Goal: Task Accomplishment & Management: Use online tool/utility

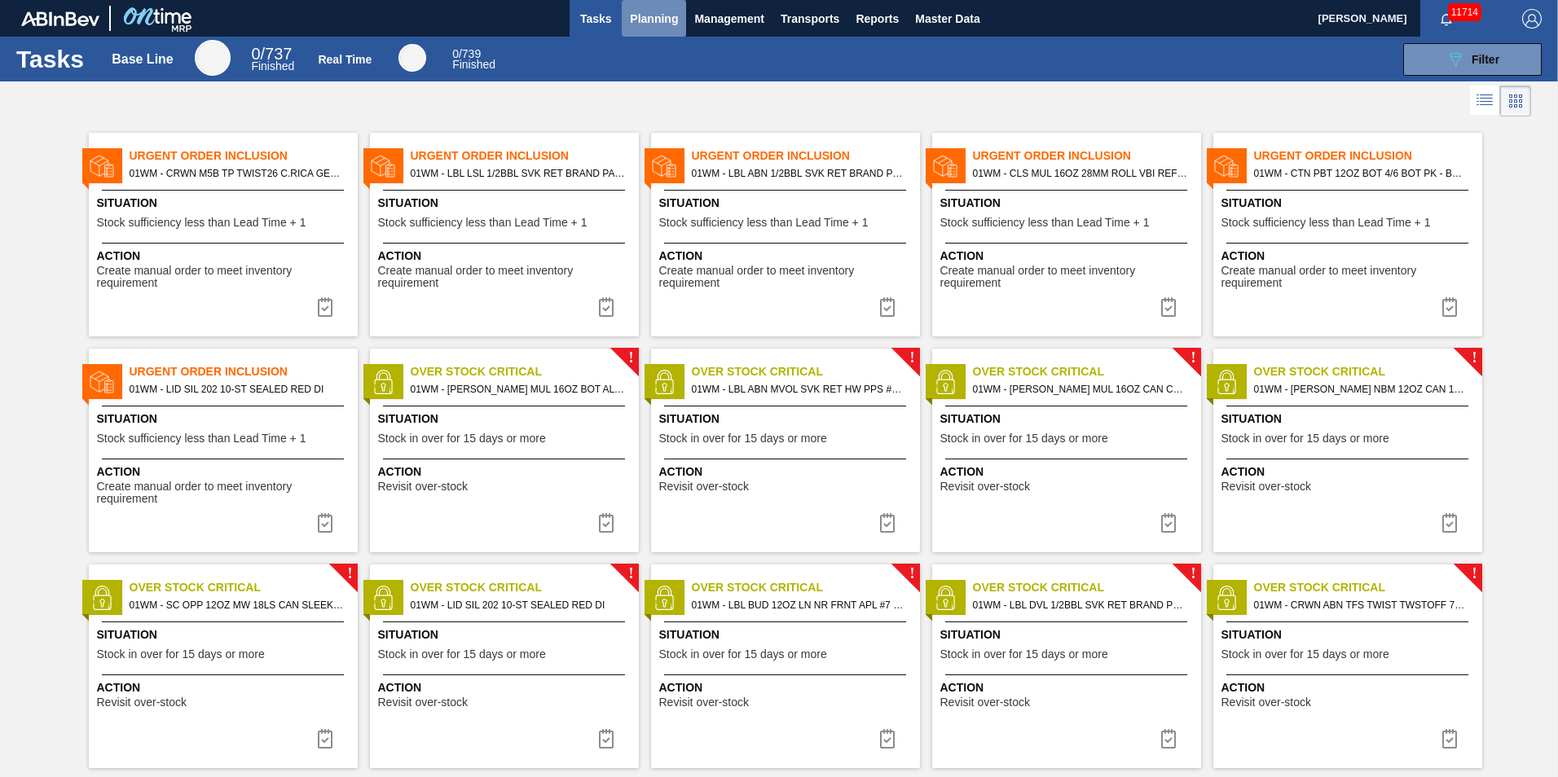
click at [663, 22] on span "Planning" at bounding box center [654, 19] width 48 height 20
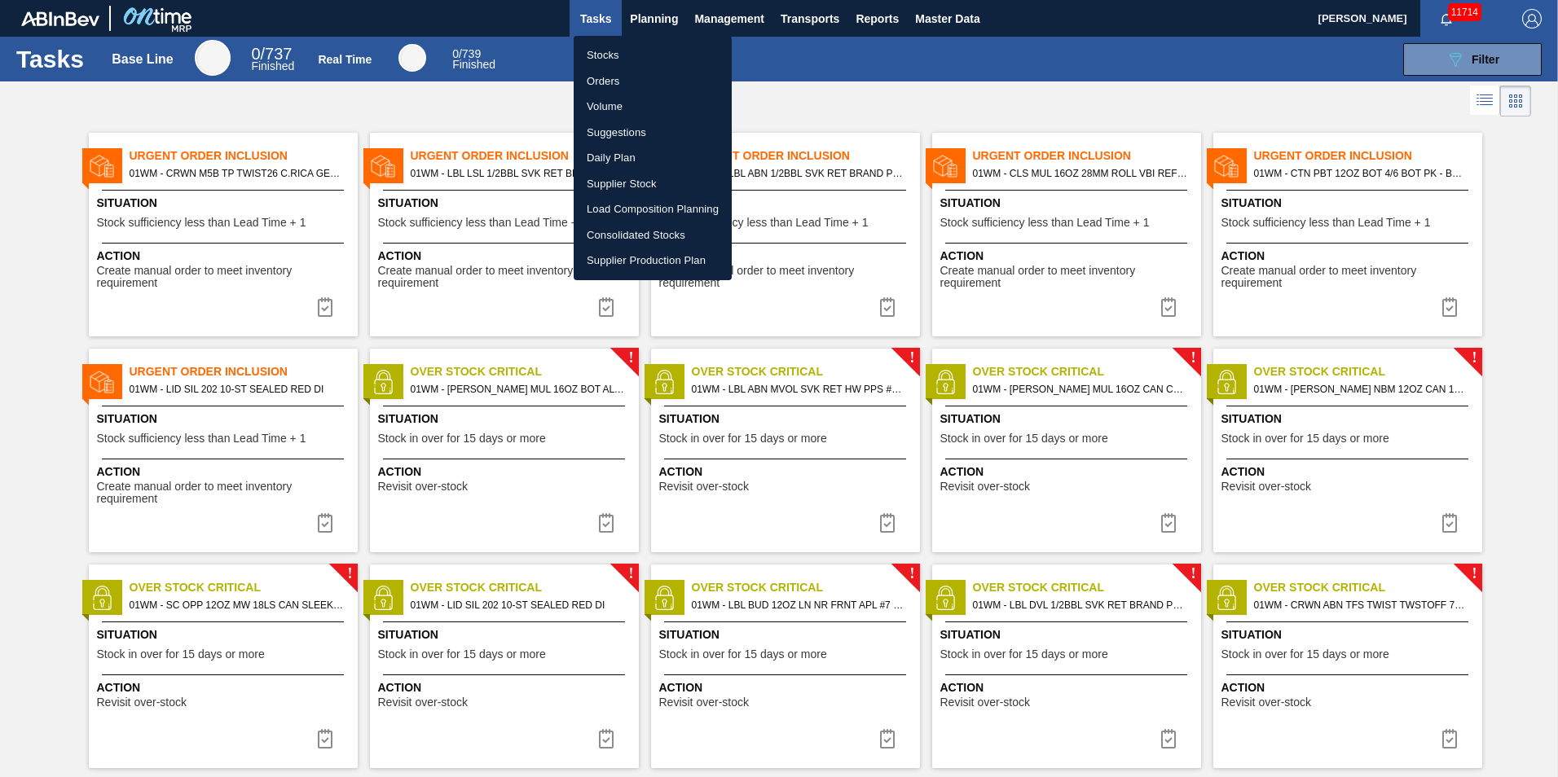
click at [649, 221] on li "Load Composition Planning" at bounding box center [653, 209] width 158 height 26
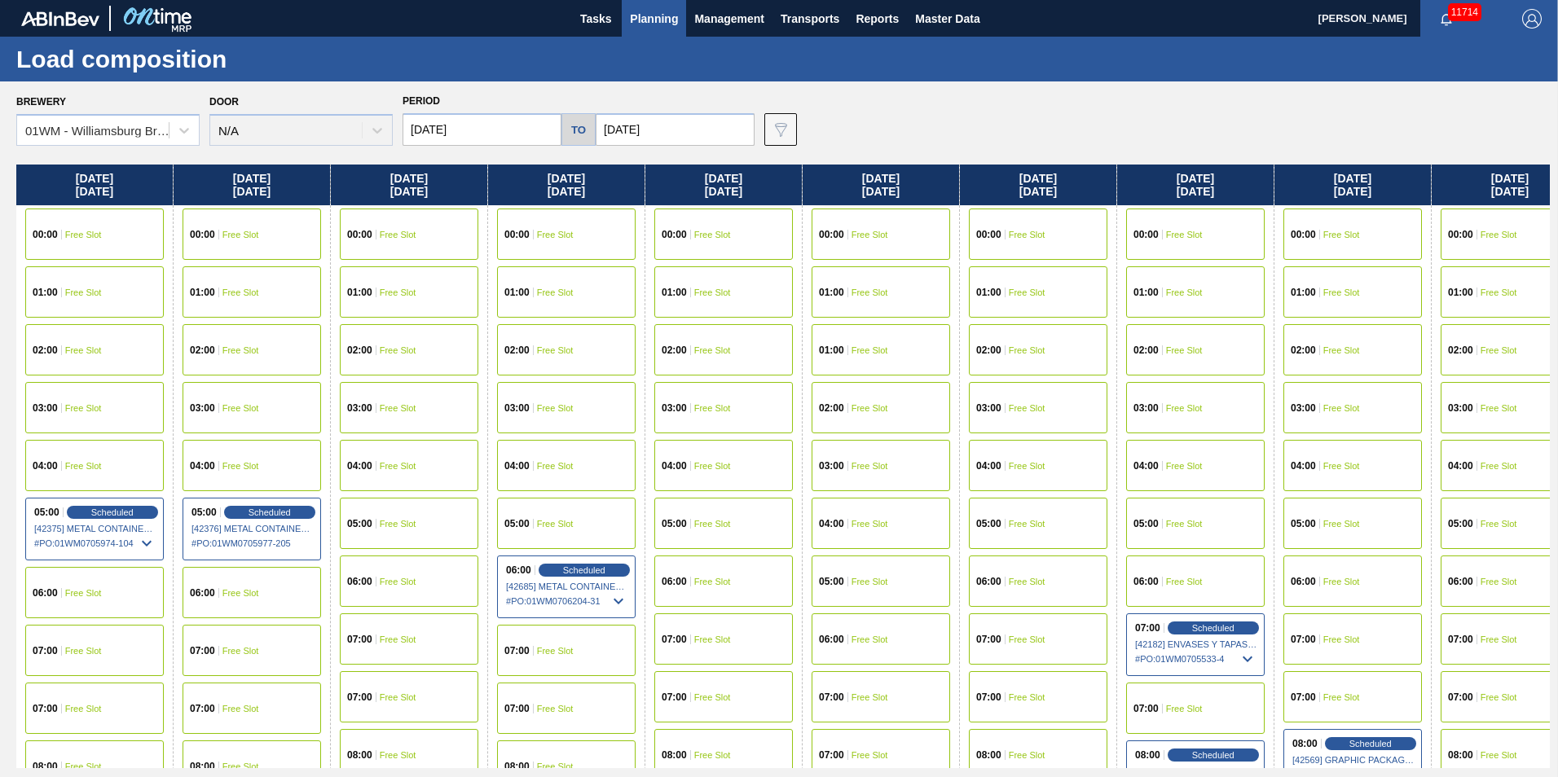
click at [663, 24] on span "Planning" at bounding box center [654, 19] width 48 height 20
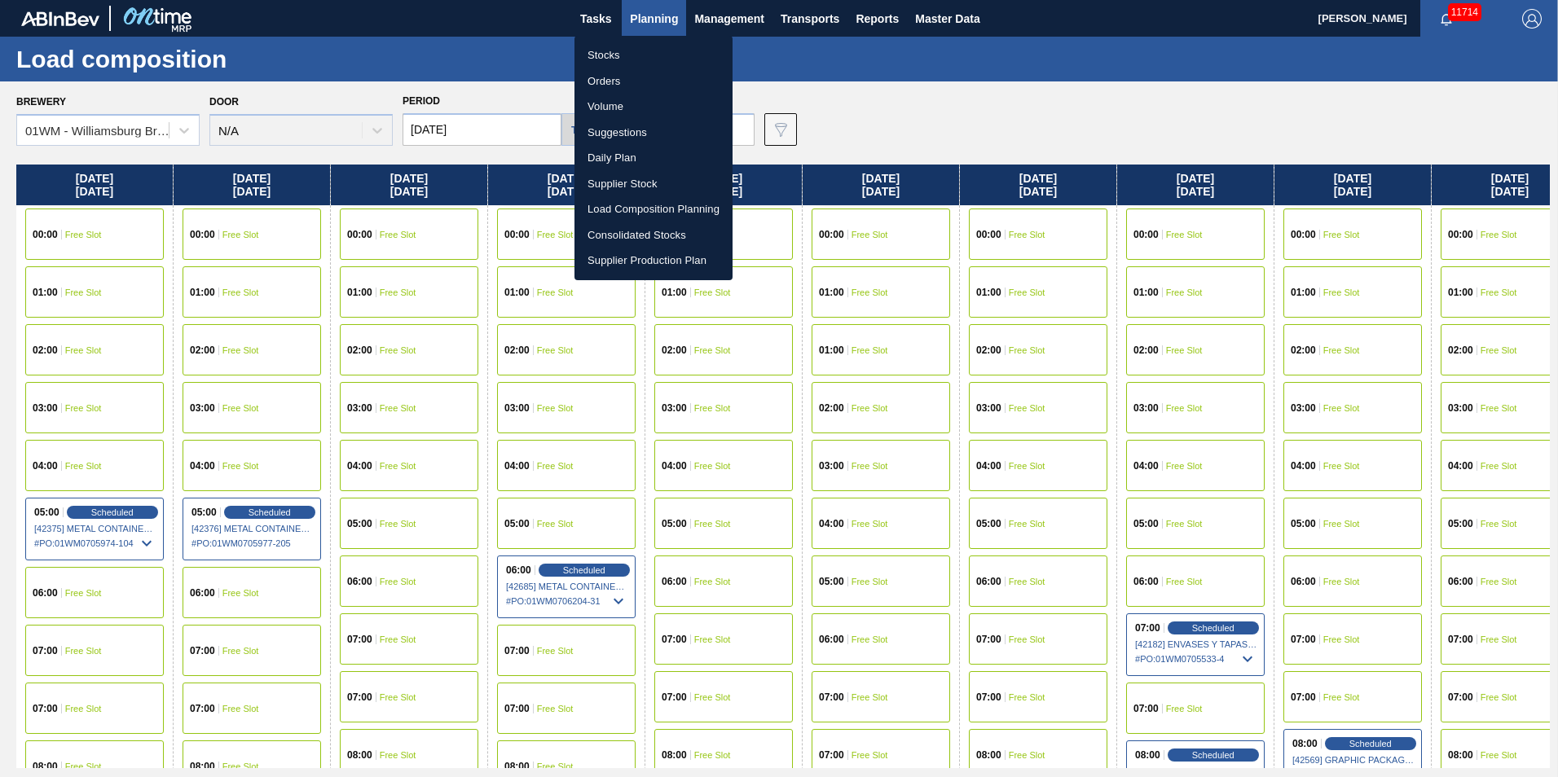
click at [646, 127] on li "Suggestions" at bounding box center [654, 133] width 158 height 26
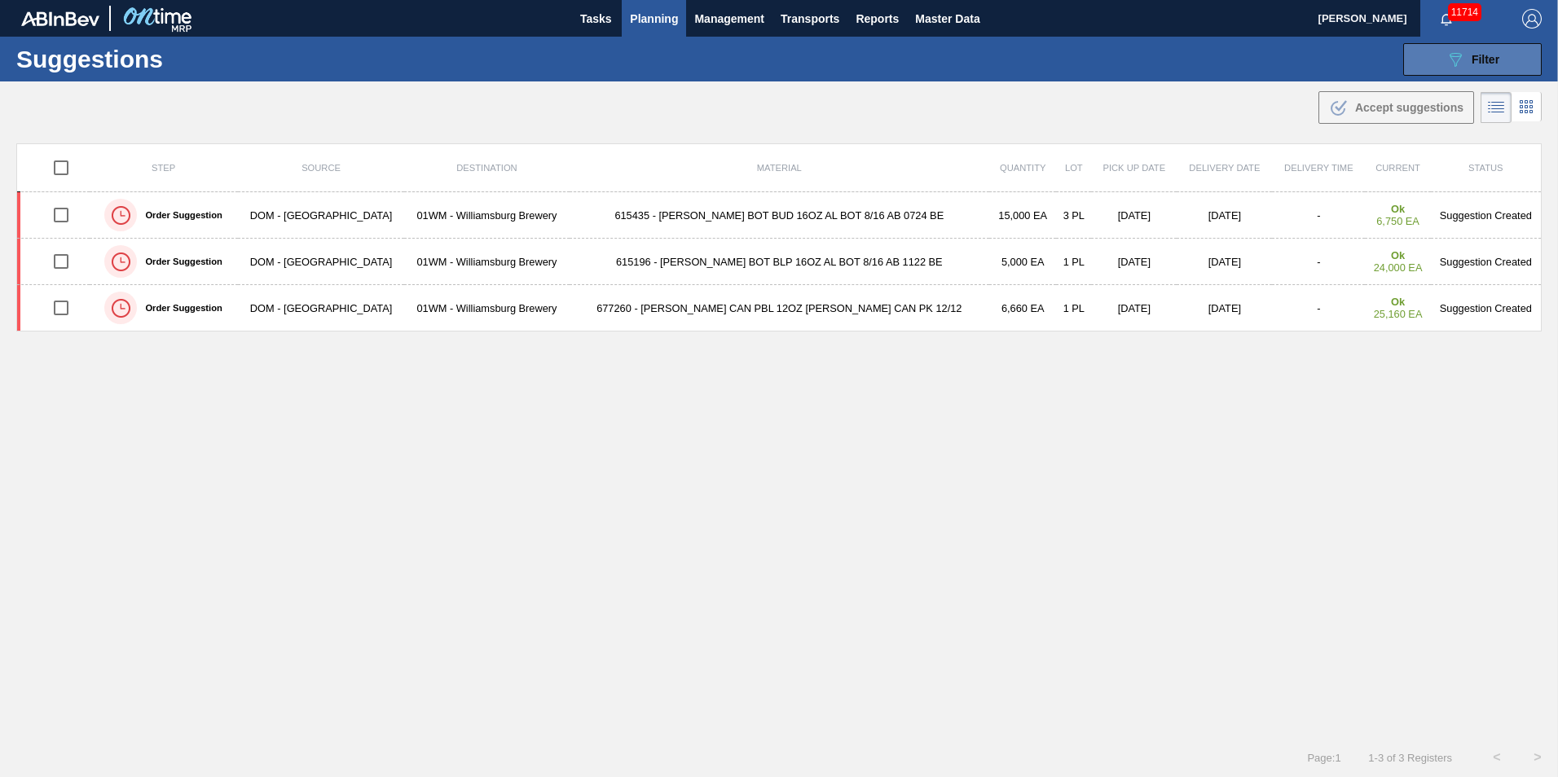
click at [1504, 55] on button "089F7B8B-B2A5-4AFE-B5C0-19BA573D28AC Filter" at bounding box center [1472, 59] width 139 height 33
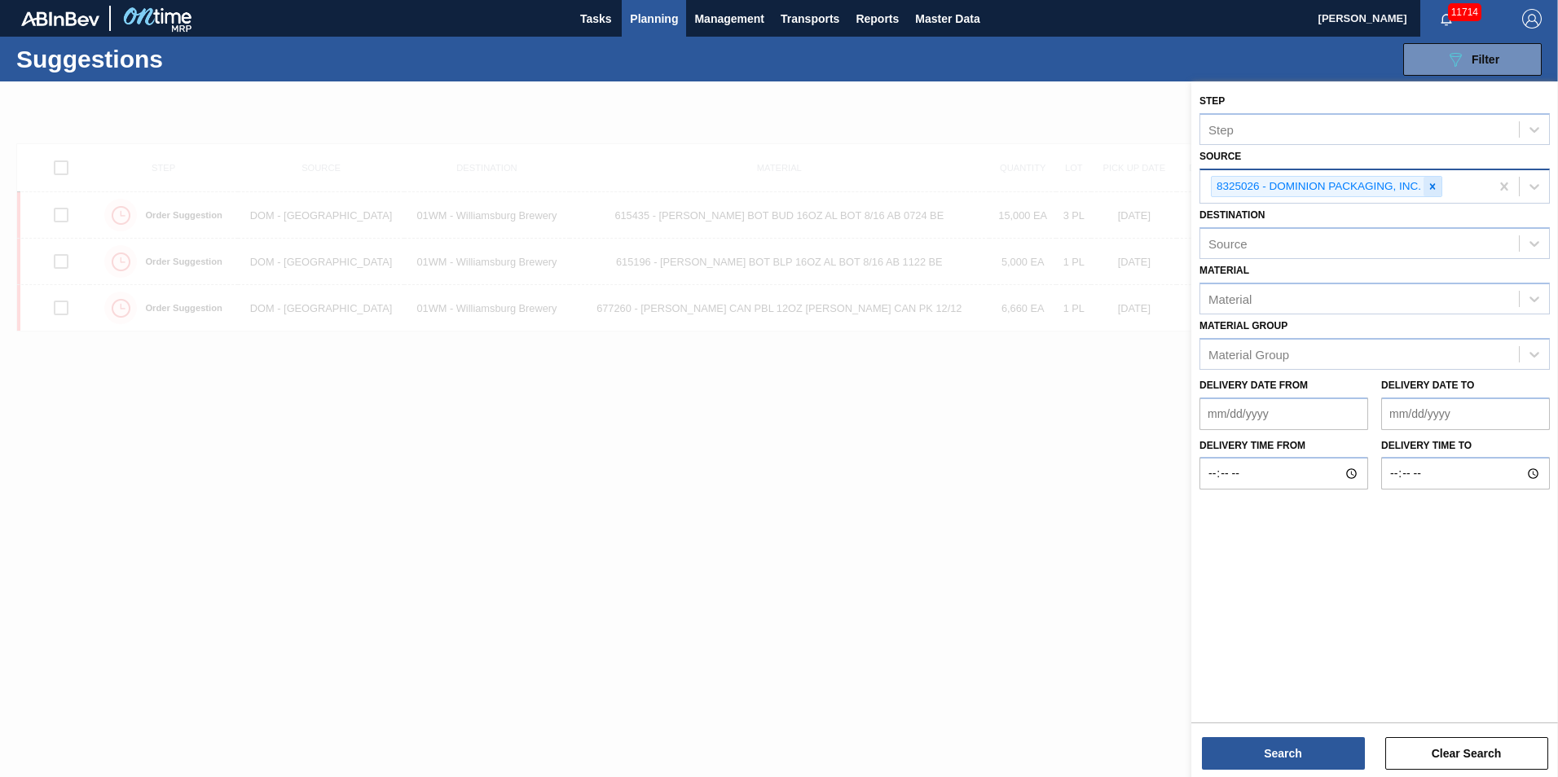
click at [1429, 181] on icon at bounding box center [1432, 186] width 11 height 11
click at [1530, 186] on icon at bounding box center [1534, 185] width 16 height 16
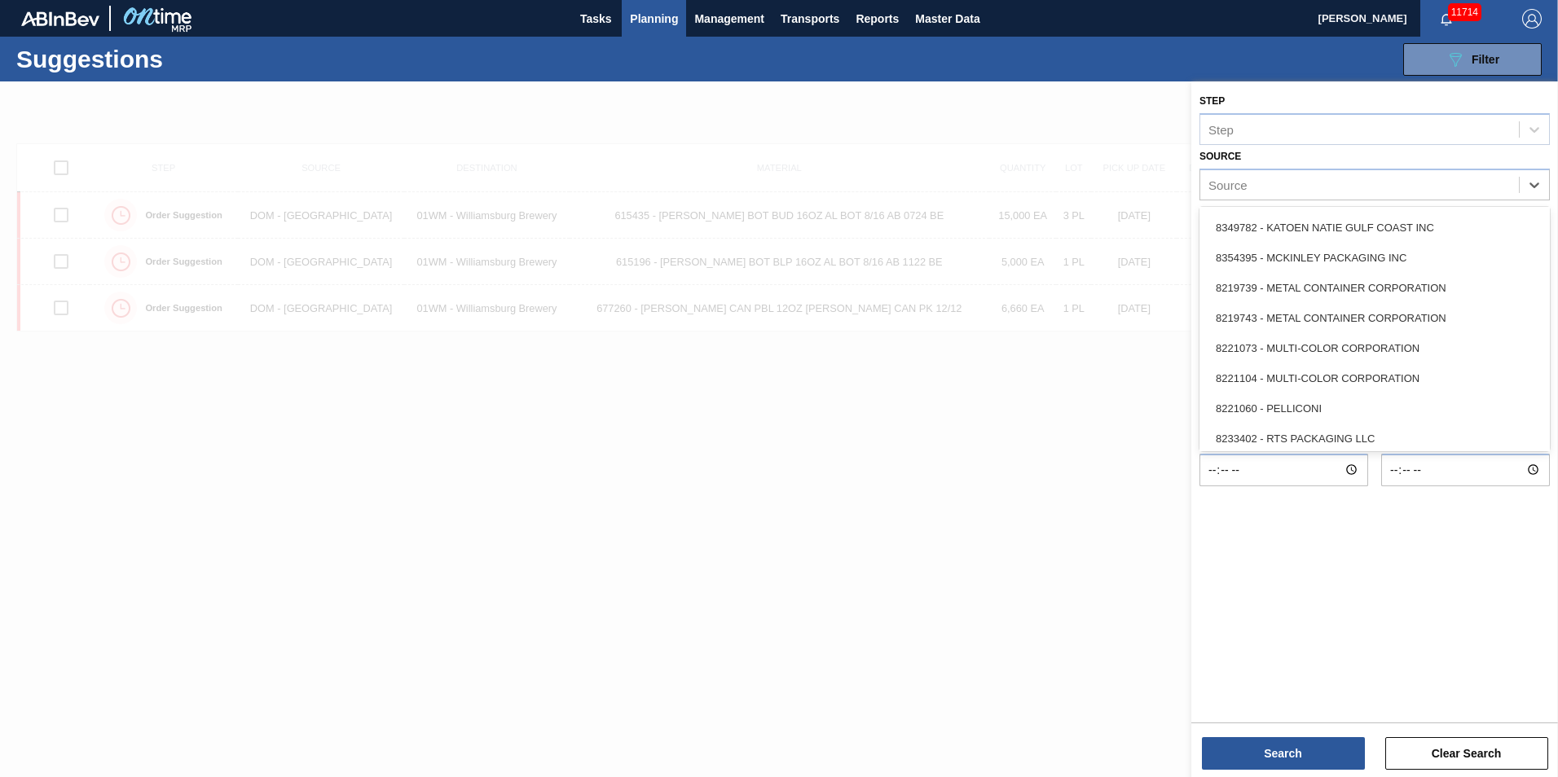
scroll to position [727, 0]
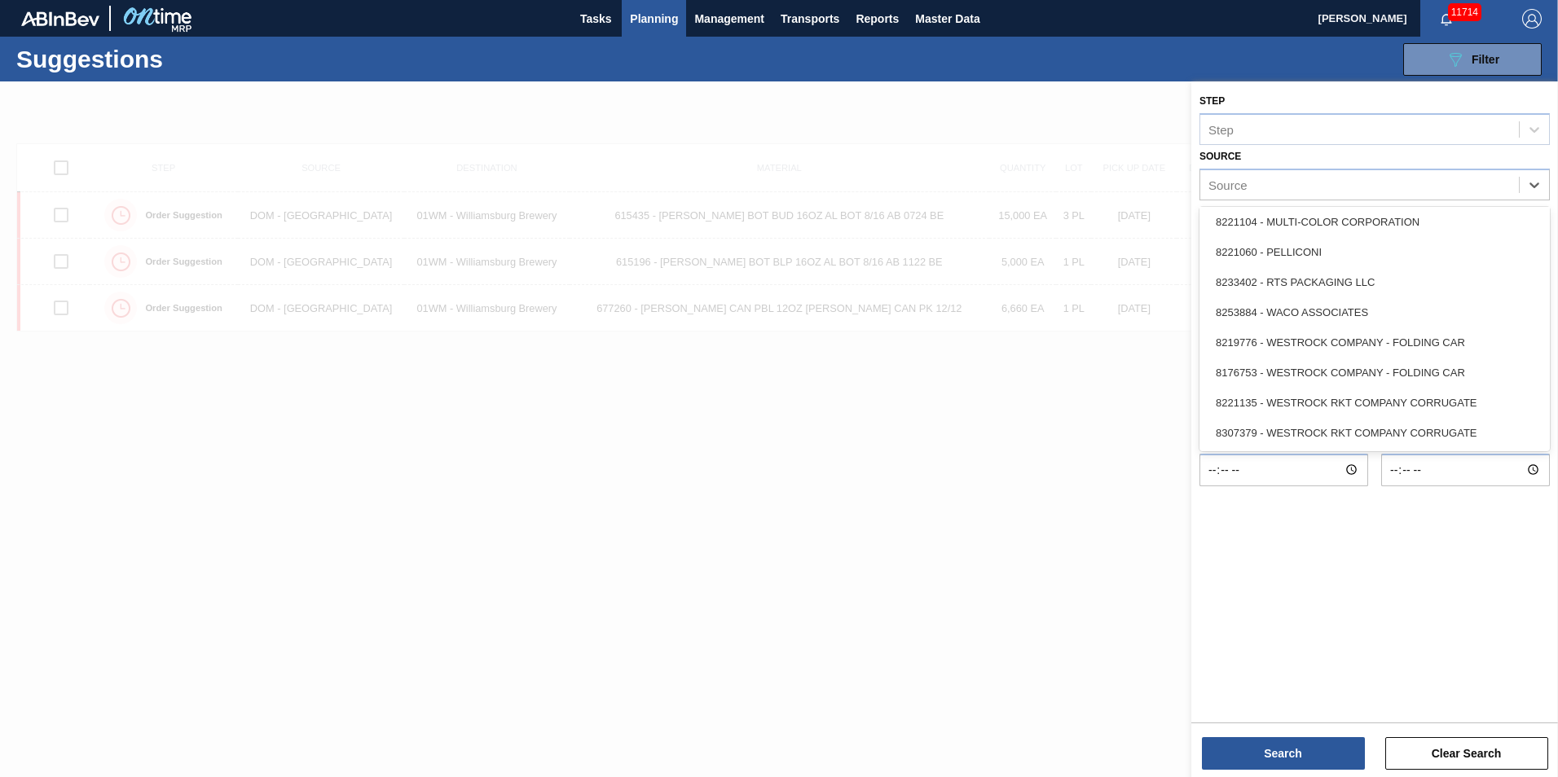
click at [1367, 431] on div "8307379 - WESTROCK RKT COMPANY CORRUGATE" at bounding box center [1375, 433] width 350 height 30
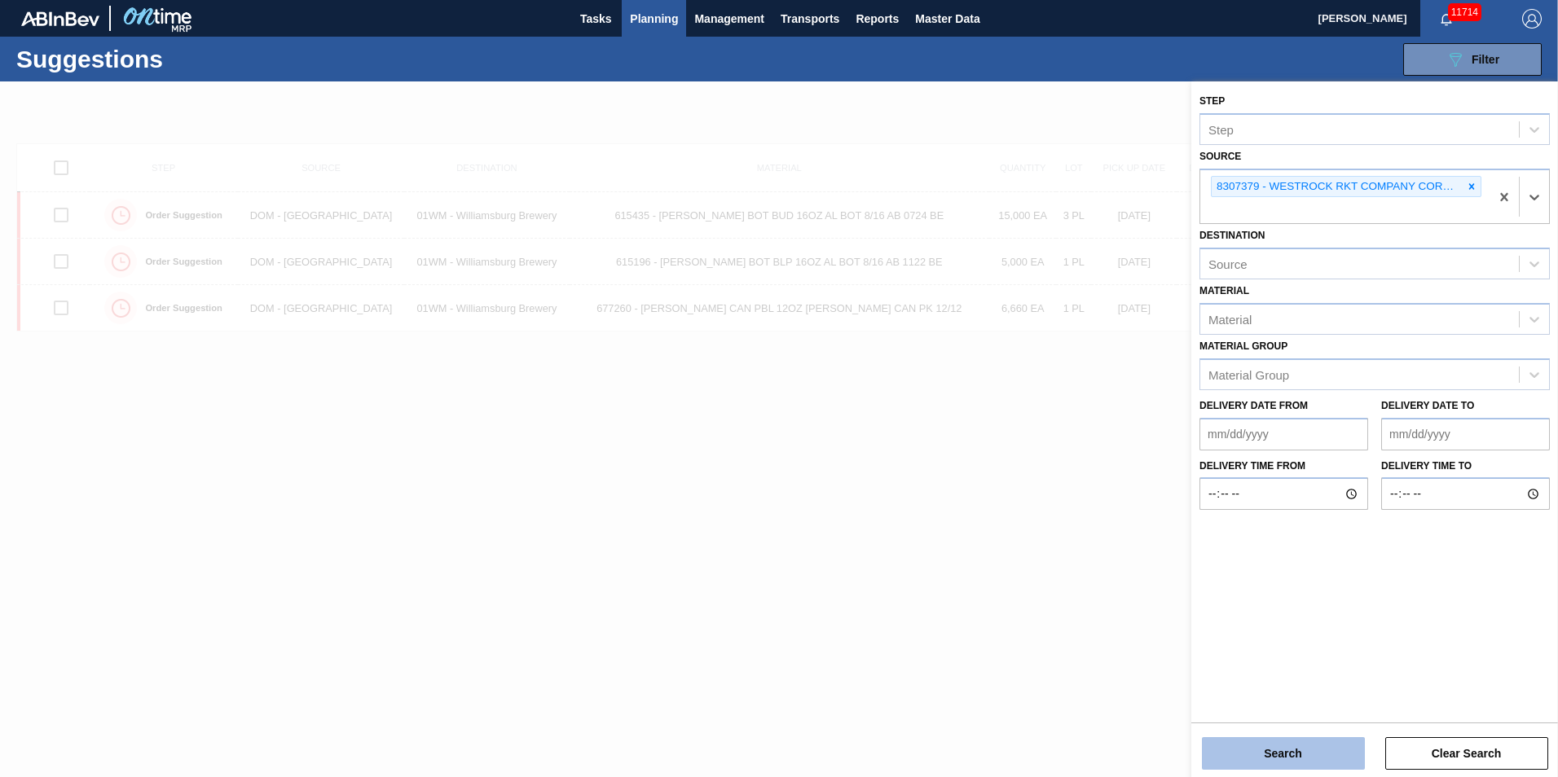
click at [1316, 740] on button "Search" at bounding box center [1283, 753] width 163 height 33
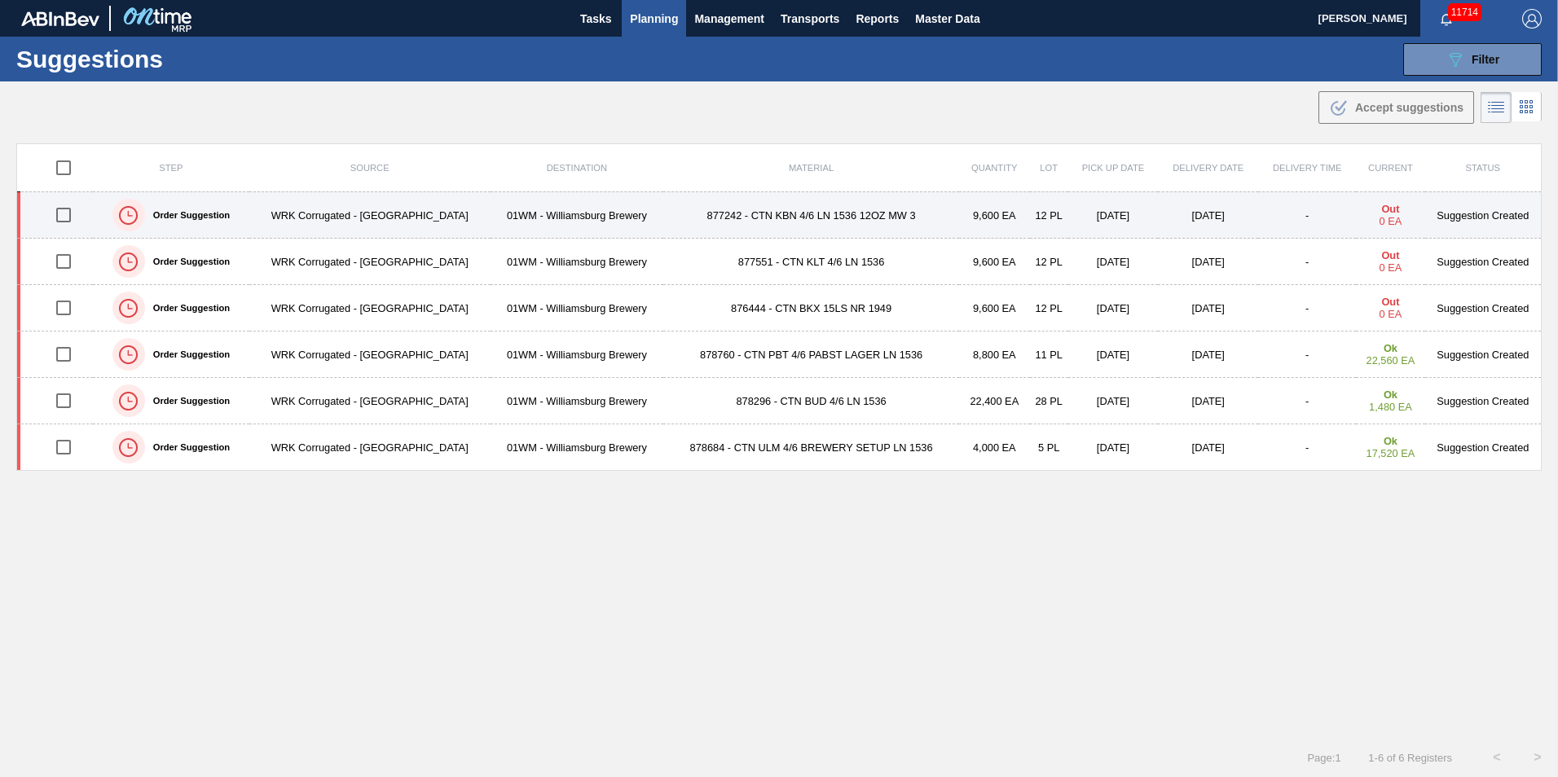
click at [739, 212] on td "877242 - CTN KBN 4/6 LN 1536 12OZ MW 3" at bounding box center [811, 215] width 296 height 46
click at [736, 212] on td "877242 - CTN KBN 4/6 LN 1536 12OZ MW 3" at bounding box center [811, 215] width 296 height 46
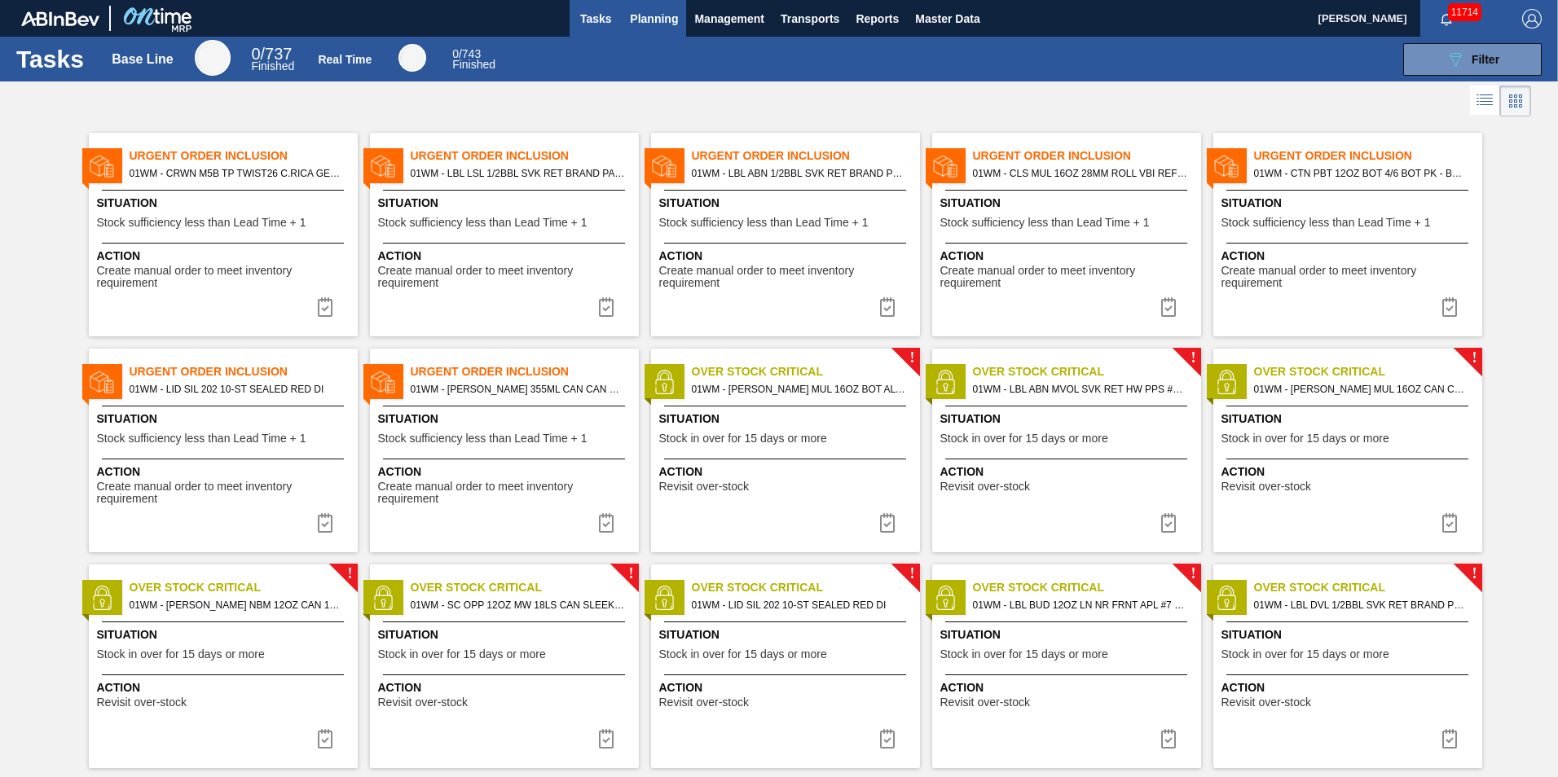
click at [647, 18] on span "Planning" at bounding box center [654, 19] width 48 height 20
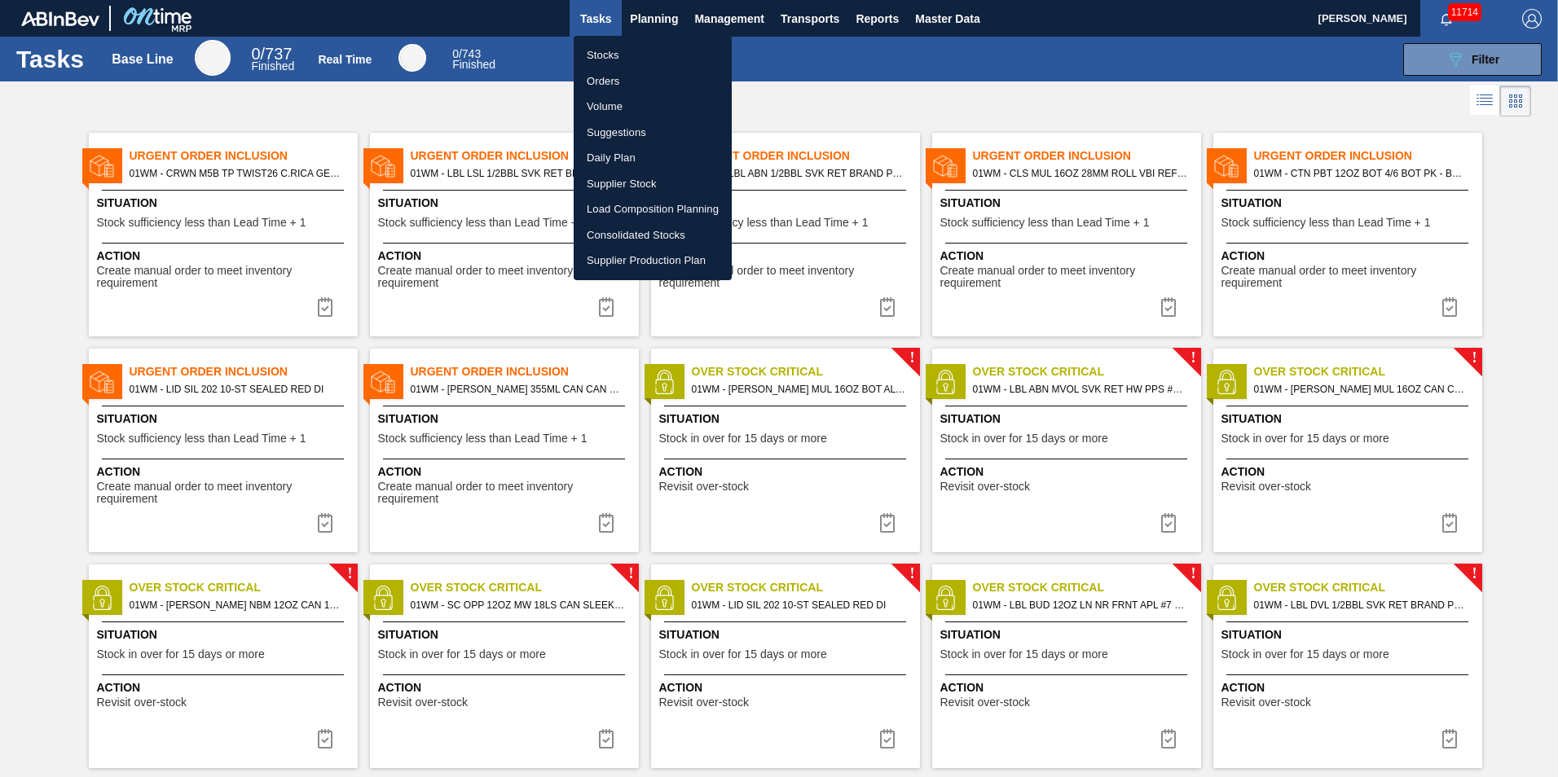
click at [632, 207] on li "Load Composition Planning" at bounding box center [653, 209] width 158 height 26
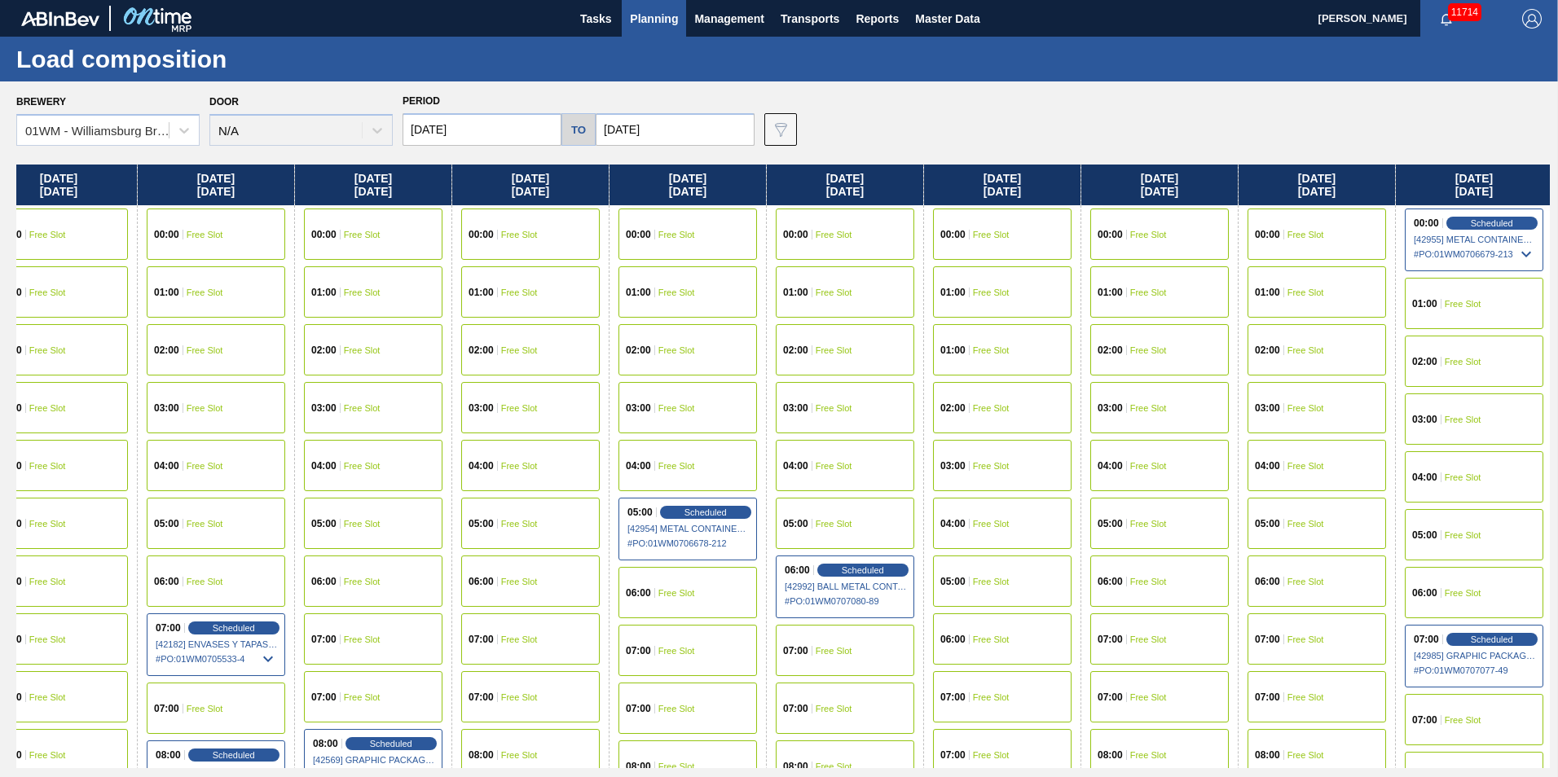
scroll to position [0, 983]
drag, startPoint x: 1085, startPoint y: 169, endPoint x: -333, endPoint y: 231, distance: 1420.1
click at [0, 0] on html "Tasks Planning Management Transports Reports Master Data [PERSON_NAME] 11714 Ma…" at bounding box center [779, 0] width 1558 height 0
drag, startPoint x: 1430, startPoint y: 183, endPoint x: 959, endPoint y: 250, distance: 475.8
click at [990, 253] on div "[DATE] 00:00 Free Slot 01:00 Free Slot 02:00 Free Slot 03:00 Free Slot 04:00 Fr…" at bounding box center [783, 467] width 1534 height 604
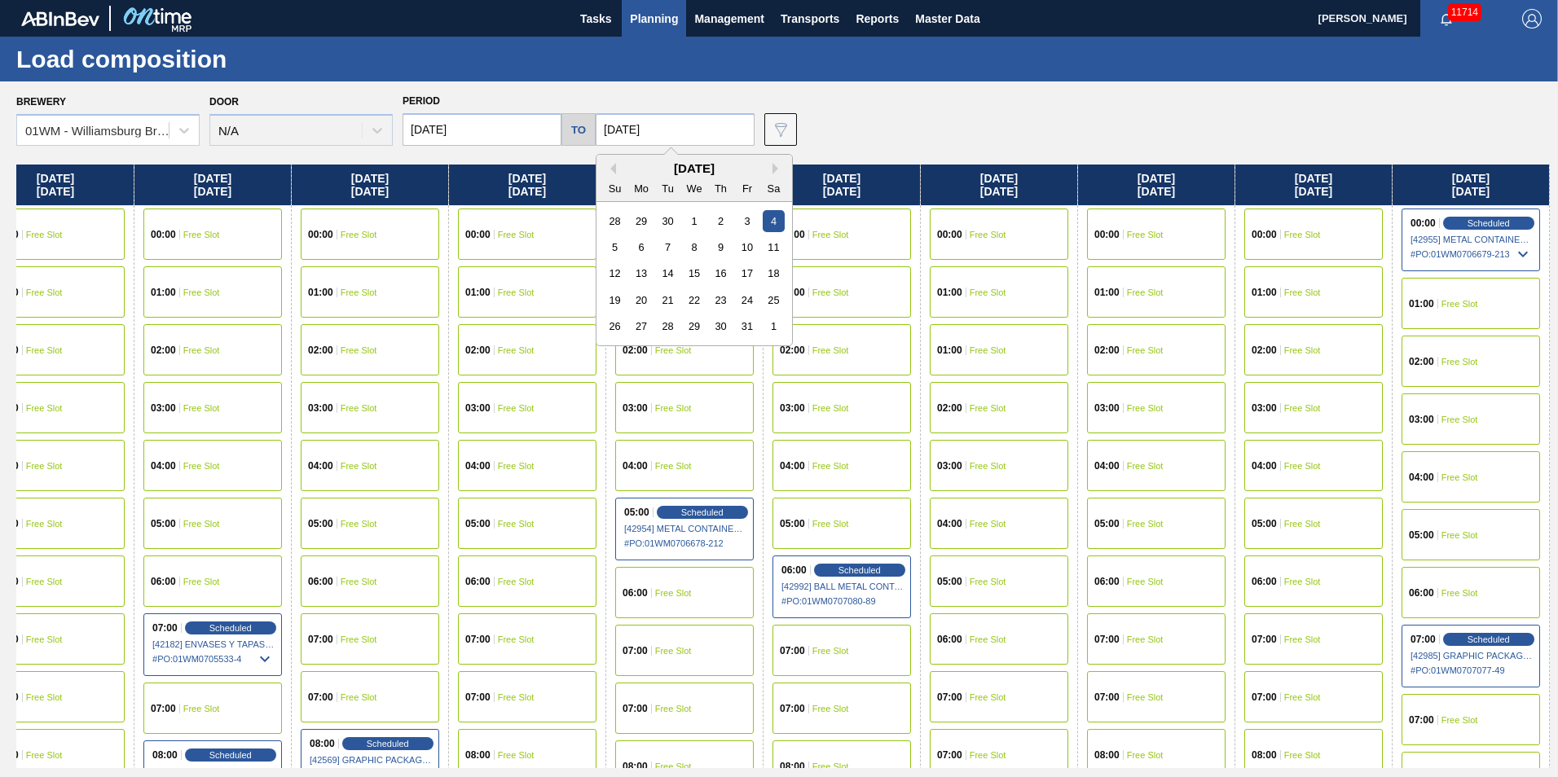
click at [689, 139] on input "[DATE]" at bounding box center [675, 129] width 159 height 33
click at [764, 251] on div "11" at bounding box center [774, 247] width 22 height 22
type input "[DATE]"
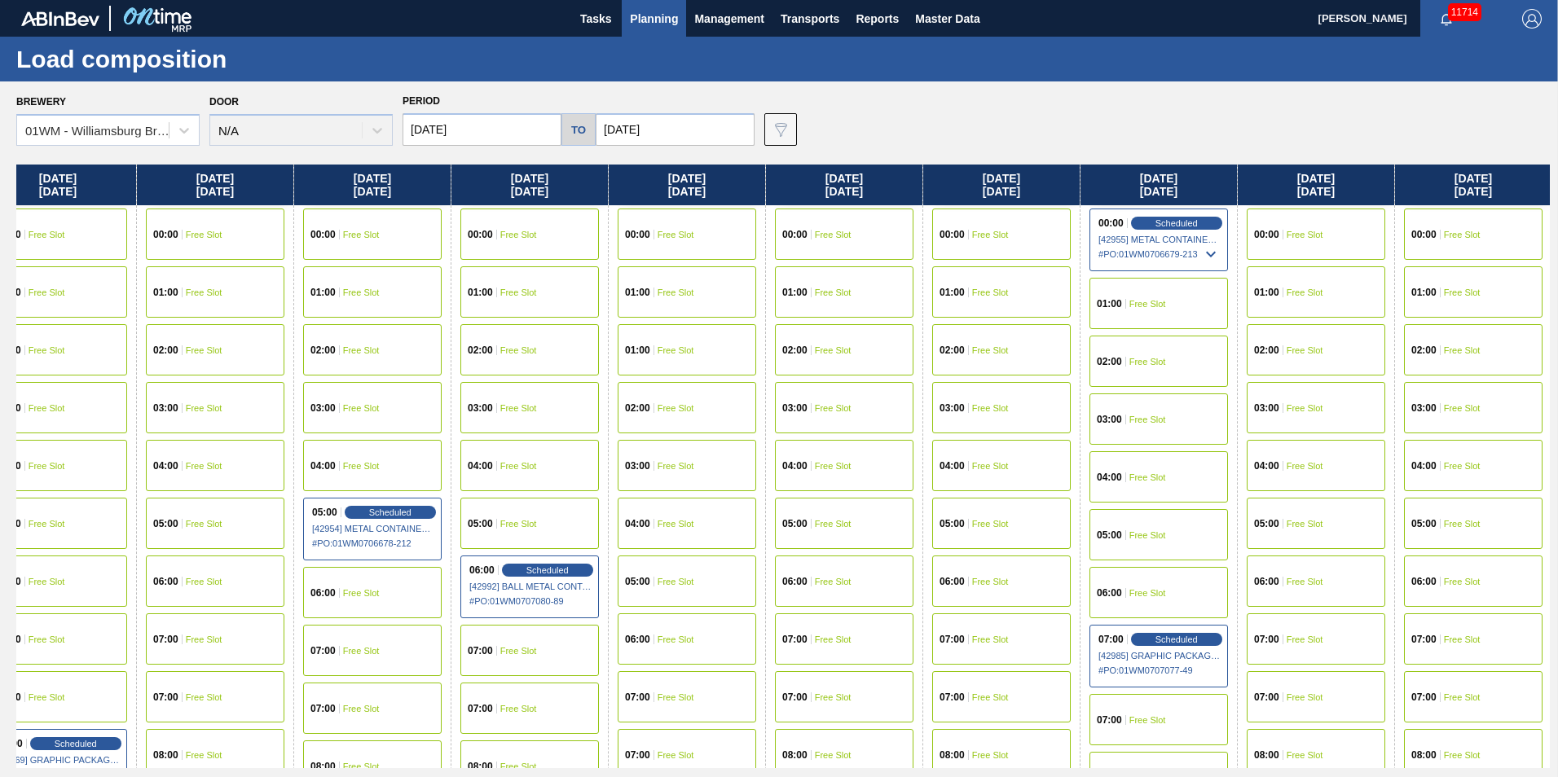
scroll to position [0, 2084]
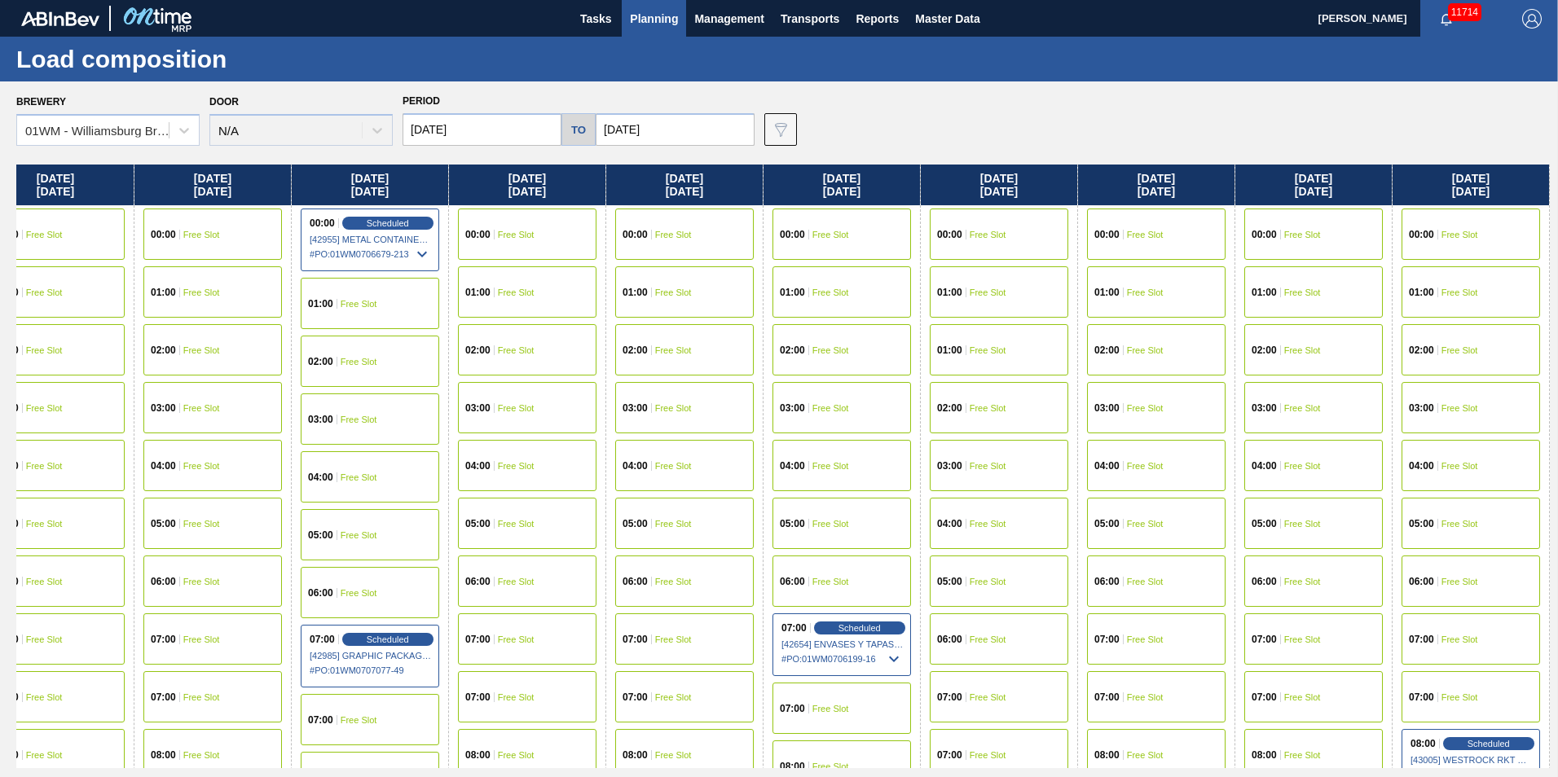
drag, startPoint x: 1456, startPoint y: 194, endPoint x: -886, endPoint y: 335, distance: 2346.3
click at [0, 0] on html "Tasks Planning Management Transports Reports Master Data [PERSON_NAME] 11714 Ma…" at bounding box center [779, 0] width 1558 height 0
drag, startPoint x: 1517, startPoint y: 192, endPoint x: 769, endPoint y: 178, distance: 748.2
click at [729, 194] on div "[DATE] 00:00 Free Slot 01:00 Free Slot 02:00 Free Slot 03:00 Free Slot 04:00 Fr…" at bounding box center [783, 467] width 1534 height 604
drag, startPoint x: 1403, startPoint y: 196, endPoint x: 1039, endPoint y: 214, distance: 364.7
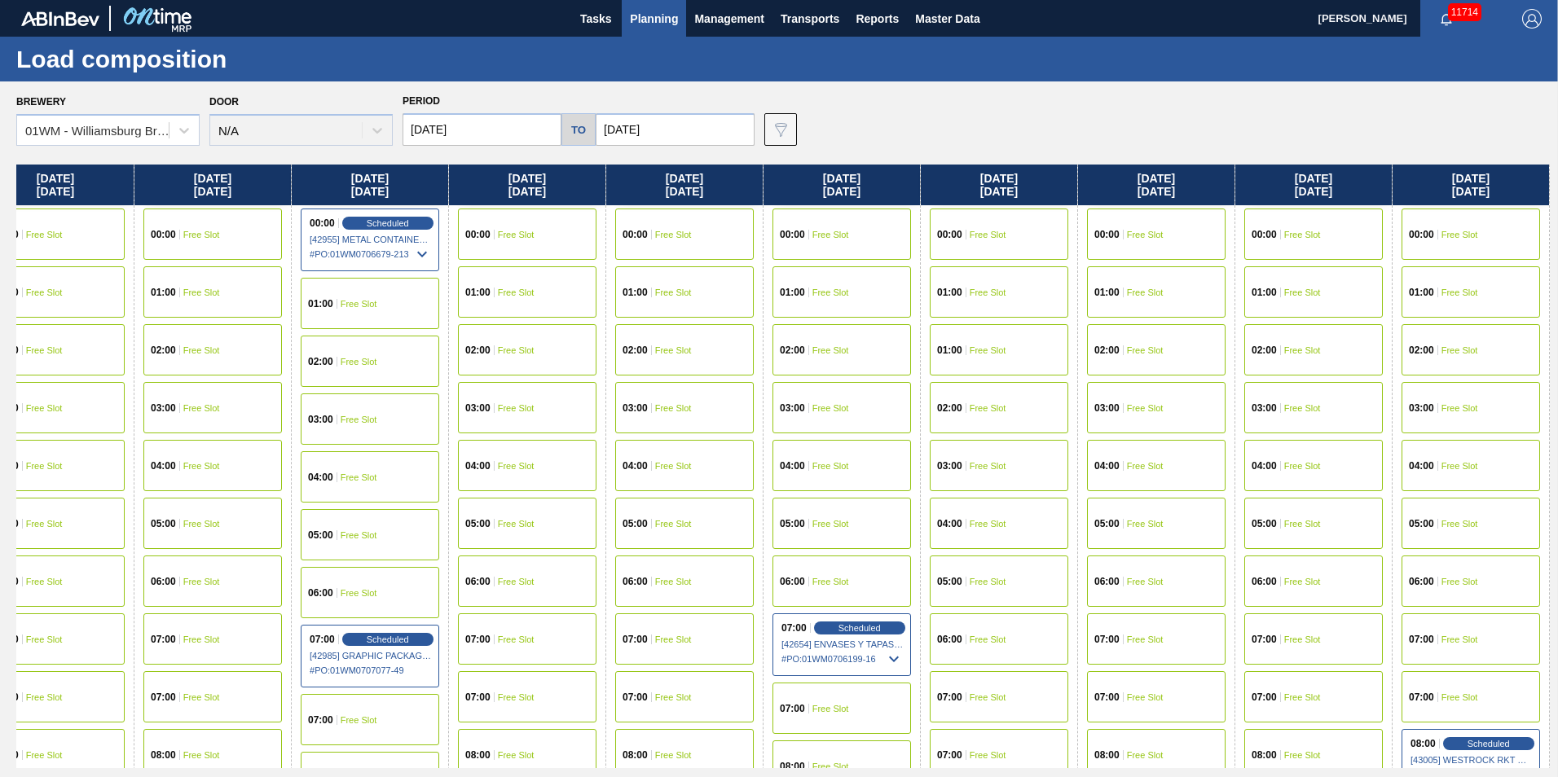
click at [1040, 214] on div "[DATE] 00:00 Free Slot 01:00 Free Slot 02:00 Free Slot 03:00 Free Slot 04:00 Fr…" at bounding box center [783, 467] width 1534 height 604
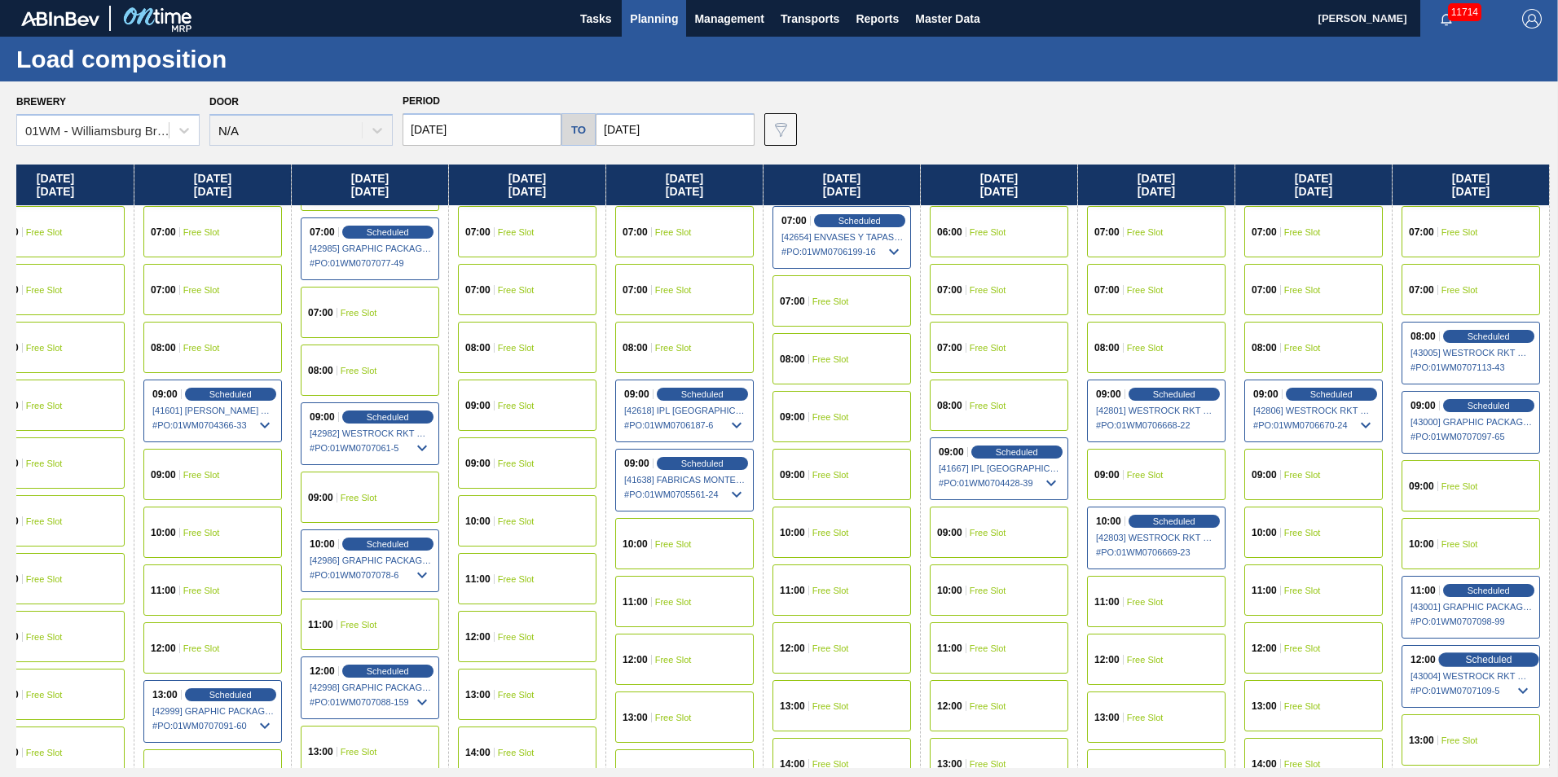
click at [1496, 664] on span "Scheduled" at bounding box center [1488, 659] width 46 height 11
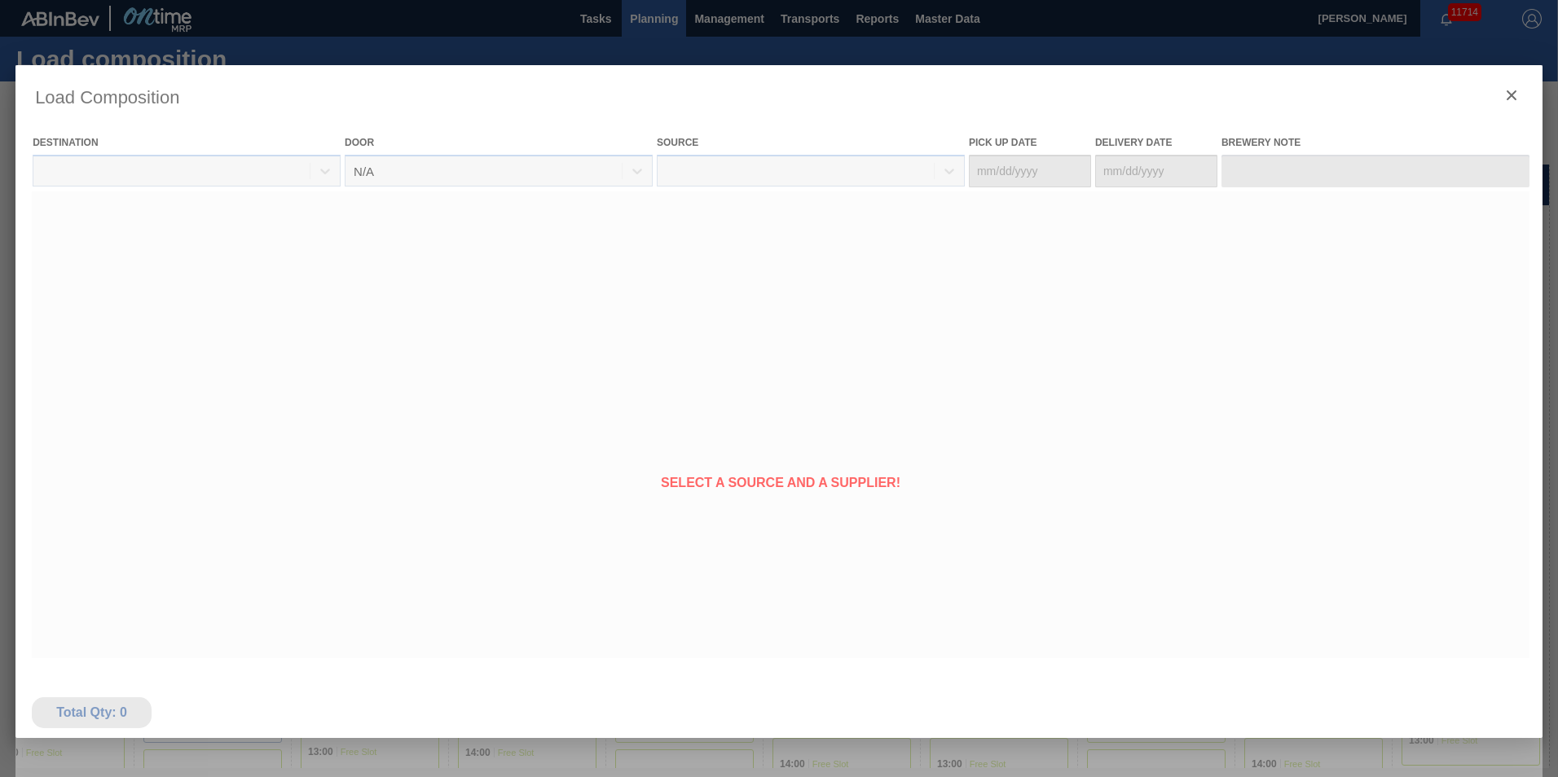
type Date "[DATE]"
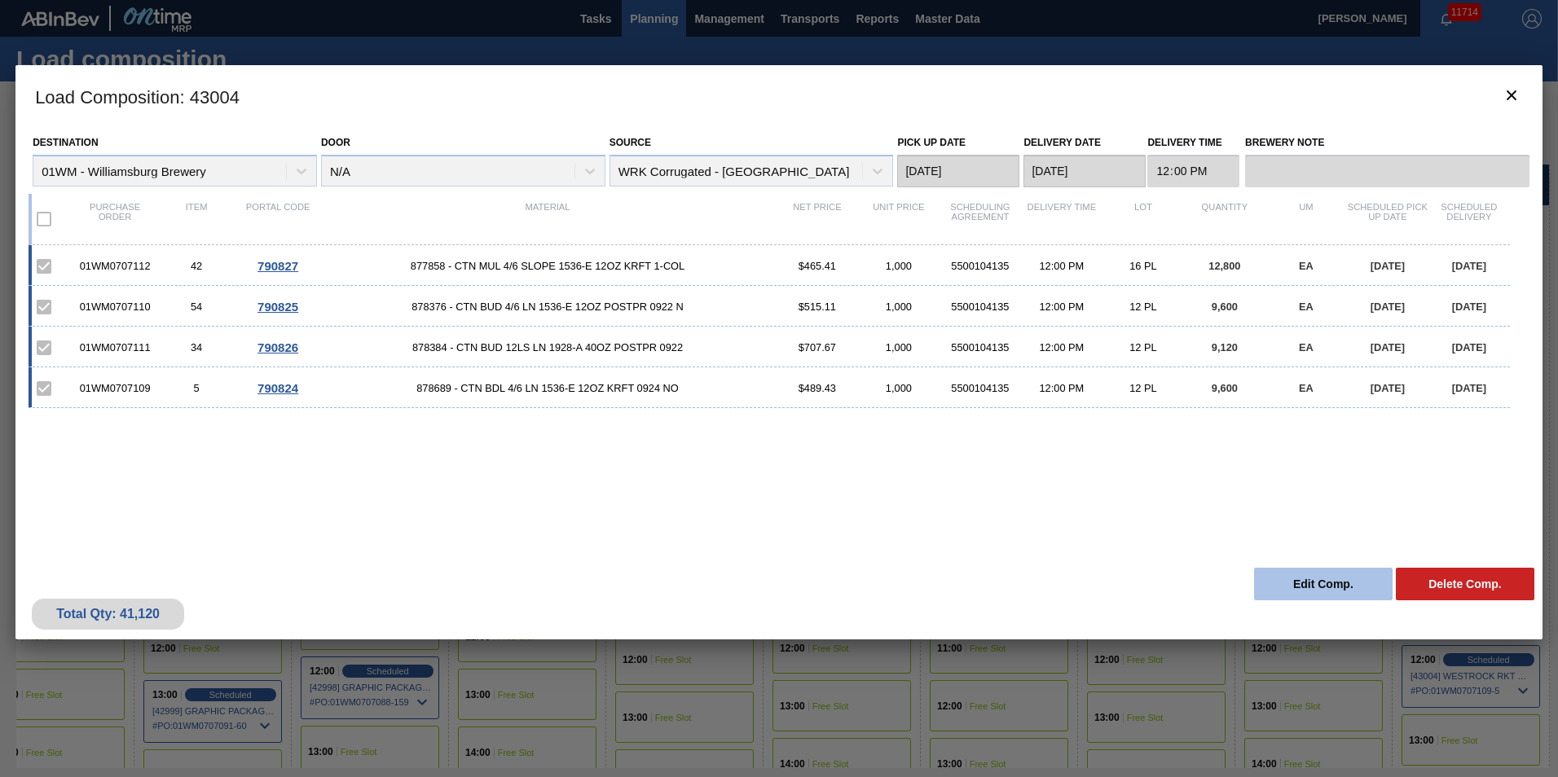
click at [1354, 583] on button "Edit Comp." at bounding box center [1323, 584] width 139 height 33
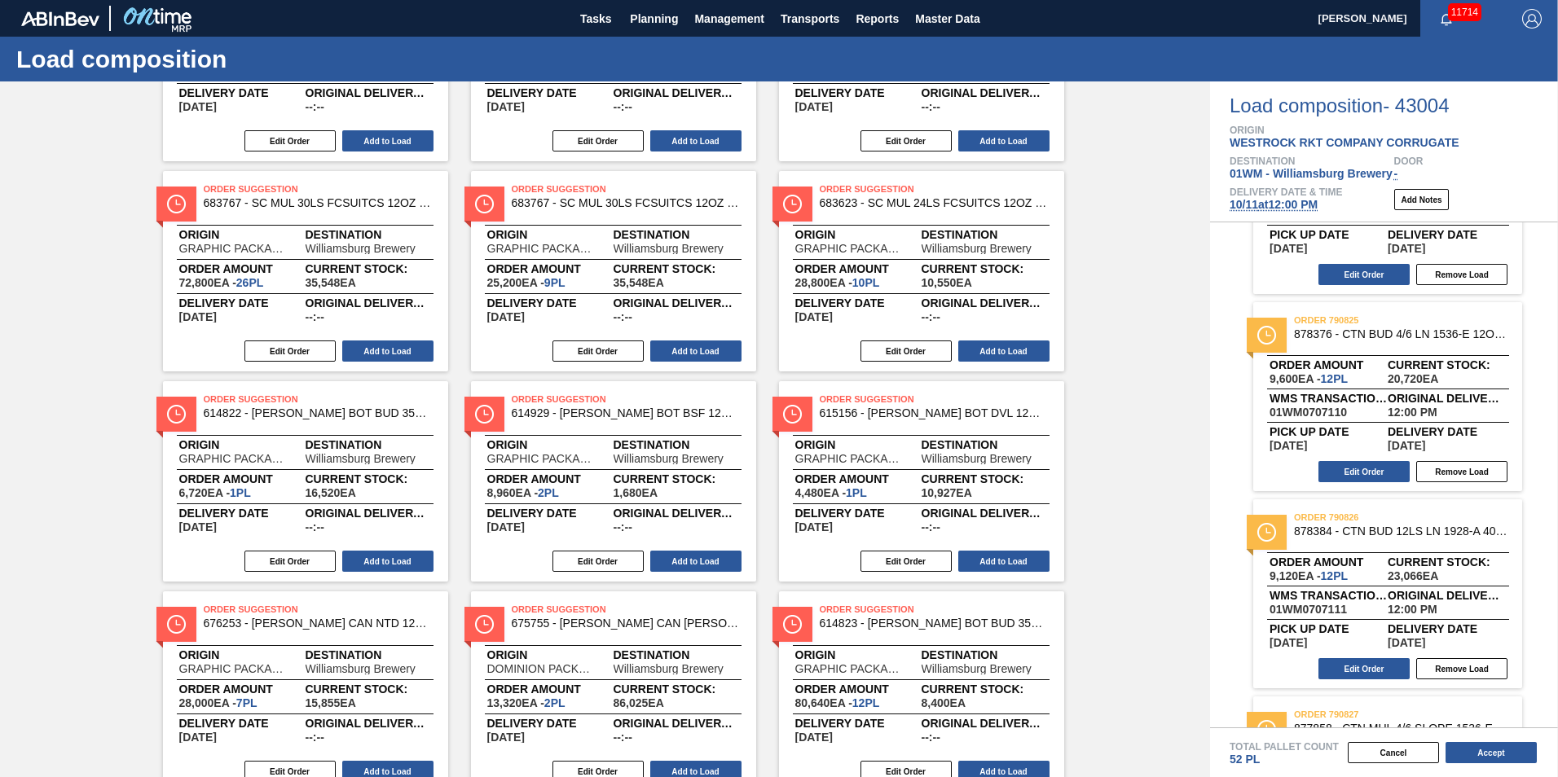
scroll to position [292, 0]
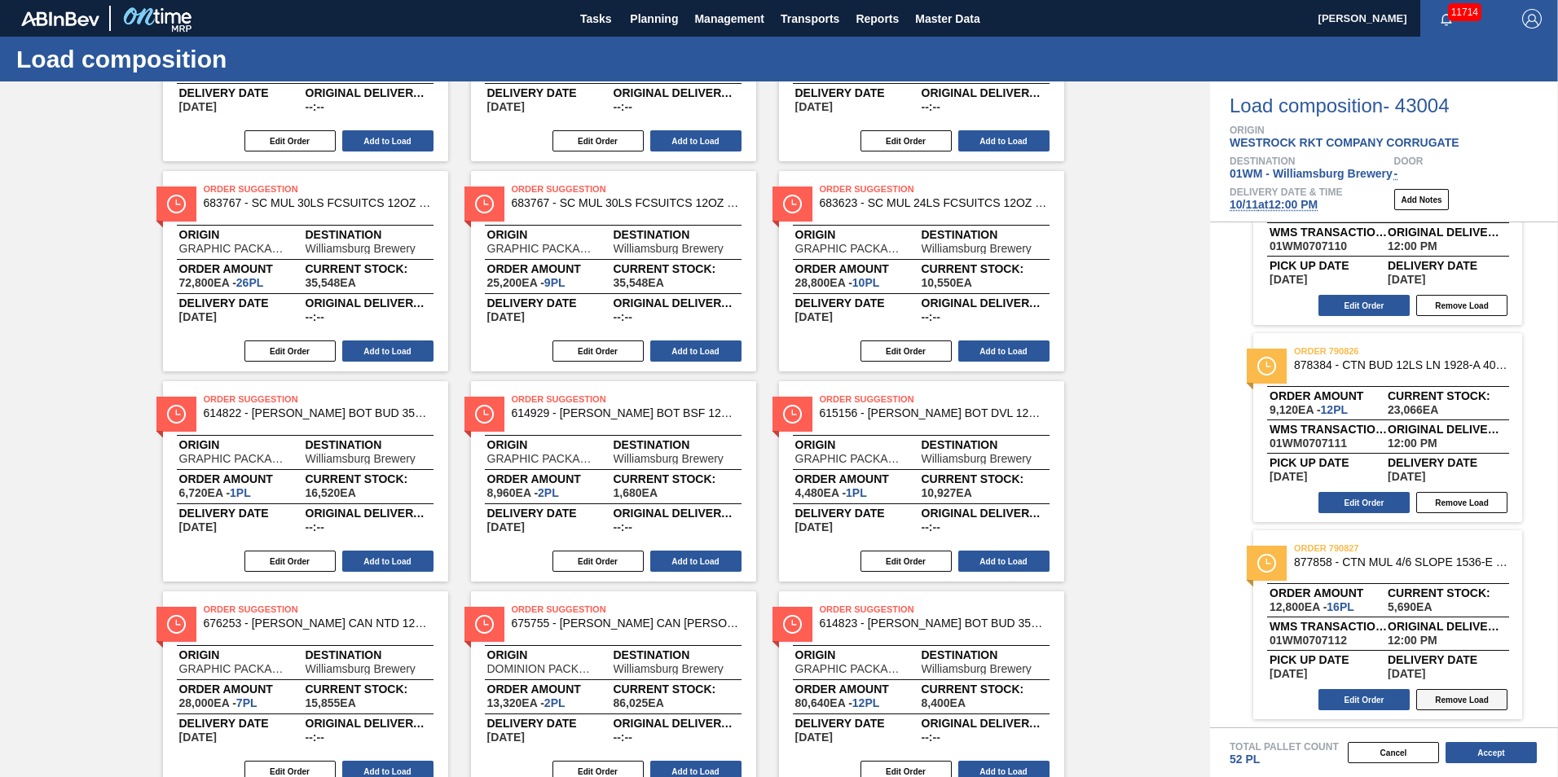
click at [1457, 695] on button "Remove Load" at bounding box center [1461, 699] width 91 height 21
click at [1383, 754] on button "Cancel" at bounding box center [1393, 752] width 91 height 21
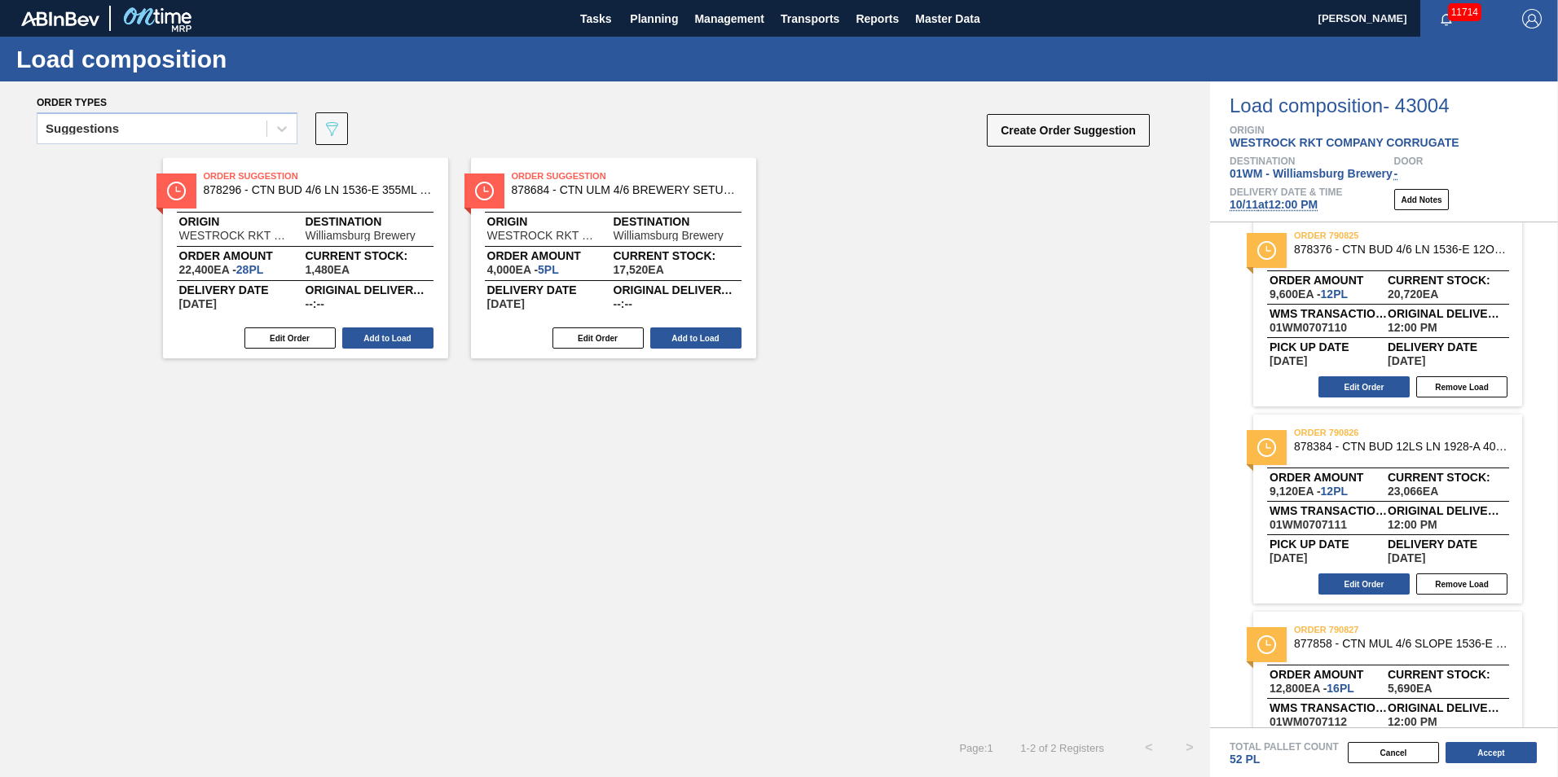
scroll to position [292, 0]
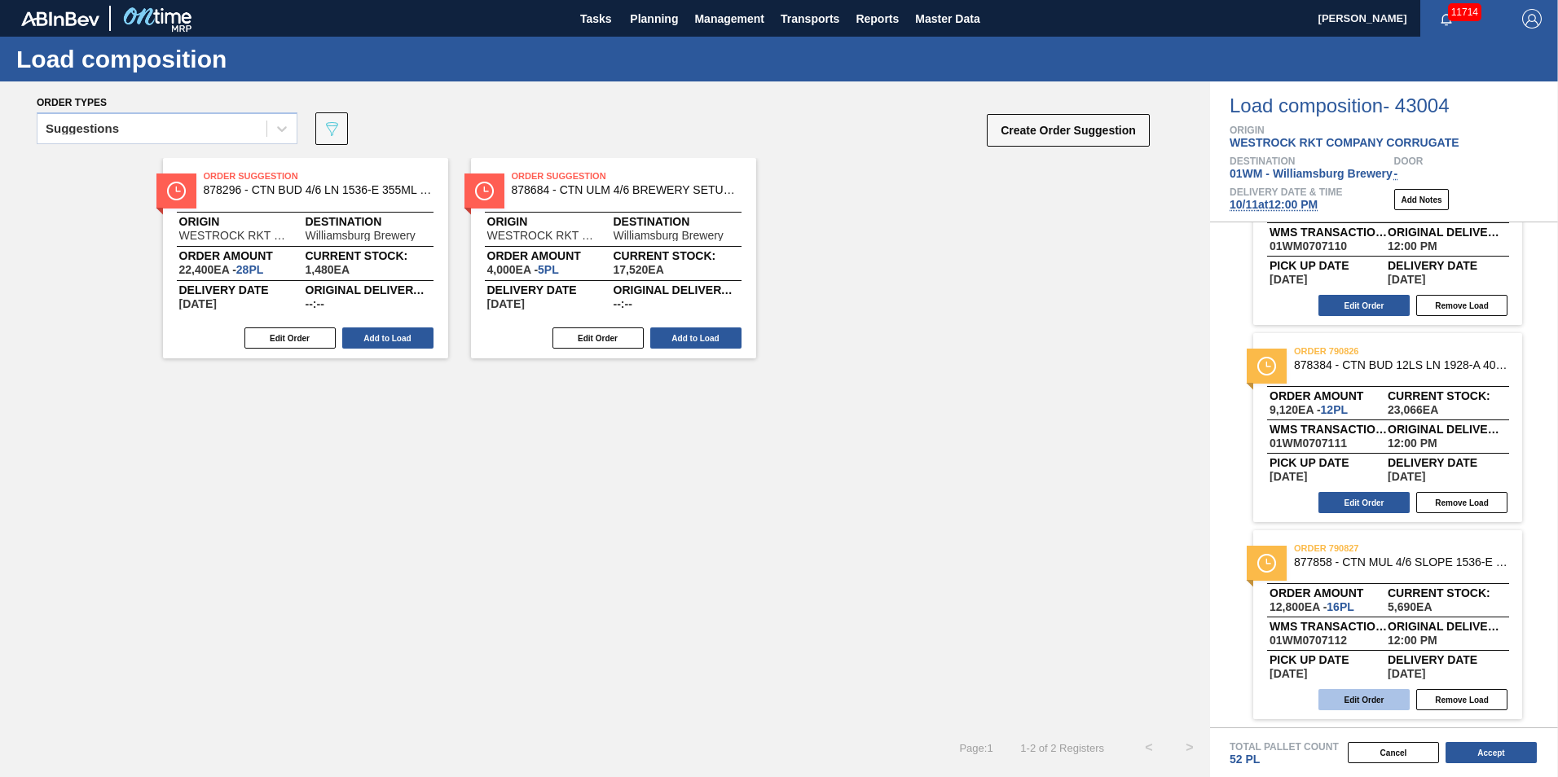
click at [1376, 703] on button "Edit Order" at bounding box center [1364, 699] width 91 height 21
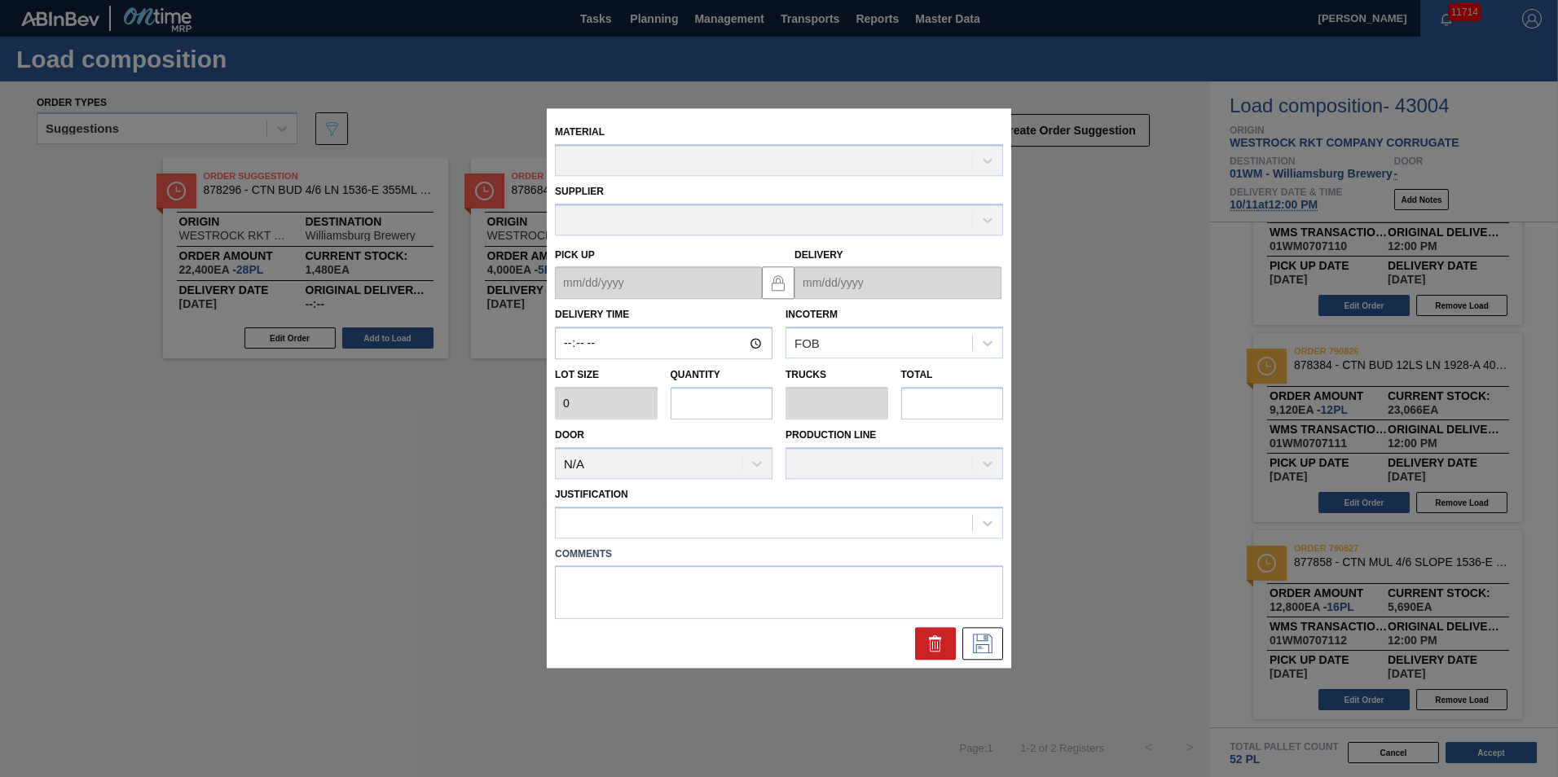
type input "12:00:00"
type input "800"
type input "16"
type input "0.308"
type input "12,800"
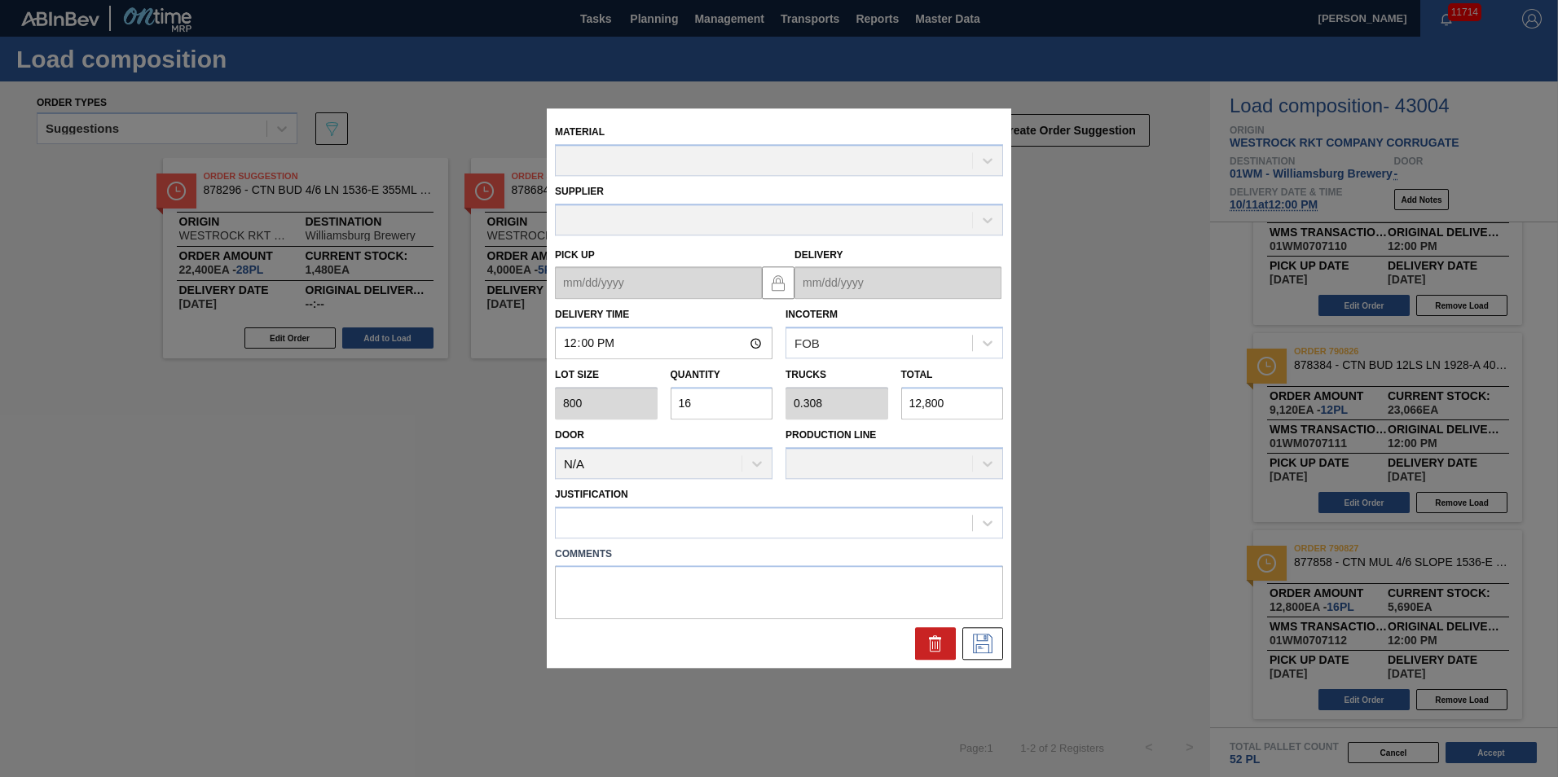
type up "[DATE]"
type input "[DATE]"
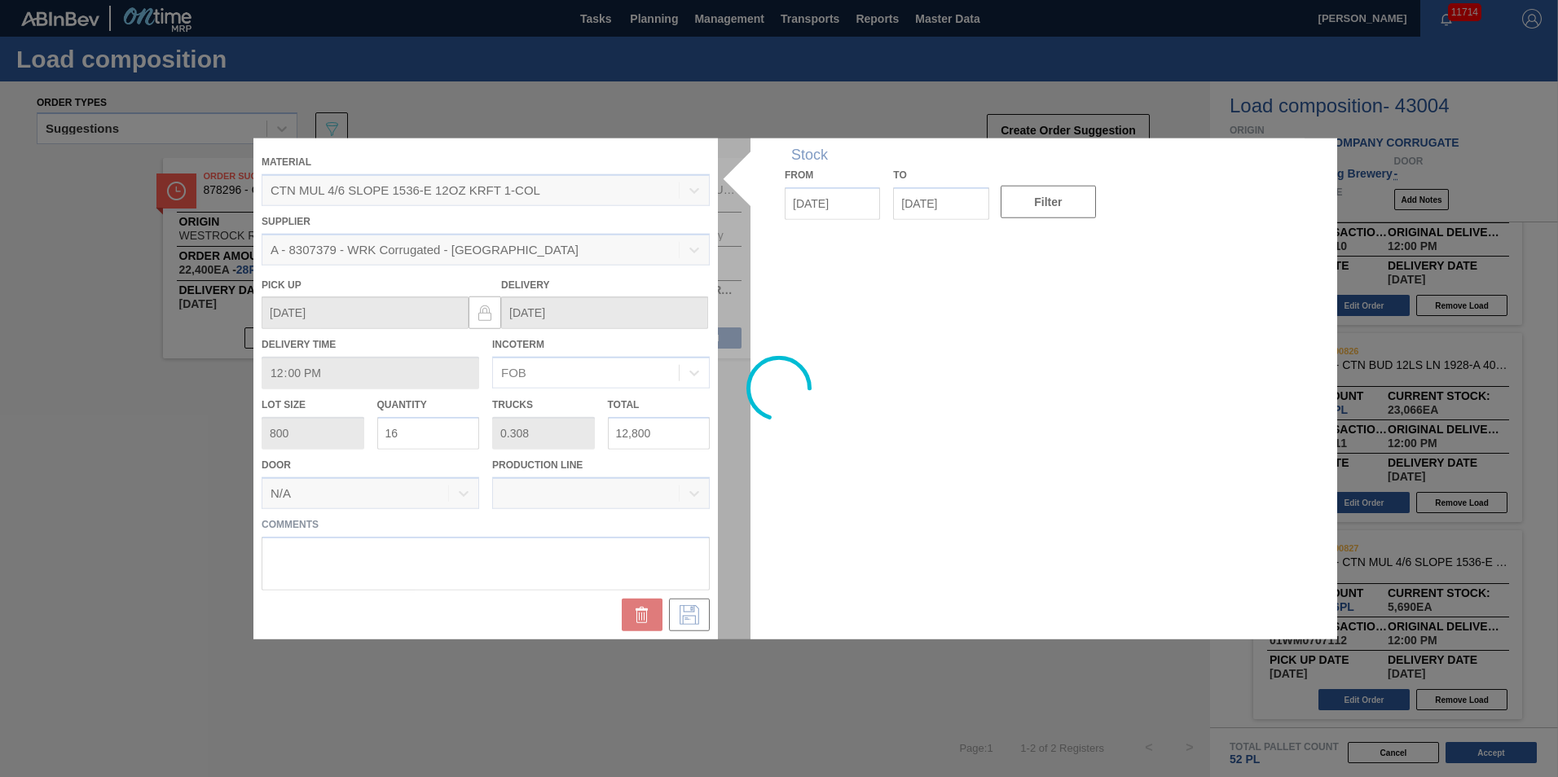
click at [435, 425] on input "16" at bounding box center [428, 433] width 103 height 33
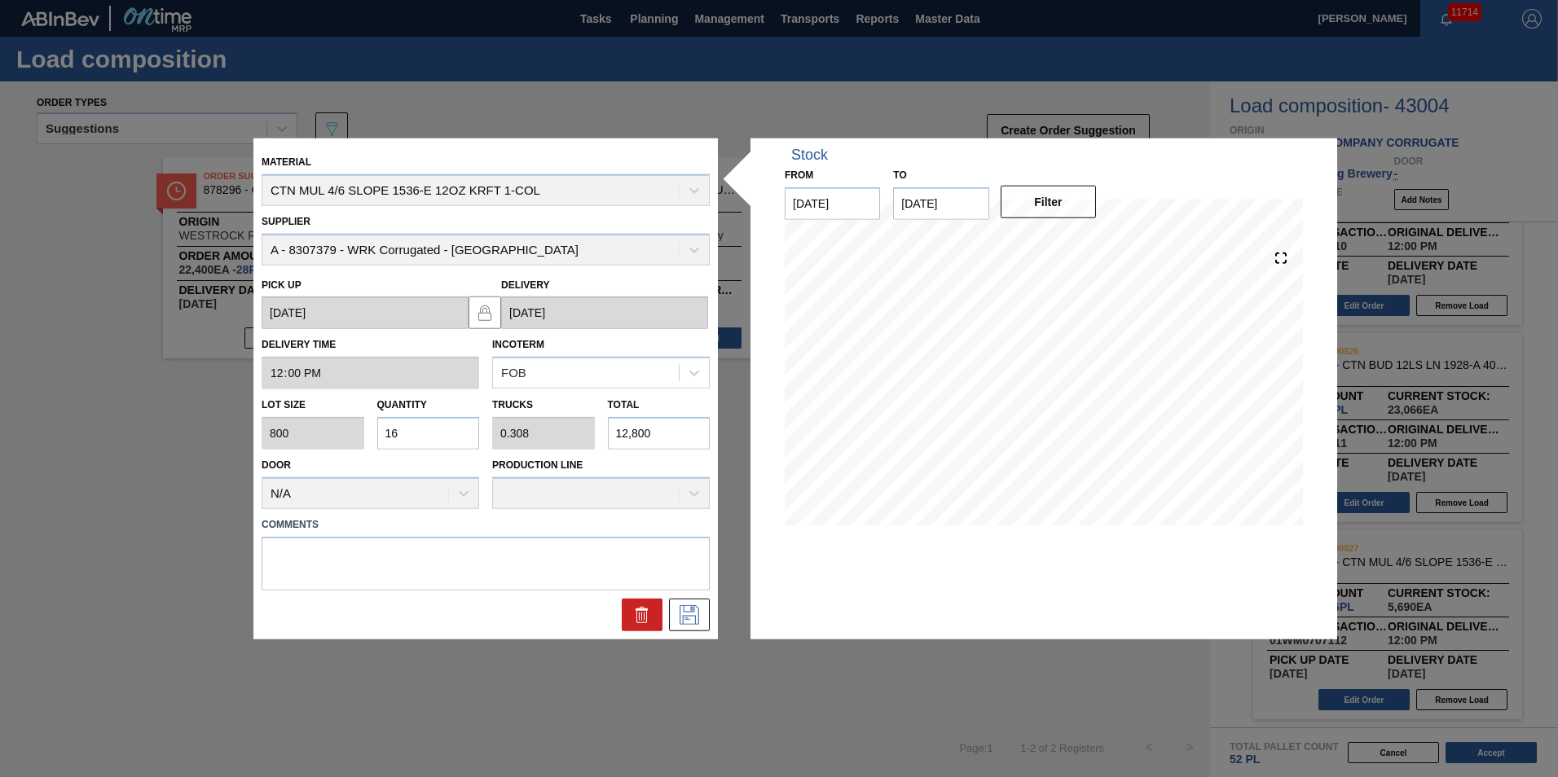
drag, startPoint x: 435, startPoint y: 427, endPoint x: 244, endPoint y: 432, distance: 191.6
click at [246, 432] on div "Material CTN MUL 4/6 SLOPE 1536-E 12OZ KRFT 1-COL Supplier A - 8307379 - WRK Co…" at bounding box center [779, 388] width 1558 height 777
type input "6"
type input "0.115"
type input "4,800"
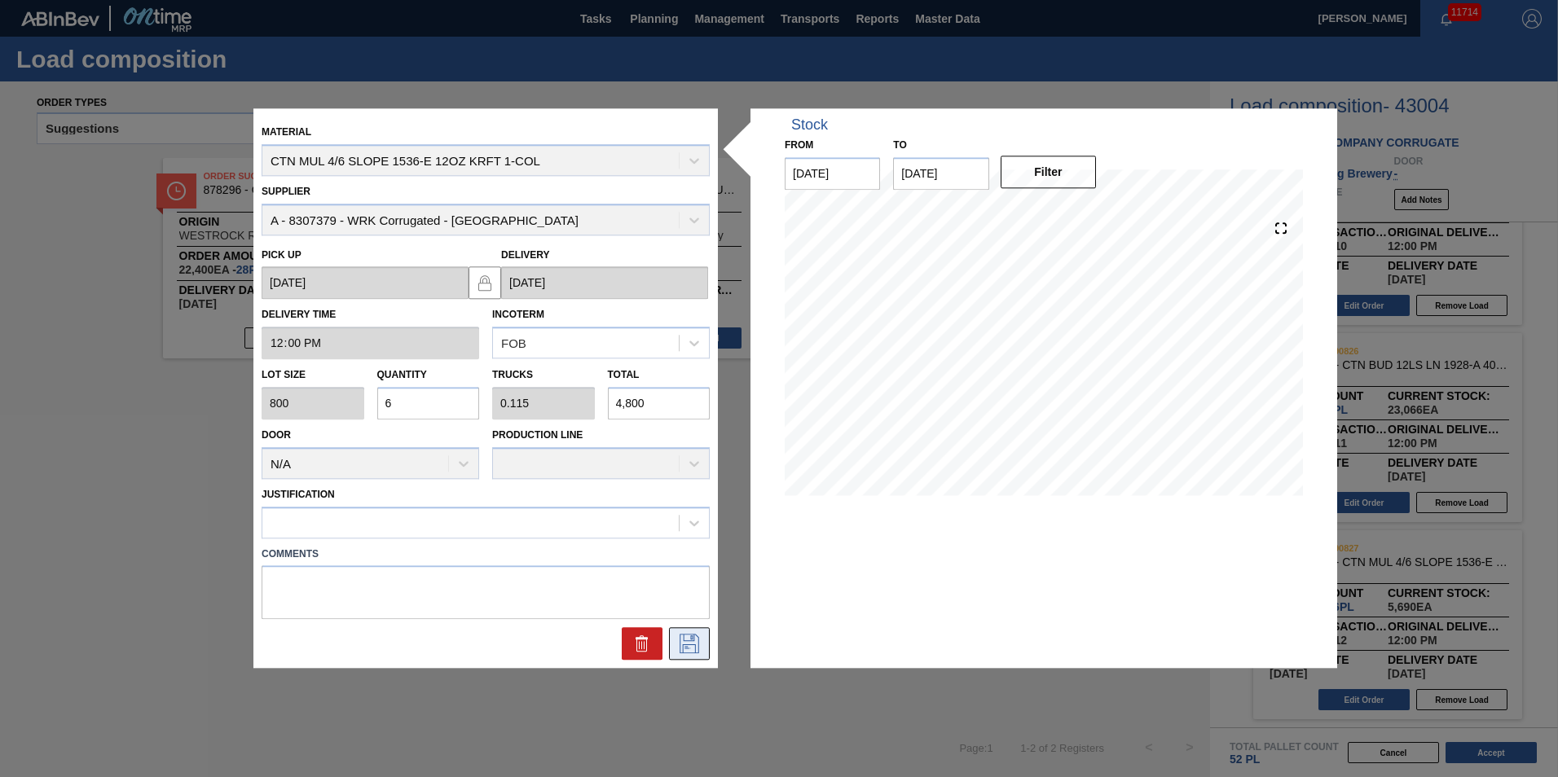
click at [683, 637] on icon at bounding box center [689, 645] width 26 height 20
drag, startPoint x: 429, startPoint y: 403, endPoint x: 417, endPoint y: 403, distance: 11.4
click at [417, 403] on input "6" at bounding box center [428, 403] width 103 height 33
type input "16"
type input "0.308"
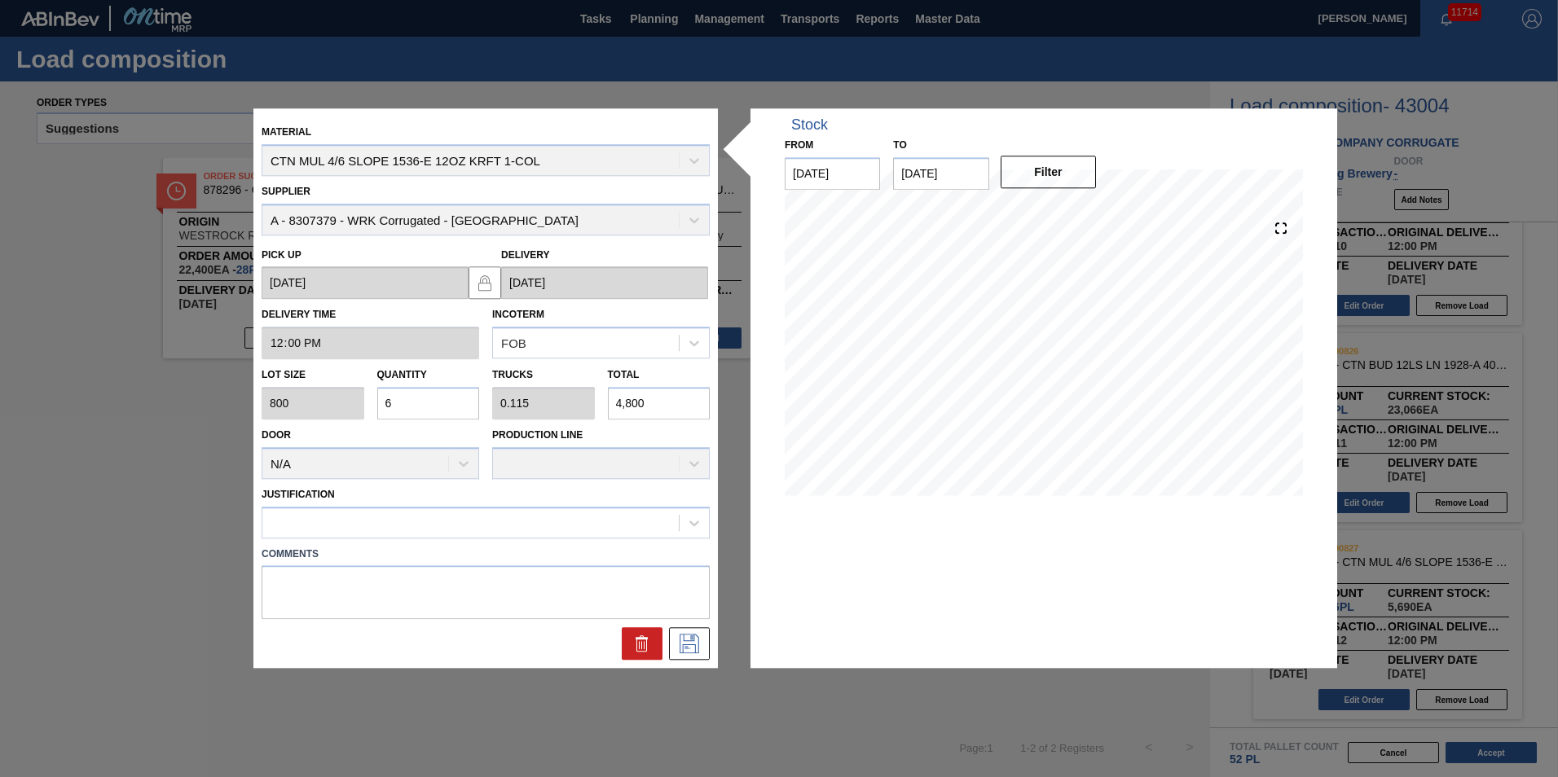
type input "12,800"
click at [415, 400] on input "16" at bounding box center [428, 403] width 103 height 33
type input "1"
type input "0.019"
type input "800"
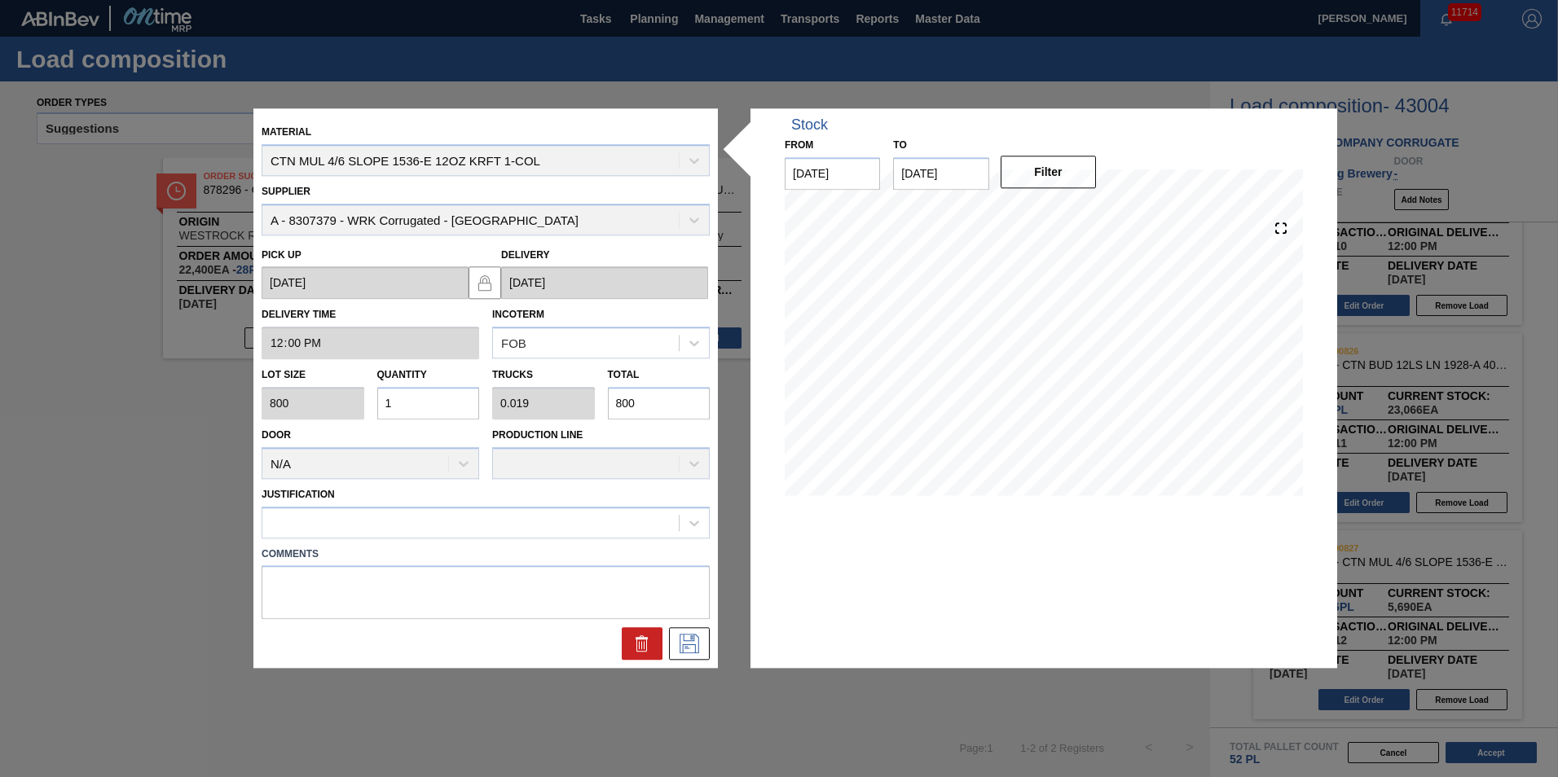
type input "12"
type input "0.231"
type input "9,600"
type input "12"
click at [504, 521] on div at bounding box center [470, 523] width 416 height 24
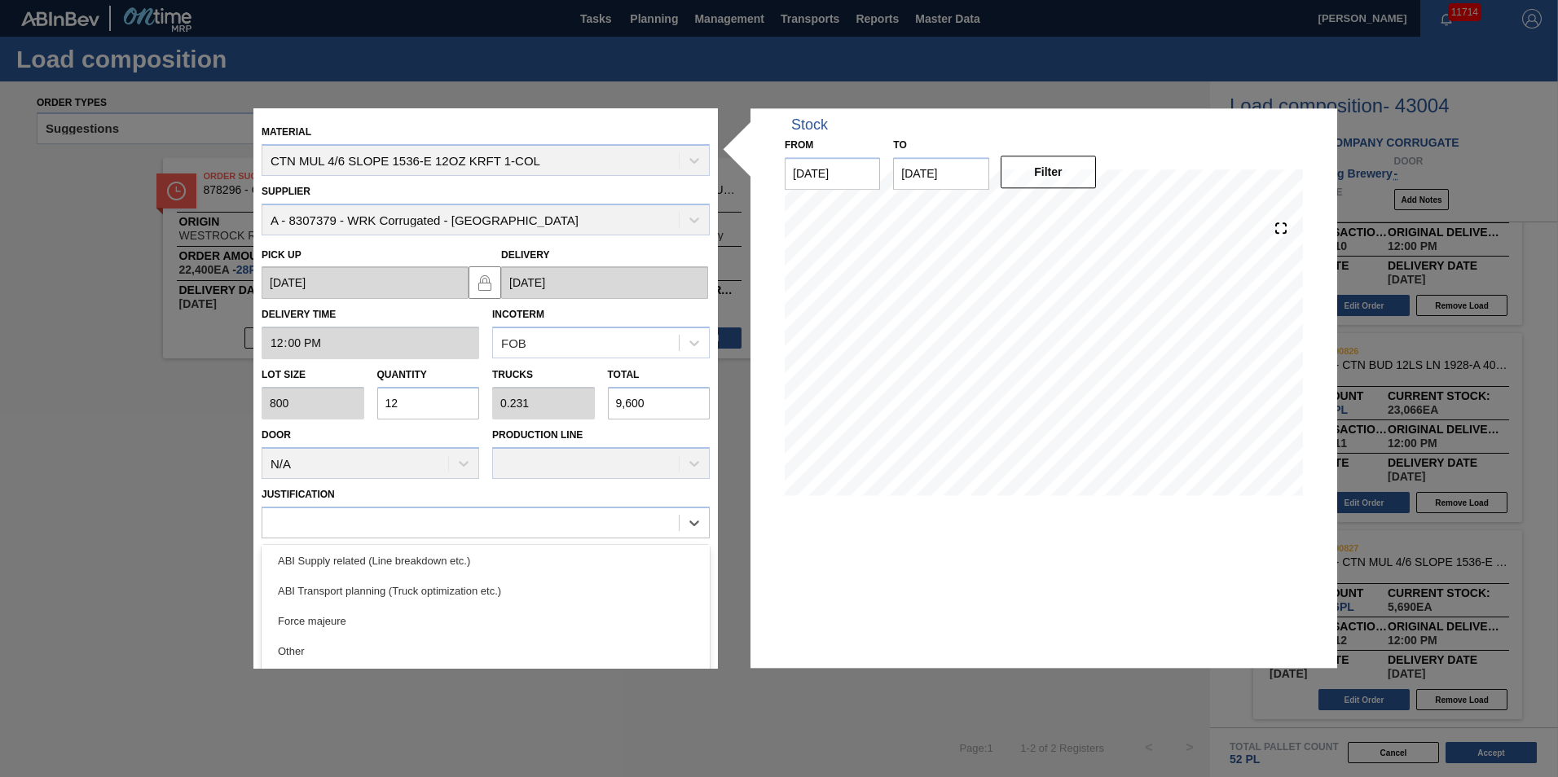
scroll to position [244, 0]
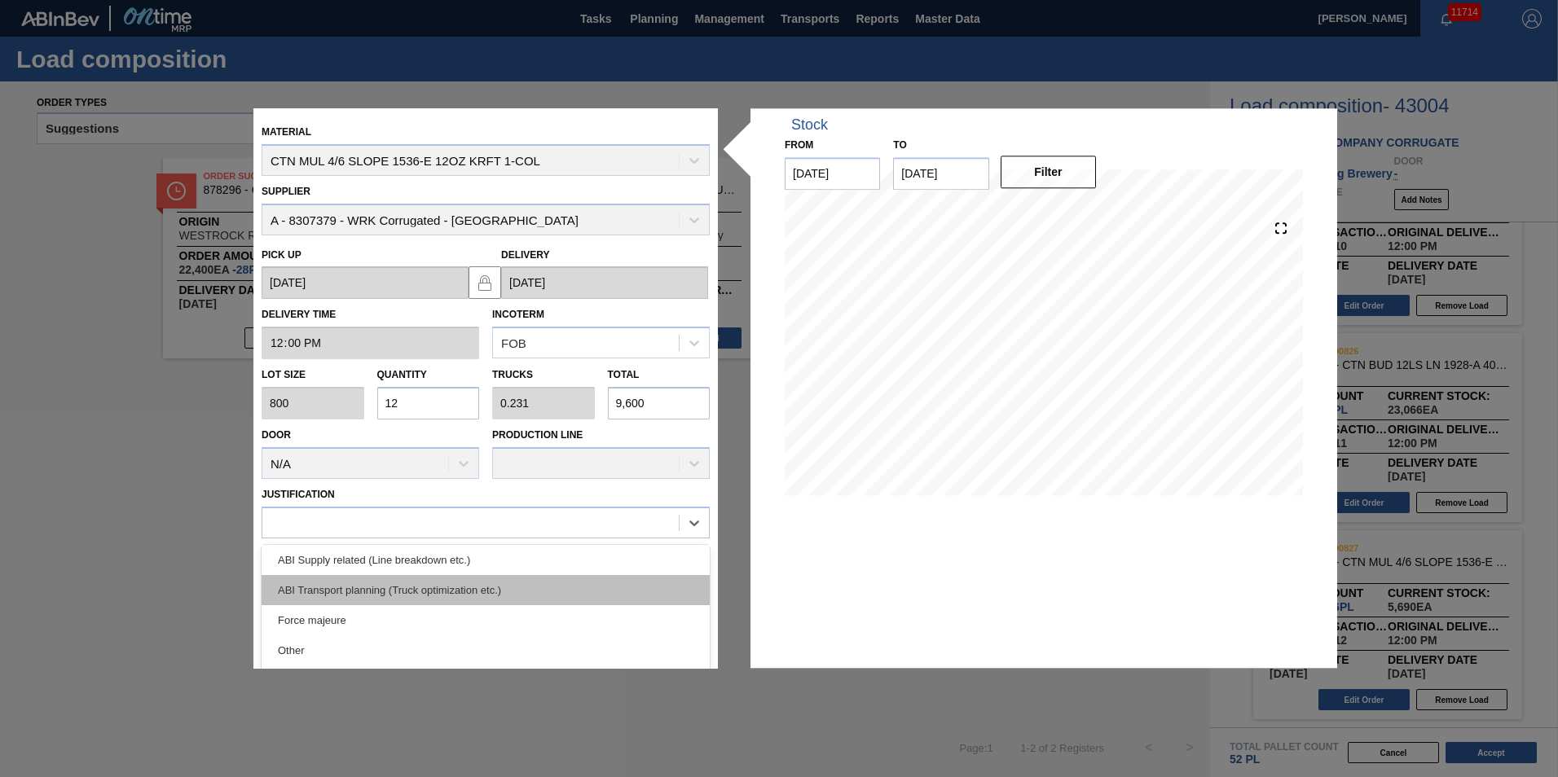
click at [554, 587] on div "ABI Transport planning (Truck optimization etc.)" at bounding box center [486, 590] width 448 height 30
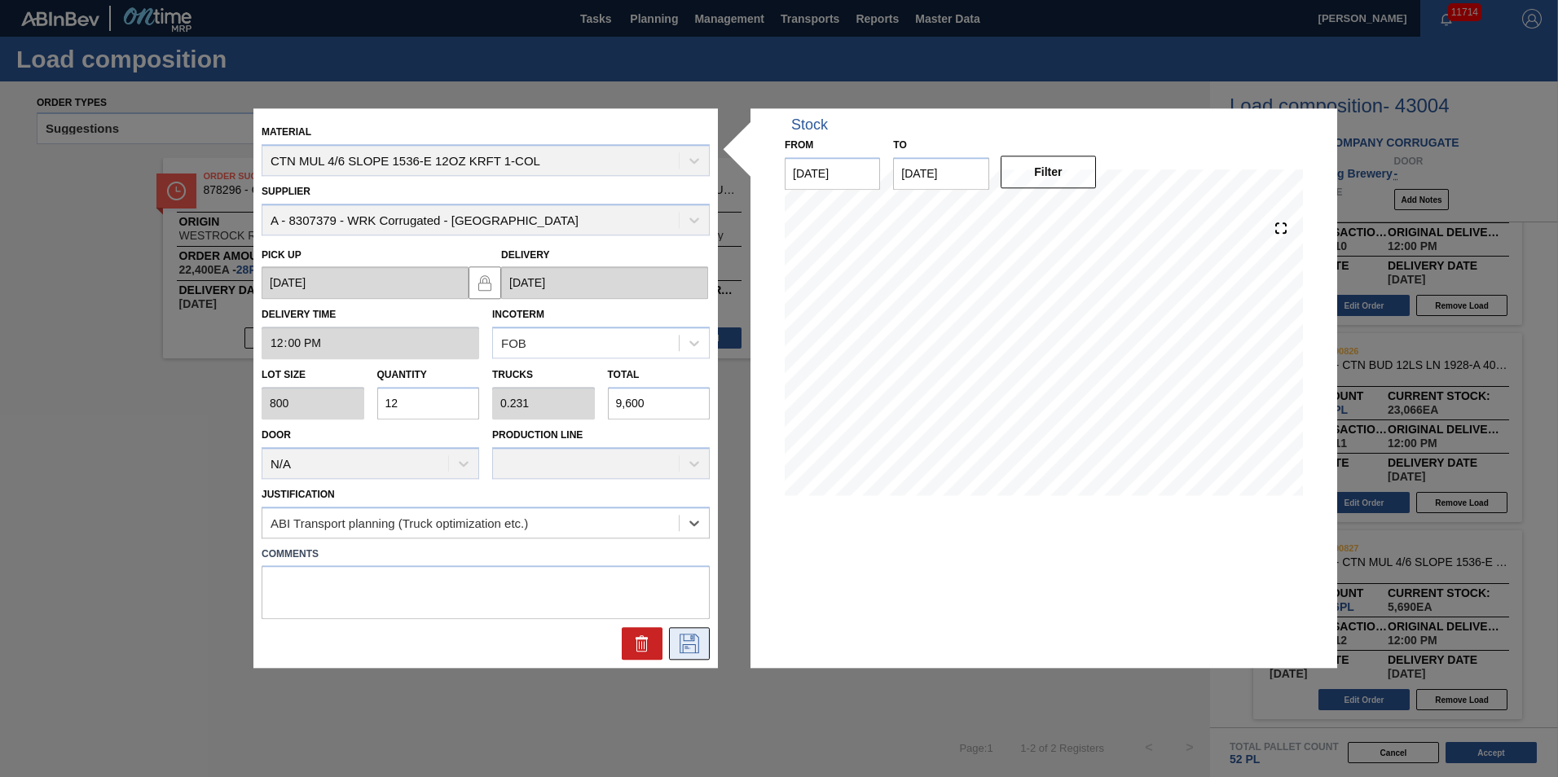
click at [682, 637] on icon at bounding box center [689, 645] width 26 height 20
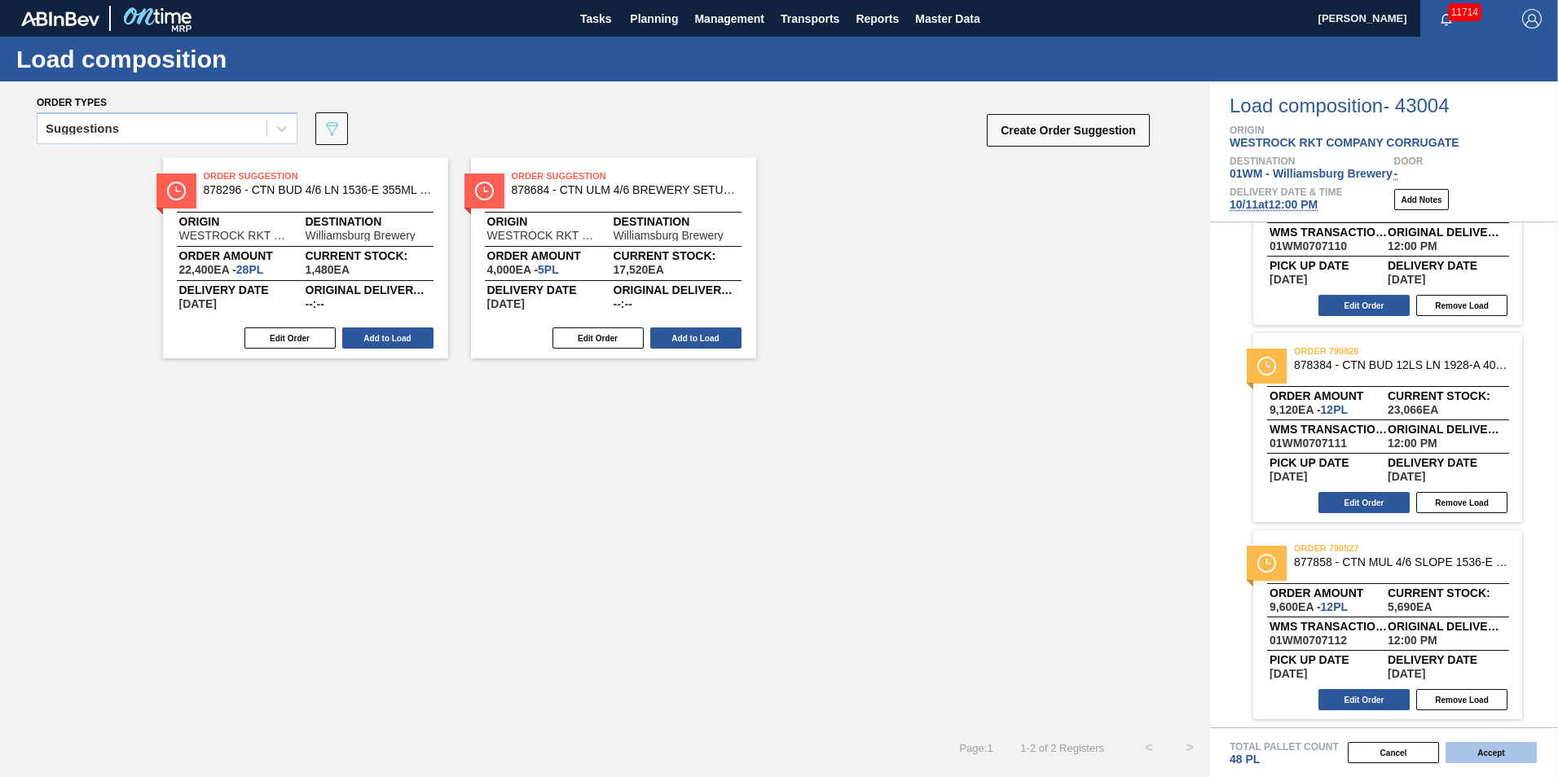
click at [1497, 755] on button "Accept" at bounding box center [1491, 752] width 91 height 21
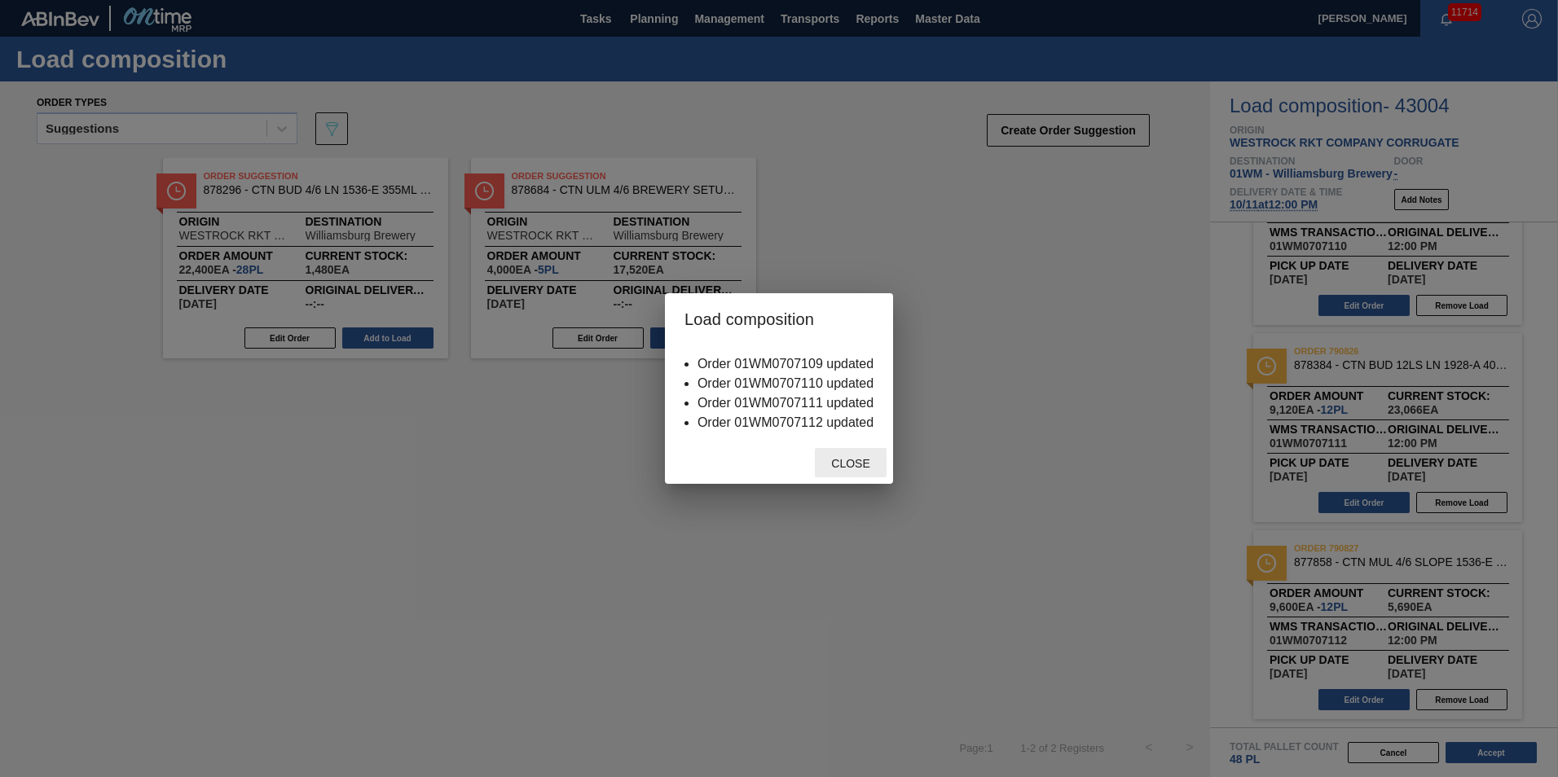
click at [843, 451] on div "Close" at bounding box center [851, 463] width 72 height 30
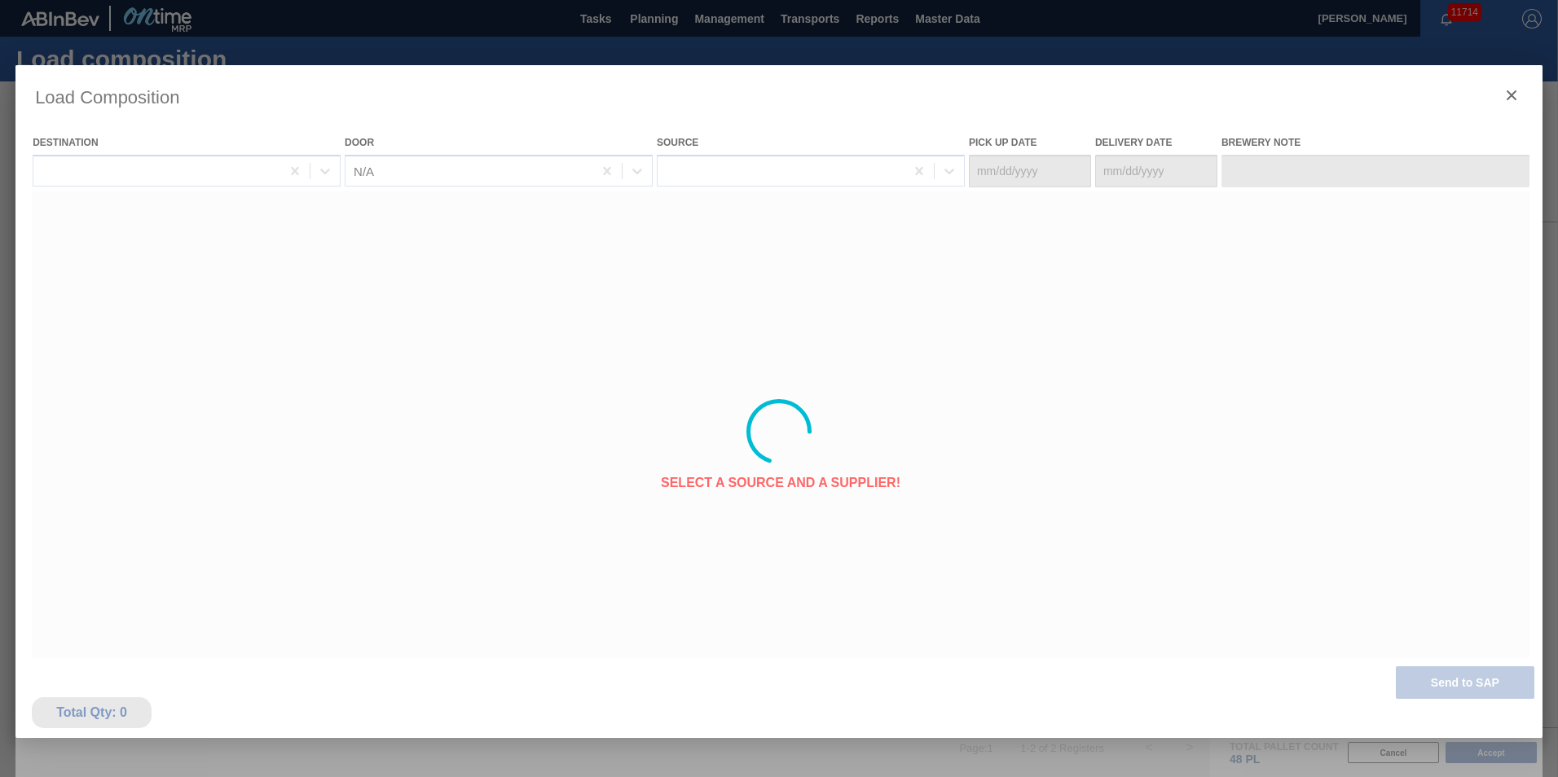
type Date "[DATE]"
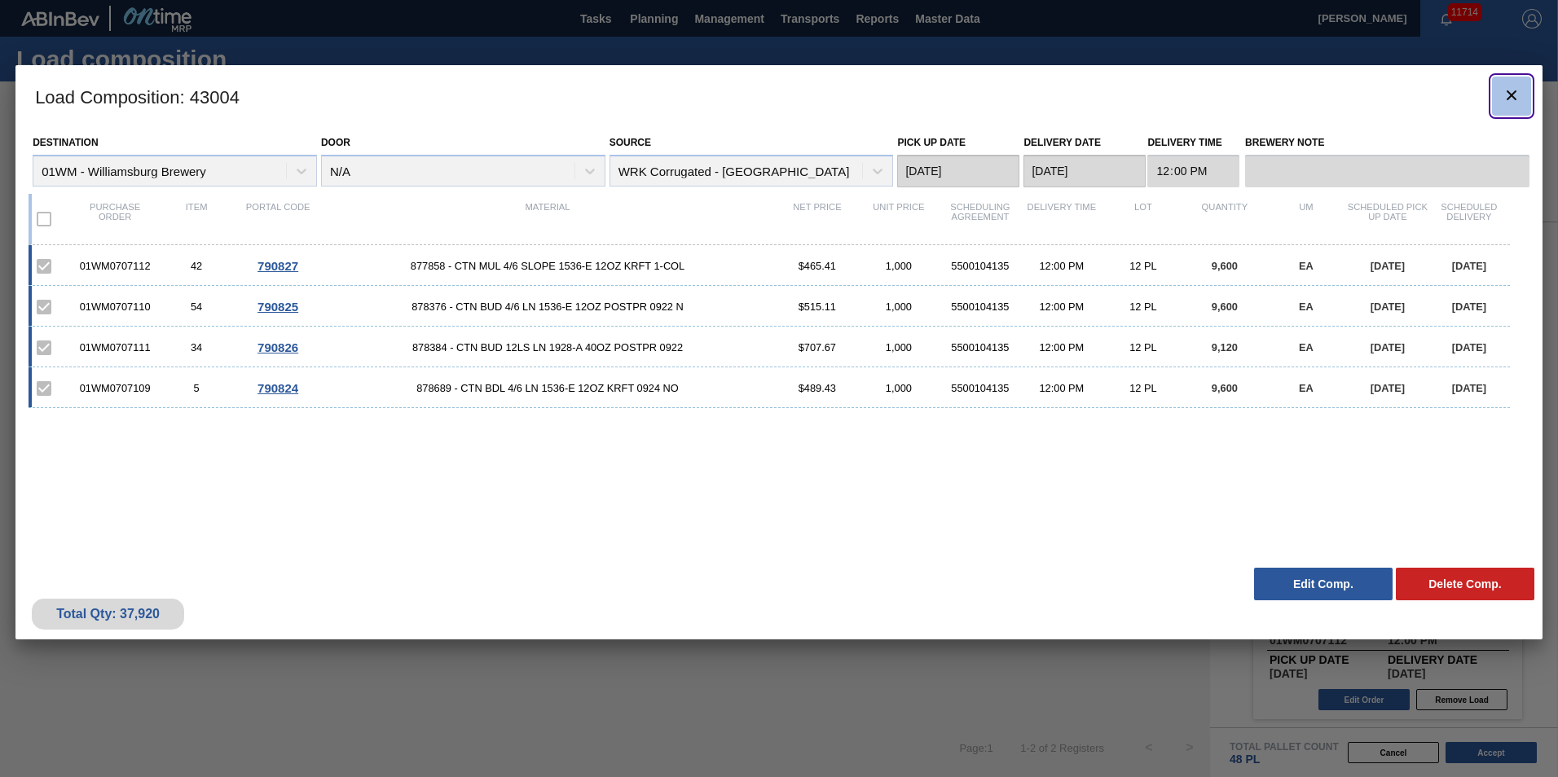
click at [1517, 100] on icon "botão de ícone" at bounding box center [1512, 96] width 20 height 20
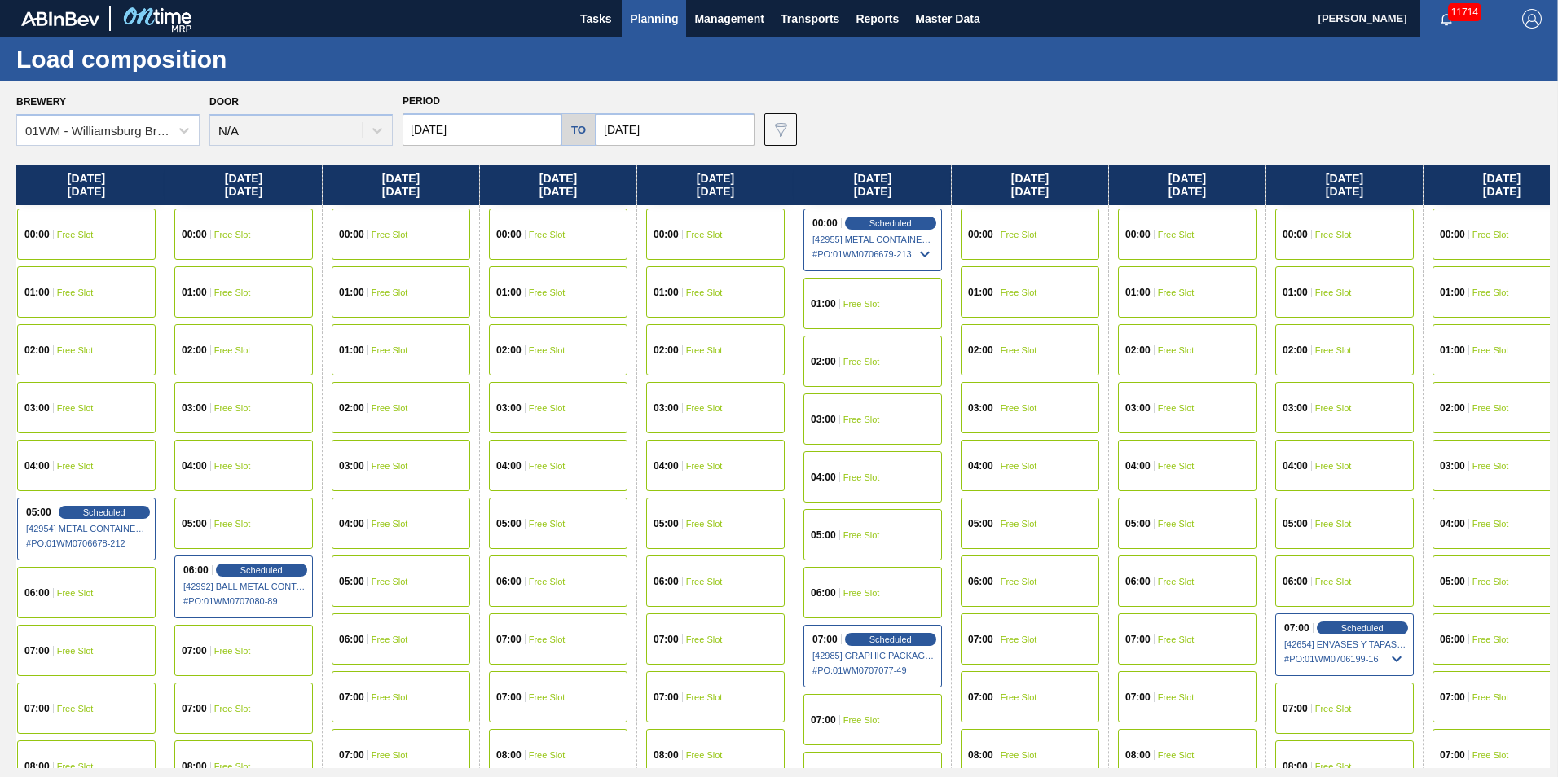
drag, startPoint x: 1479, startPoint y: 191, endPoint x: -196, endPoint y: 401, distance: 1688.6
click at [0, 0] on html "Tasks Planning Management Transports Reports Master Data [PERSON_NAME] 11714 Ma…" at bounding box center [779, 0] width 1558 height 0
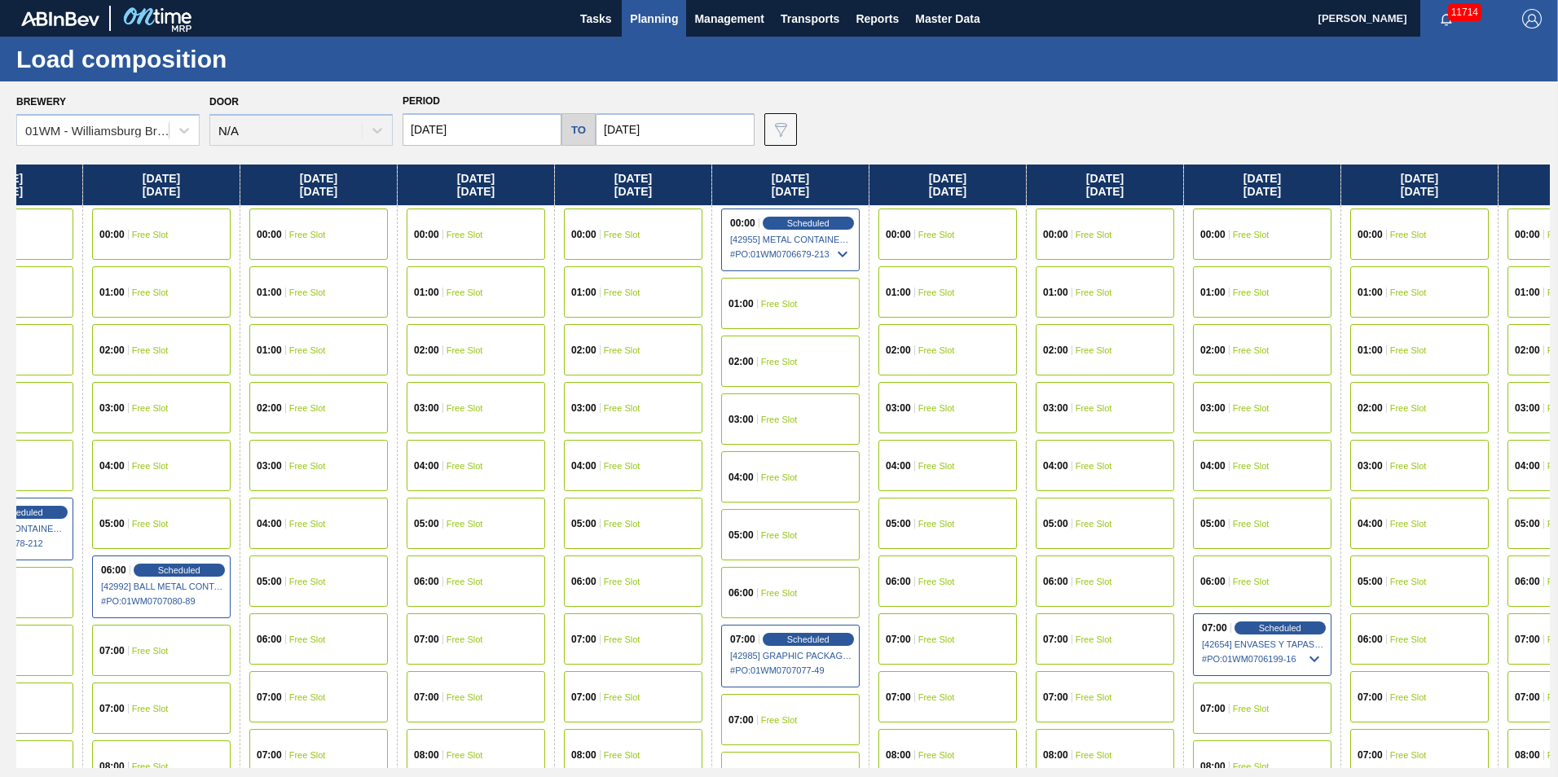
scroll to position [0, 2084]
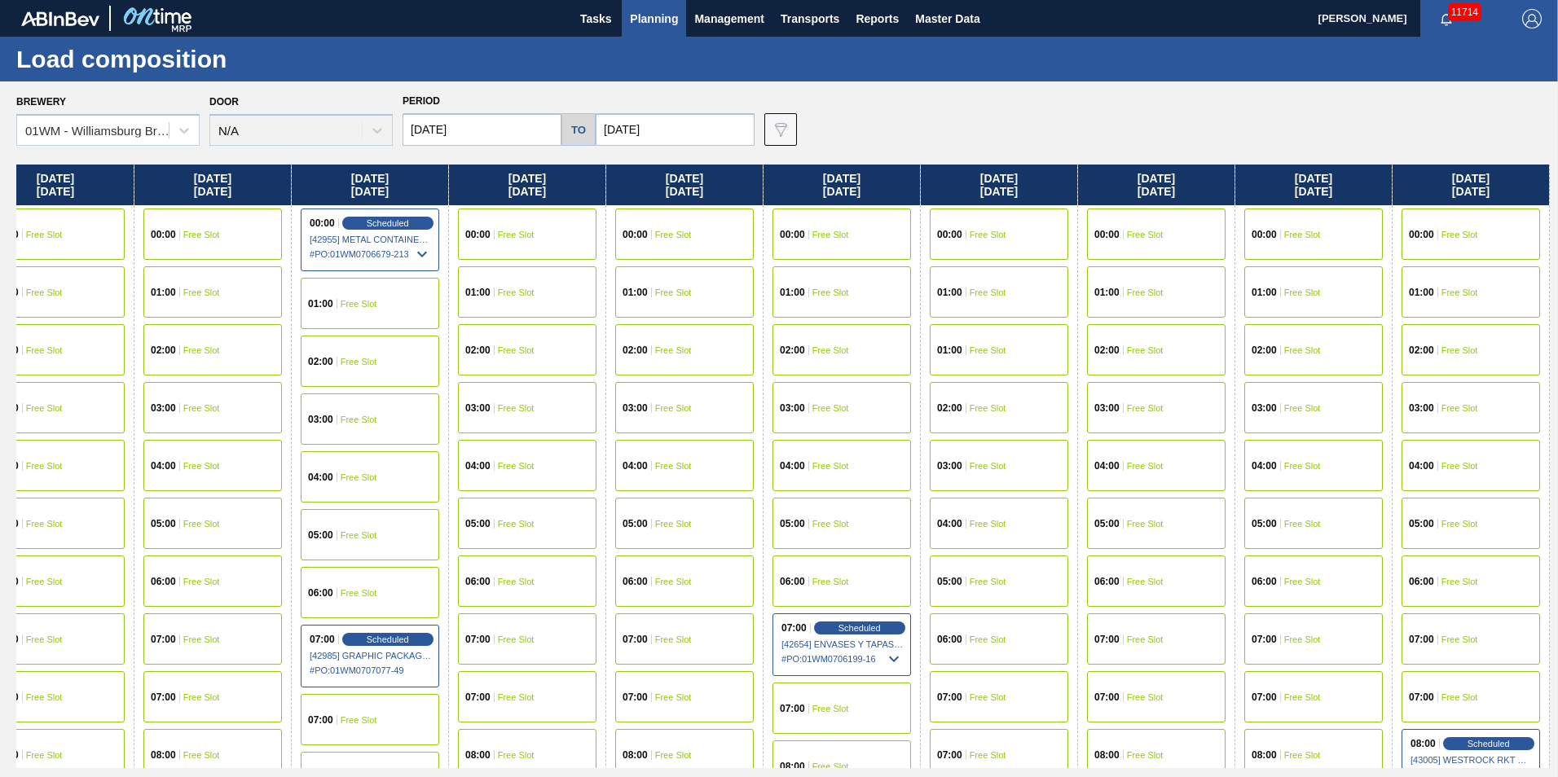
drag, startPoint x: 1306, startPoint y: 184, endPoint x: 262, endPoint y: 165, distance: 1044.1
click at [267, 183] on div "[DATE] 00:00 Free Slot 01:00 Free Slot 02:00 Free Slot 03:00 Free Slot 04:00 Fr…" at bounding box center [783, 467] width 1534 height 604
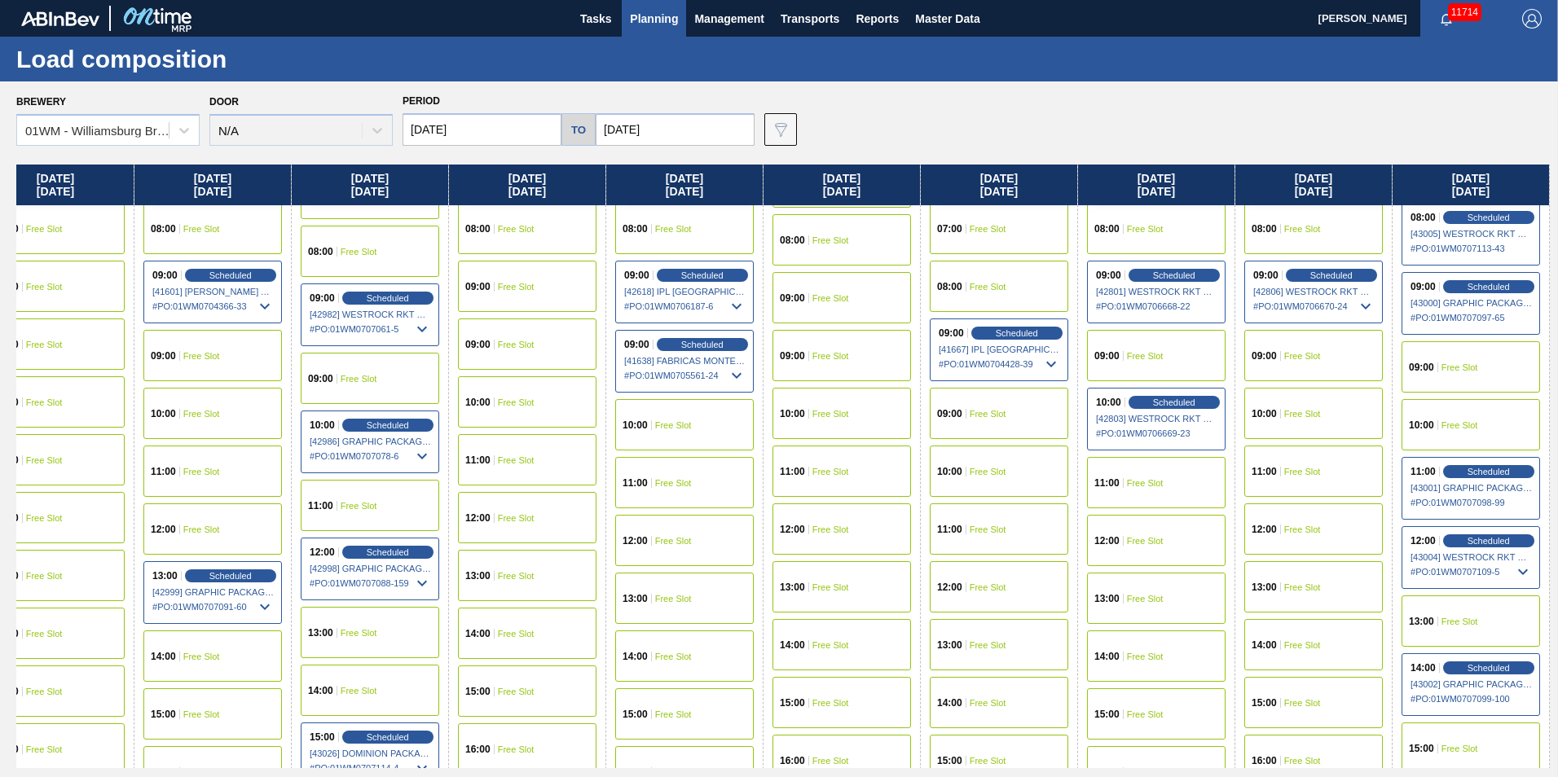
scroll to position [570, 2084]
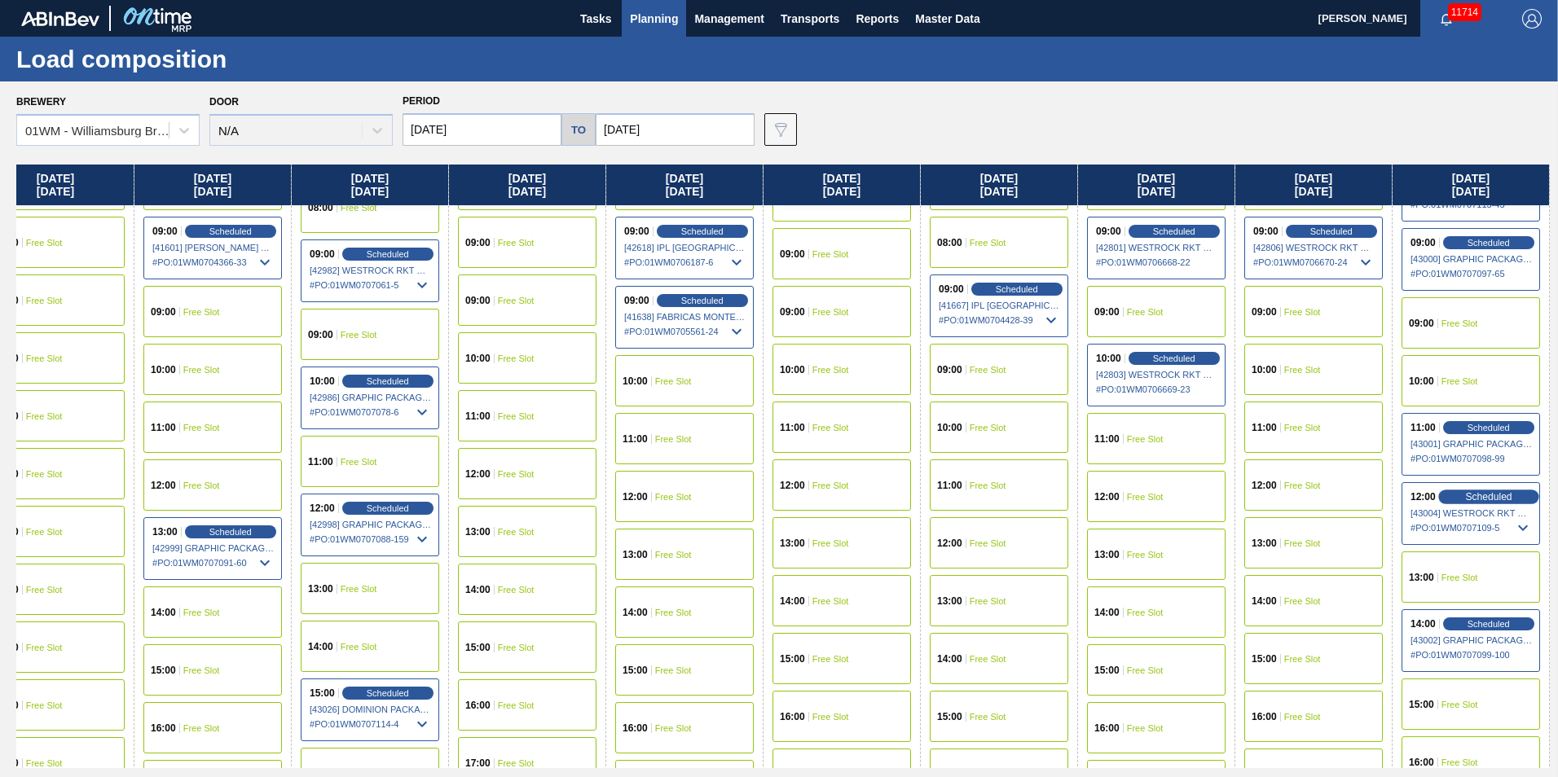
click at [1473, 497] on span "Scheduled" at bounding box center [1488, 496] width 46 height 11
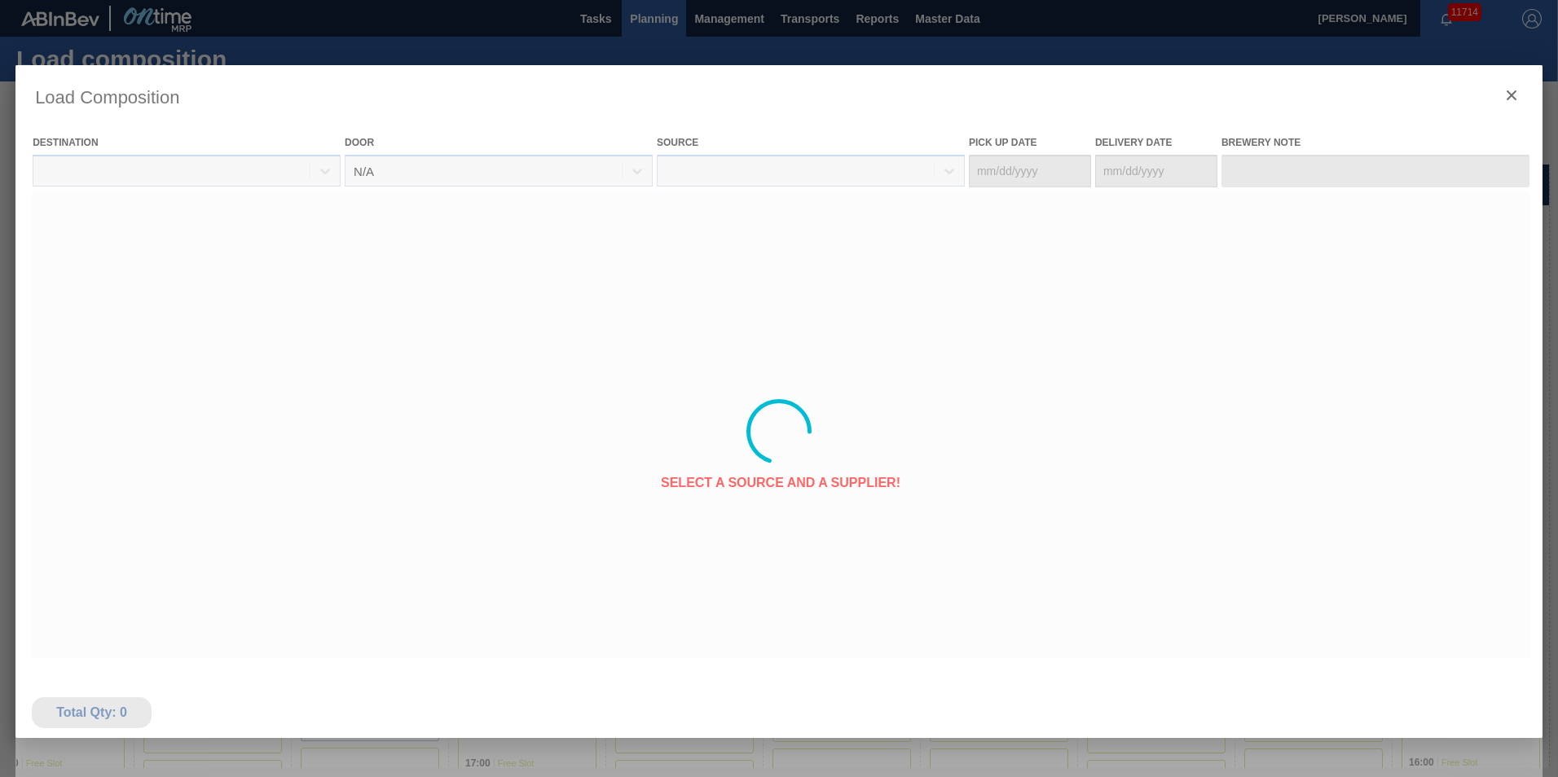
type Date "[DATE]"
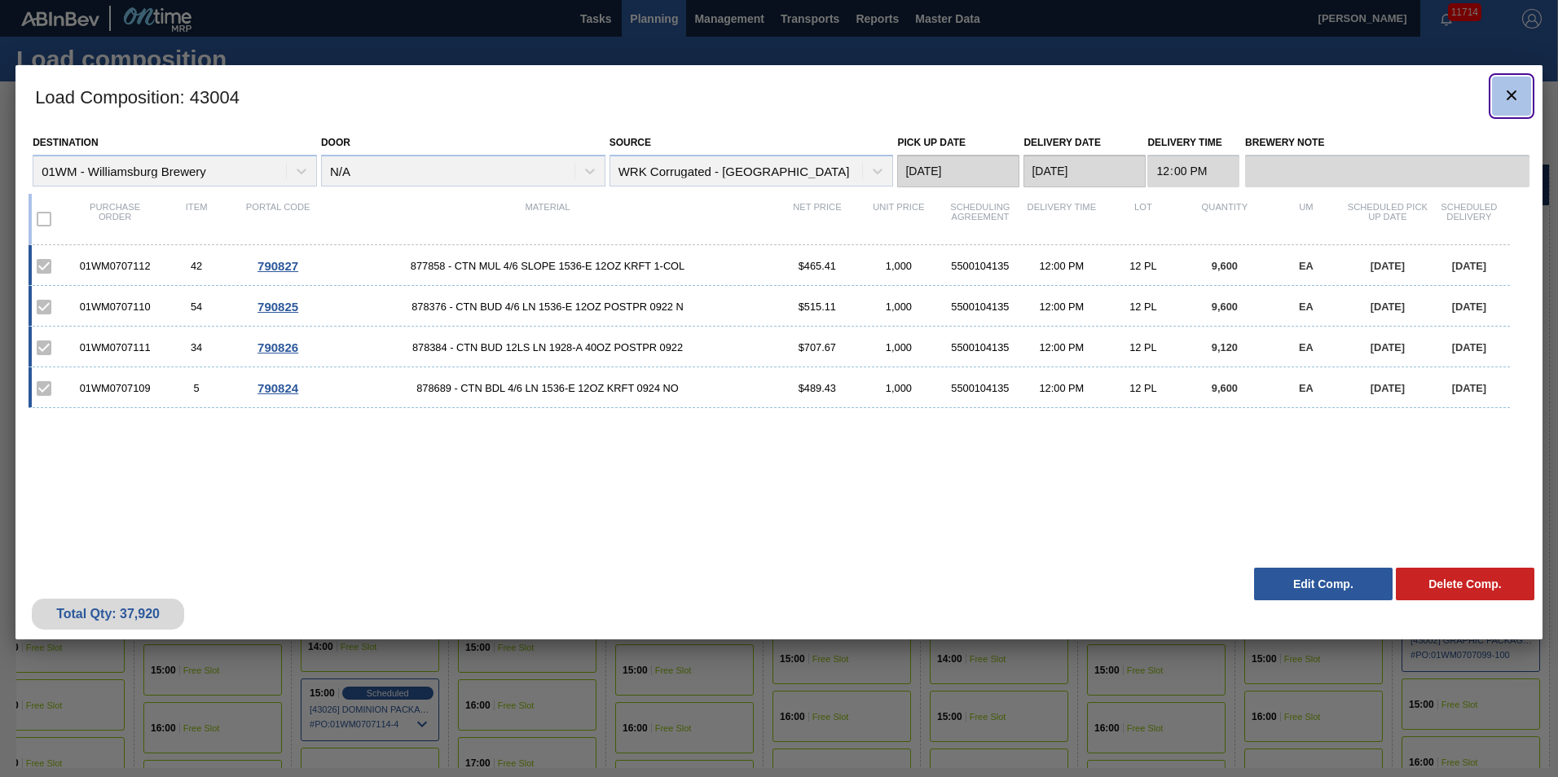
click at [1524, 95] on button "botão de ícone" at bounding box center [1511, 96] width 39 height 39
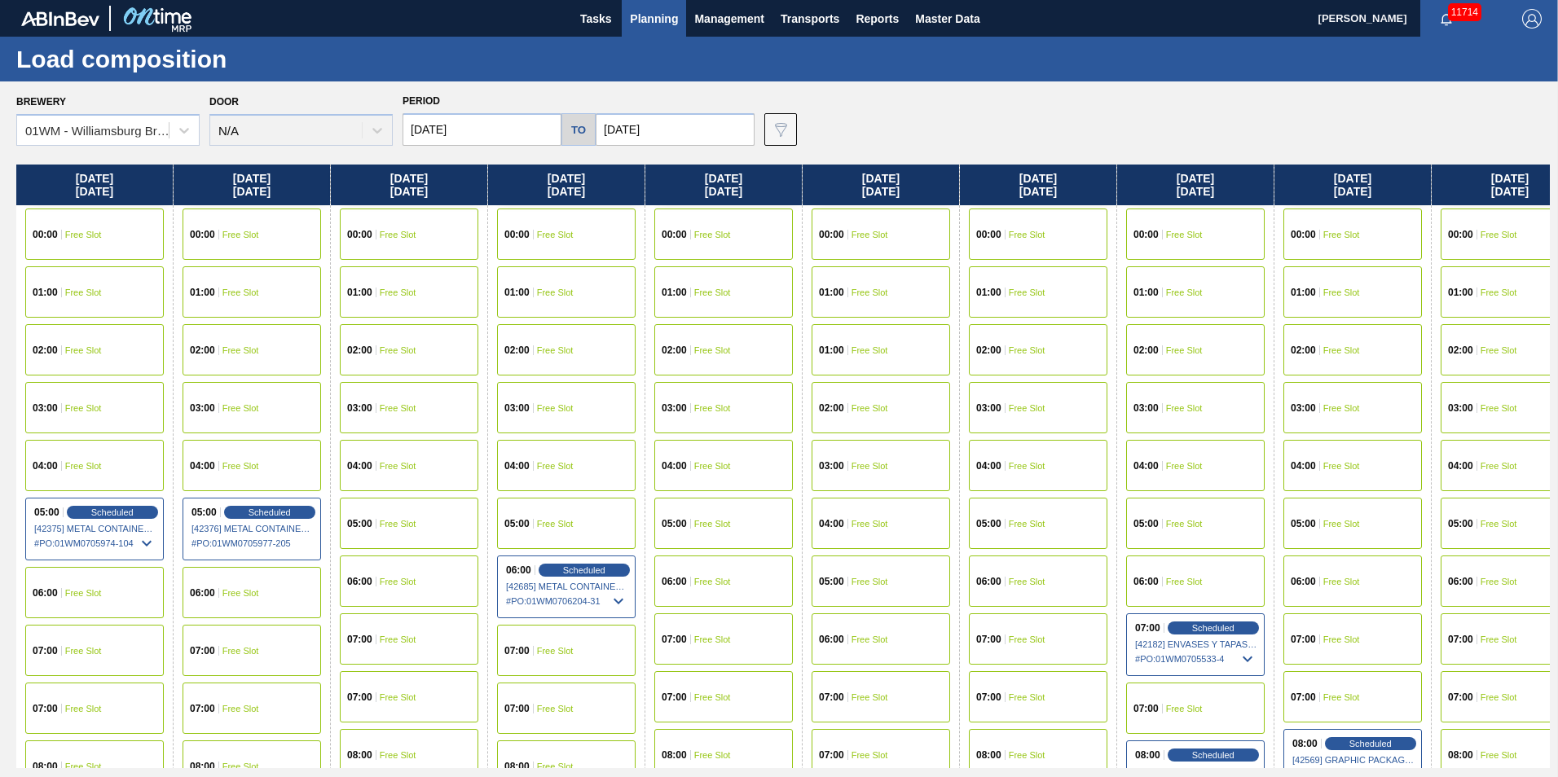
click at [665, 20] on span "Planning" at bounding box center [654, 19] width 48 height 20
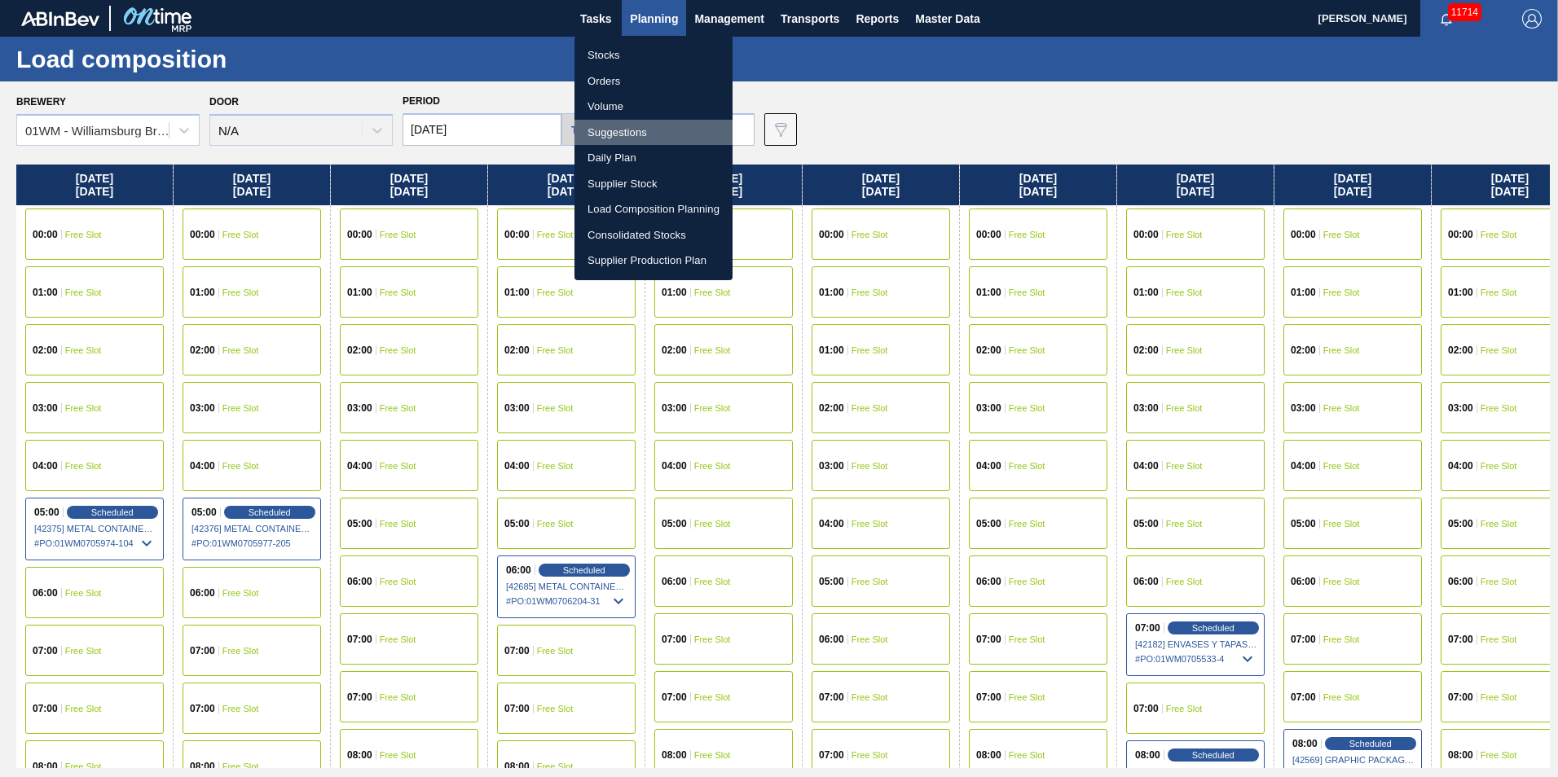
click at [628, 133] on li "Suggestions" at bounding box center [654, 133] width 158 height 26
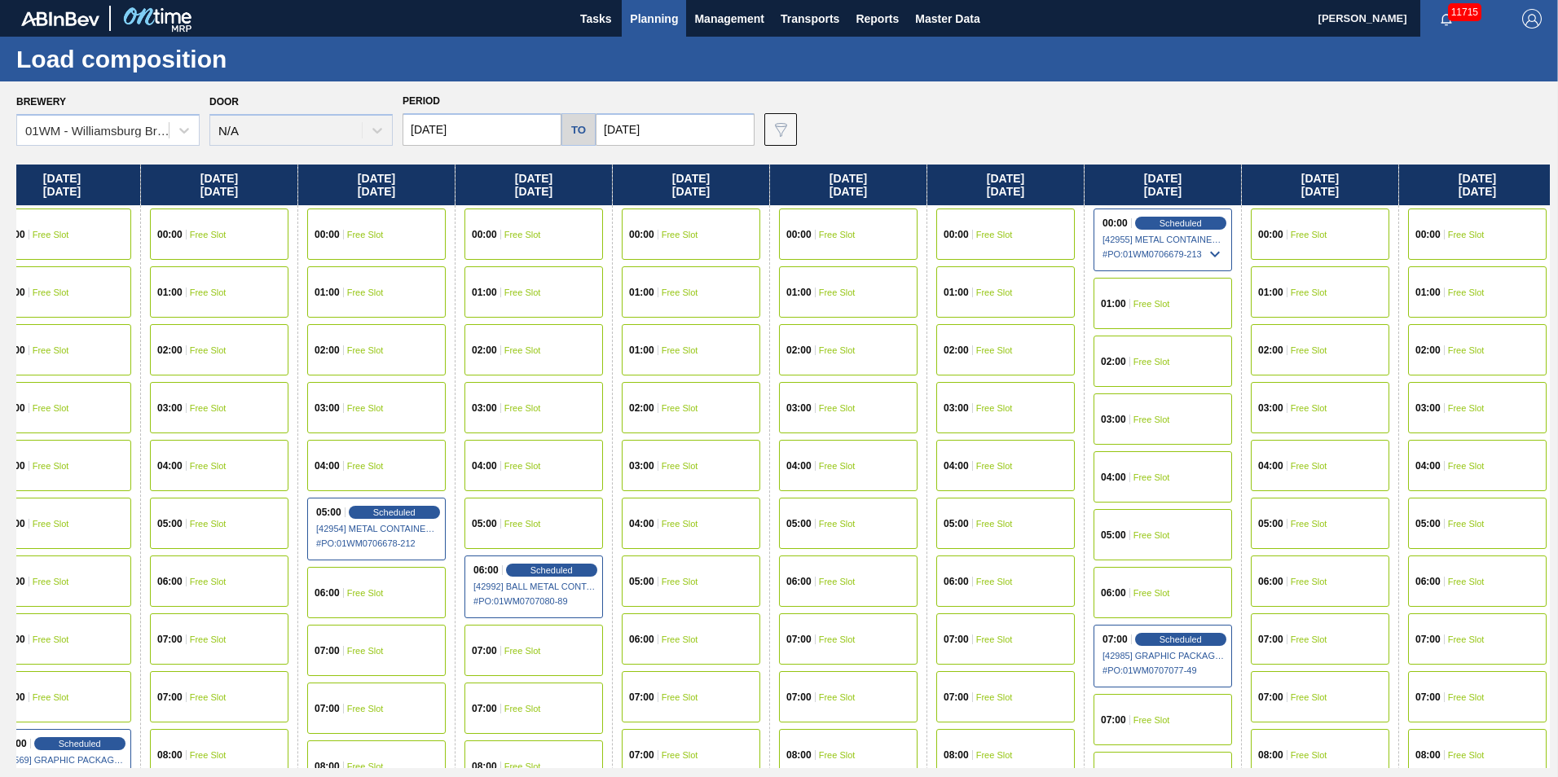
drag, startPoint x: 1313, startPoint y: 170, endPoint x: -42, endPoint y: 203, distance: 1354.8
click at [0, 0] on html "Tasks Planning Management Transports Reports Master Data [PERSON_NAME] 11715 Ma…" at bounding box center [779, 0] width 1558 height 0
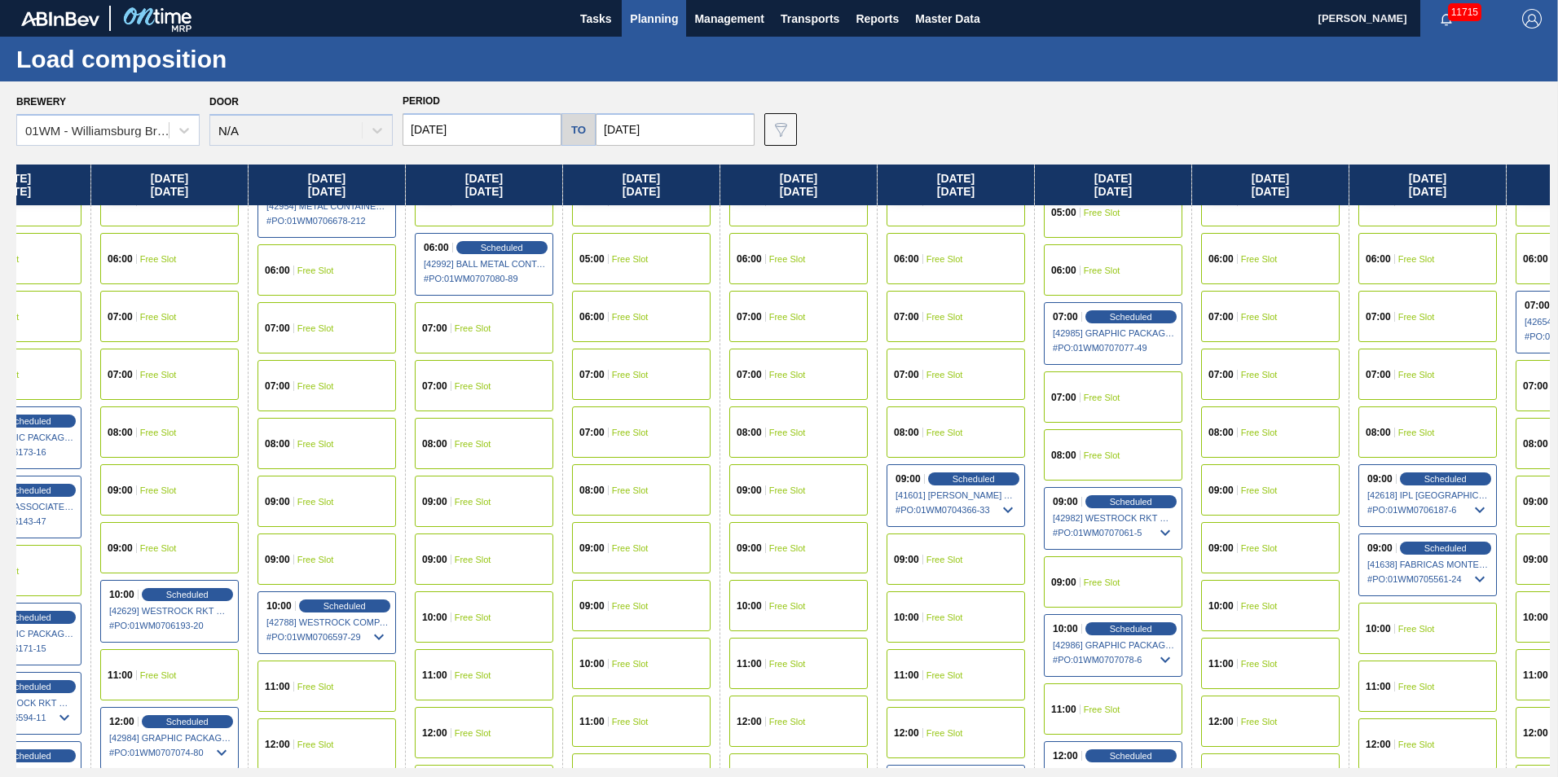
scroll to position [326, 1341]
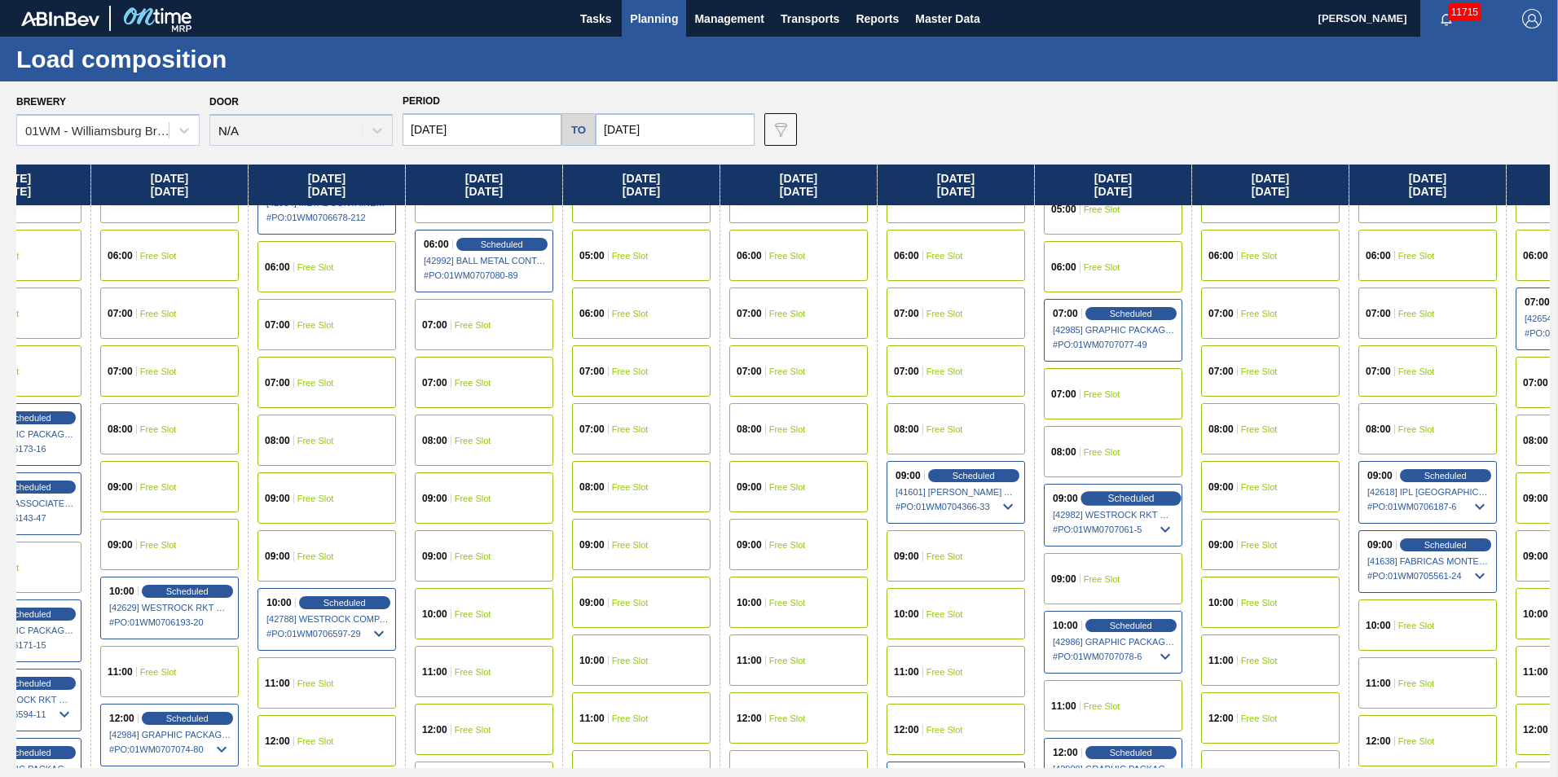
click at [1112, 496] on span "Scheduled" at bounding box center [1130, 498] width 46 height 11
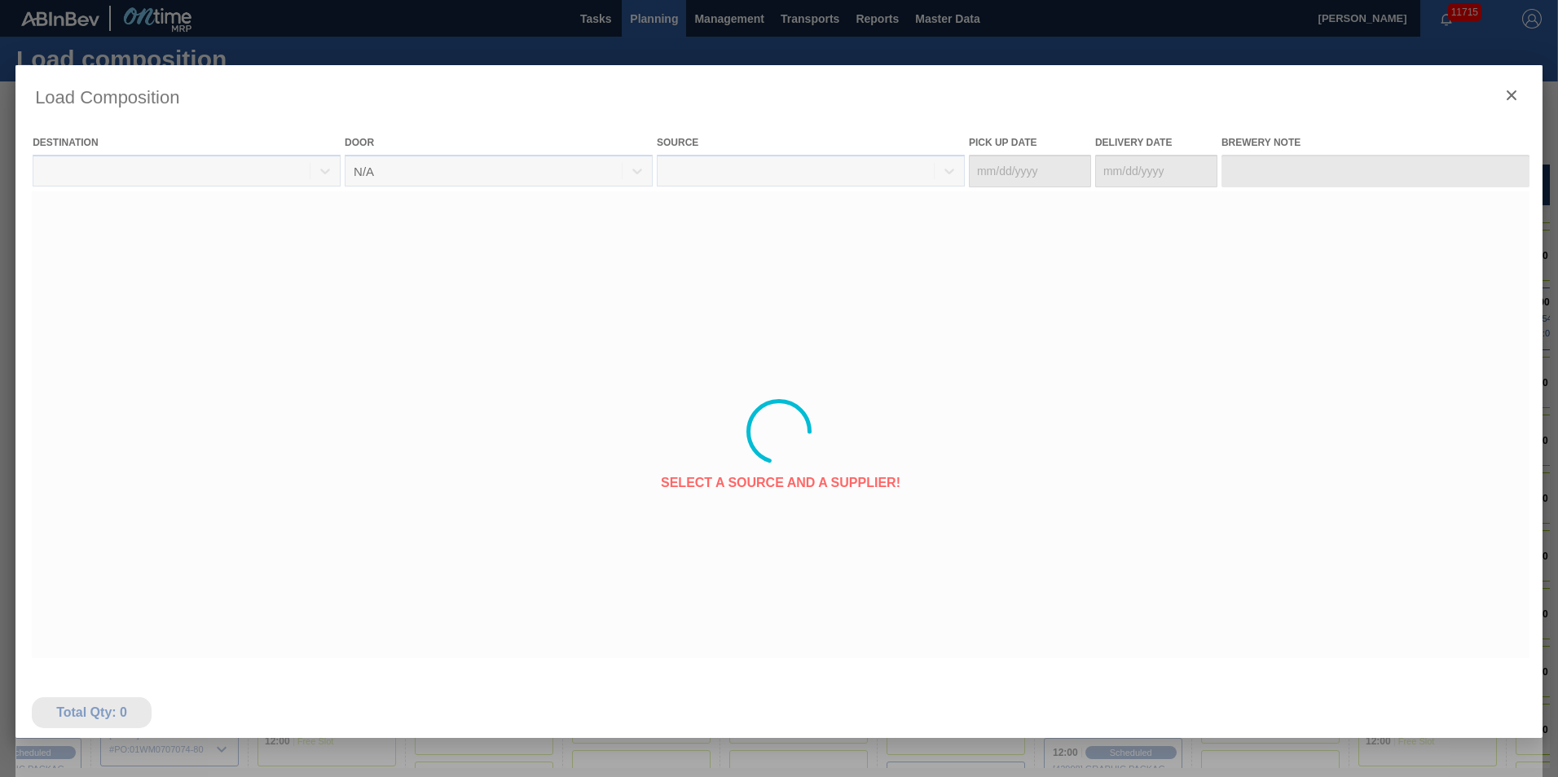
type Date "[DATE]"
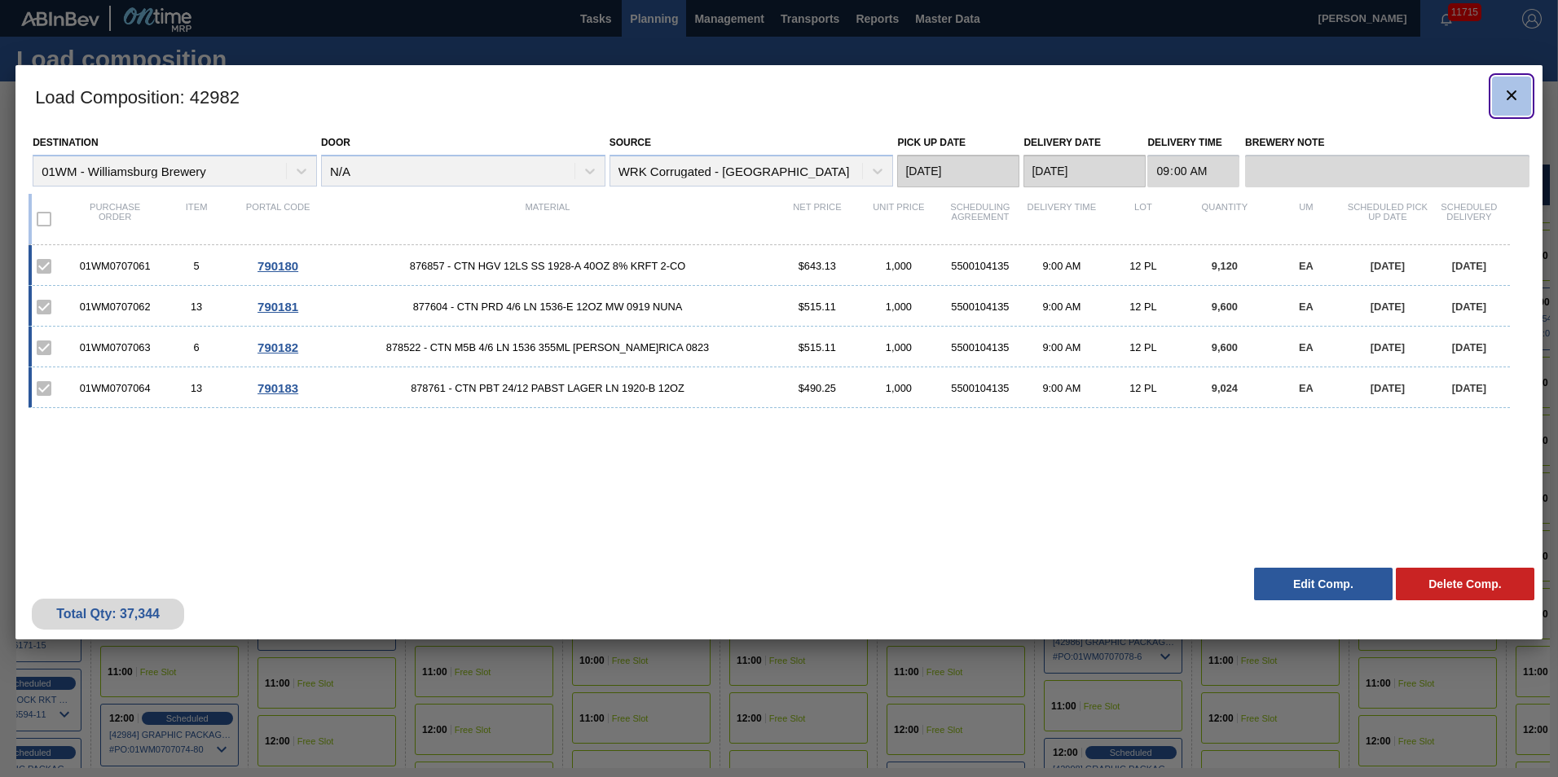
click at [1506, 86] on icon "botão de ícone" at bounding box center [1512, 96] width 20 height 20
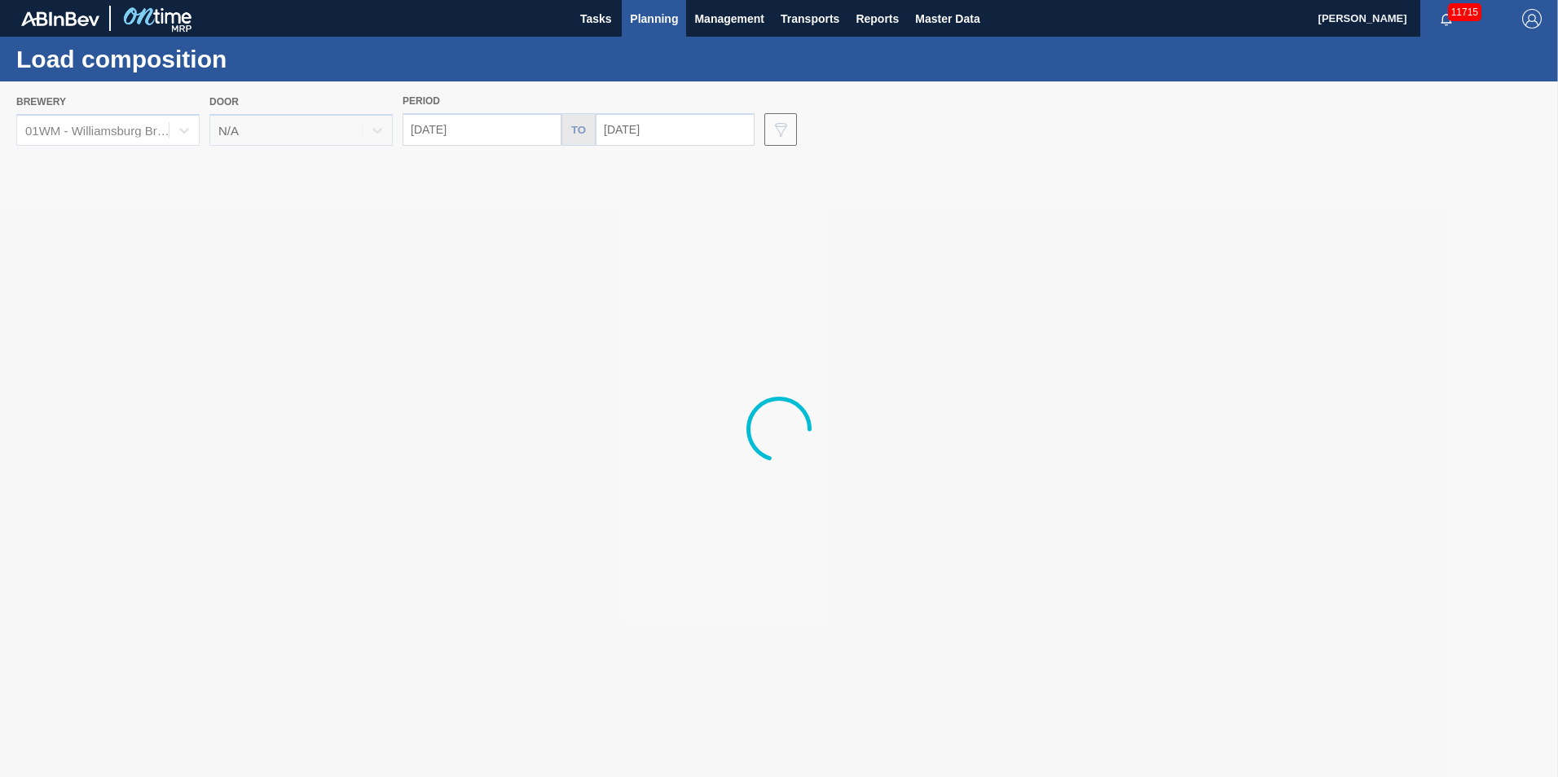
click at [658, 26] on span "Planning" at bounding box center [654, 19] width 48 height 20
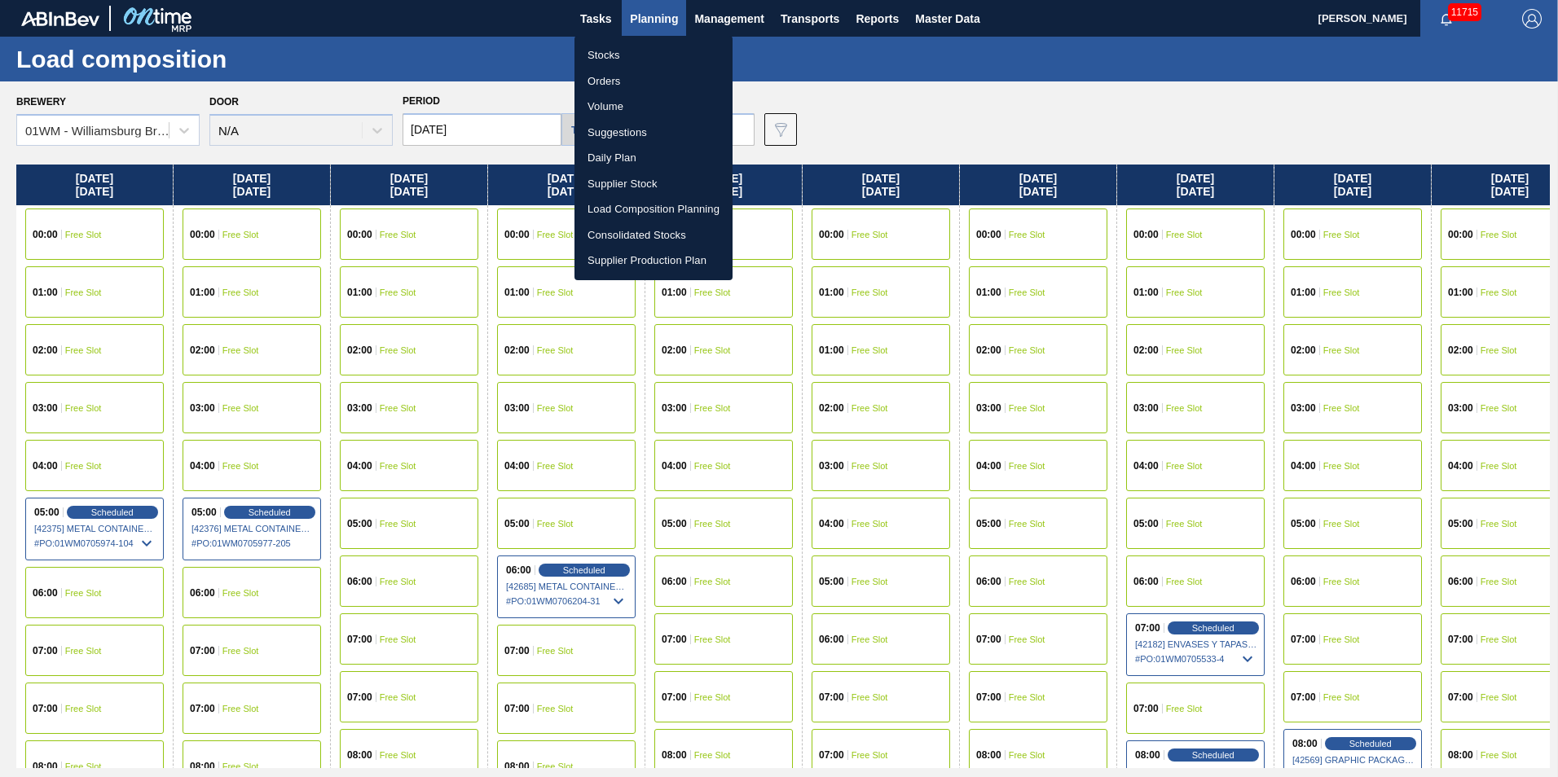
click at [997, 114] on div at bounding box center [779, 388] width 1558 height 777
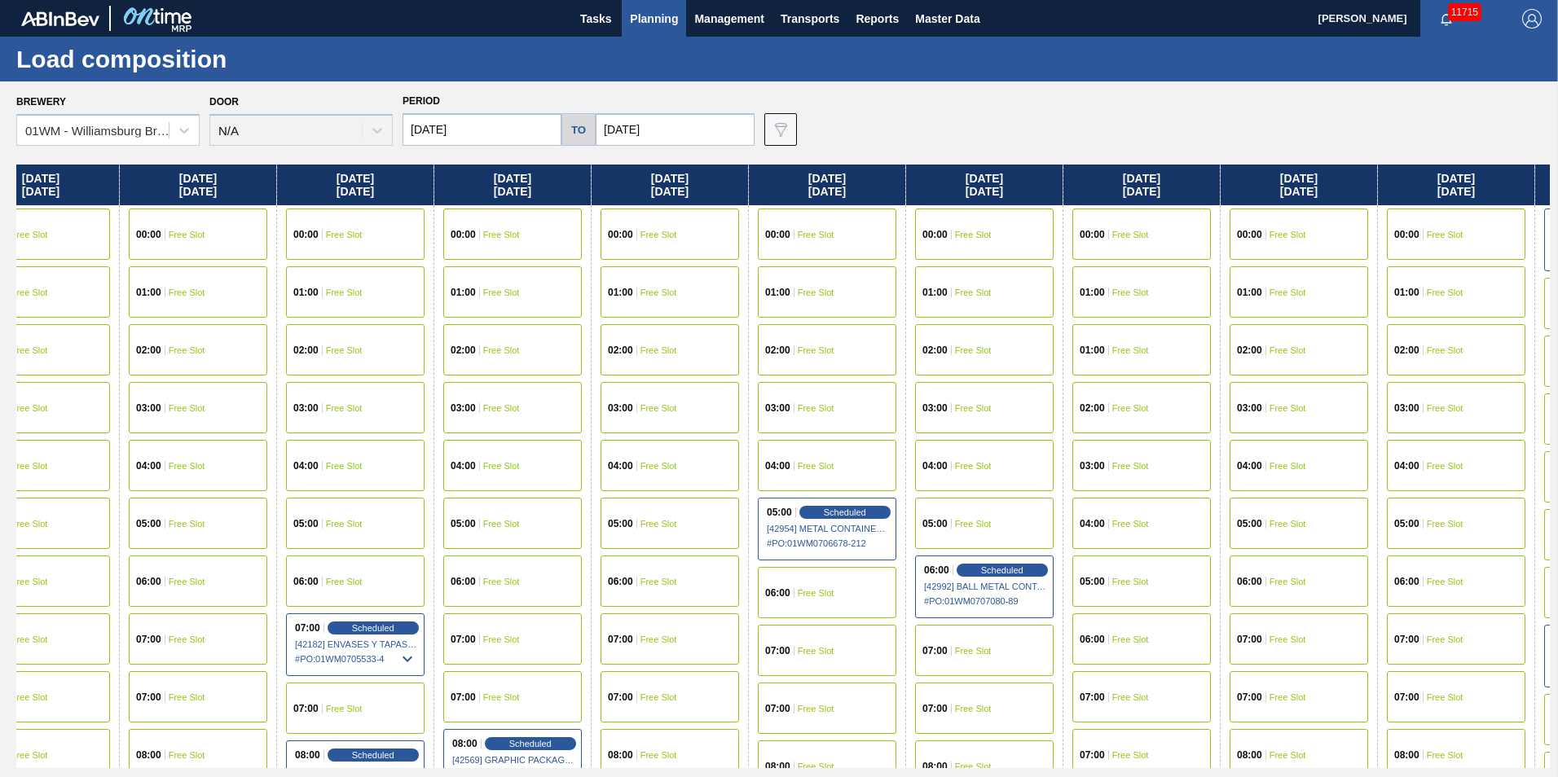
scroll to position [0, 1332]
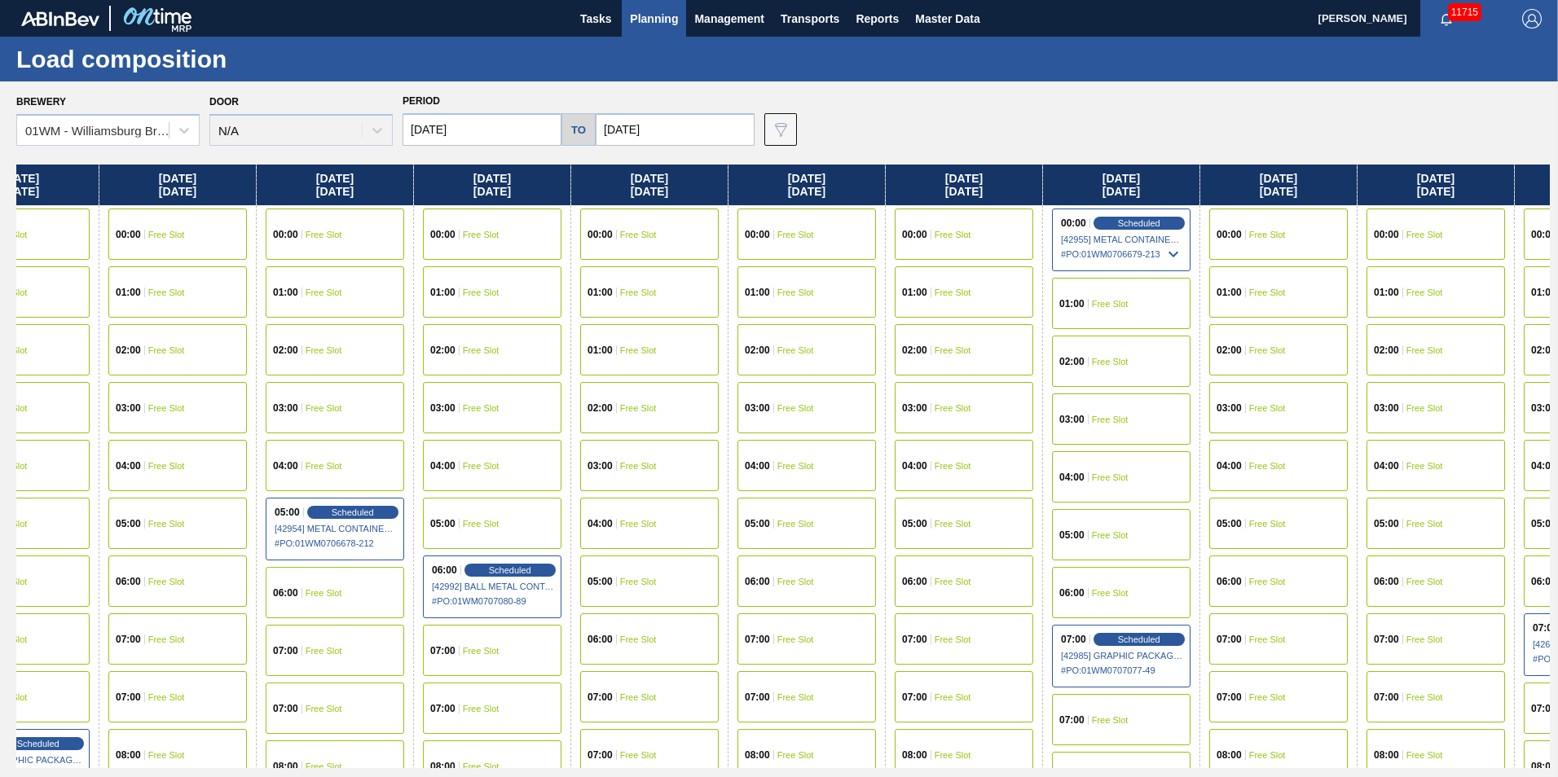
drag, startPoint x: 1459, startPoint y: 170, endPoint x: 109, endPoint y: 231, distance: 1350.8
click at [109, 231] on div "[DATE] 00:00 Free Slot 01:00 Free Slot 02:00 Free Slot 03:00 Free Slot 04:00 Fr…" at bounding box center [783, 467] width 1534 height 604
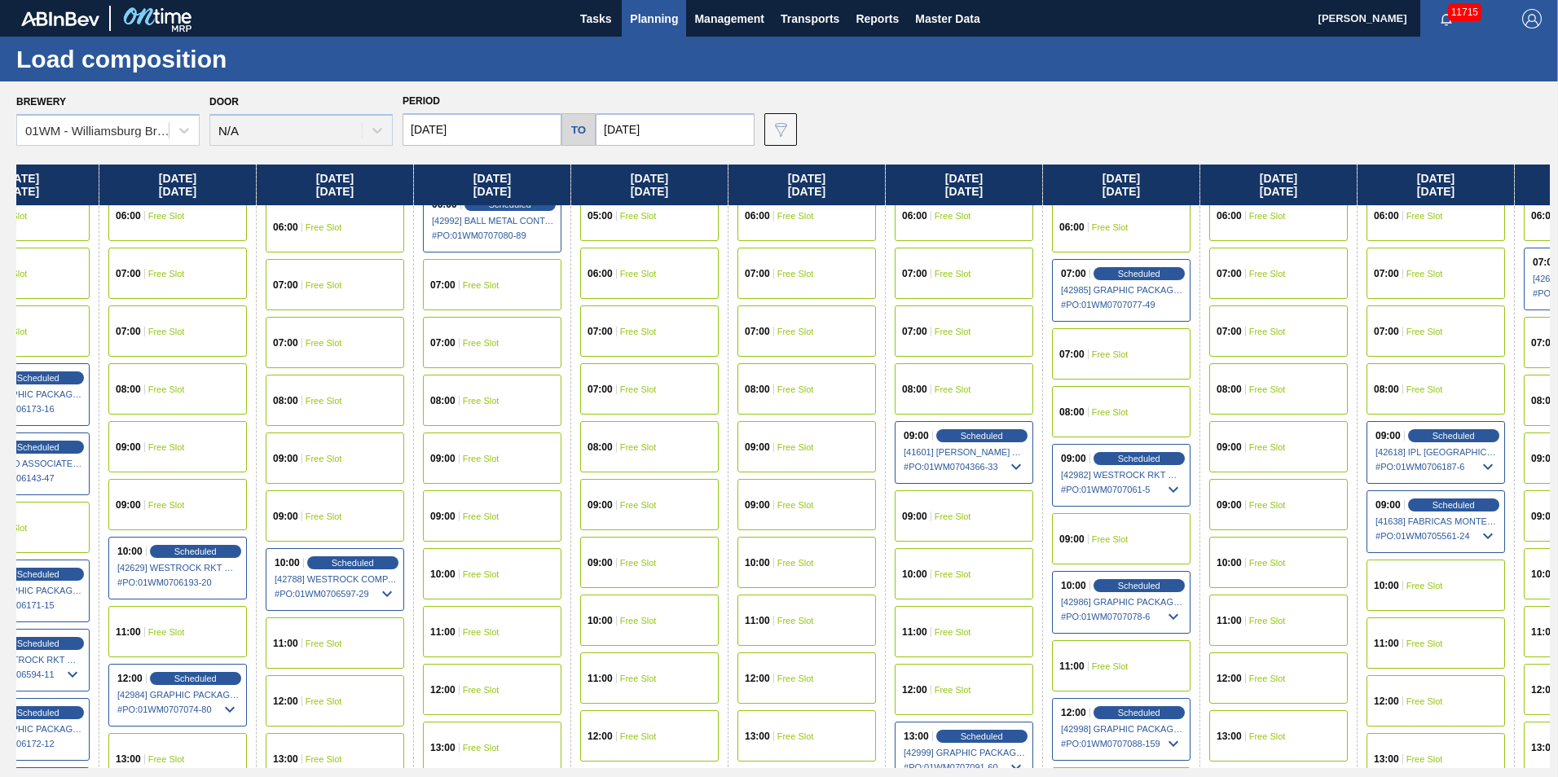
scroll to position [407, 1332]
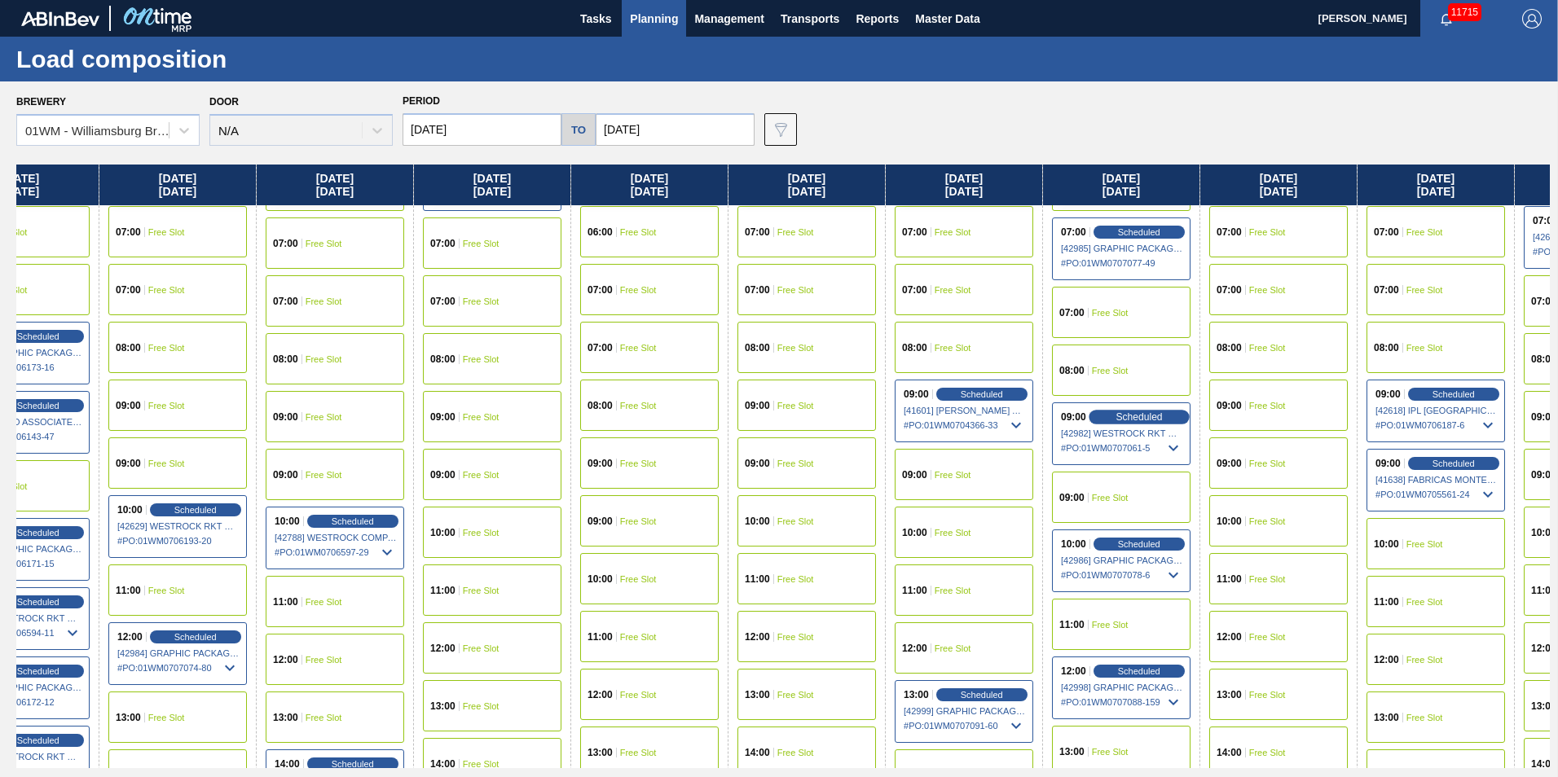
click at [1156, 414] on span "Scheduled" at bounding box center [1139, 417] width 46 height 11
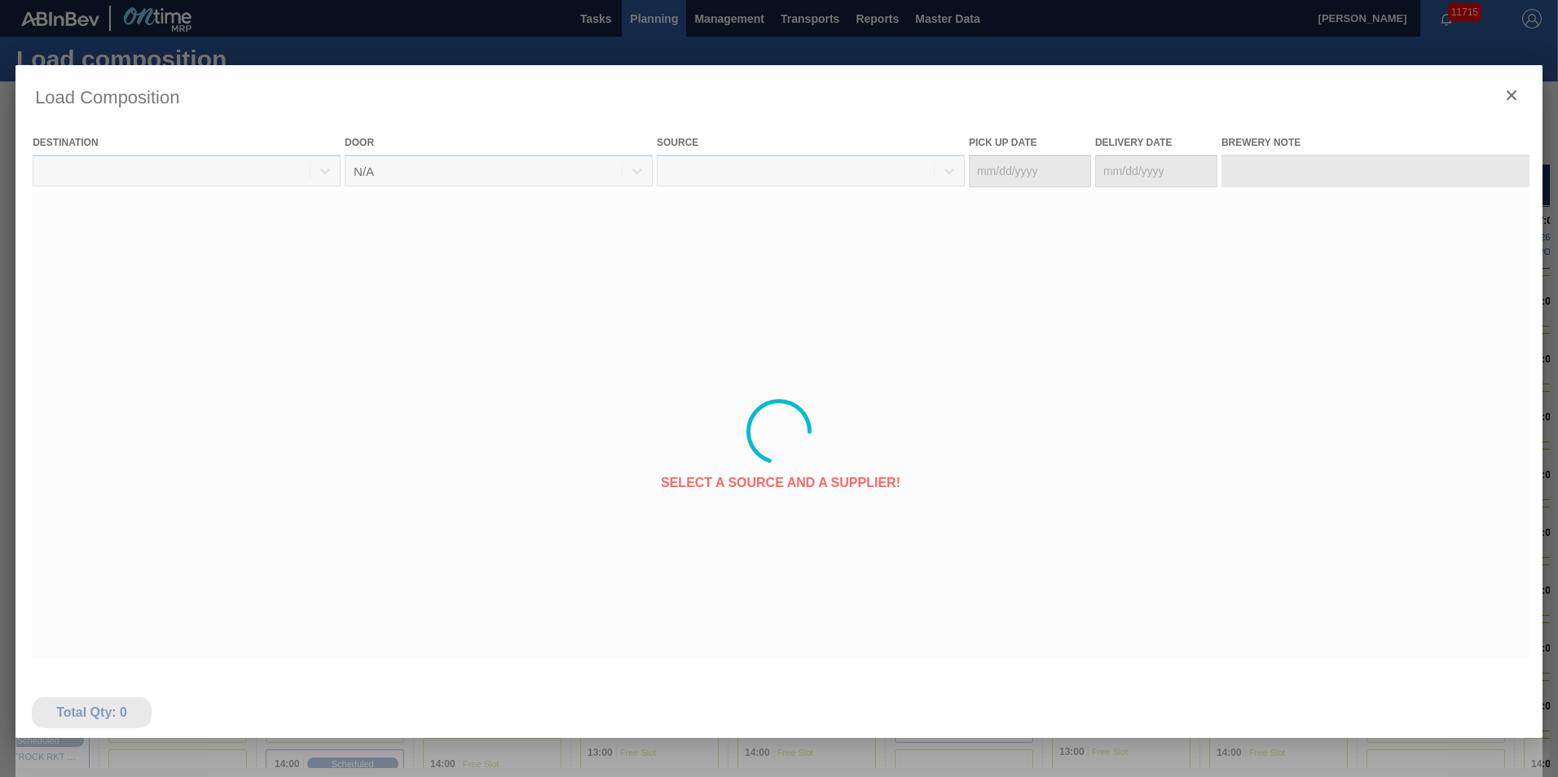
type Date "[DATE]"
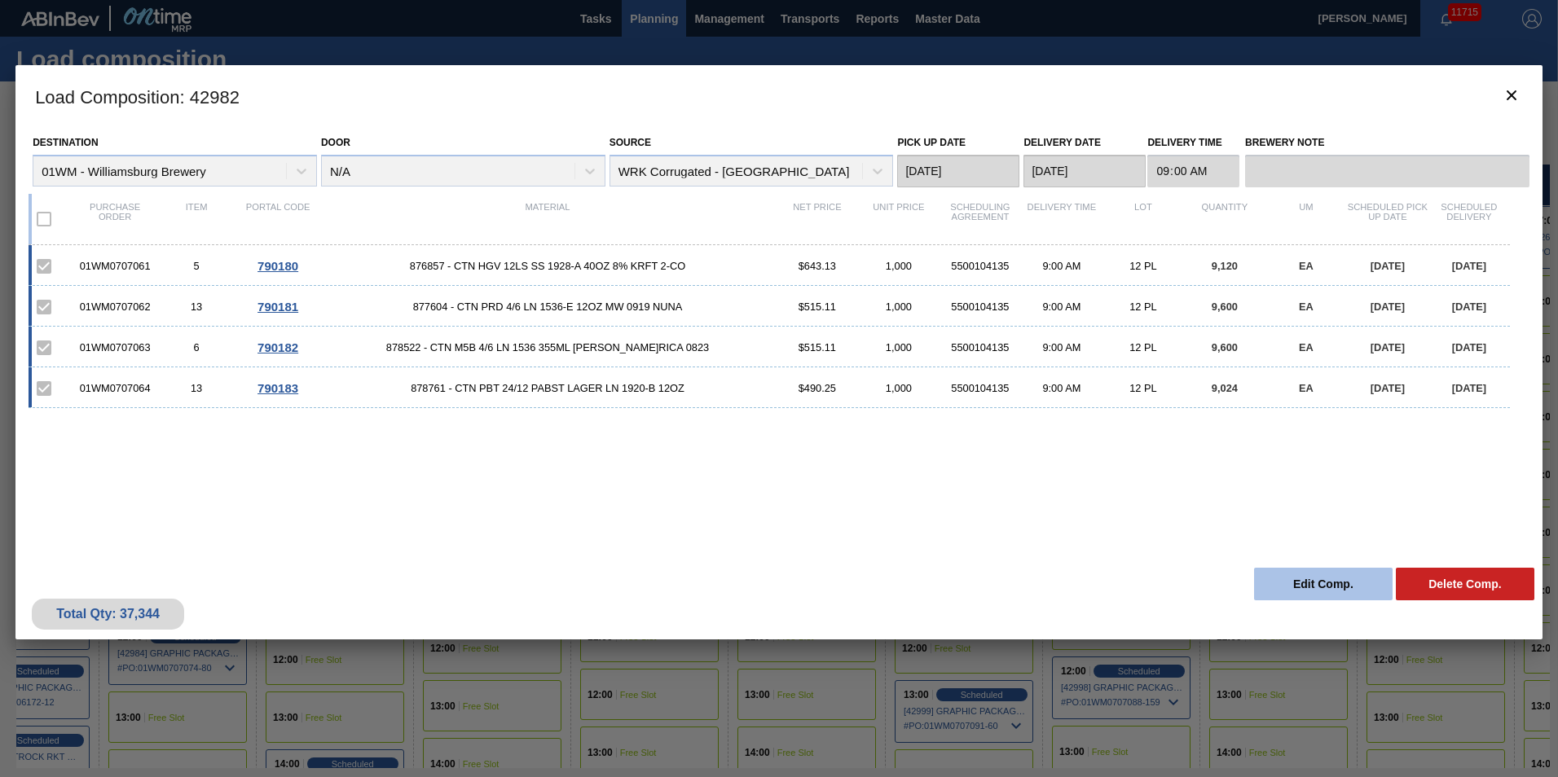
click at [1309, 590] on button "Edit Comp." at bounding box center [1323, 584] width 139 height 33
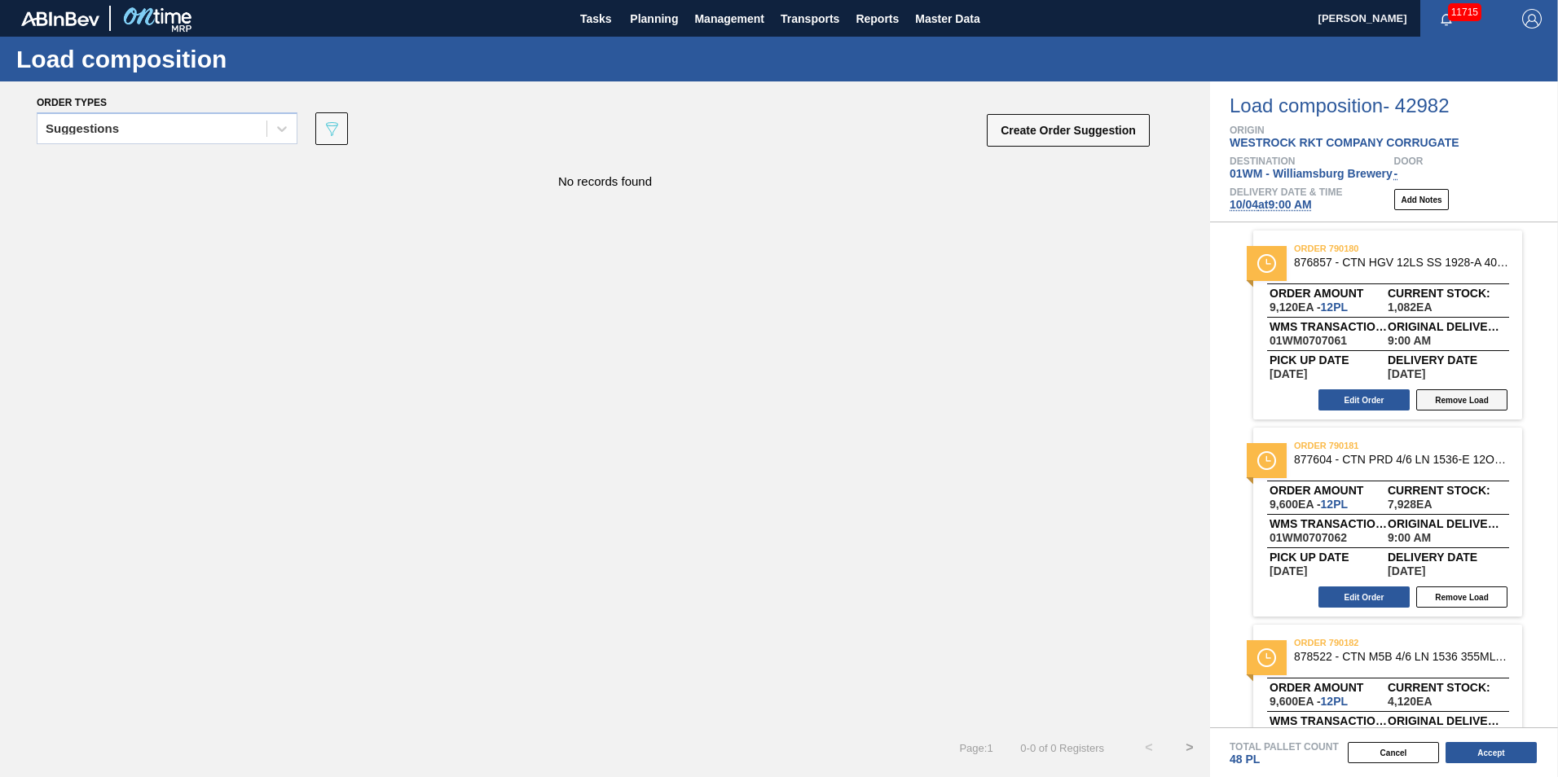
click at [1470, 394] on button "Remove Load" at bounding box center [1461, 400] width 91 height 21
click at [1495, 752] on button "Accept" at bounding box center [1491, 752] width 91 height 21
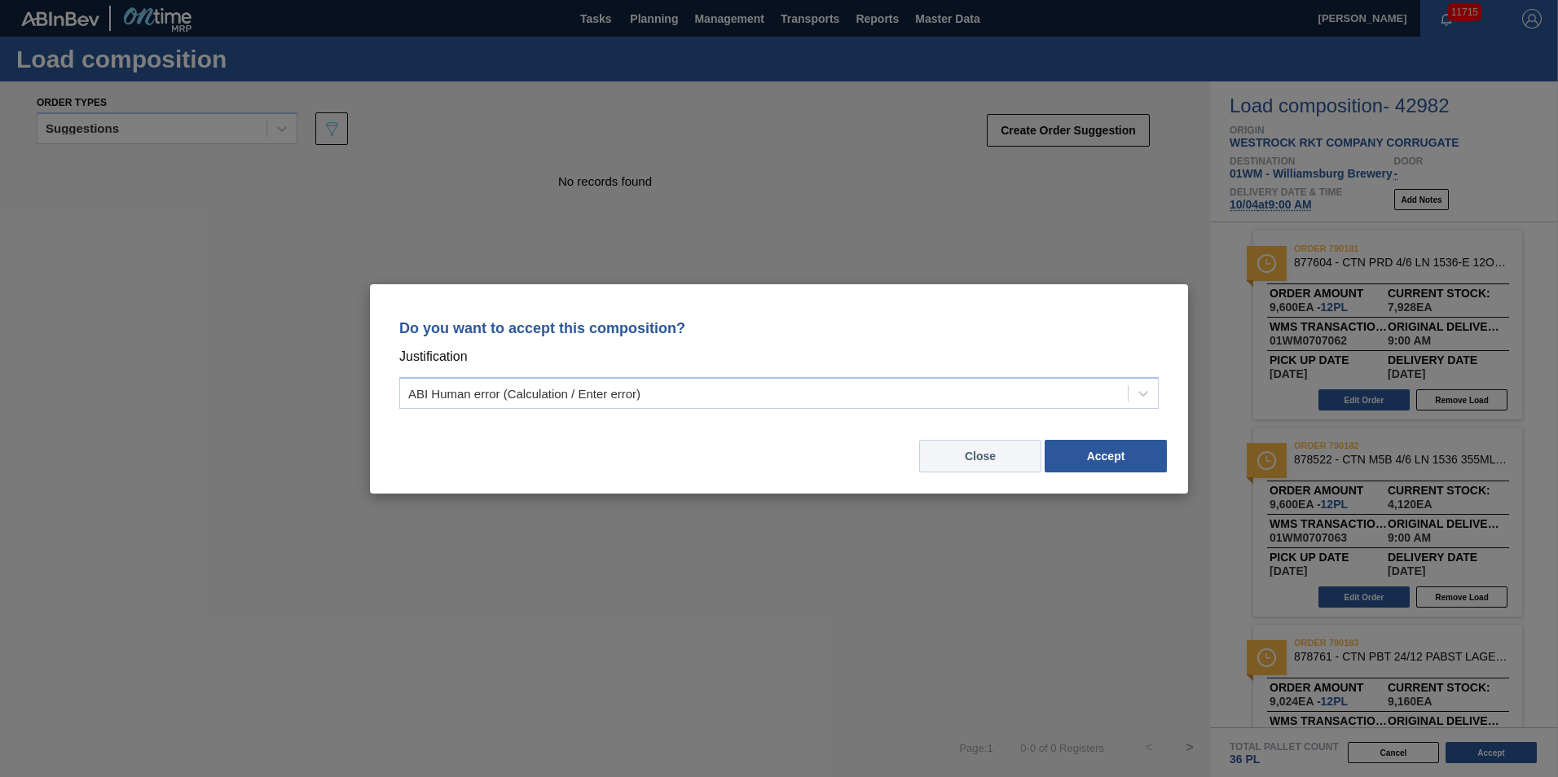
click at [1011, 451] on button "Close" at bounding box center [980, 456] width 122 height 33
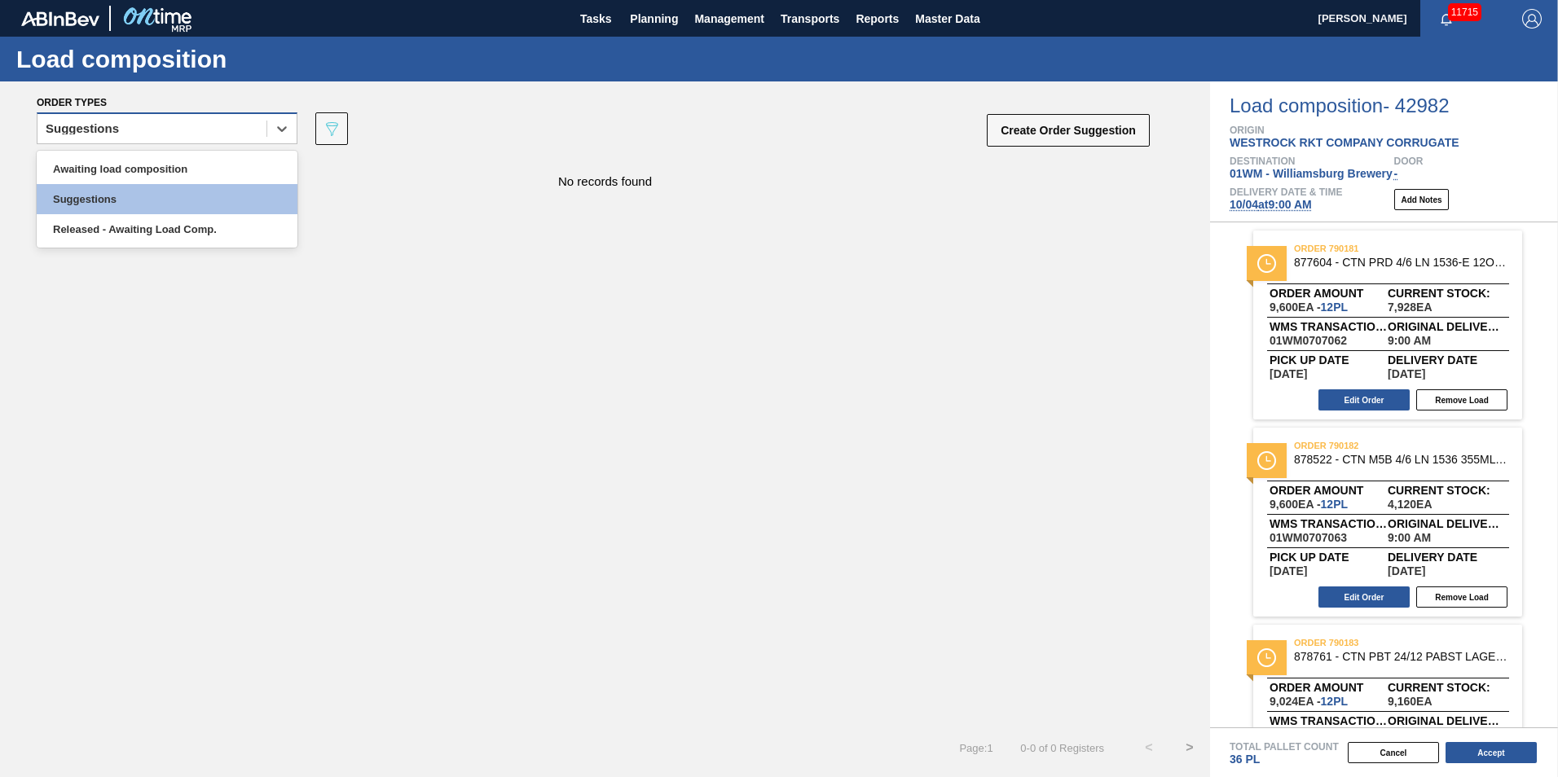
click at [239, 133] on div "Suggestions" at bounding box center [151, 129] width 229 height 24
click at [211, 173] on div "Awaiting load composition" at bounding box center [167, 169] width 261 height 30
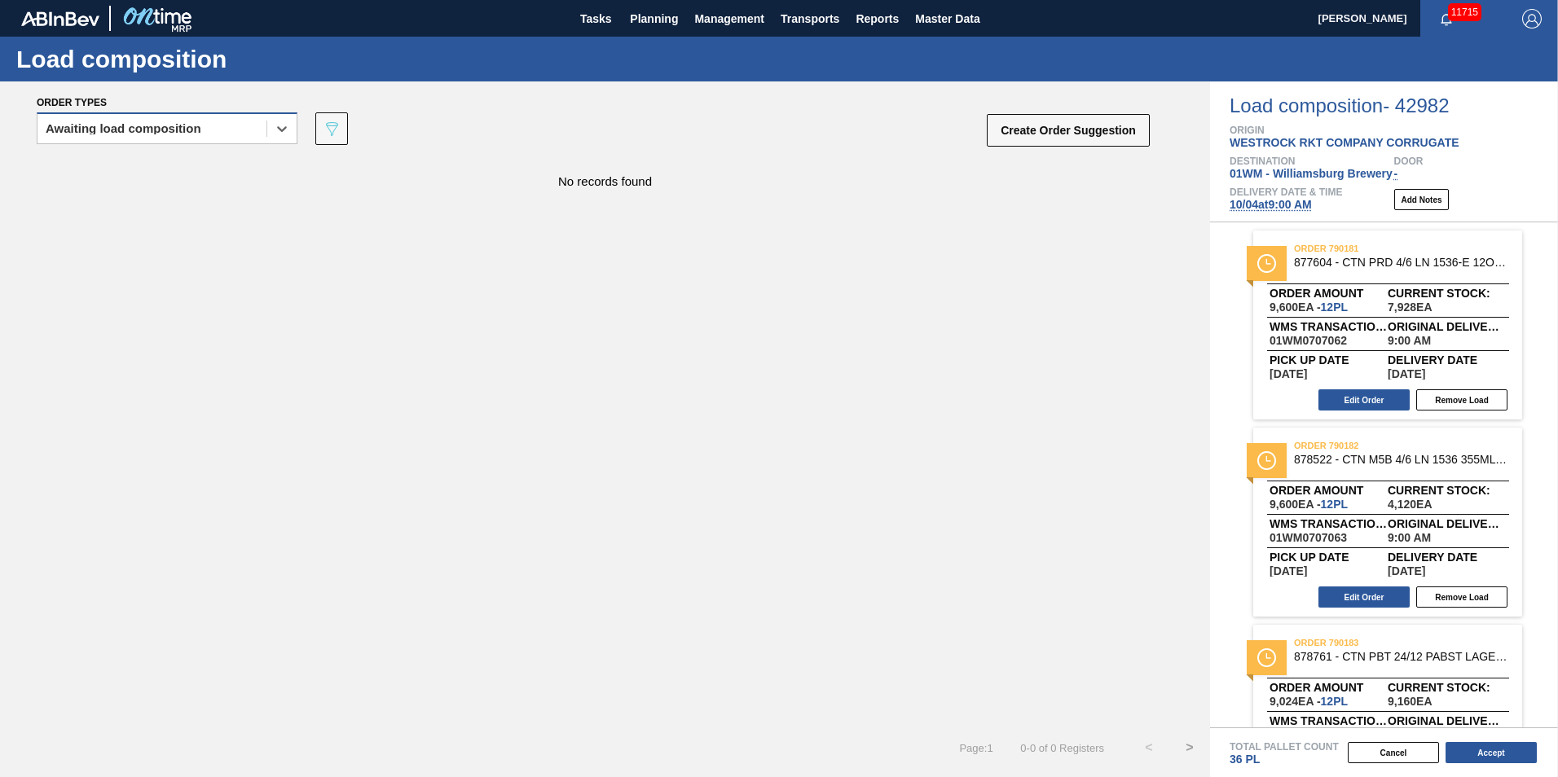
click at [219, 130] on div "Awaiting load composition" at bounding box center [151, 129] width 229 height 24
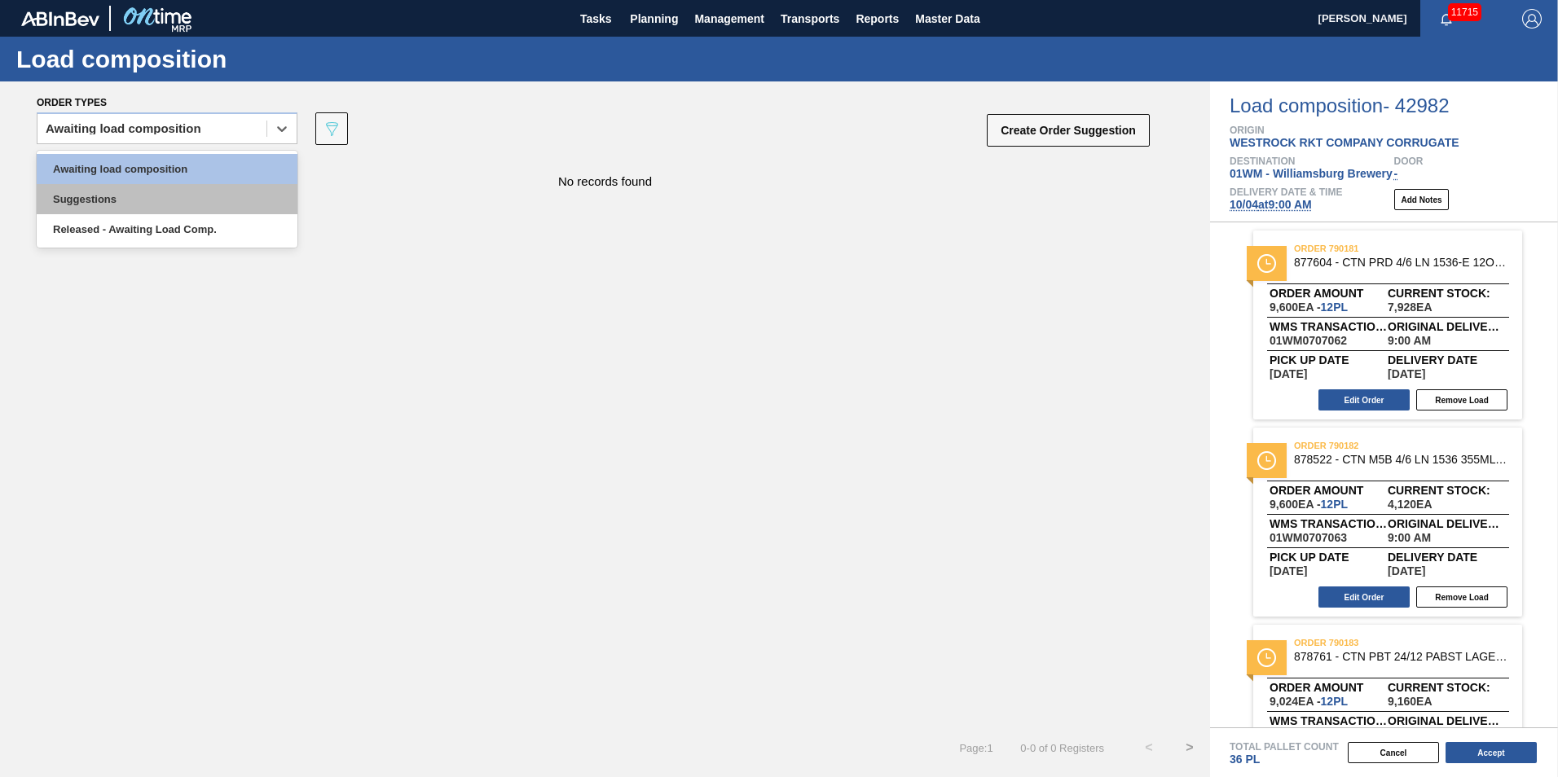
click at [200, 207] on div "Suggestions" at bounding box center [167, 199] width 261 height 30
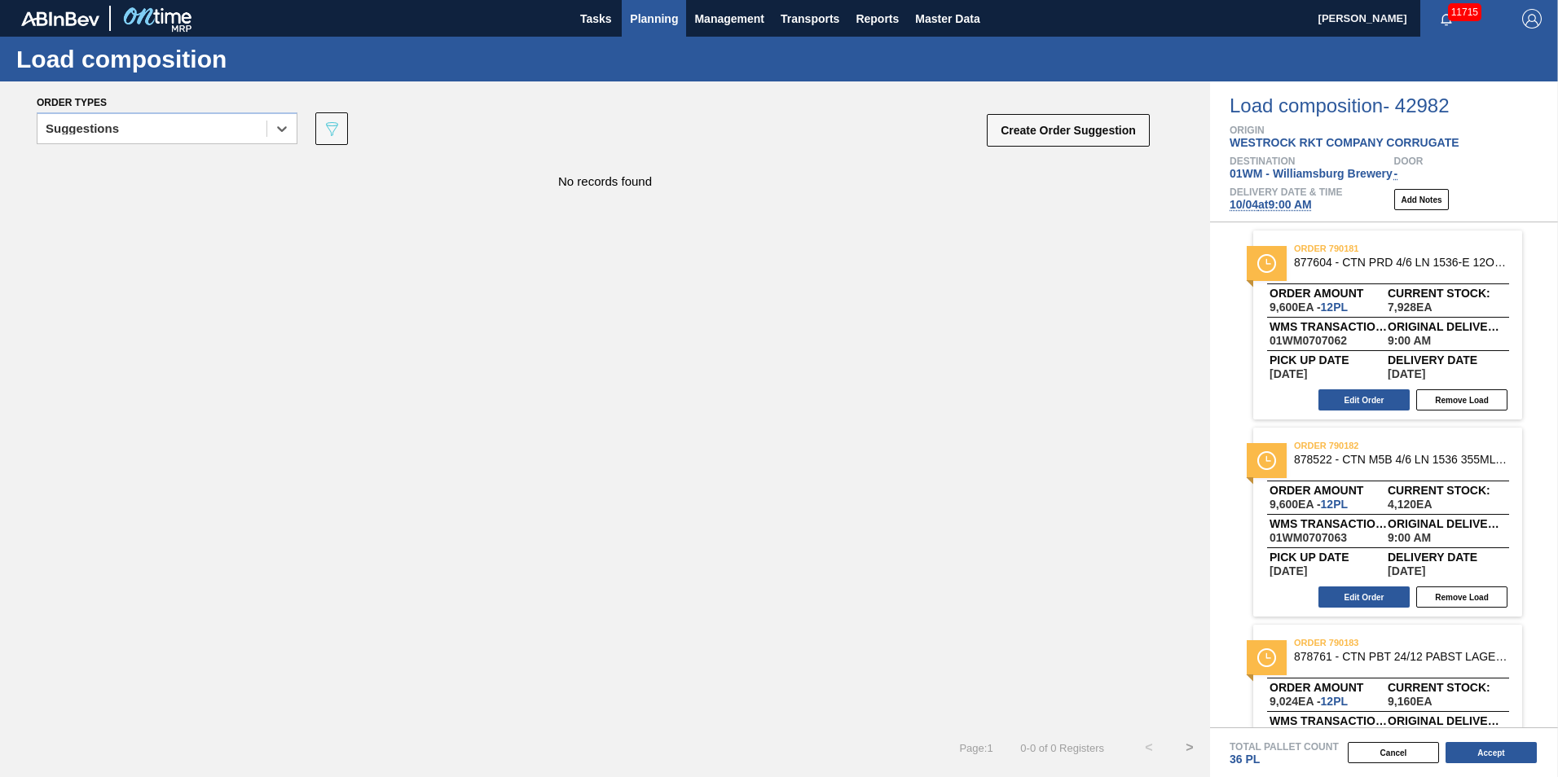
click at [663, 24] on span "Planning" at bounding box center [654, 19] width 48 height 20
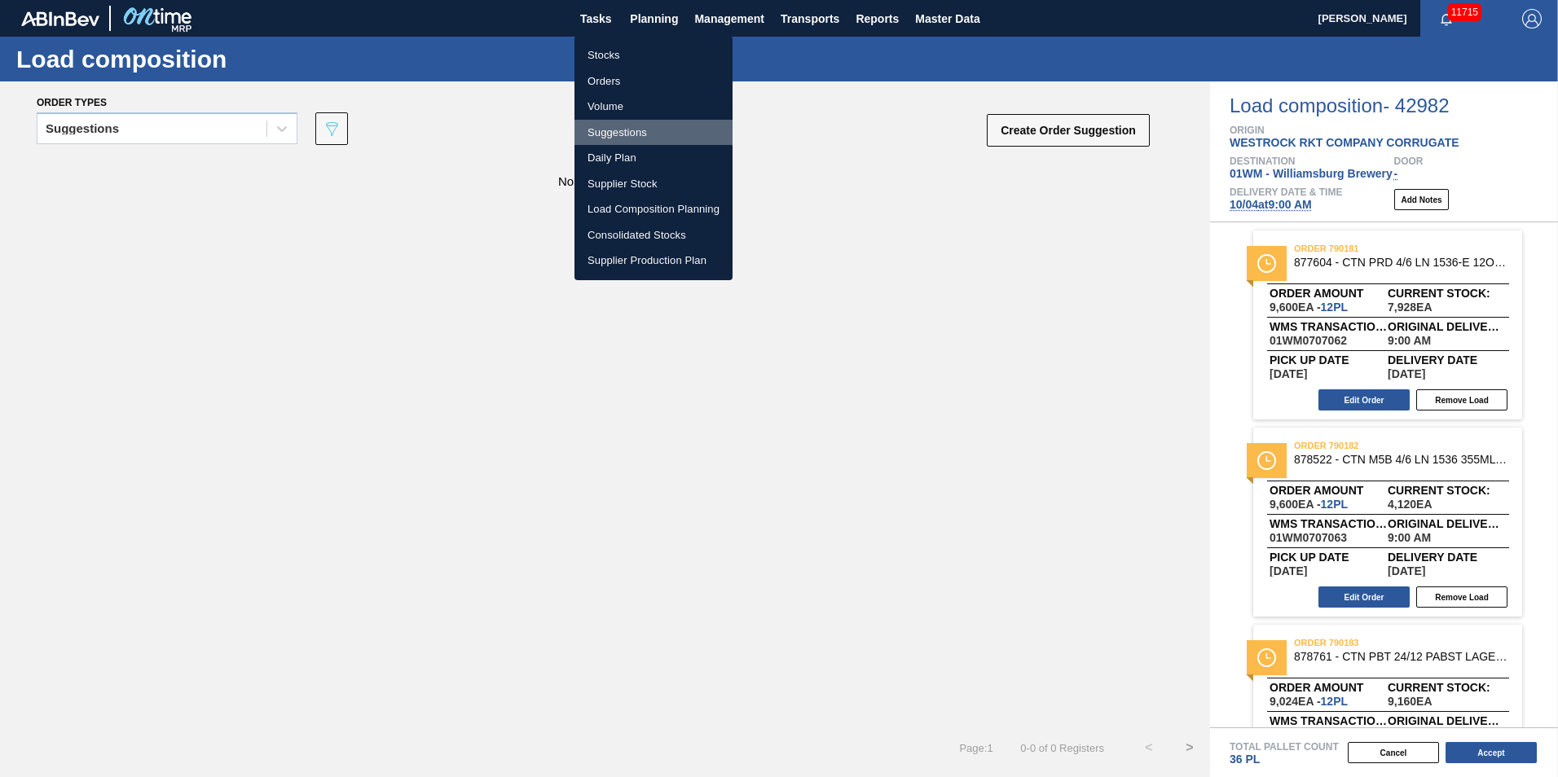
click at [636, 135] on li "Suggestions" at bounding box center [654, 133] width 158 height 26
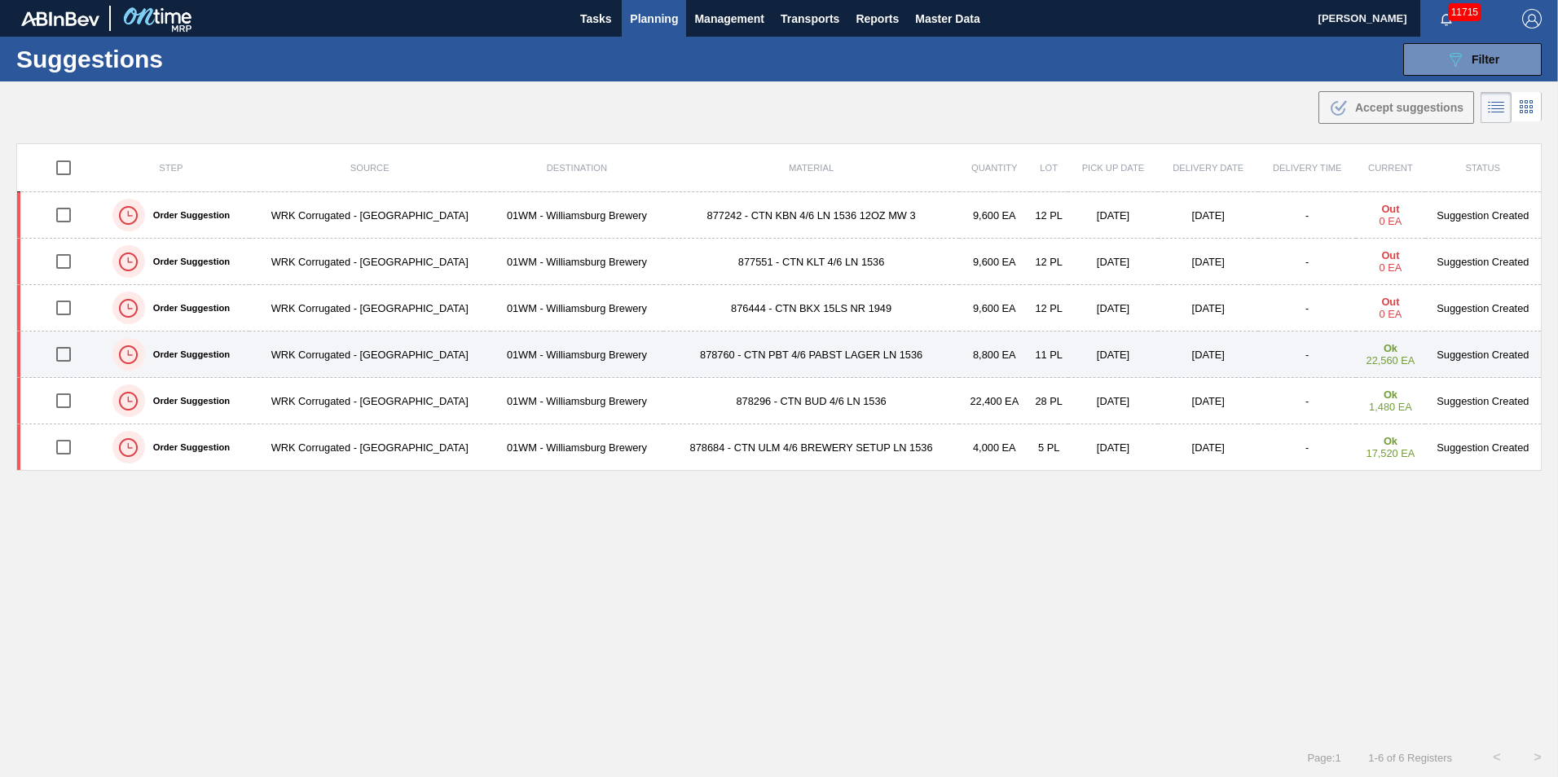
click at [67, 354] on input "checkbox" at bounding box center [63, 354] width 34 height 34
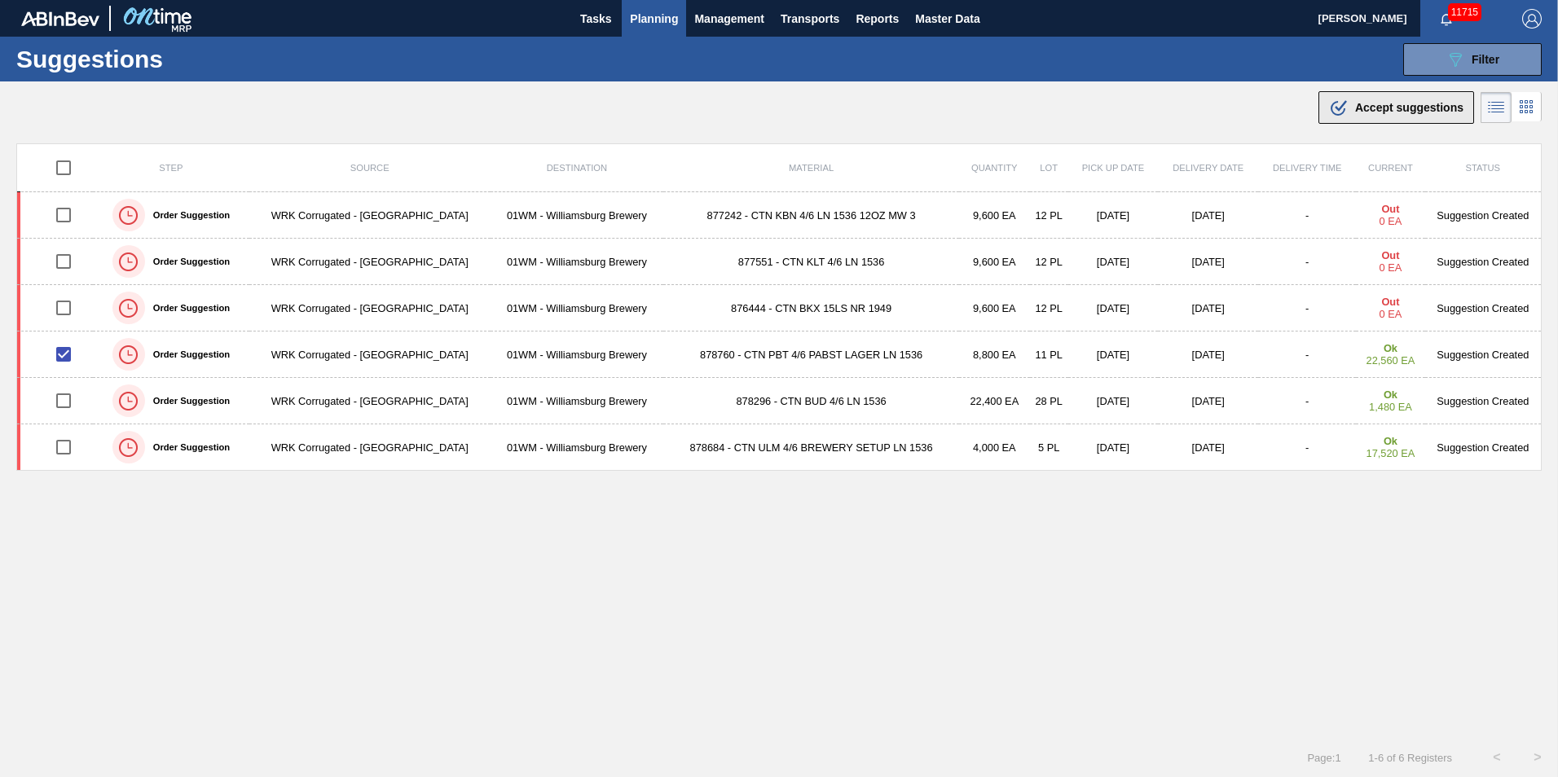
click at [1419, 108] on span "Accept suggestions" at bounding box center [1409, 107] width 108 height 13
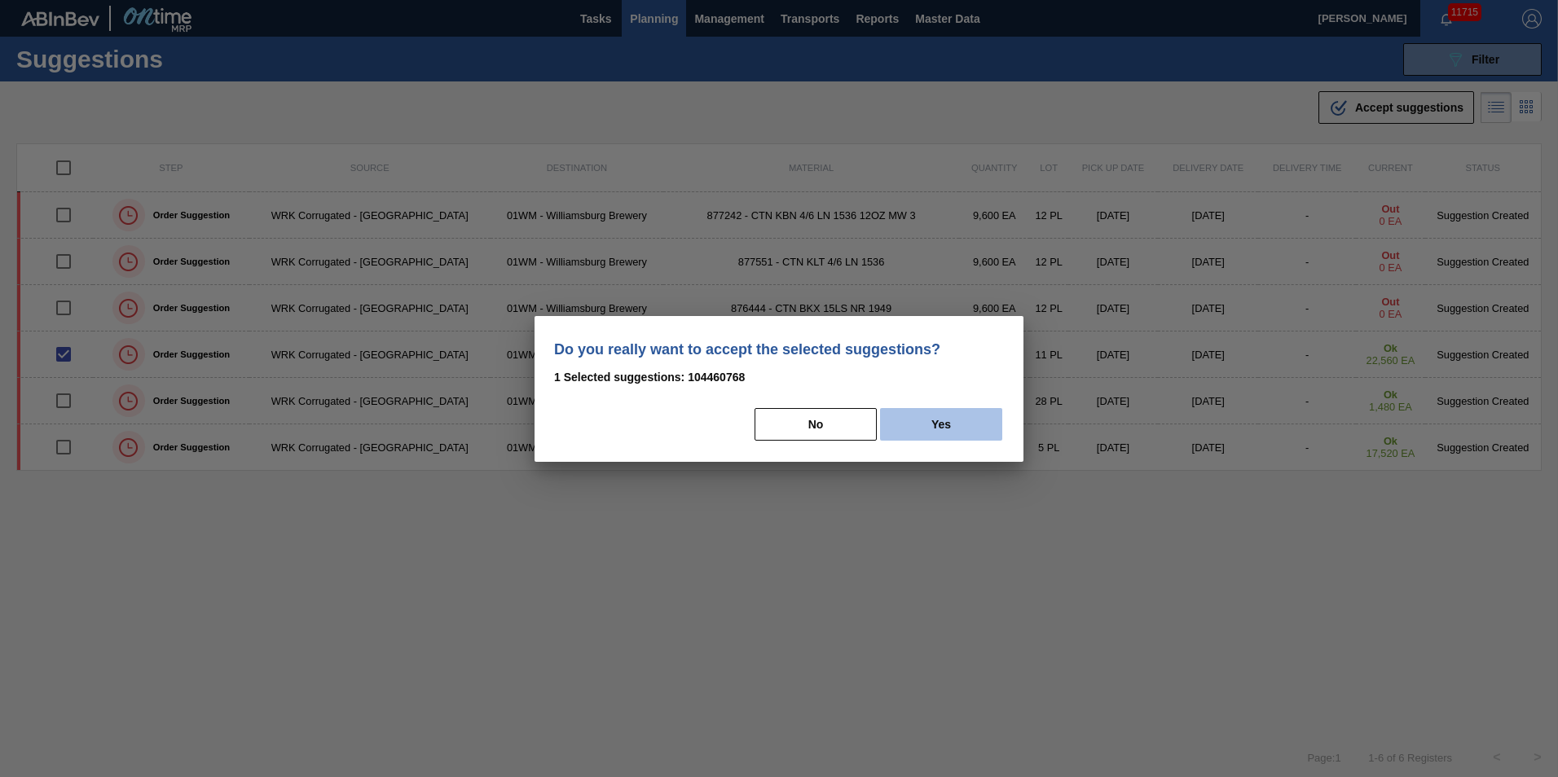
click at [893, 427] on button "Yes" at bounding box center [941, 424] width 122 height 33
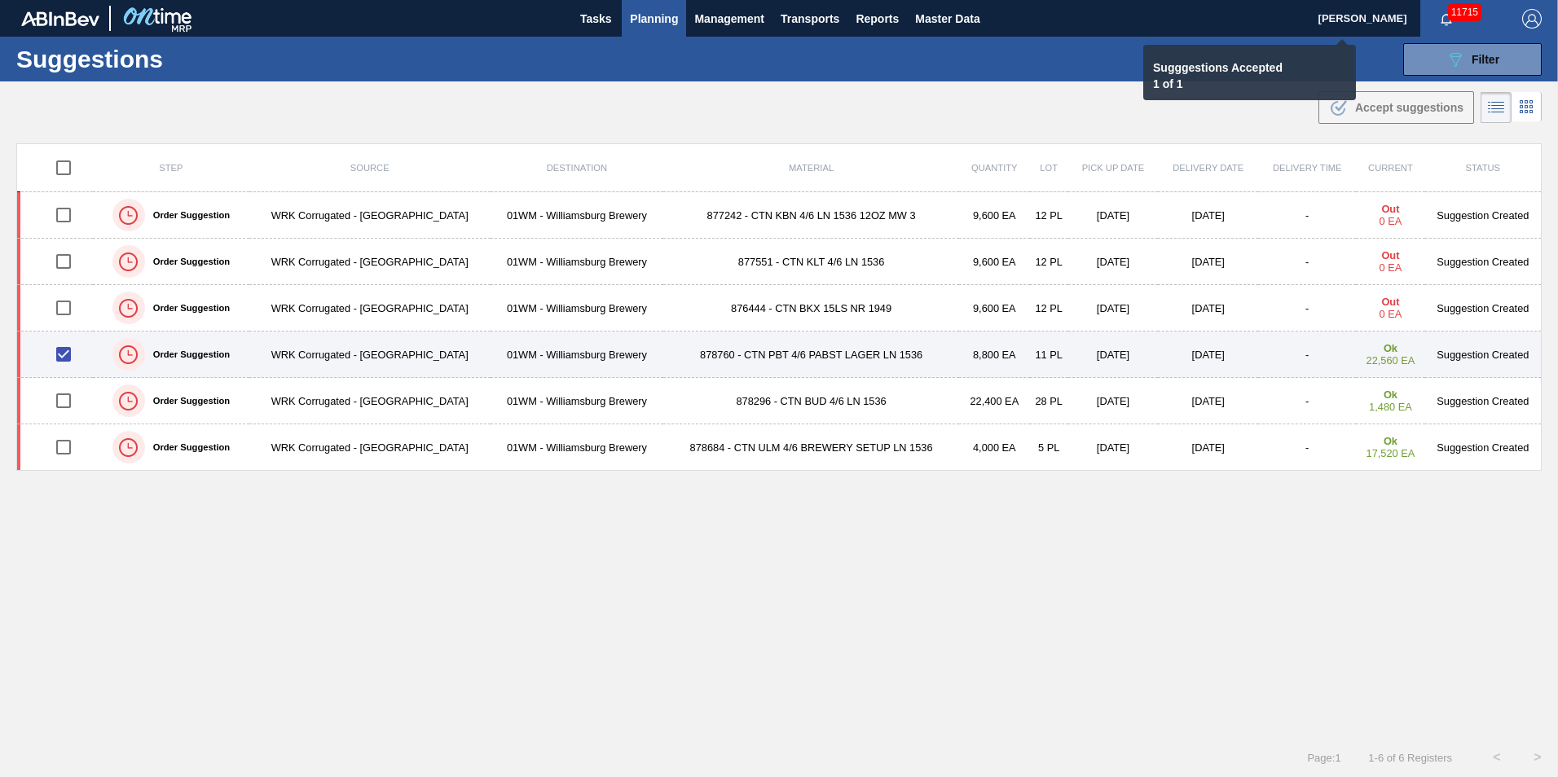
checkbox input "false"
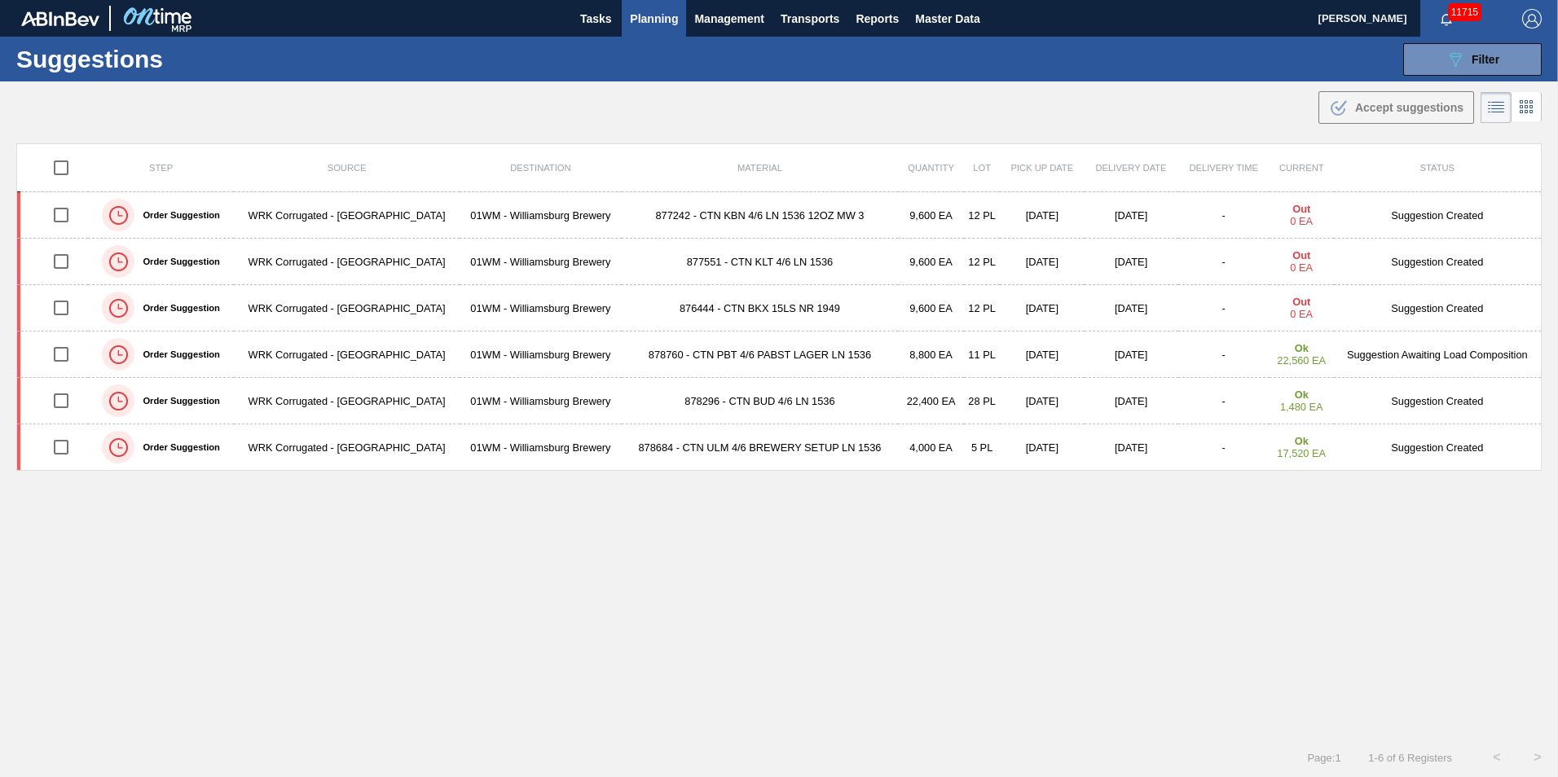
click at [649, 20] on span "Planning" at bounding box center [654, 19] width 48 height 20
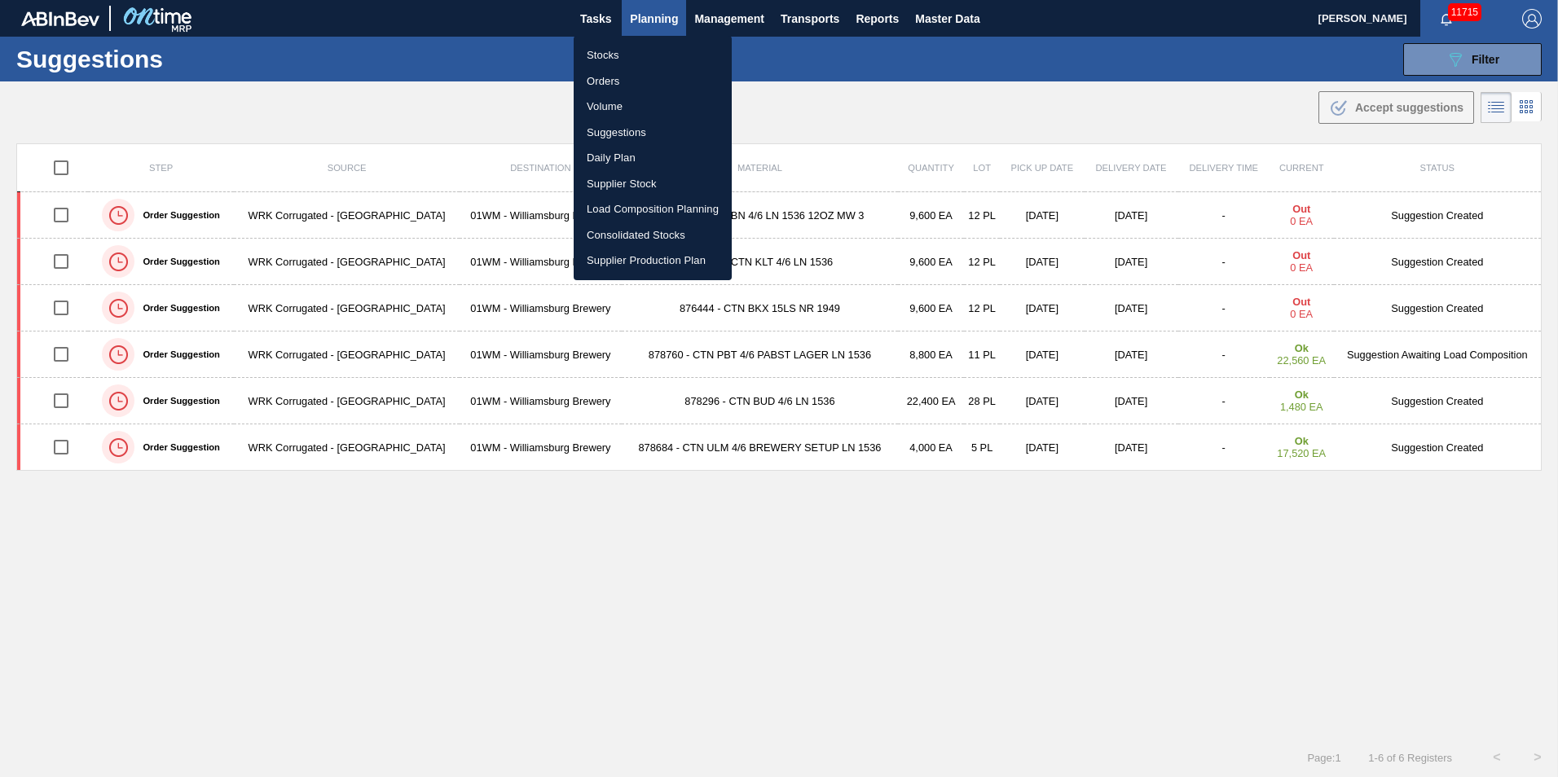
click at [632, 214] on li "Load Composition Planning" at bounding box center [653, 209] width 158 height 26
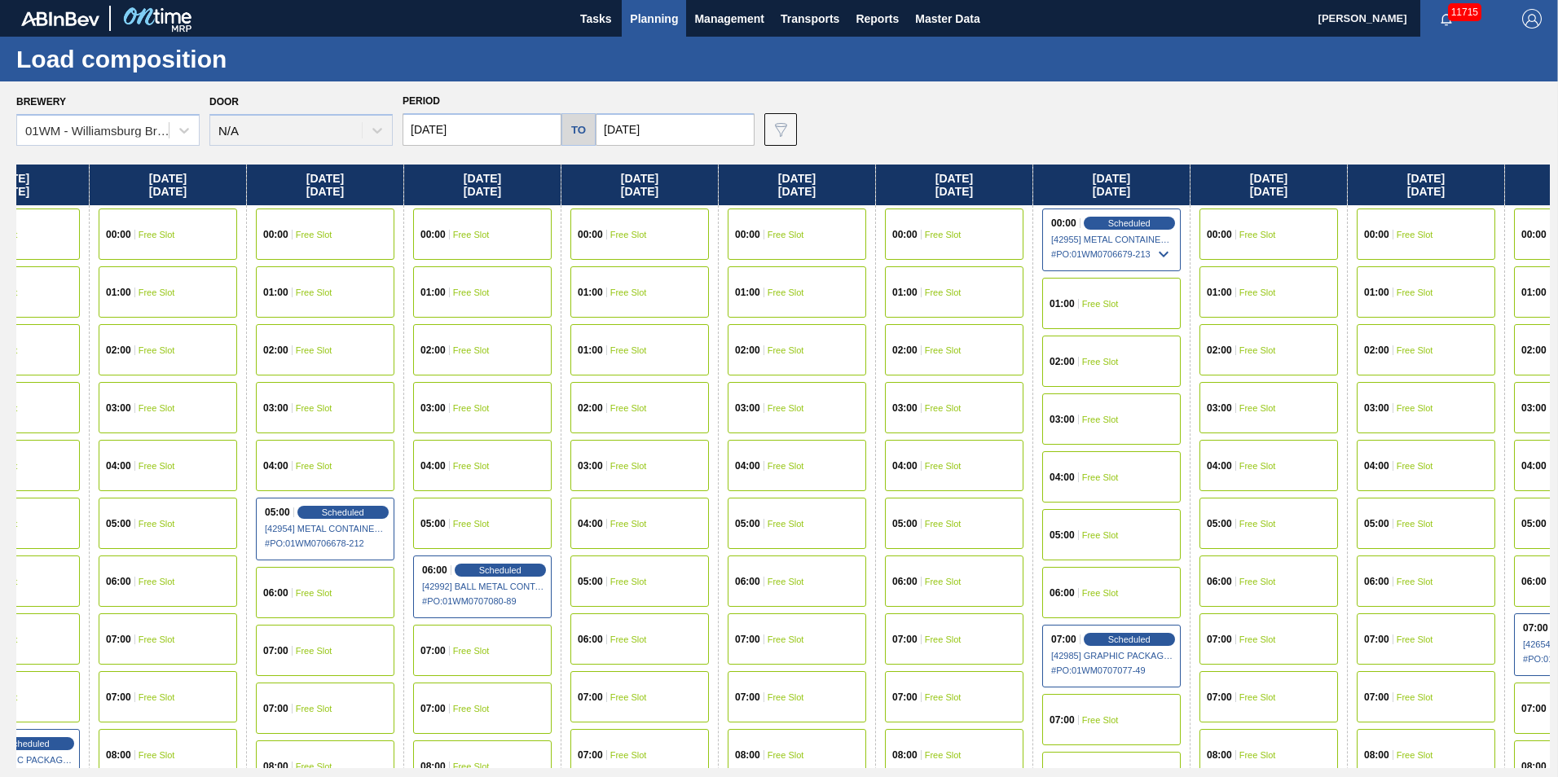
scroll to position [0, 1442]
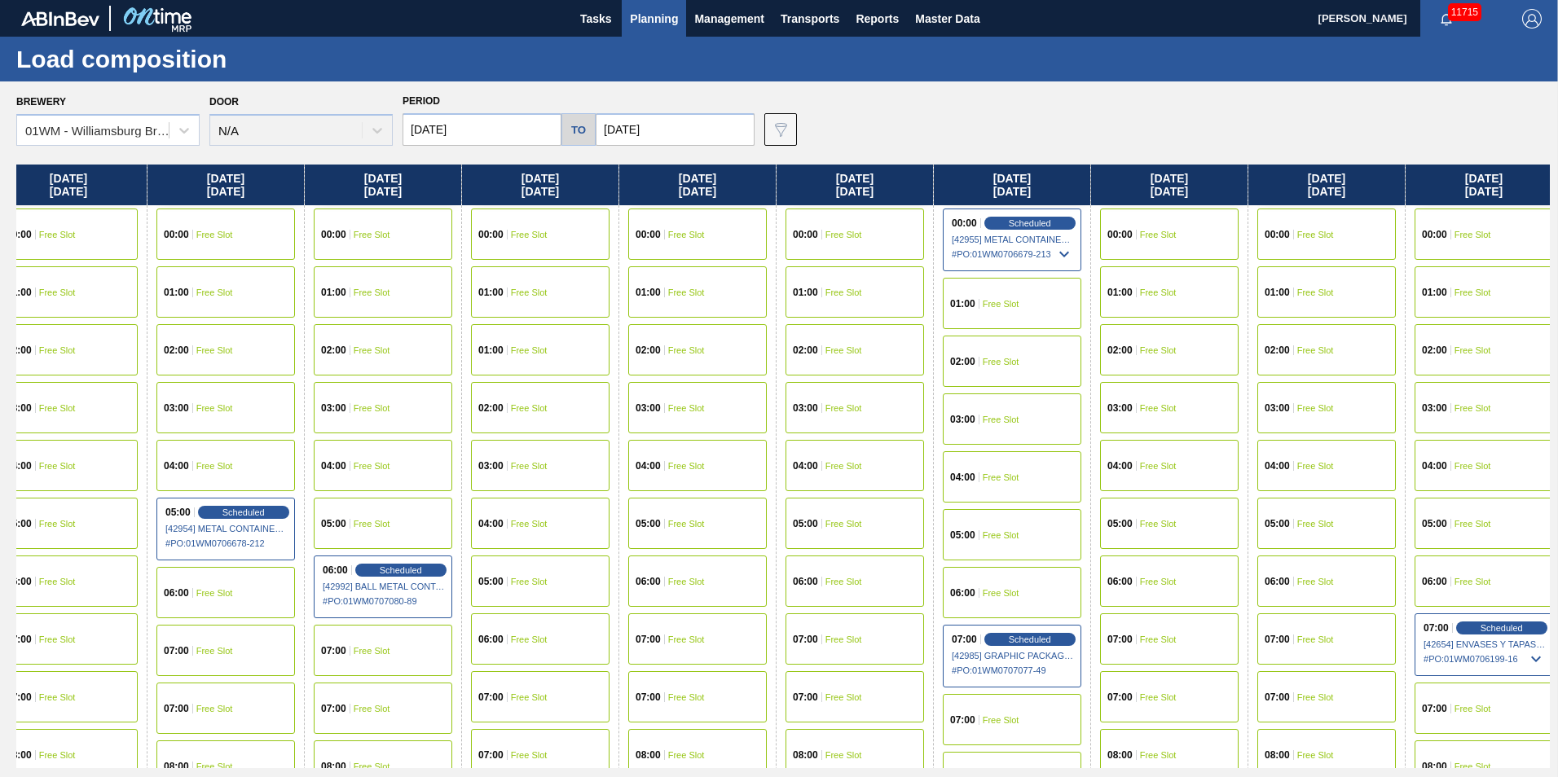
drag, startPoint x: 1433, startPoint y: 174, endPoint x: -25, endPoint y: 183, distance: 1458.7
click at [0, 0] on html "Tasks Planning Management Transports Reports Master Data [PERSON_NAME] 11715 Ma…" at bounding box center [779, 0] width 1558 height 0
click at [1011, 645] on div "Scheduled" at bounding box center [1030, 639] width 100 height 15
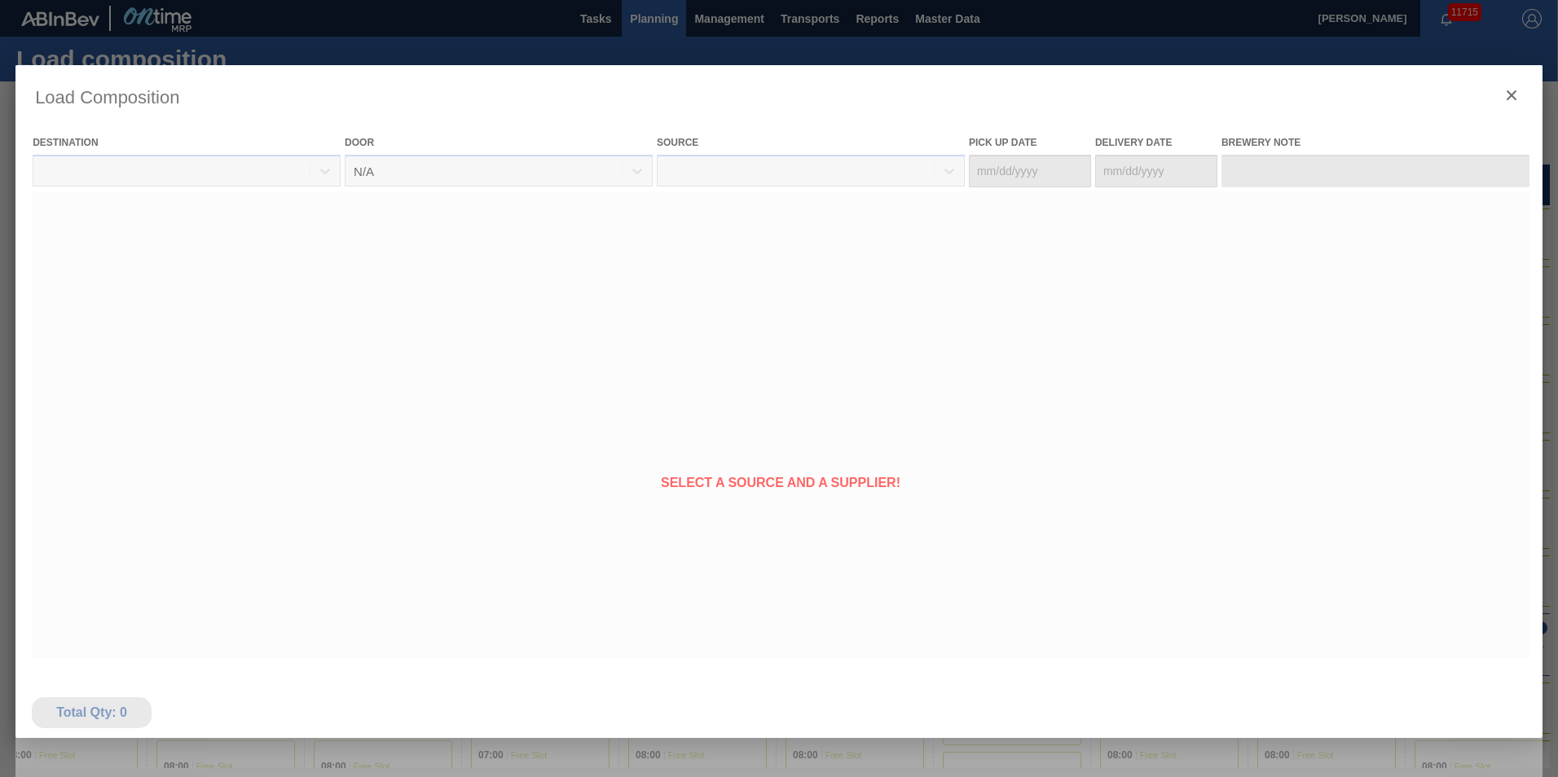
type Date "[DATE]"
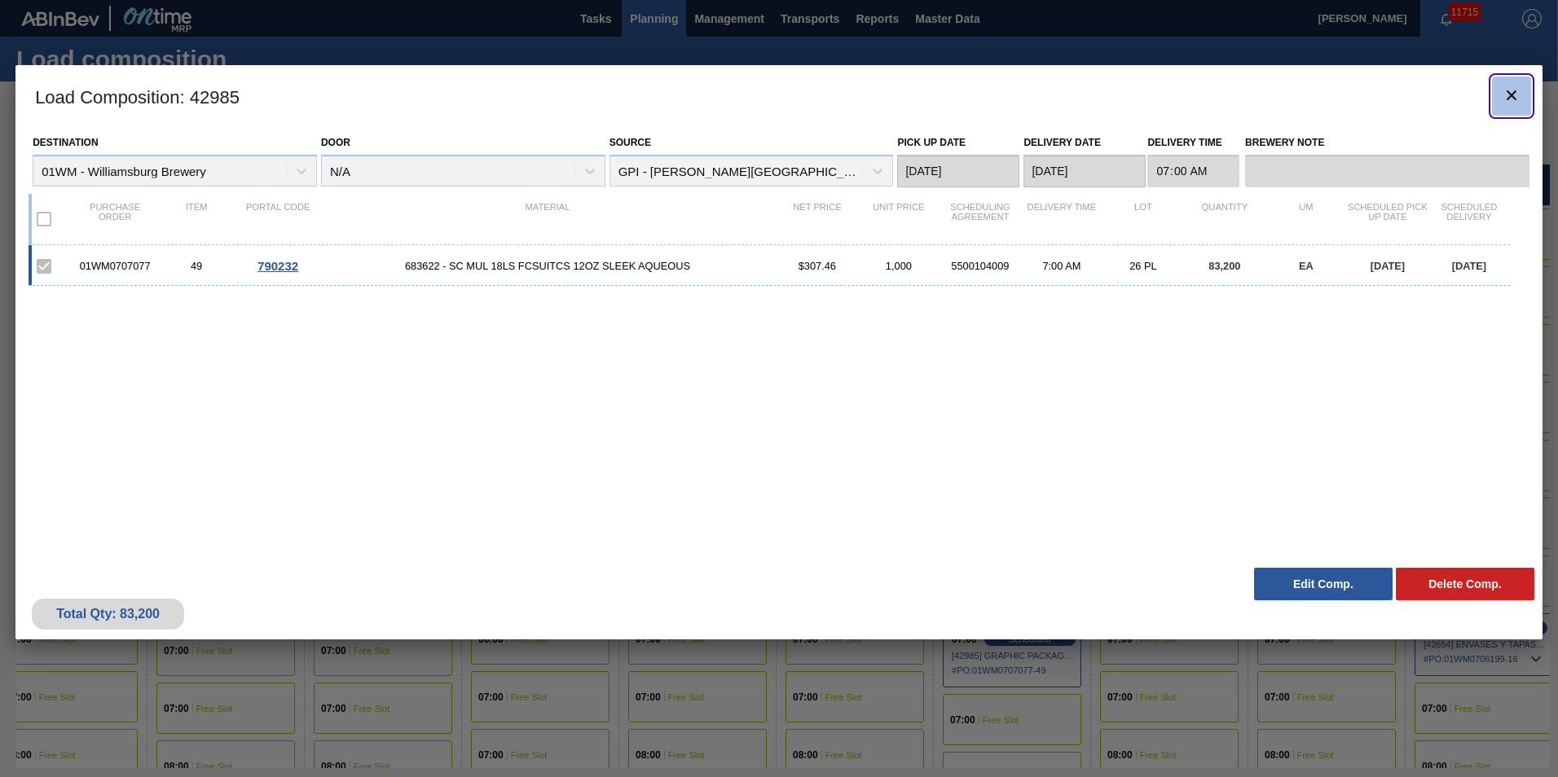
click at [1517, 104] on icon "botão de ícone" at bounding box center [1512, 96] width 20 height 20
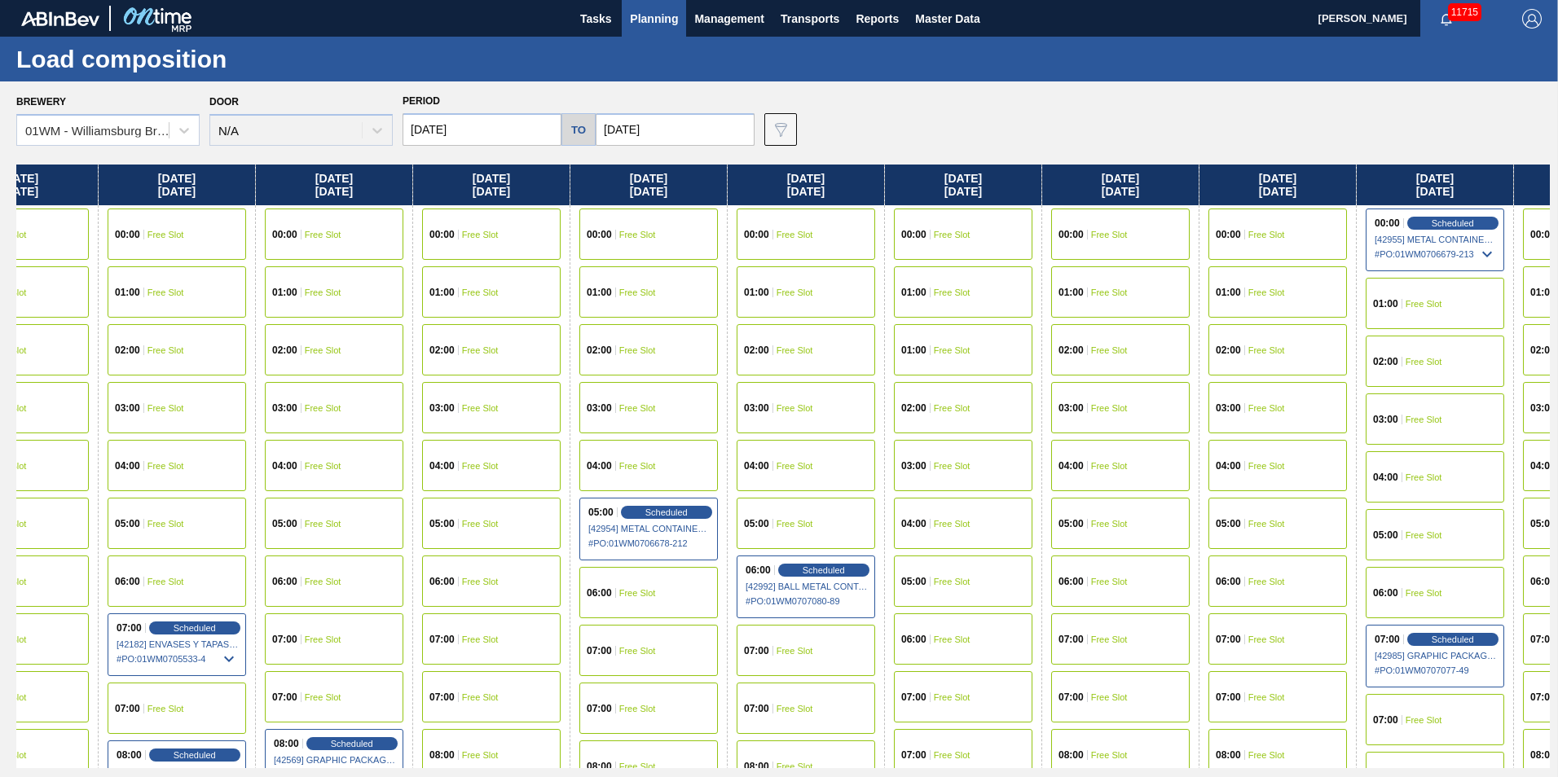
scroll to position [0, 1114]
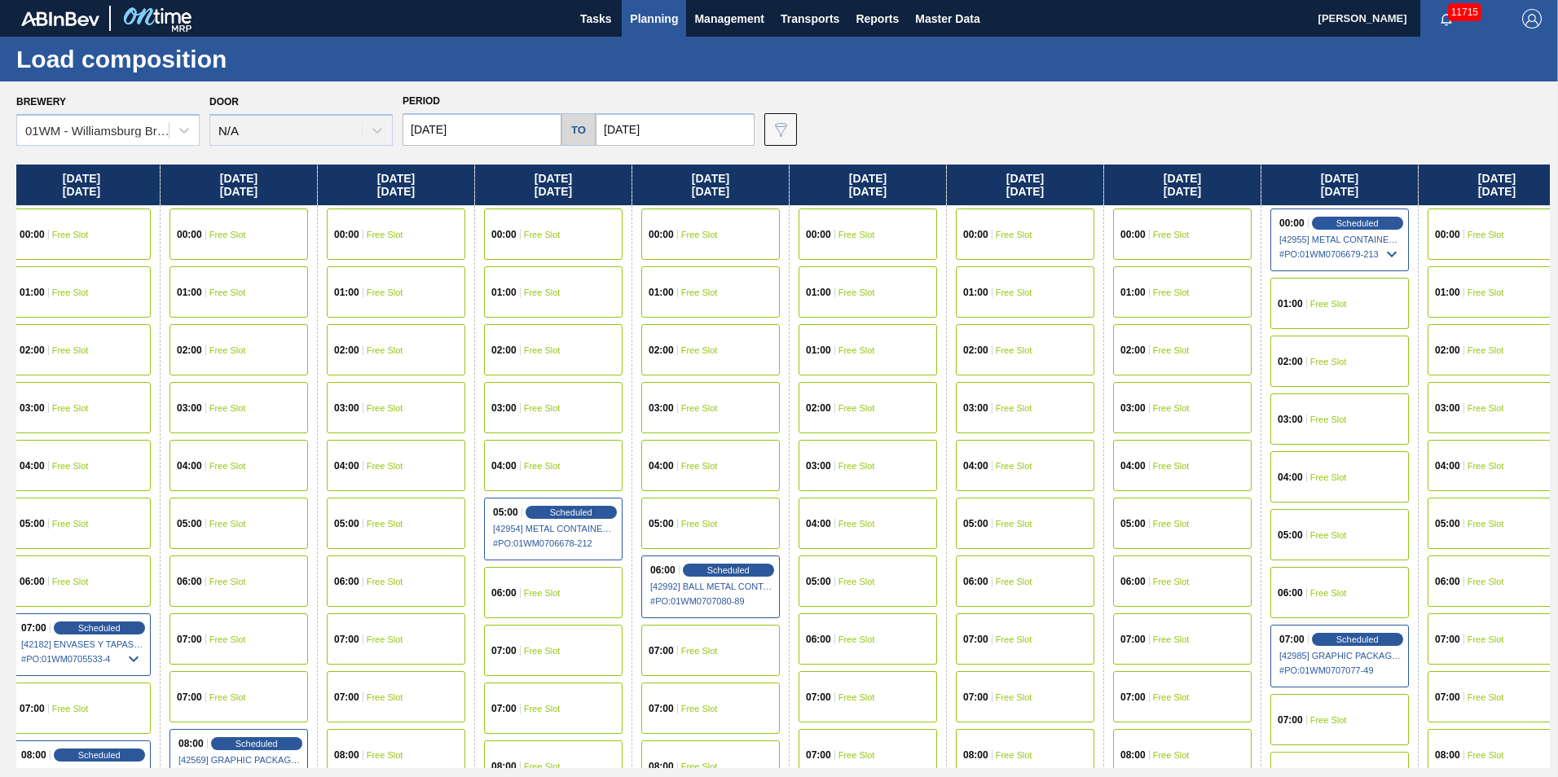
drag, startPoint x: 1478, startPoint y: 199, endPoint x: 334, endPoint y: 285, distance: 1147.4
click at [334, 285] on div "[DATE] 00:00 Free Slot 01:00 Free Slot 02:00 Free Slot 03:00 Free Slot 04:00 Fr…" at bounding box center [783, 467] width 1534 height 604
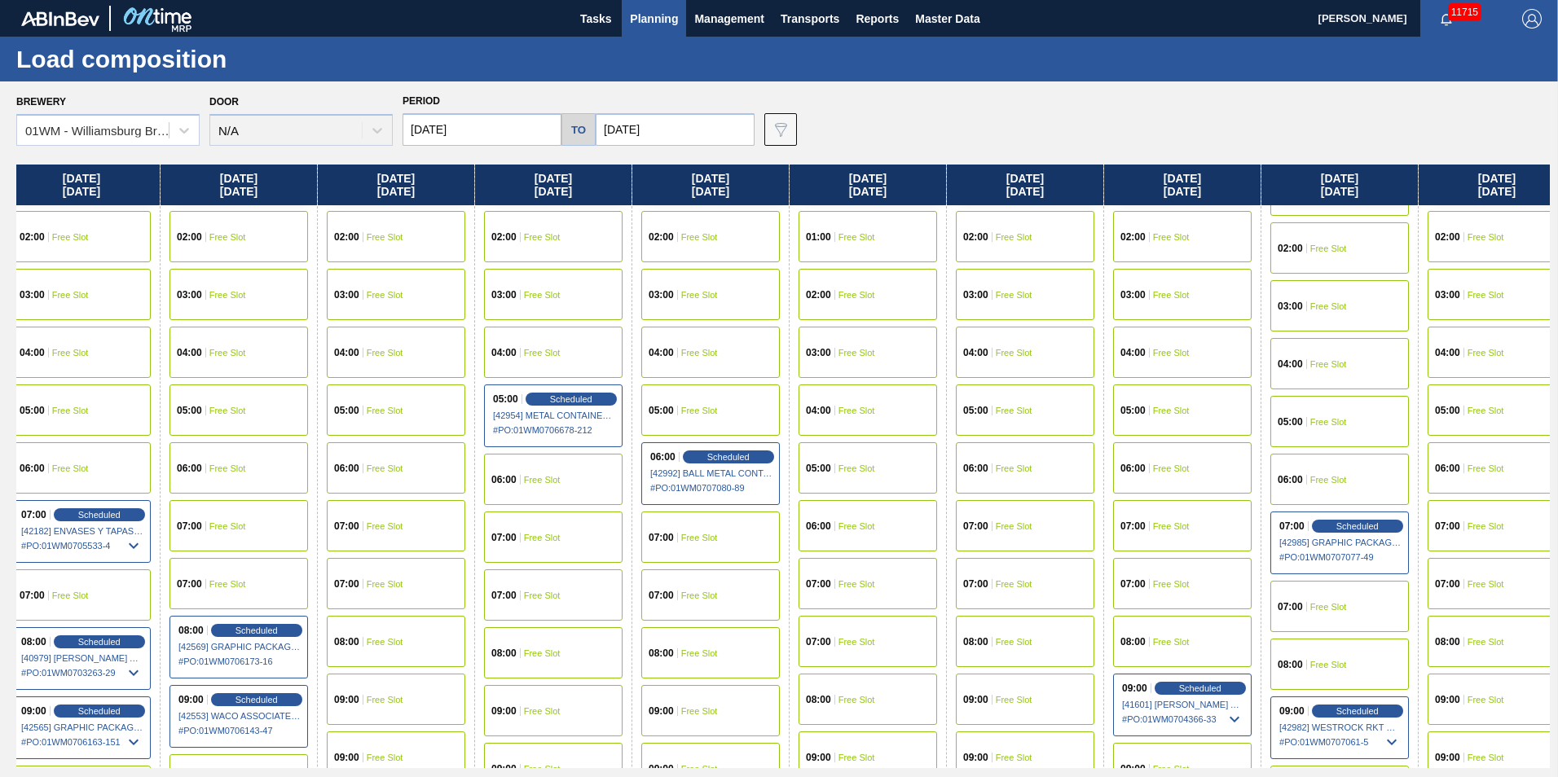
scroll to position [163, 1114]
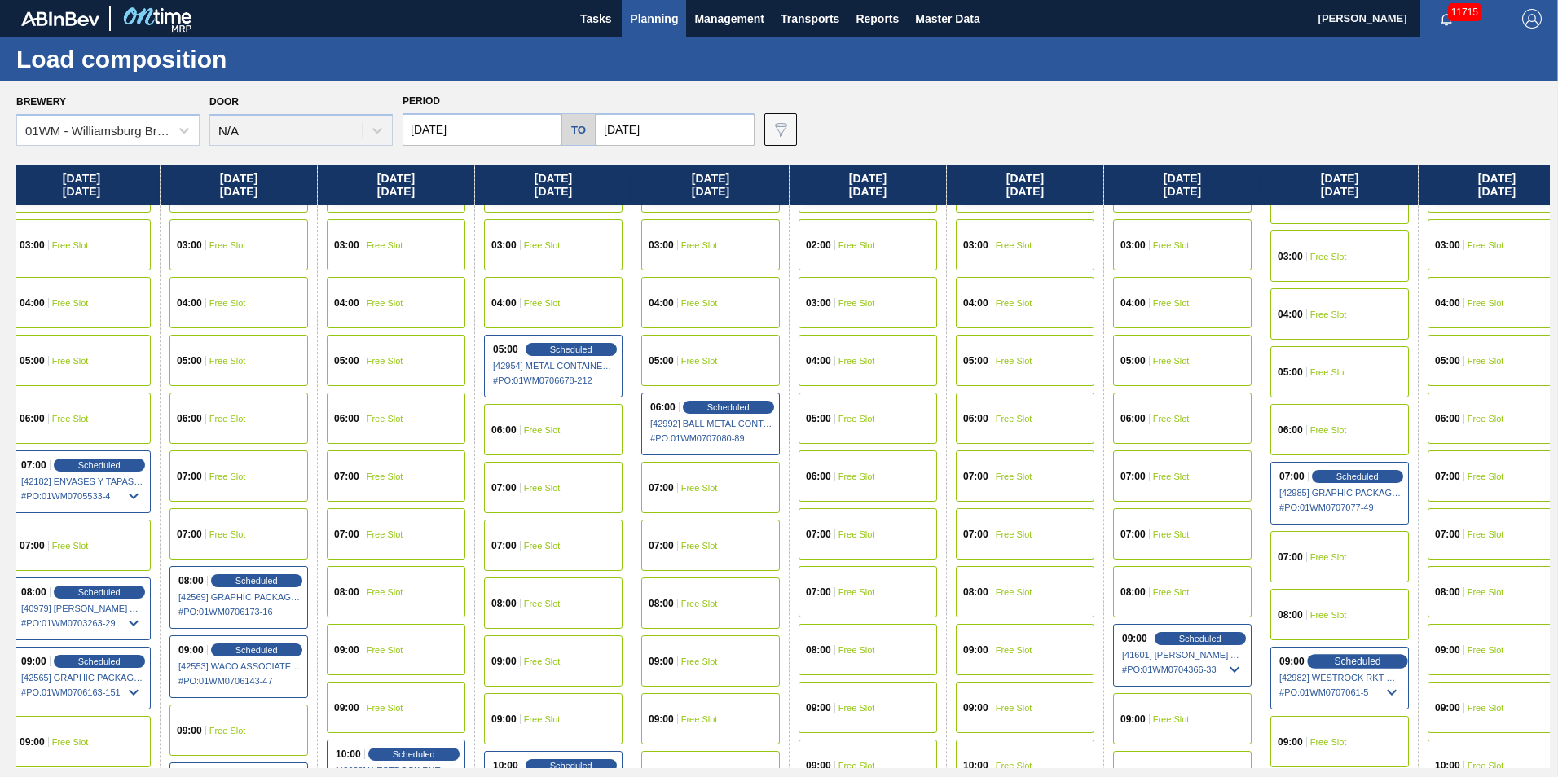
click at [1344, 667] on span "Scheduled" at bounding box center [1357, 661] width 46 height 11
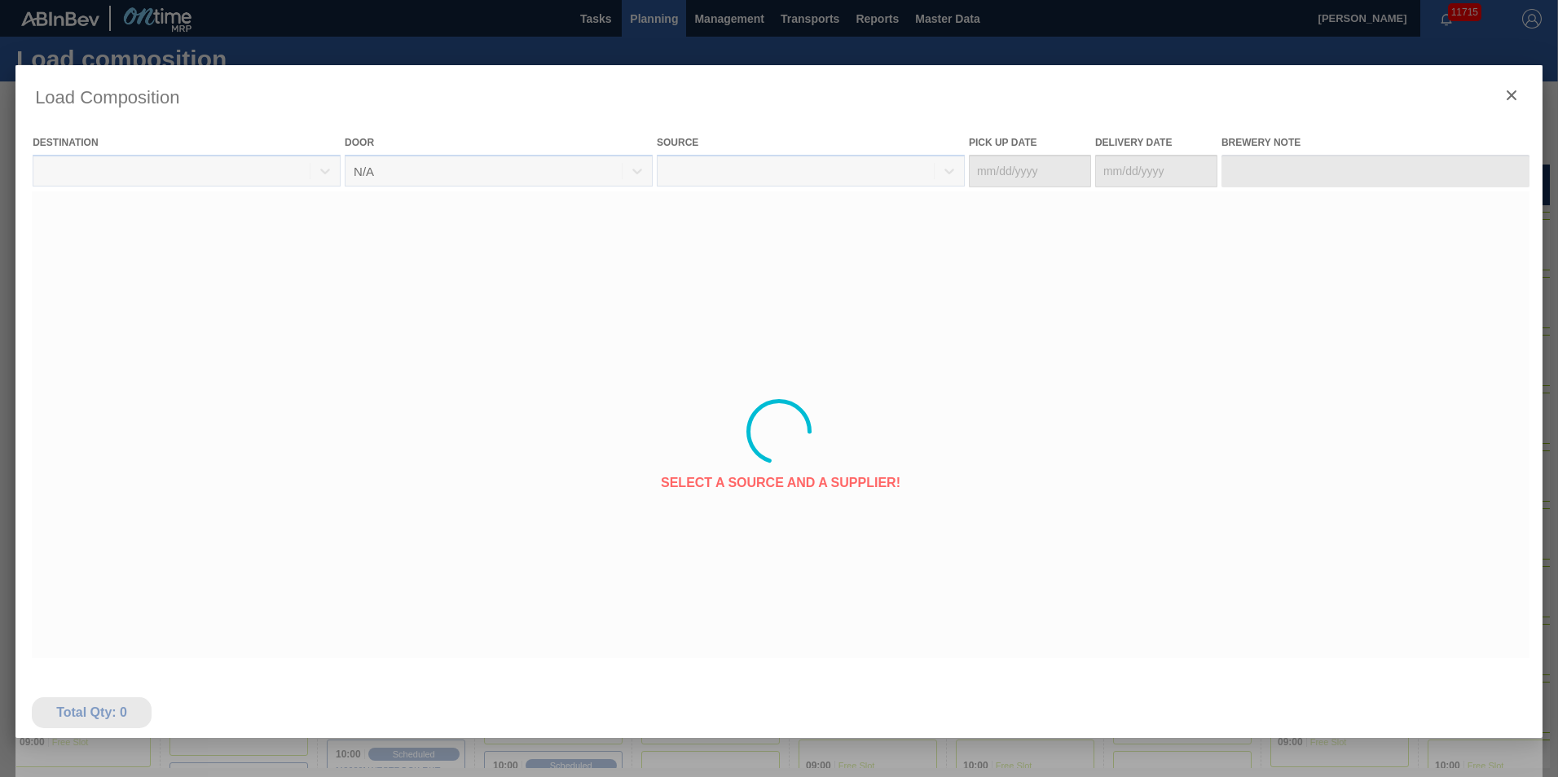
type Date "[DATE]"
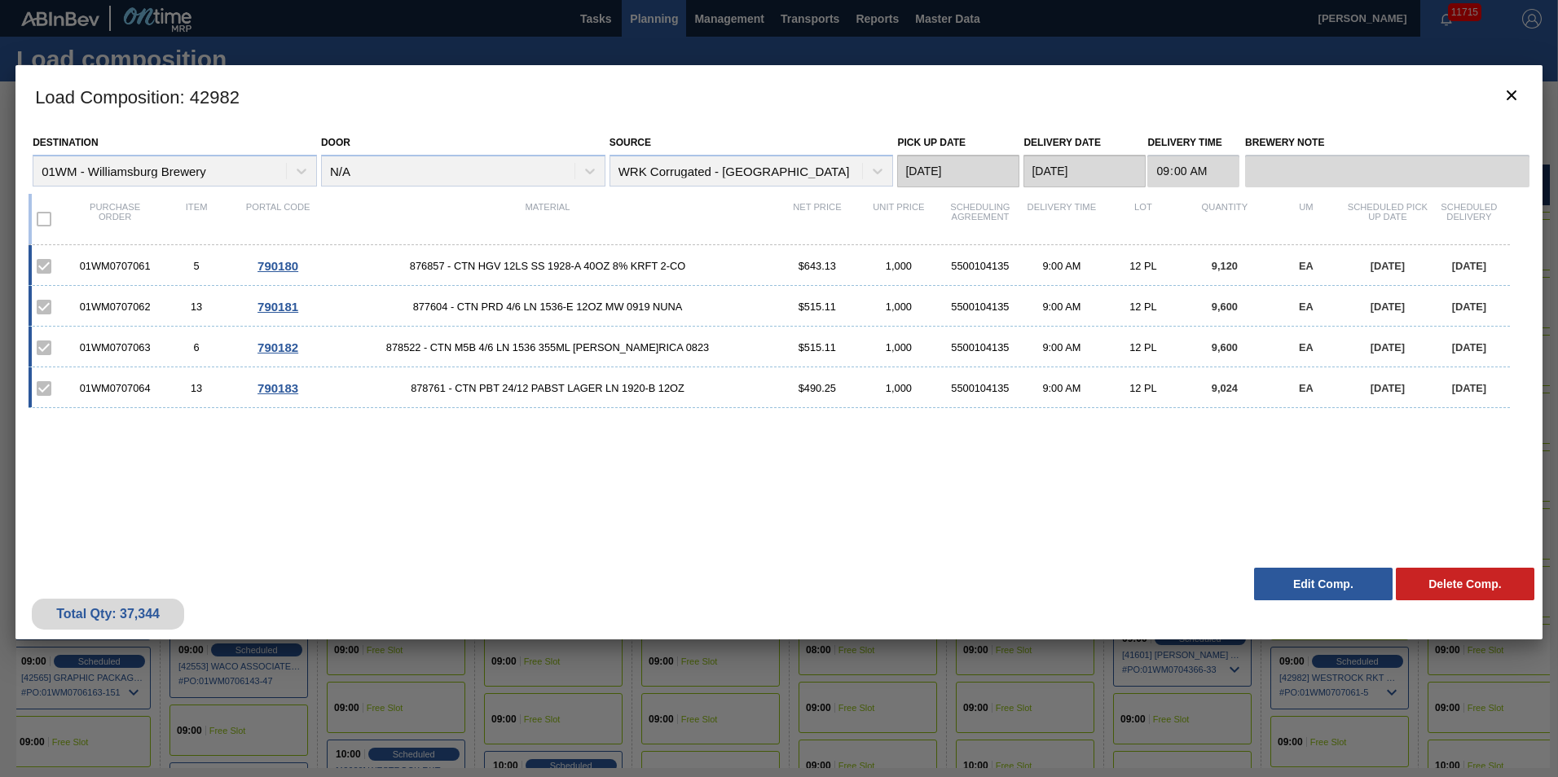
click at [1277, 570] on button "Edit Comp." at bounding box center [1323, 584] width 139 height 33
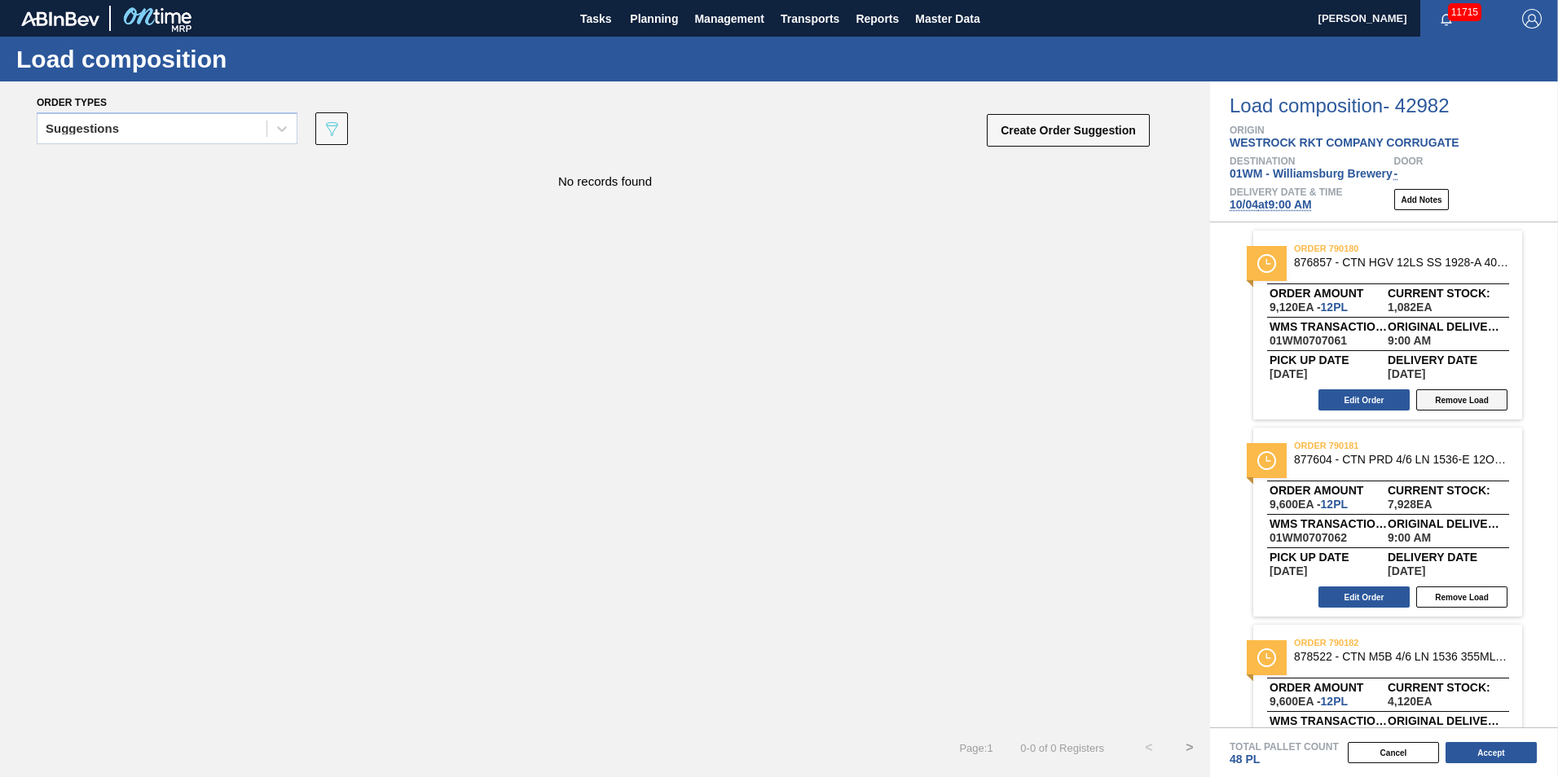
click at [1491, 402] on button "Remove Load" at bounding box center [1461, 400] width 91 height 21
click at [134, 126] on div "Suggestions" at bounding box center [151, 129] width 229 height 24
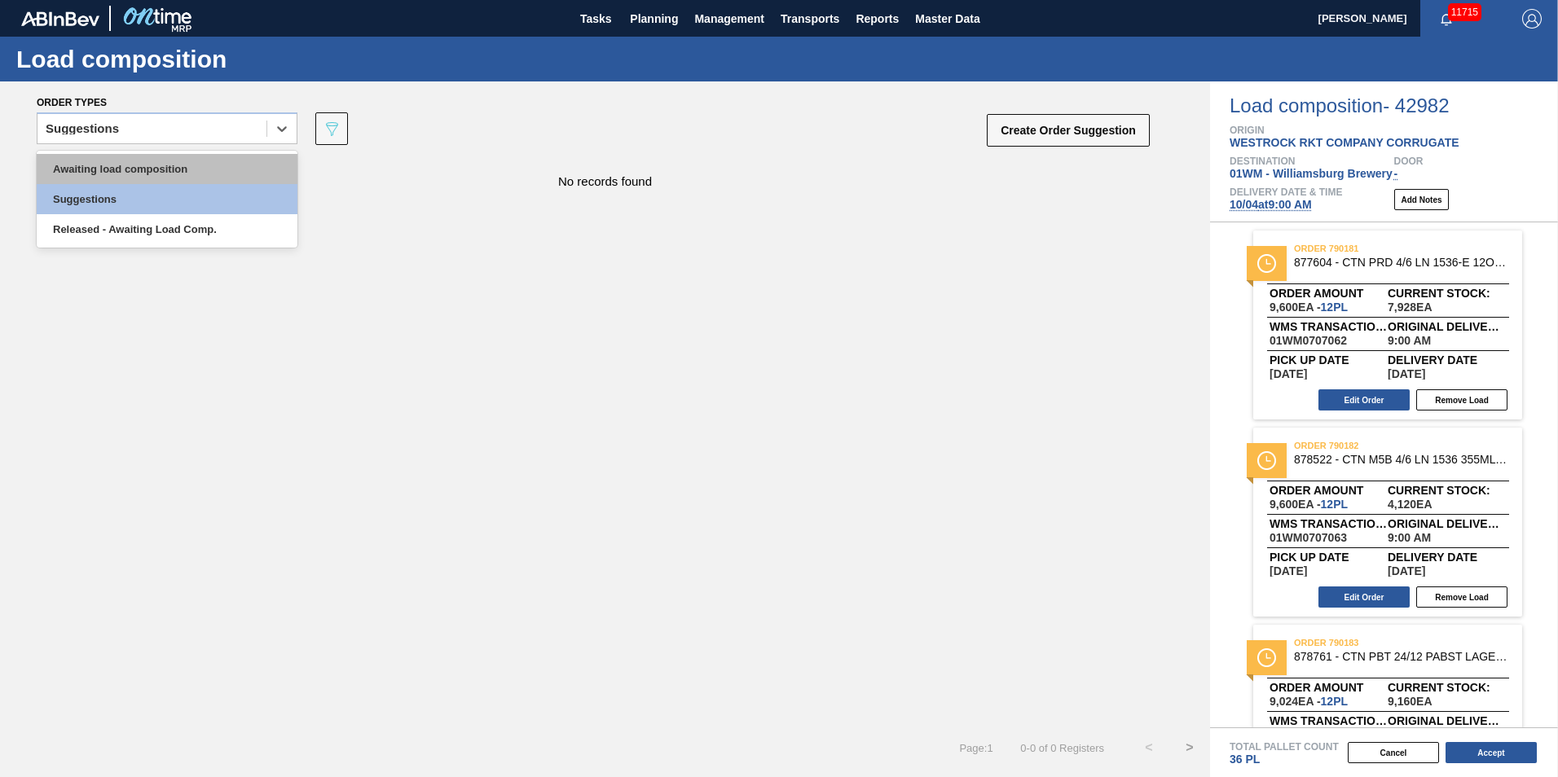
click at [117, 170] on div "Awaiting load composition" at bounding box center [167, 169] width 261 height 30
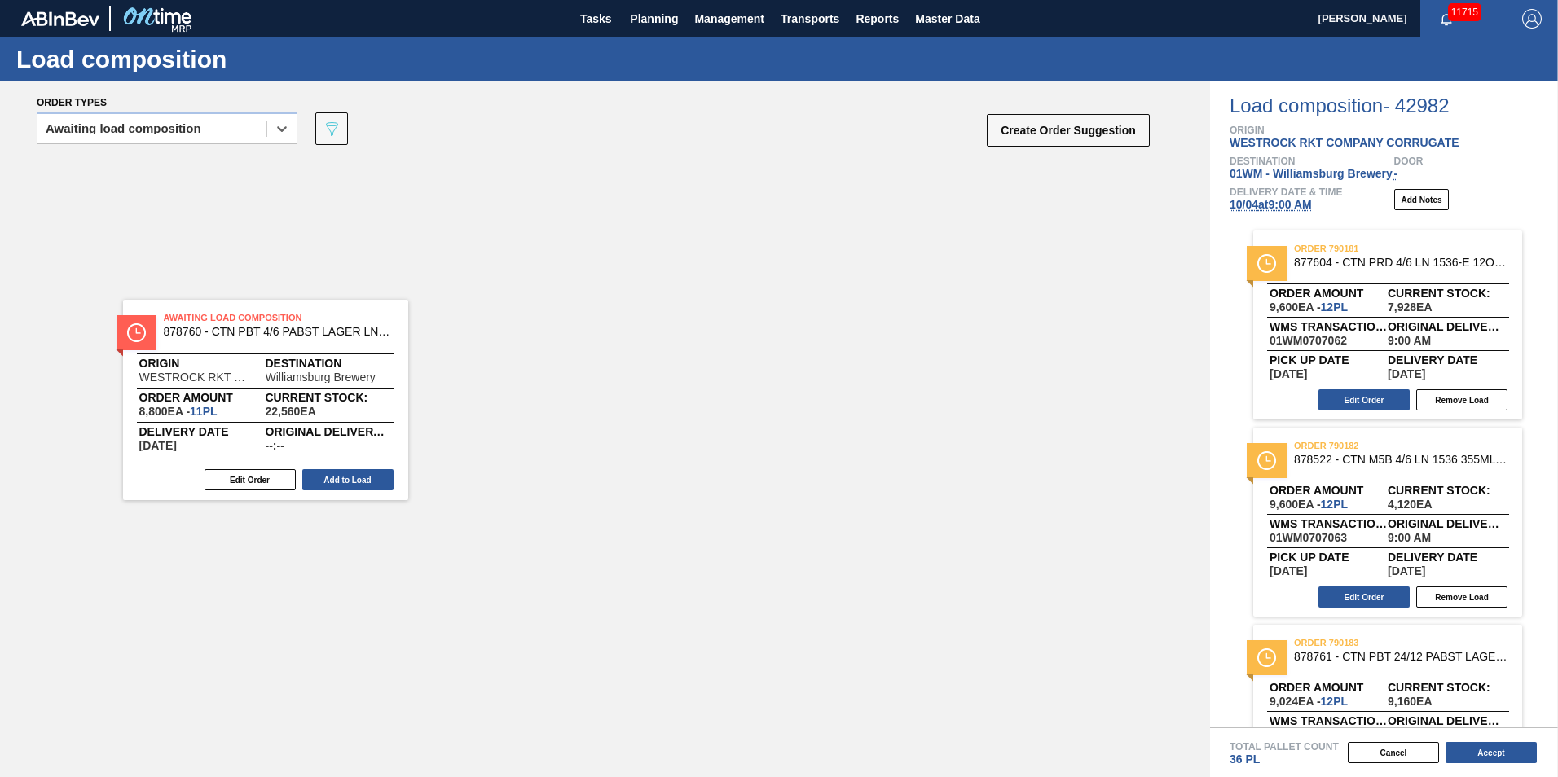
drag, startPoint x: 412, startPoint y: 249, endPoint x: 201, endPoint y: 359, distance: 237.3
click at [204, 359] on div "Awaiting Load Composition 878760 - CTN PBT 4/6 PABST LAGER LN 1536-E 12OZ C Ori…" at bounding box center [605, 443] width 1210 height 570
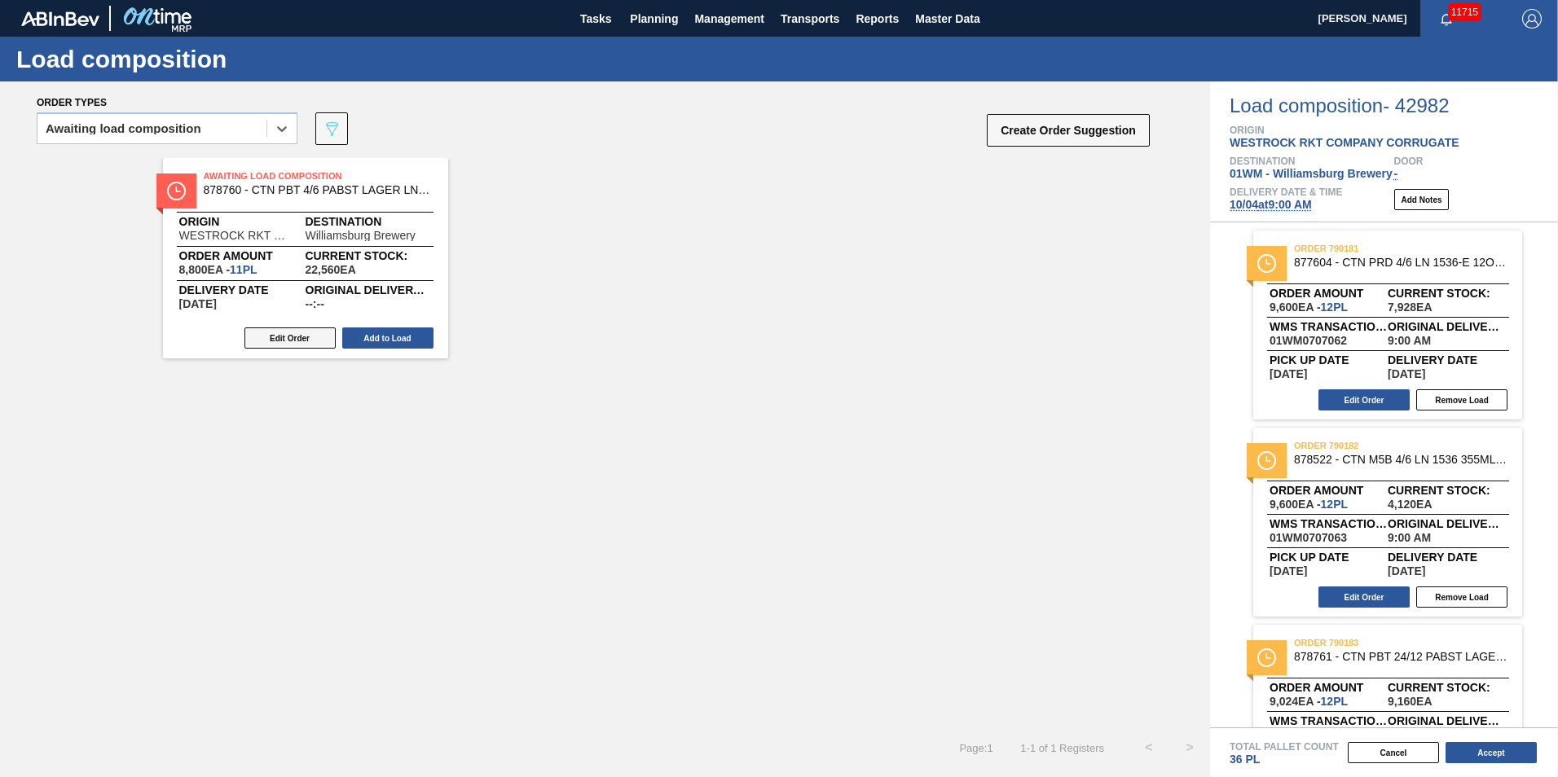
click at [280, 340] on button "Edit Order" at bounding box center [289, 338] width 91 height 21
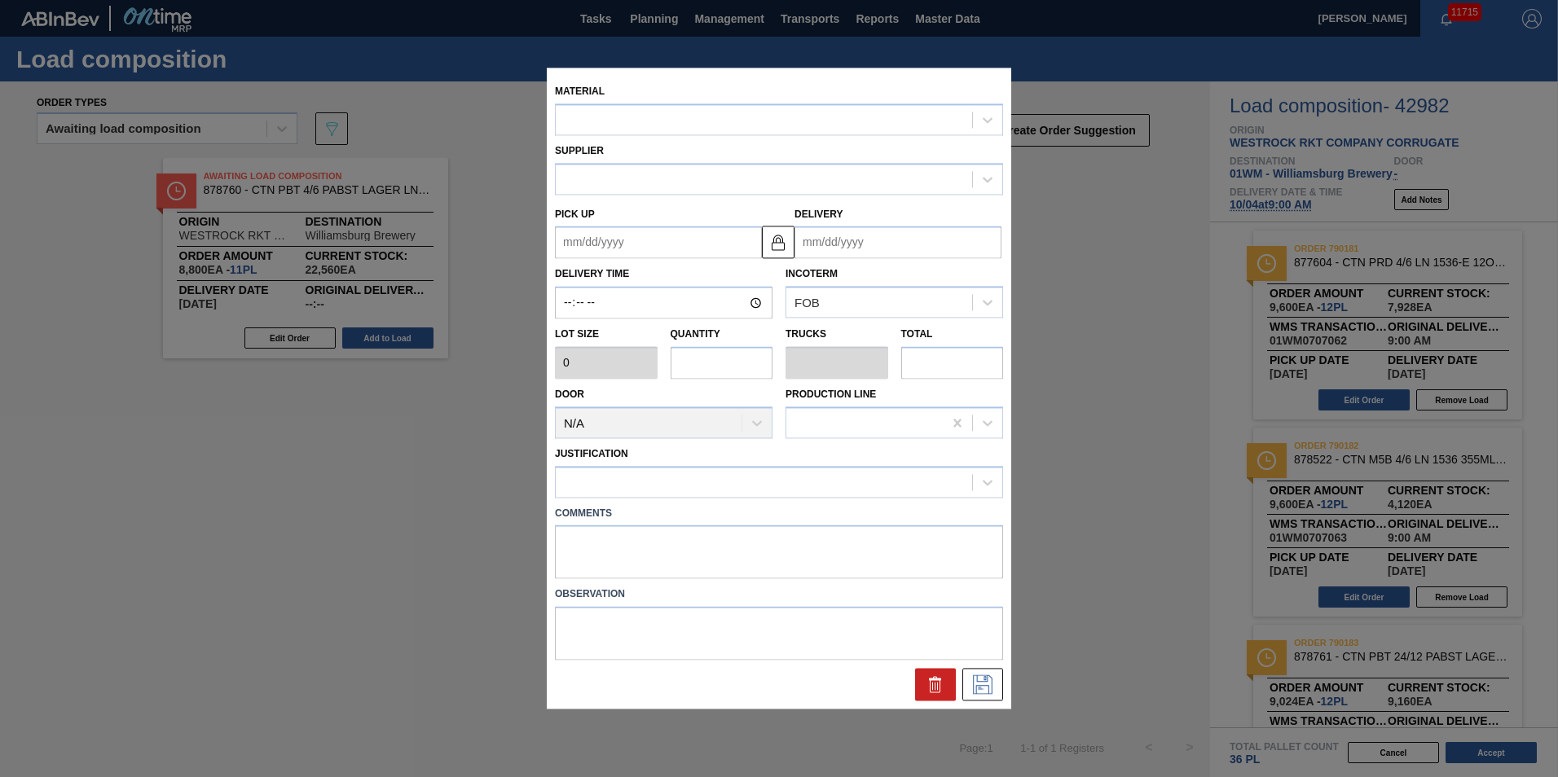
type input "800"
type input "11"
type input "0.212"
type input "8,800"
type up "[DATE]"
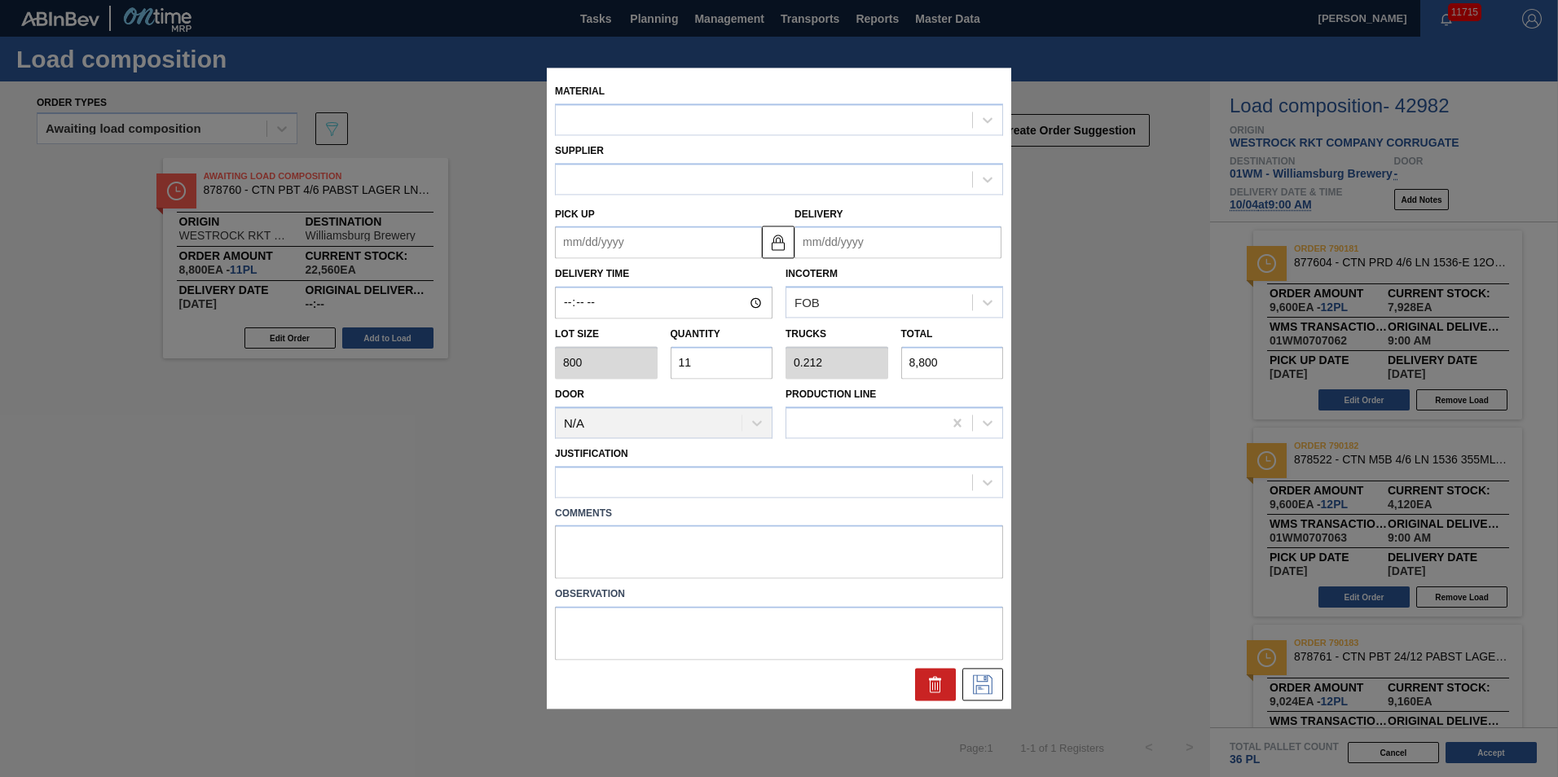
type input "[DATE]"
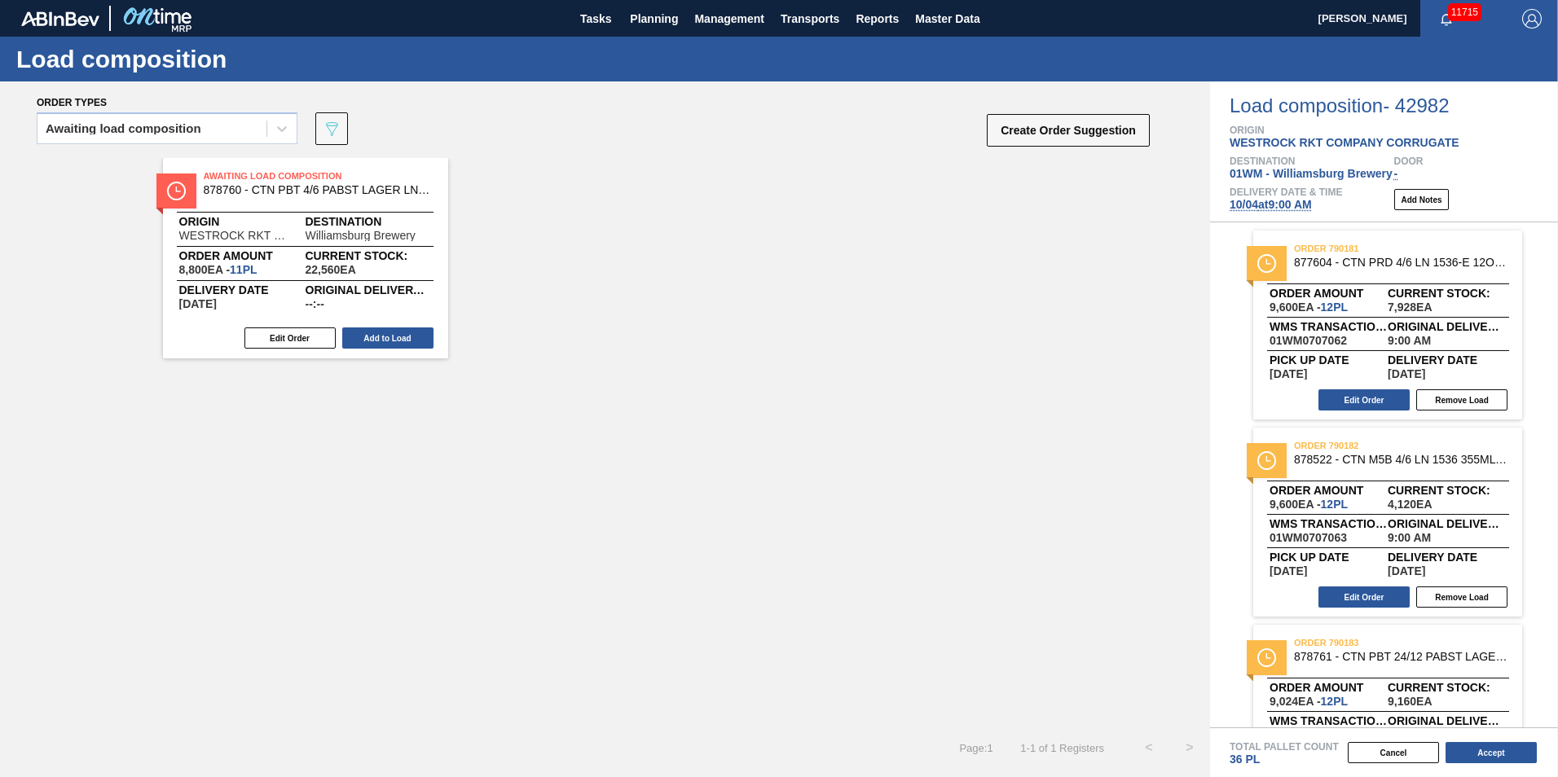
click at [282, 198] on div "Awaiting Load Composition 878760 - CTN PBT 4/6 PABST LAGER LN 1536-E 12OZ C" at bounding box center [305, 184] width 285 height 29
click at [210, 248] on div "Awaiting Load Composition 878760 - CTN PBT 4/6 PABST LAGER LN 1536-E 12OZ C Ori…" at bounding box center [305, 258] width 285 height 200
click at [209, 246] on div at bounding box center [305, 246] width 257 height 1
click at [209, 193] on span "878760 - CTN PBT 4/6 PABST LAGER LN 1536-E 12OZ C" at bounding box center [318, 190] width 228 height 12
click at [208, 192] on span "878760 - CTN PBT 4/6 PABST LAGER LN 1536-E 12OZ C" at bounding box center [318, 190] width 228 height 12
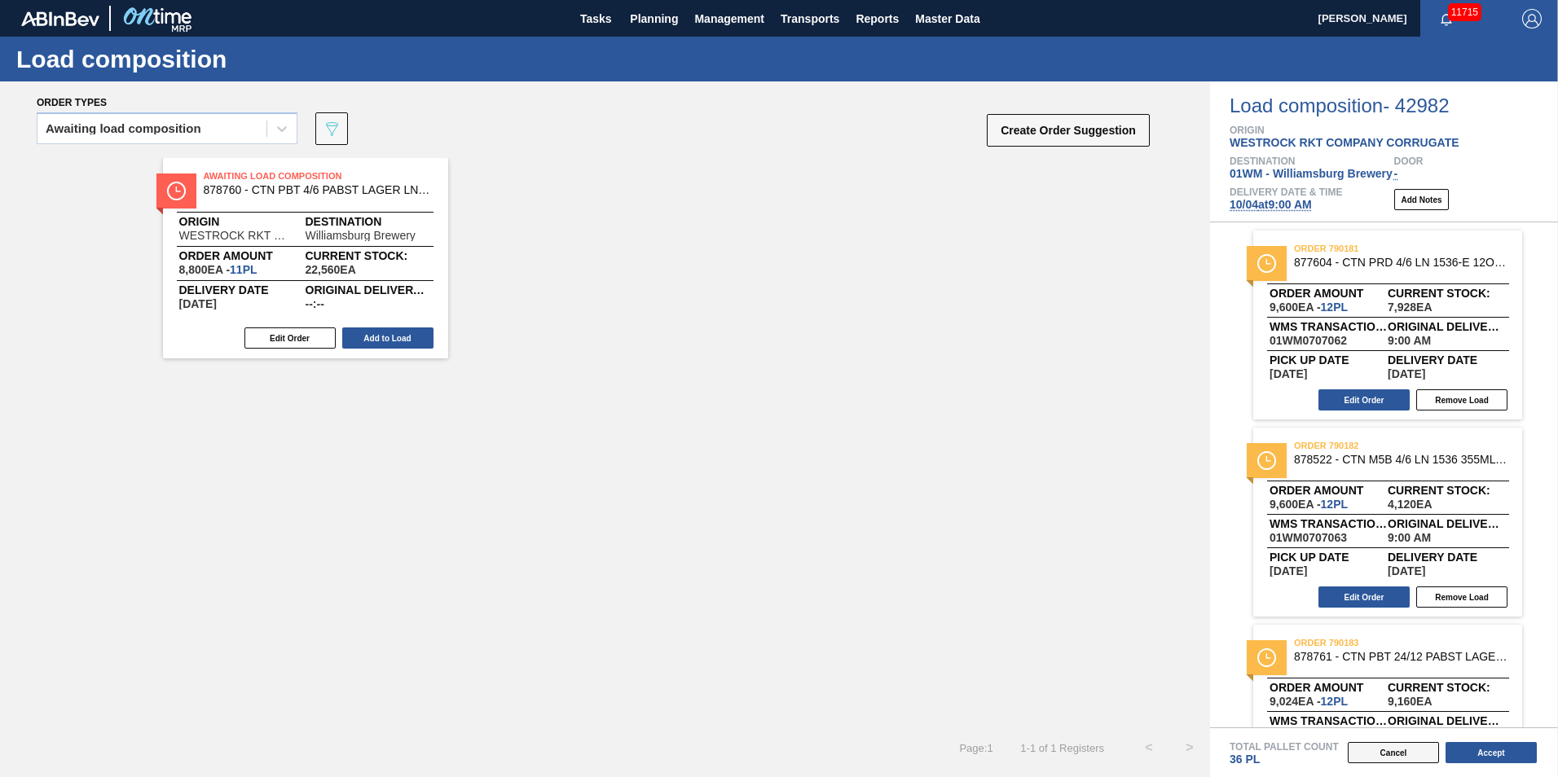
click at [1415, 752] on button "Cancel" at bounding box center [1393, 752] width 91 height 21
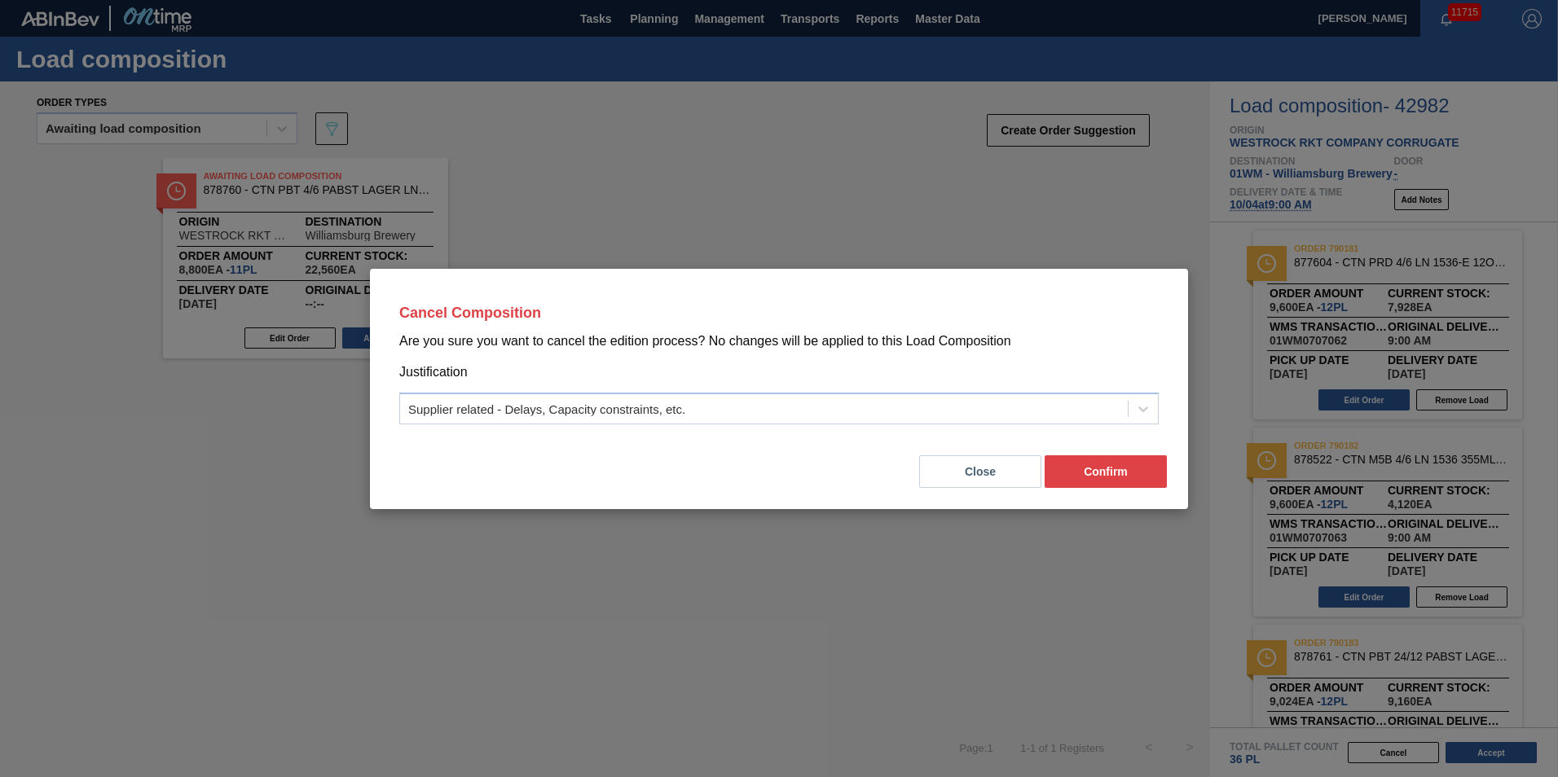
drag, startPoint x: 973, startPoint y: 485, endPoint x: 955, endPoint y: 465, distance: 26.5
click at [908, 517] on div "Cancel Composition Are you sure you want to cancel the edition process? No chan…" at bounding box center [779, 388] width 1558 height 777
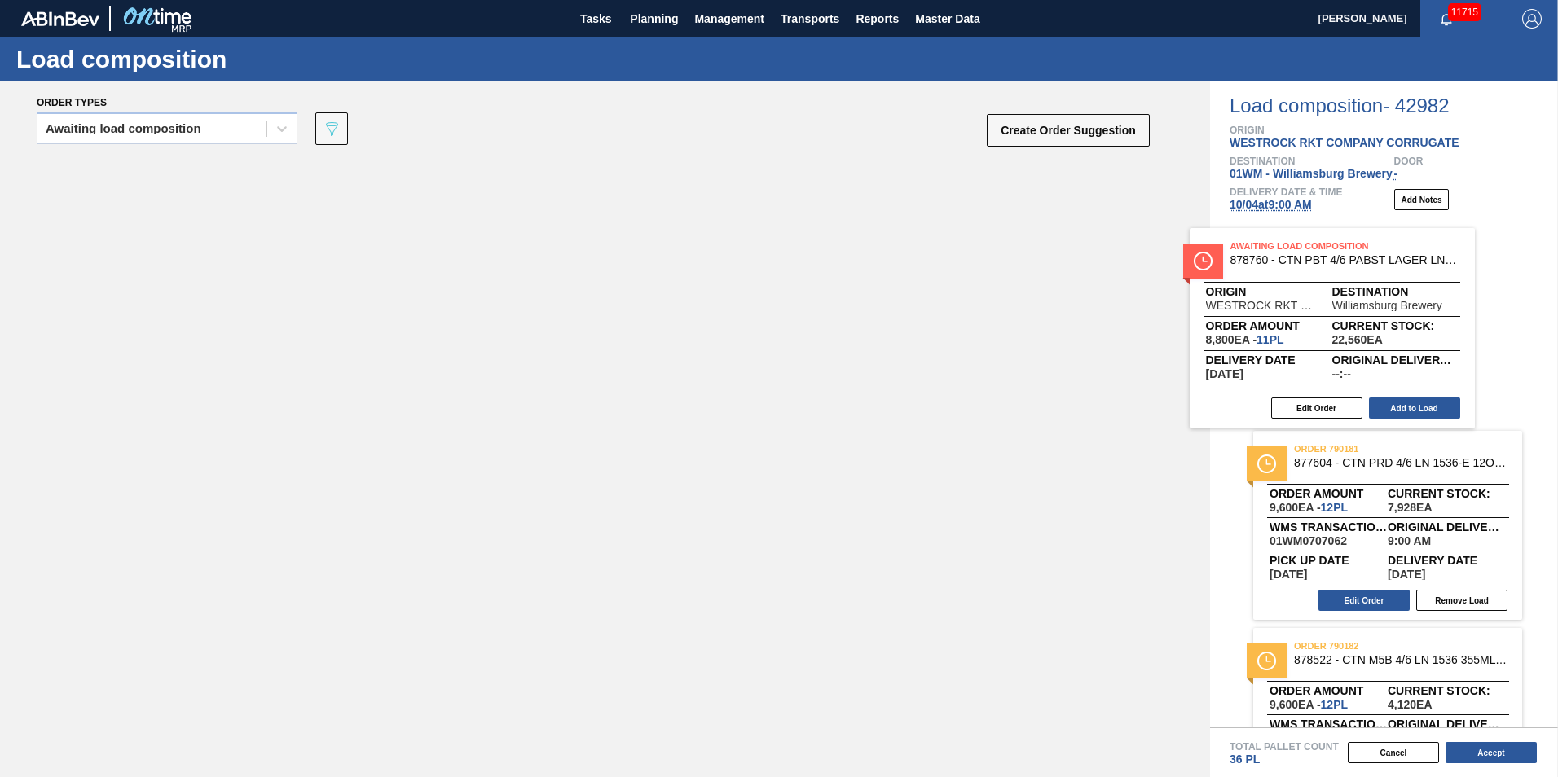
drag, startPoint x: 338, startPoint y: 246, endPoint x: 1338, endPoint y: 306, distance: 1001.6
click at [1338, 306] on div "Order types Awaiting load composition 089F7B8B-B2A5-4AFE-B5C0-19BA573D28AC Crea…" at bounding box center [779, 429] width 1558 height 696
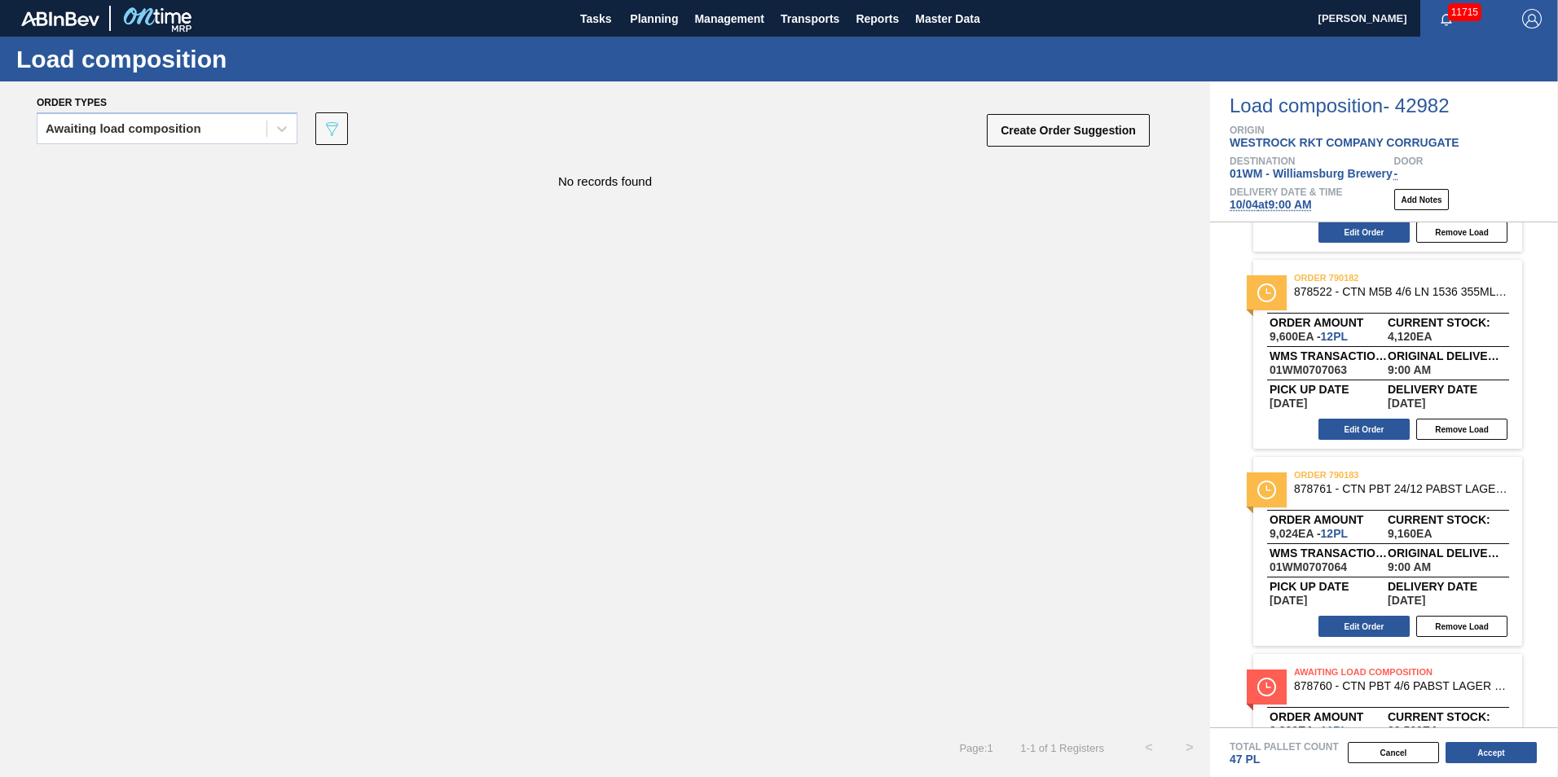
scroll to position [292, 0]
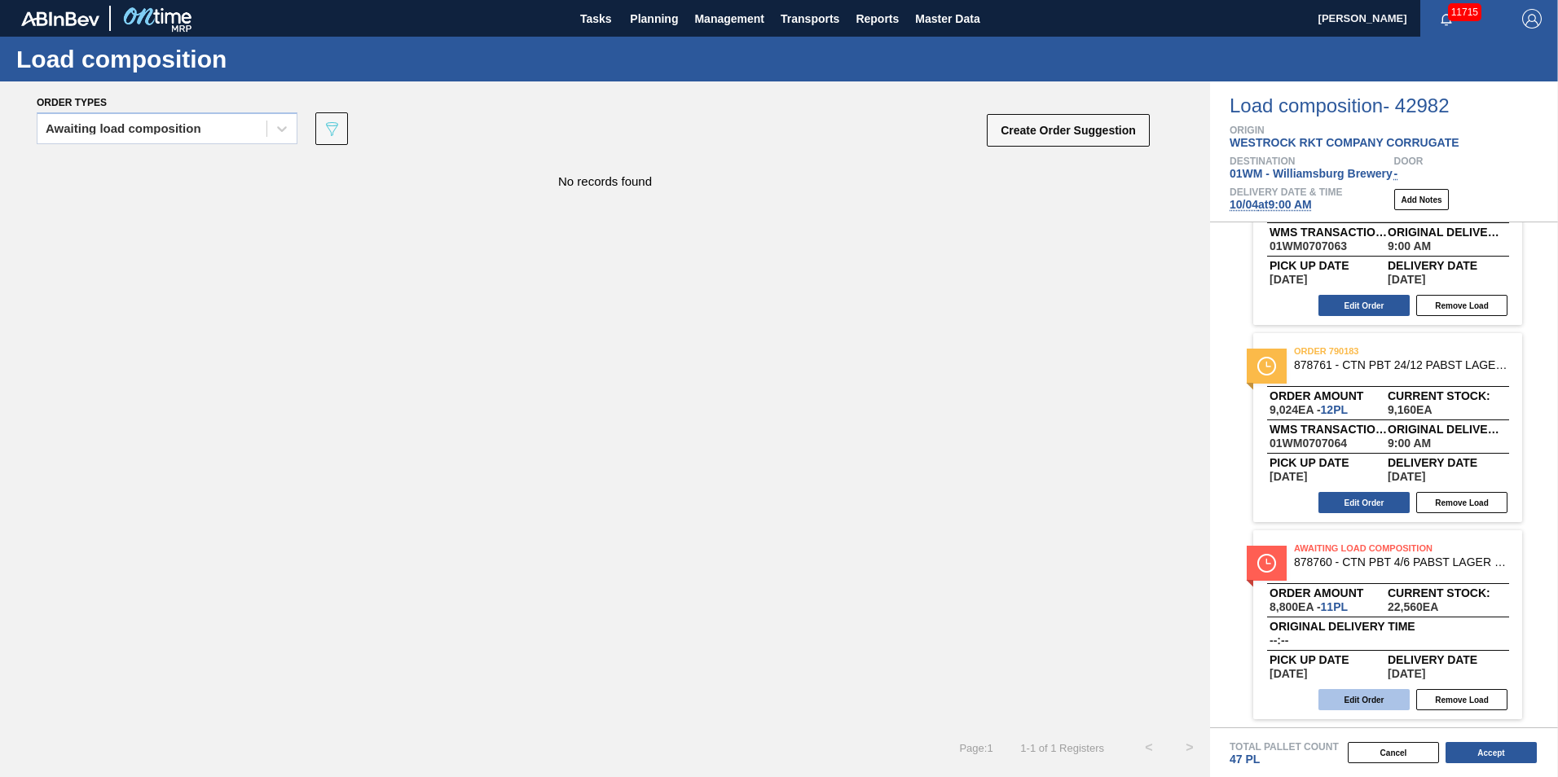
click at [1371, 693] on button "Edit Order" at bounding box center [1364, 699] width 91 height 21
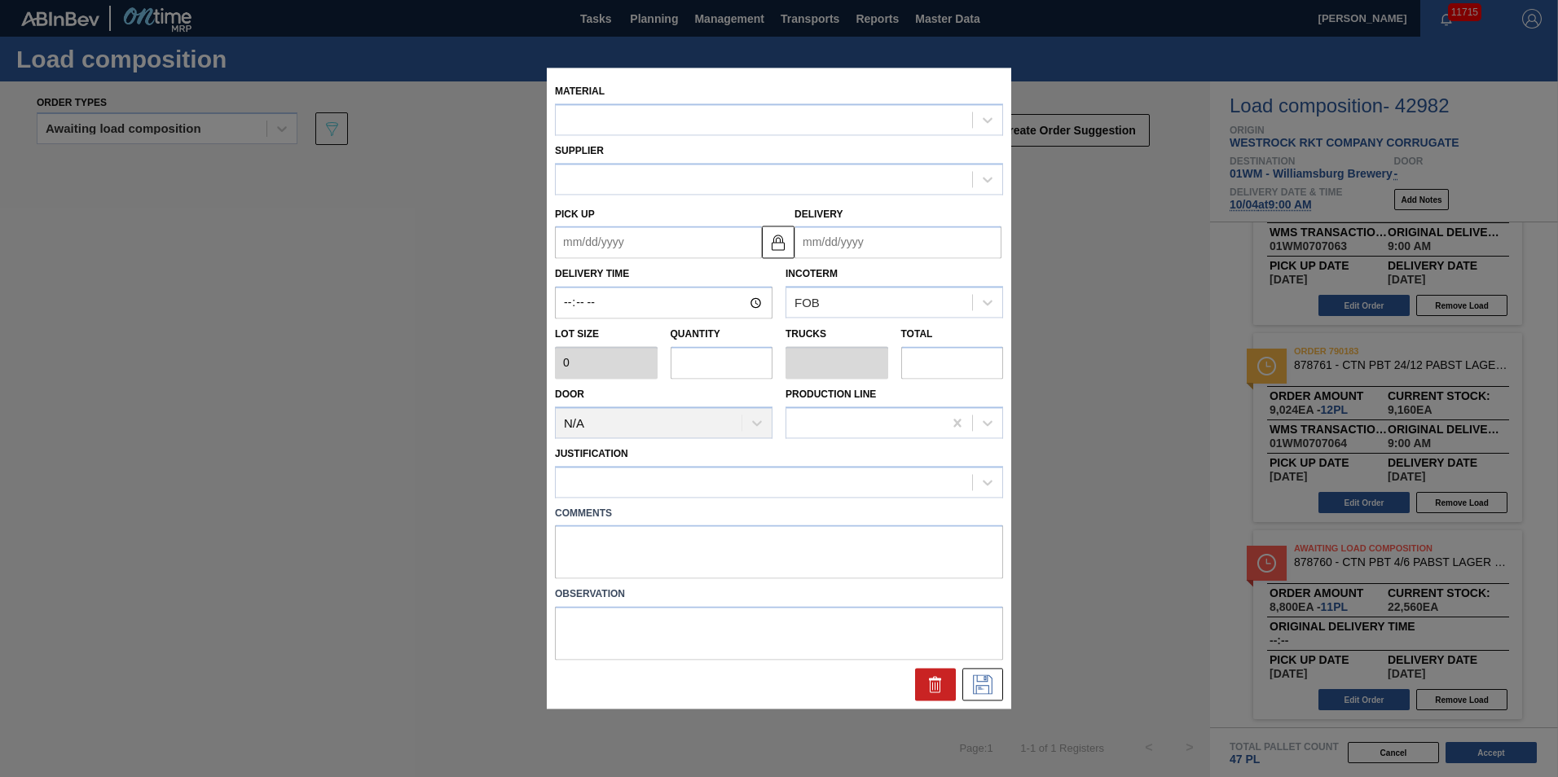
type up "[DATE]"
type input "[DATE]"
type input "800"
type input "11"
type input "0.212"
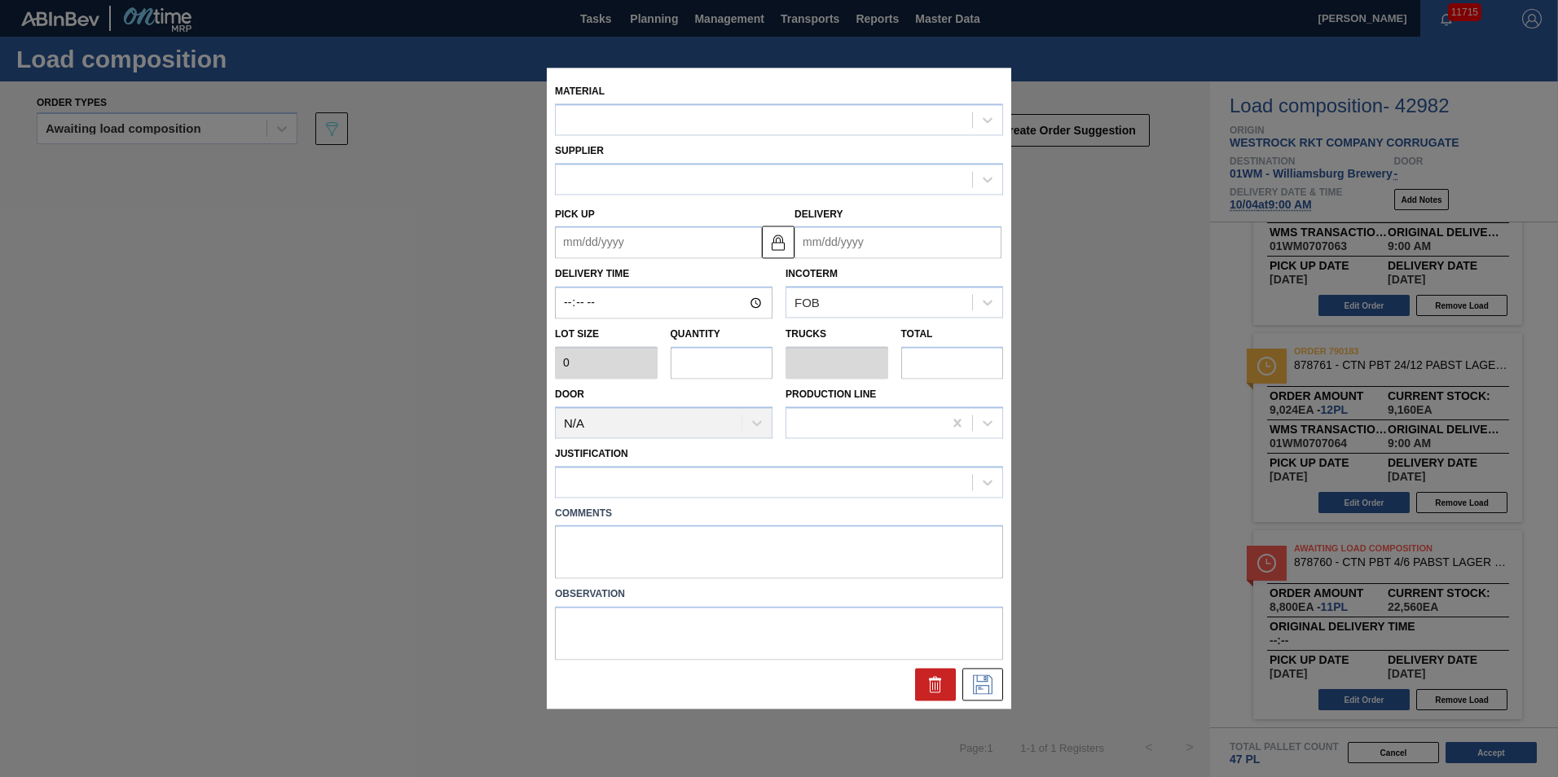
type input "8,800"
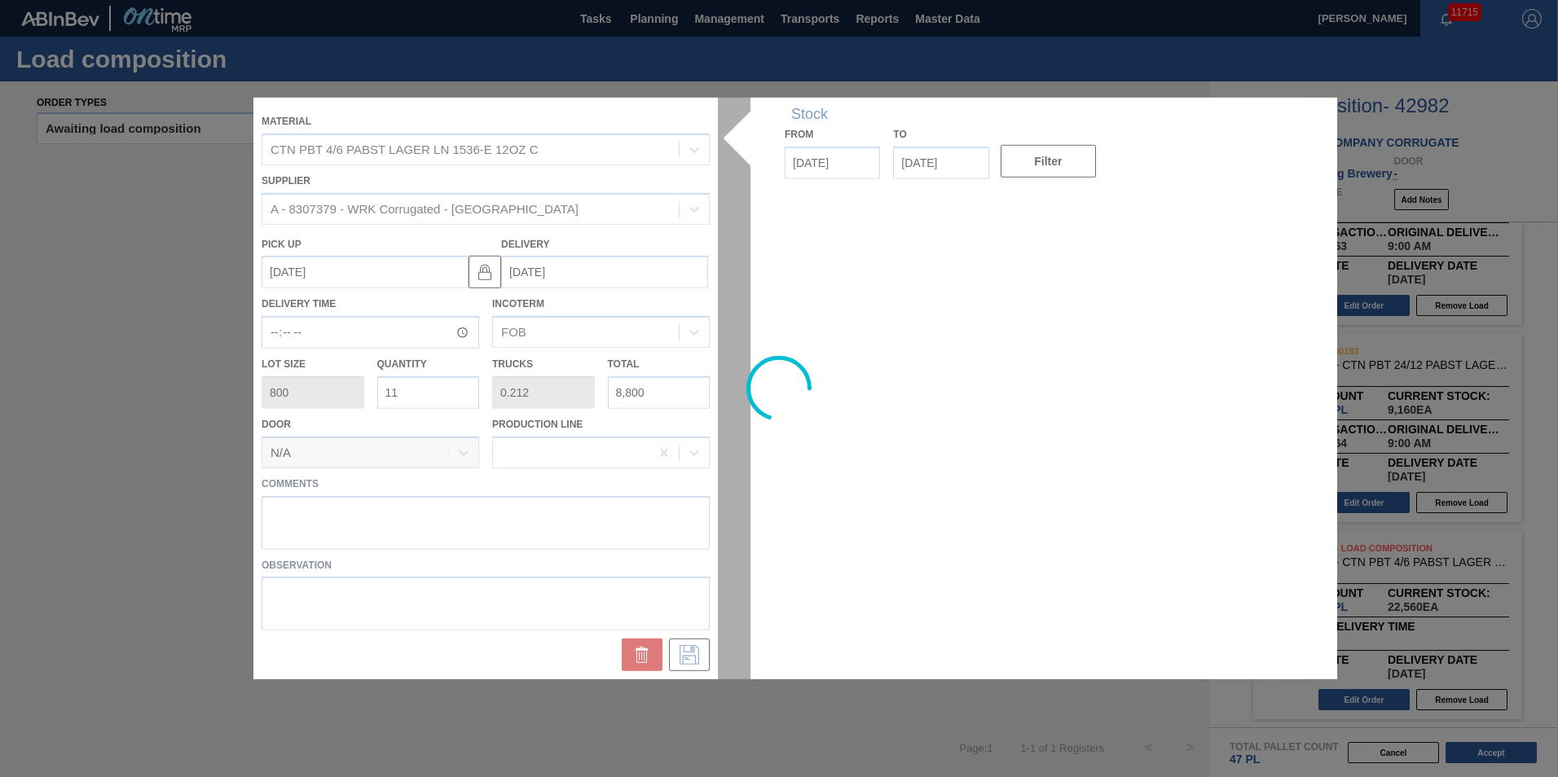
click at [447, 384] on div at bounding box center [778, 389] width 1051 height 582
click at [452, 390] on div at bounding box center [778, 389] width 1051 height 582
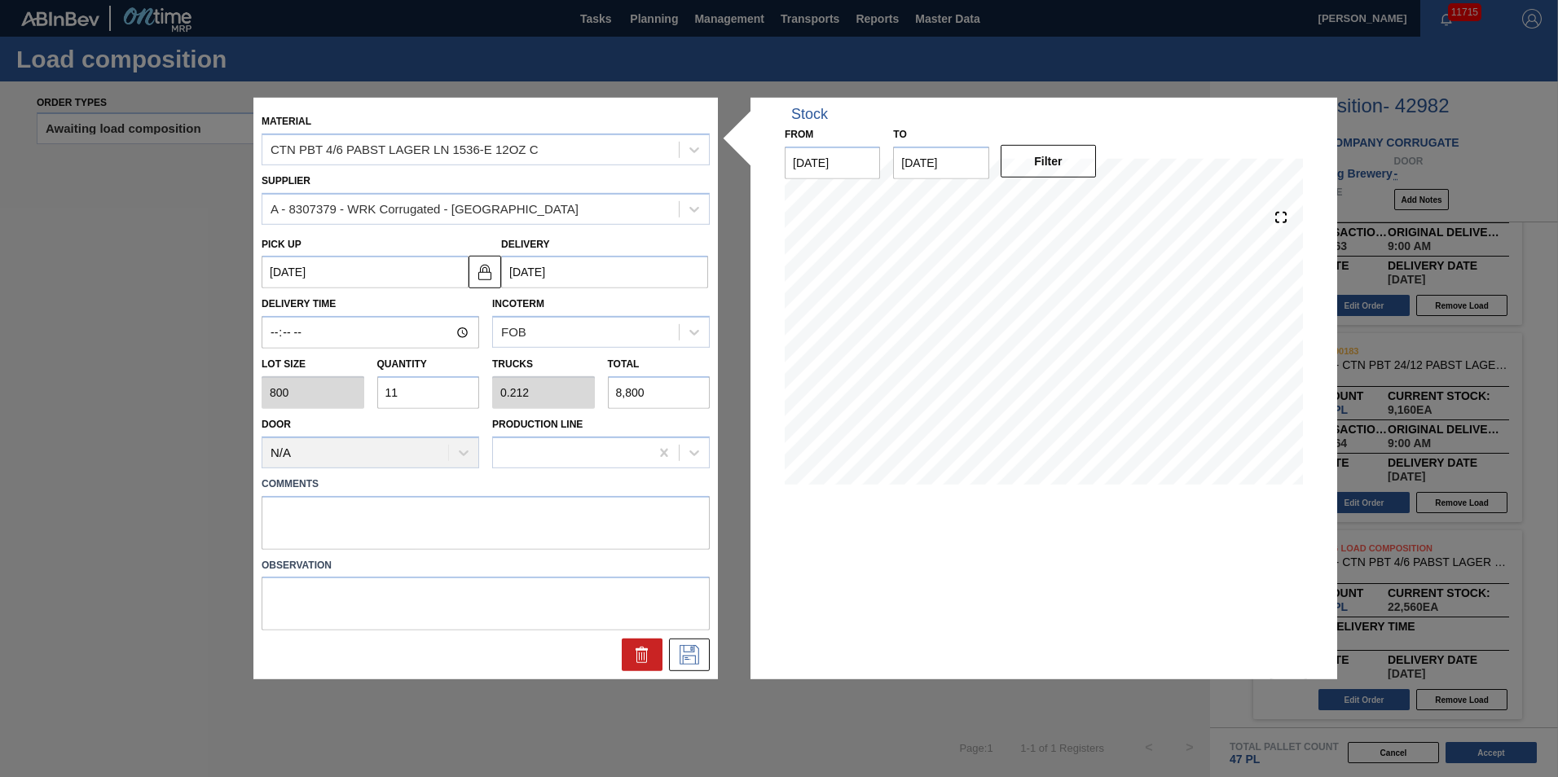
click at [444, 400] on input "11" at bounding box center [428, 392] width 103 height 33
click at [442, 385] on input "11" at bounding box center [428, 392] width 103 height 33
type input "1"
type input "0.019"
type input "800"
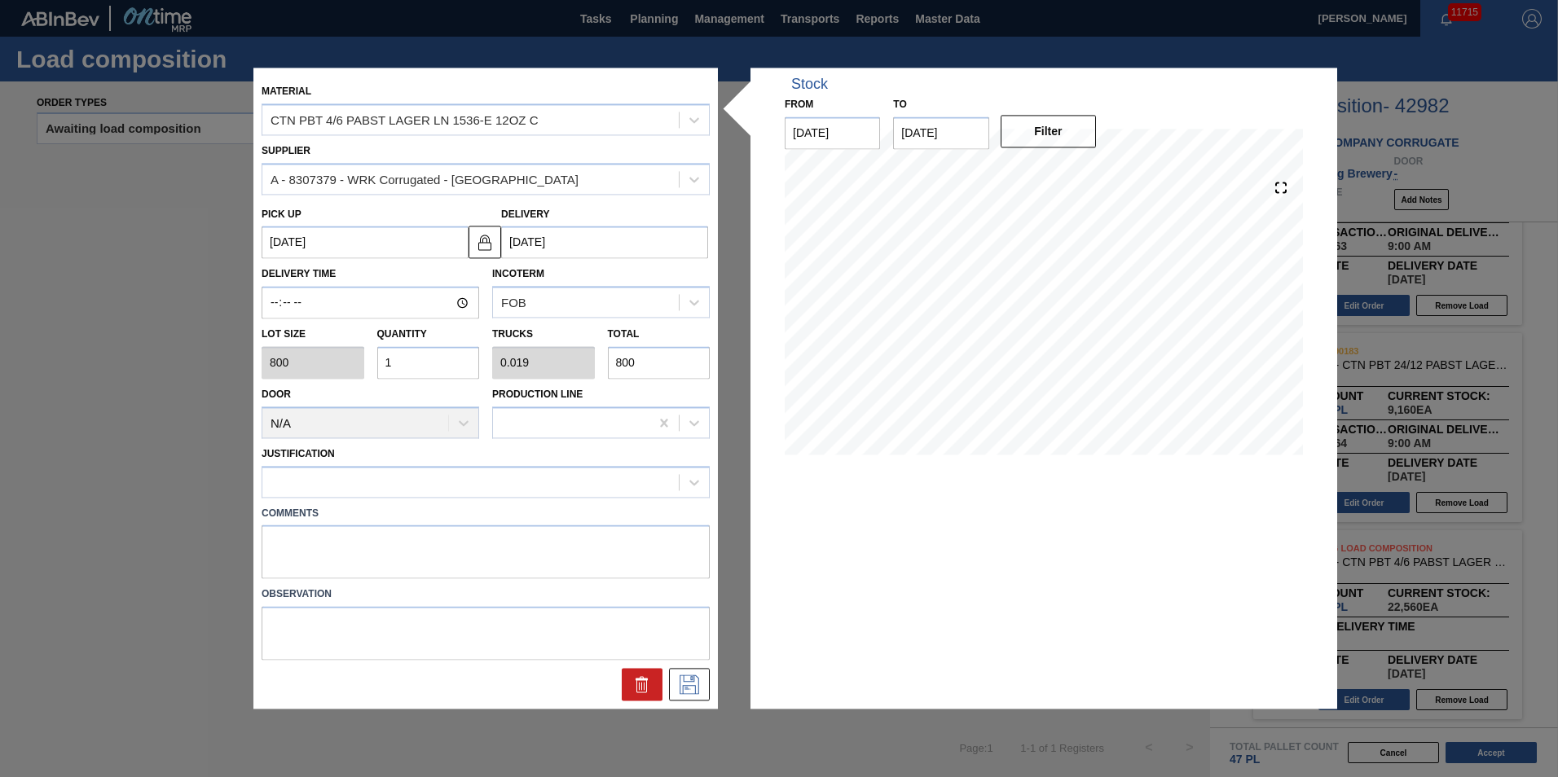
type input "12"
type input "0.231"
type input "9,600"
type input "12"
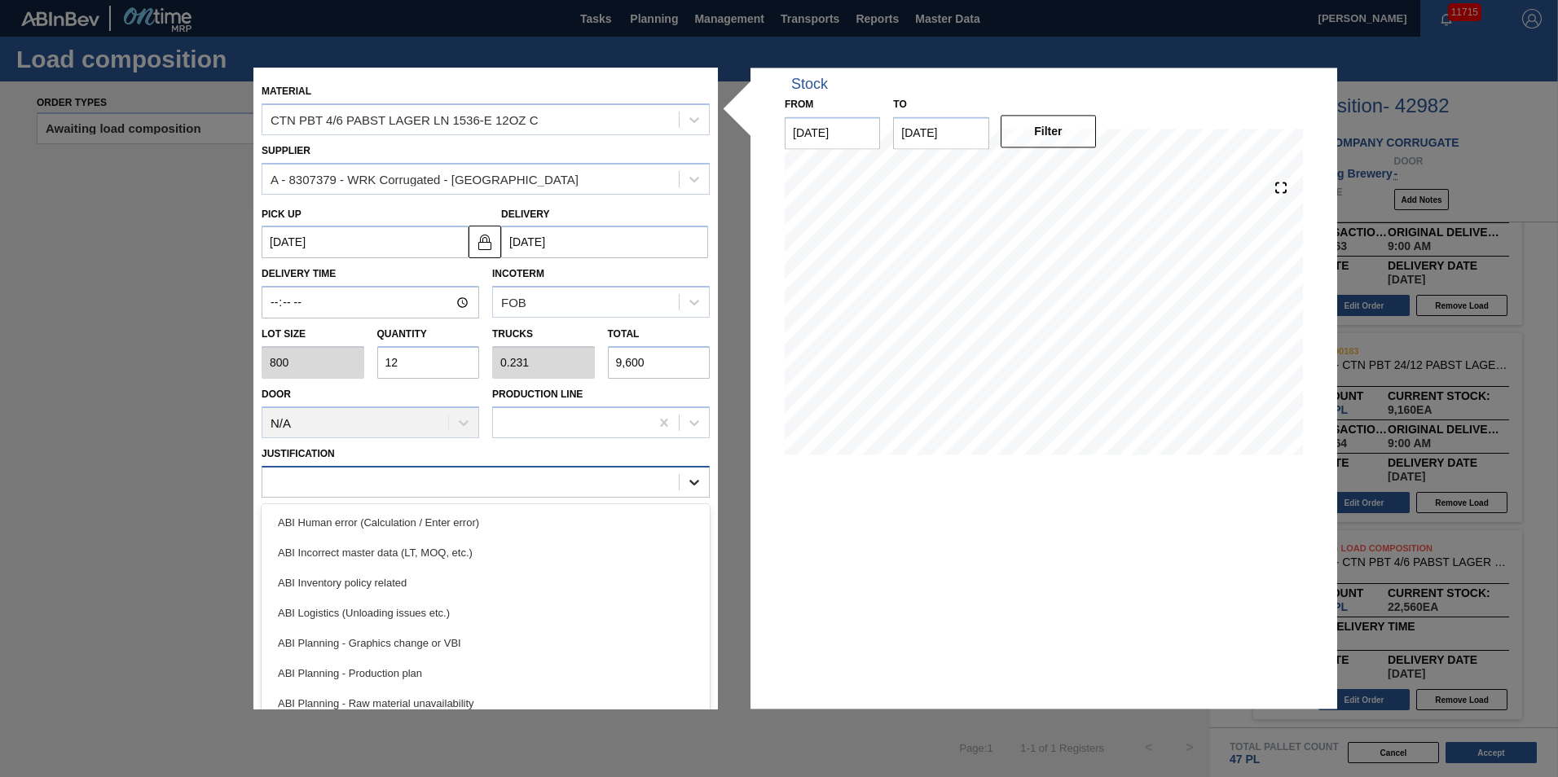
click at [700, 485] on div at bounding box center [694, 482] width 29 height 29
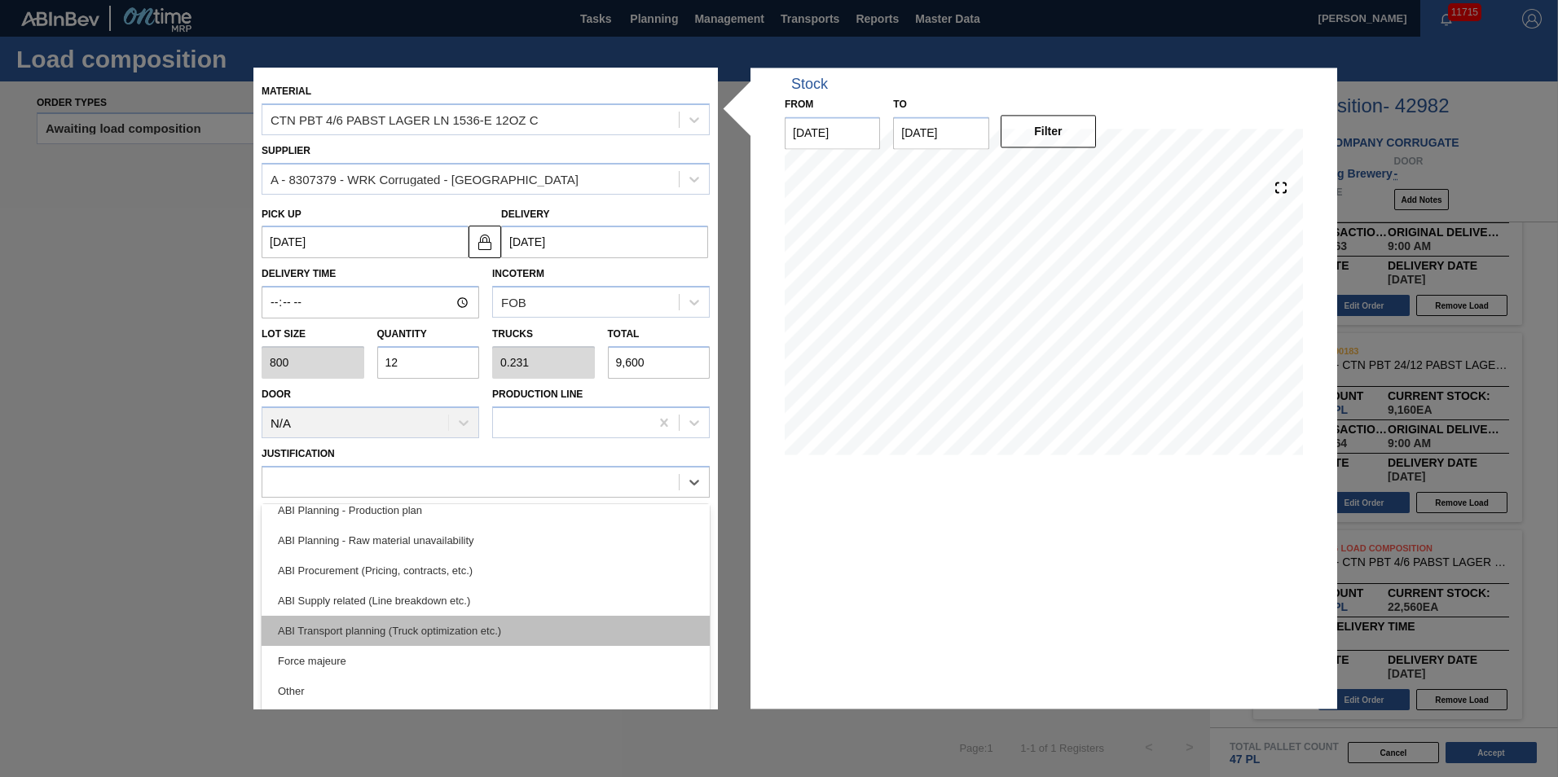
scroll to position [0, 0]
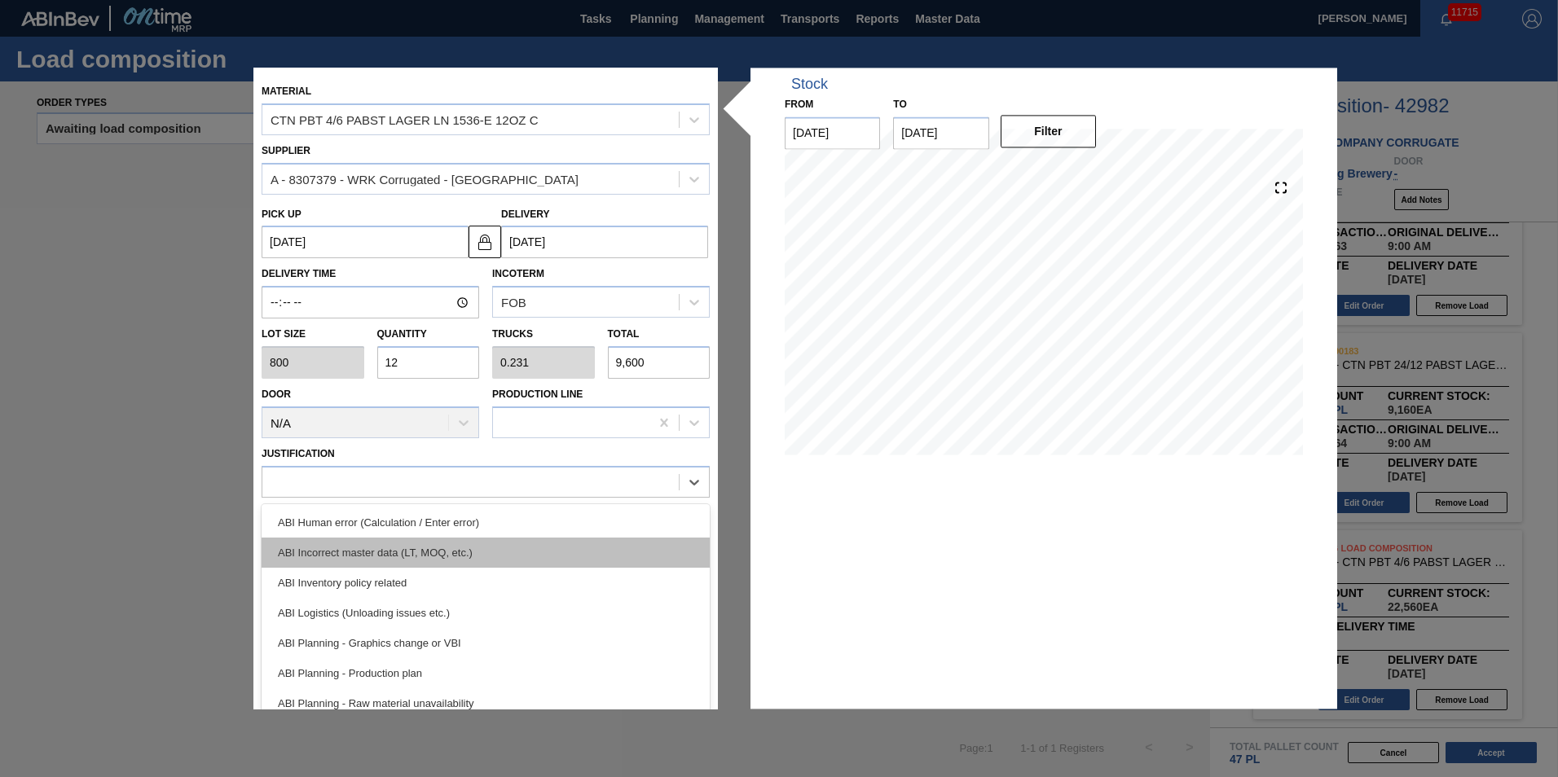
click at [496, 553] on div "ABI Incorrect master data (LT, MOQ, etc.)" at bounding box center [486, 553] width 448 height 30
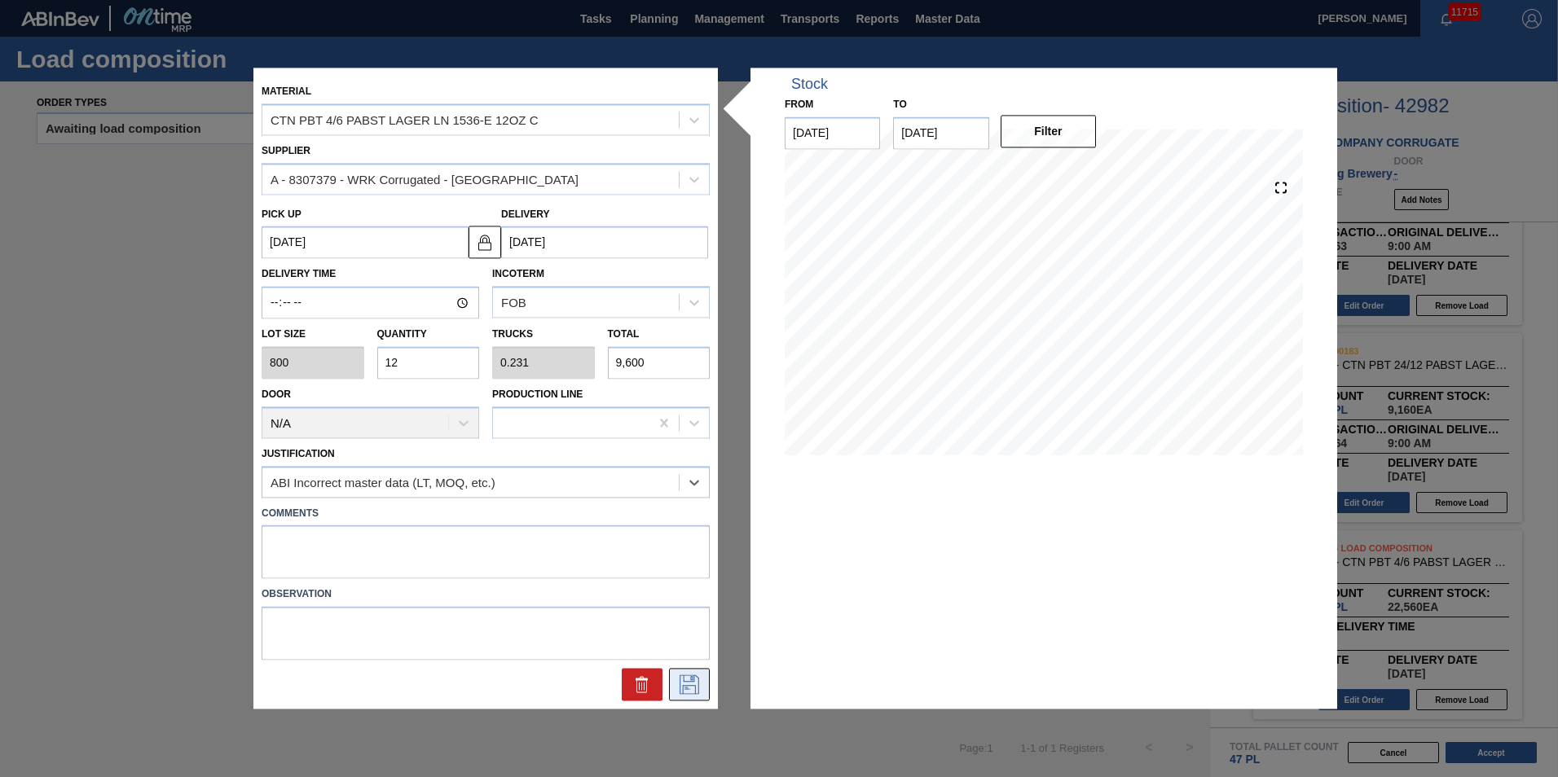
click at [676, 688] on icon at bounding box center [689, 686] width 26 height 20
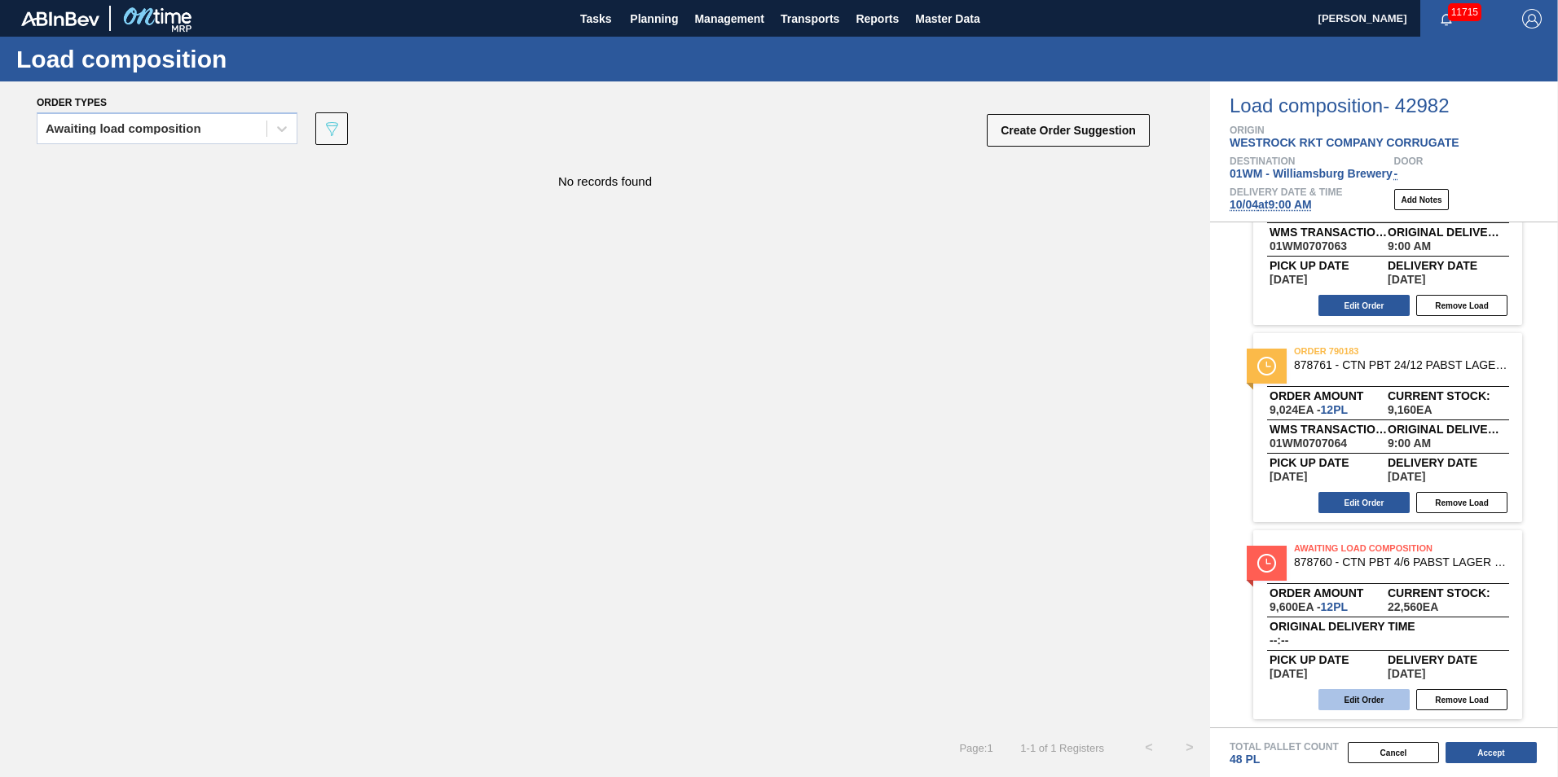
click at [1358, 708] on button "Edit Order" at bounding box center [1364, 699] width 91 height 21
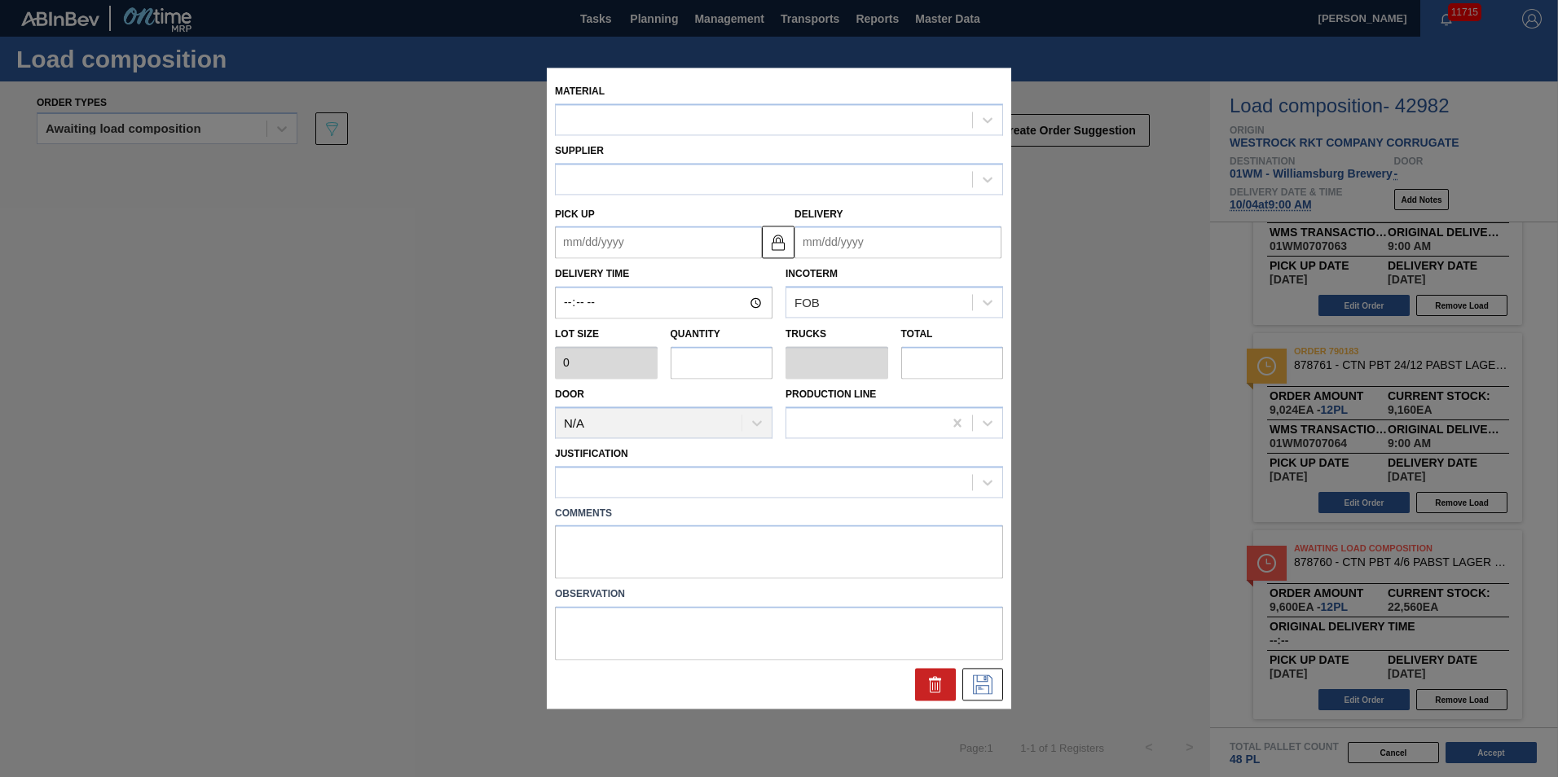
type input "800"
type input "12"
type input "0.231"
type input "9,600"
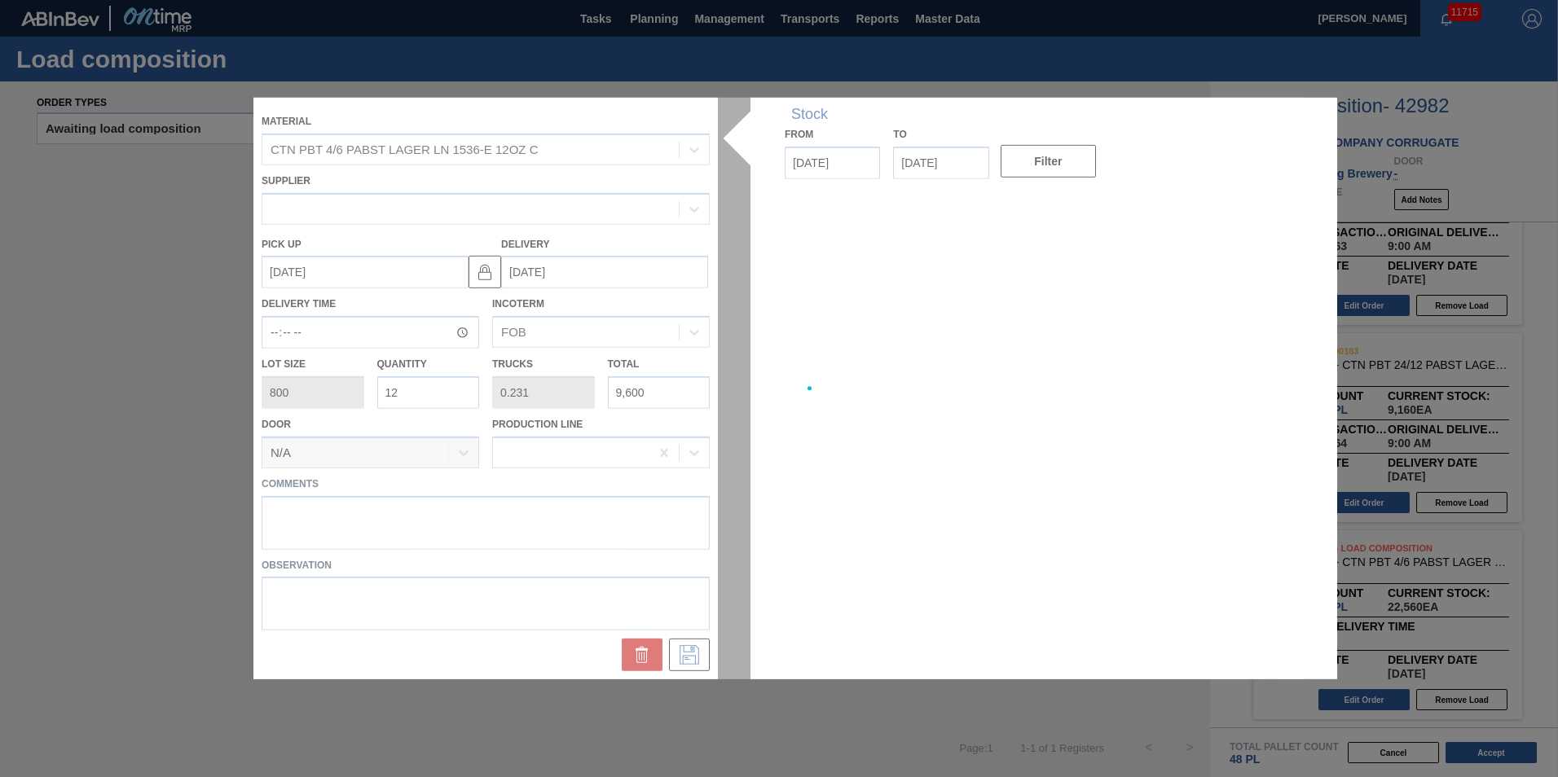
type up "[DATE]"
type input "[DATE]"
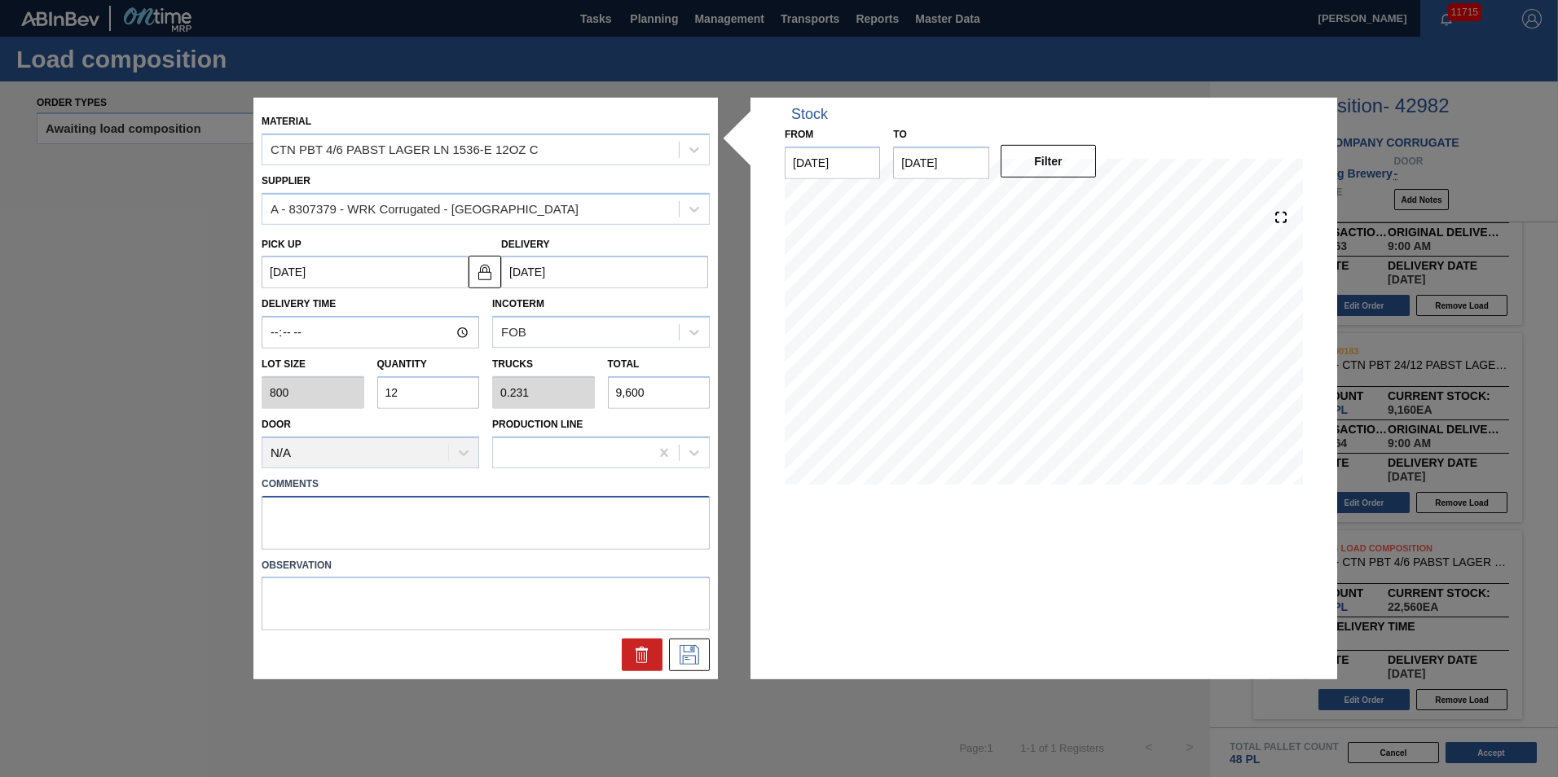
click at [472, 508] on textarea at bounding box center [486, 522] width 448 height 54
type textarea "T"
click at [698, 643] on button at bounding box center [689, 655] width 41 height 33
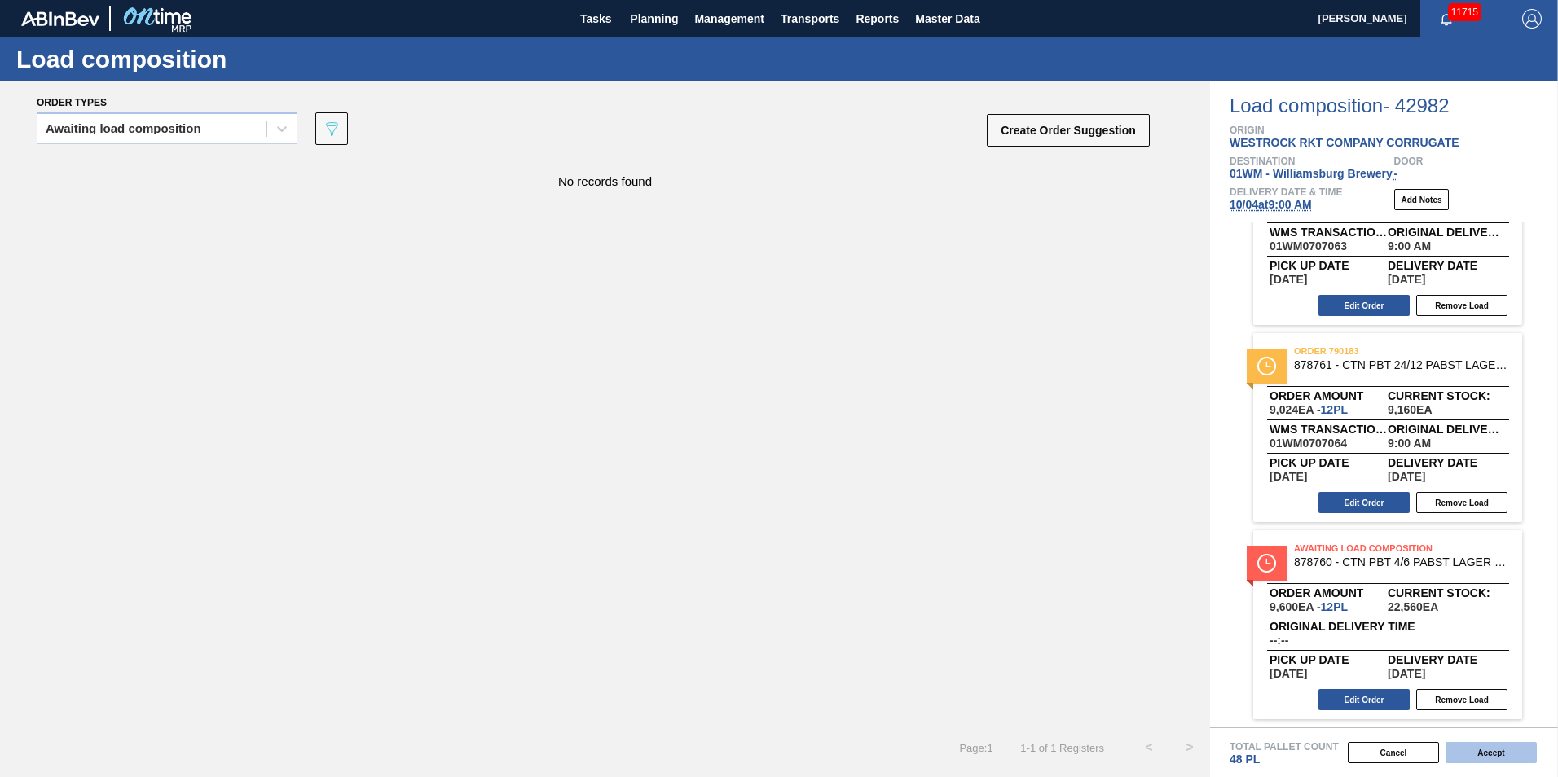
click at [1465, 754] on button "Accept" at bounding box center [1491, 752] width 91 height 21
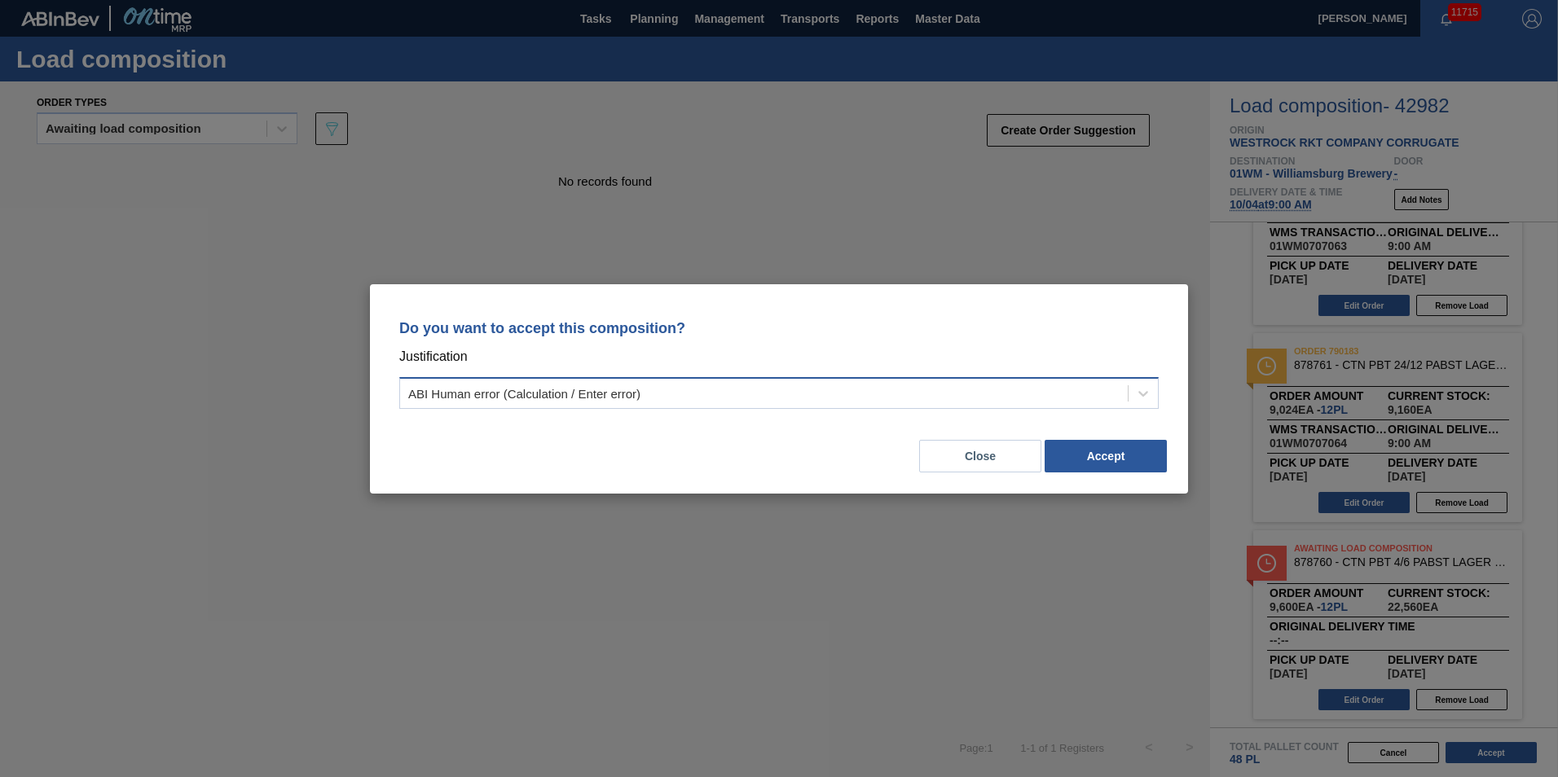
click at [961, 387] on div "ABI Human error (Calculation / Enter error)" at bounding box center [764, 393] width 728 height 24
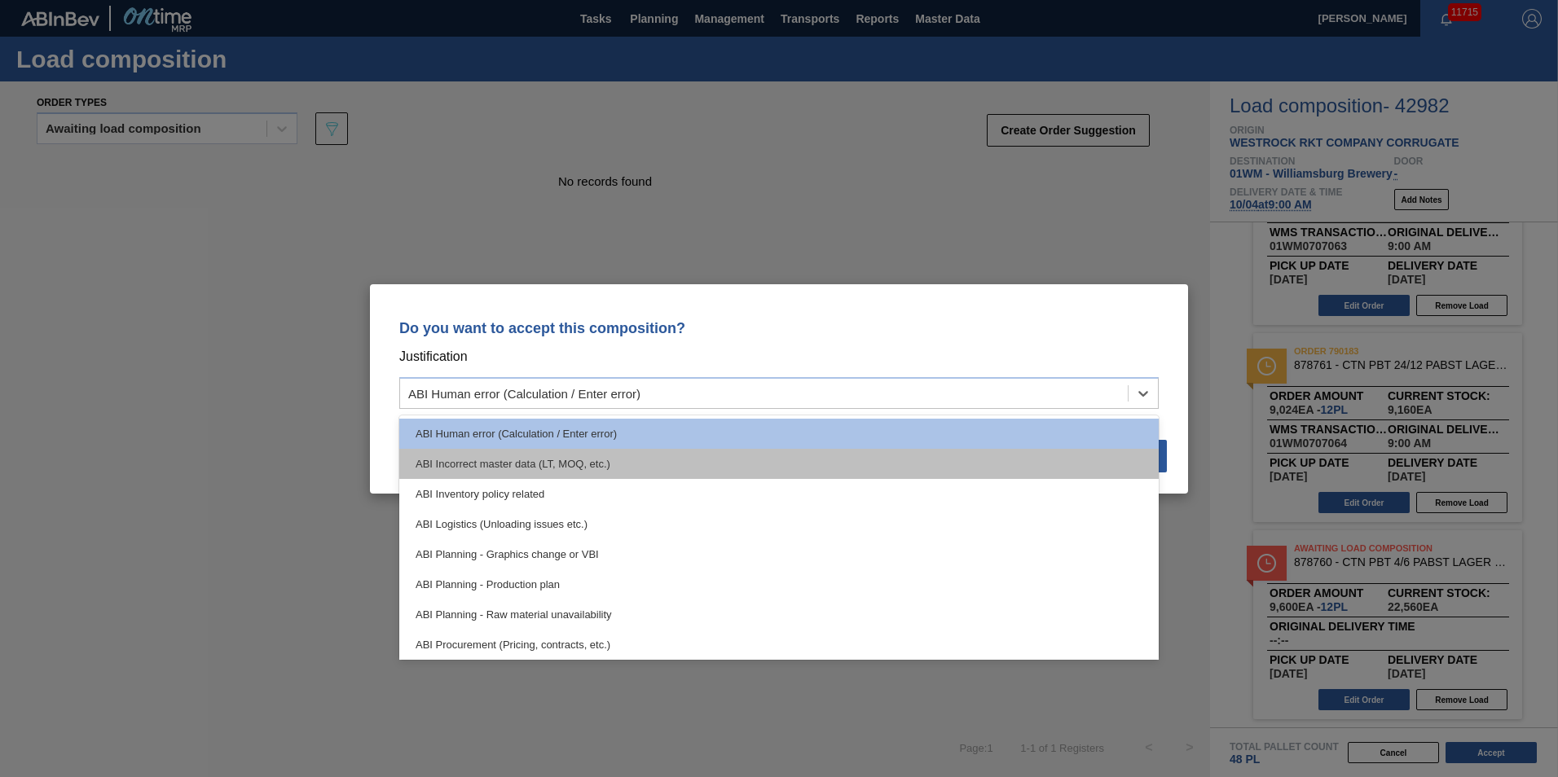
click at [926, 472] on div "ABI Incorrect master data (LT, MOQ, etc.)" at bounding box center [778, 464] width 759 height 30
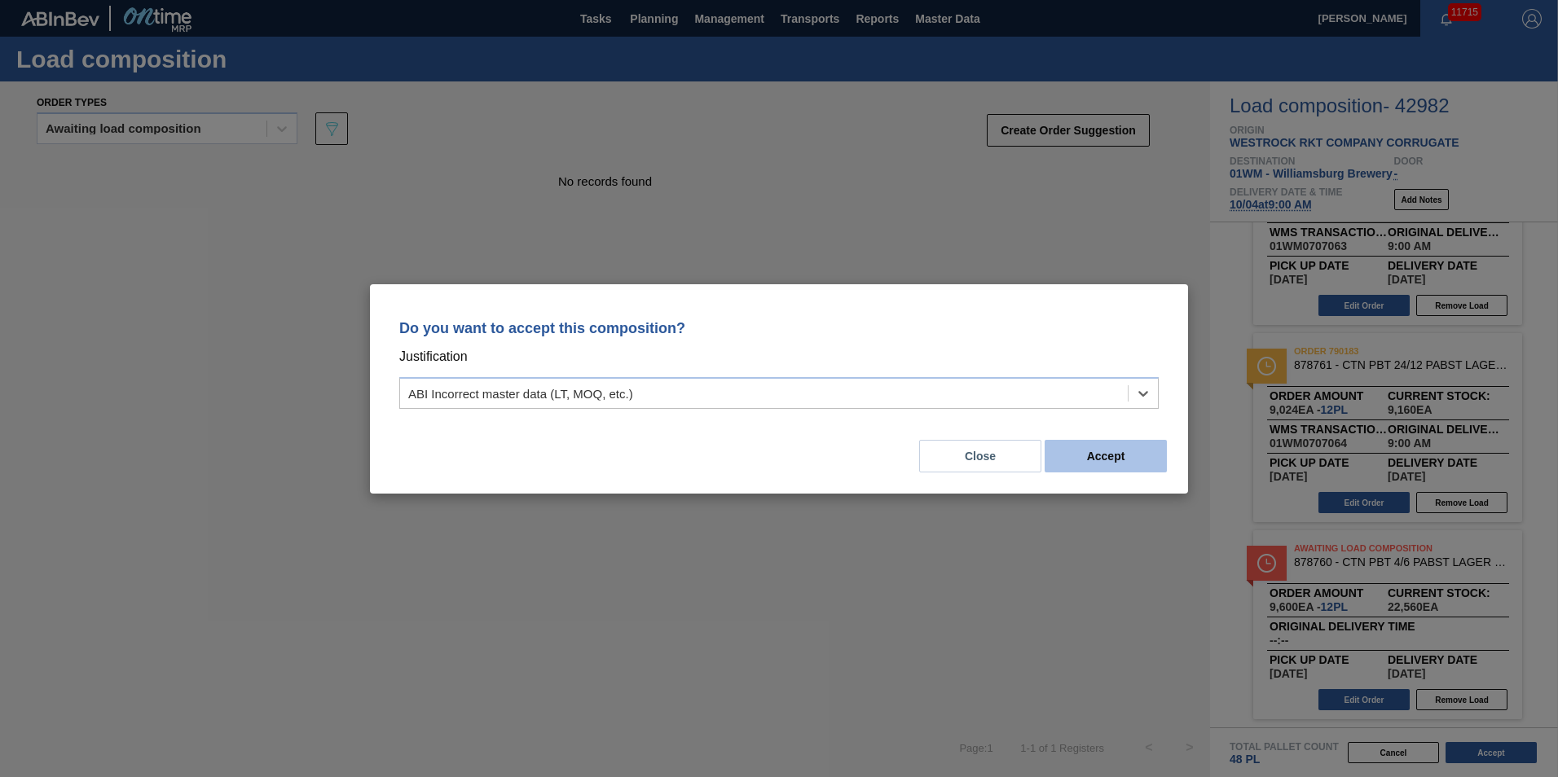
click at [1104, 456] on button "Accept" at bounding box center [1106, 456] width 122 height 33
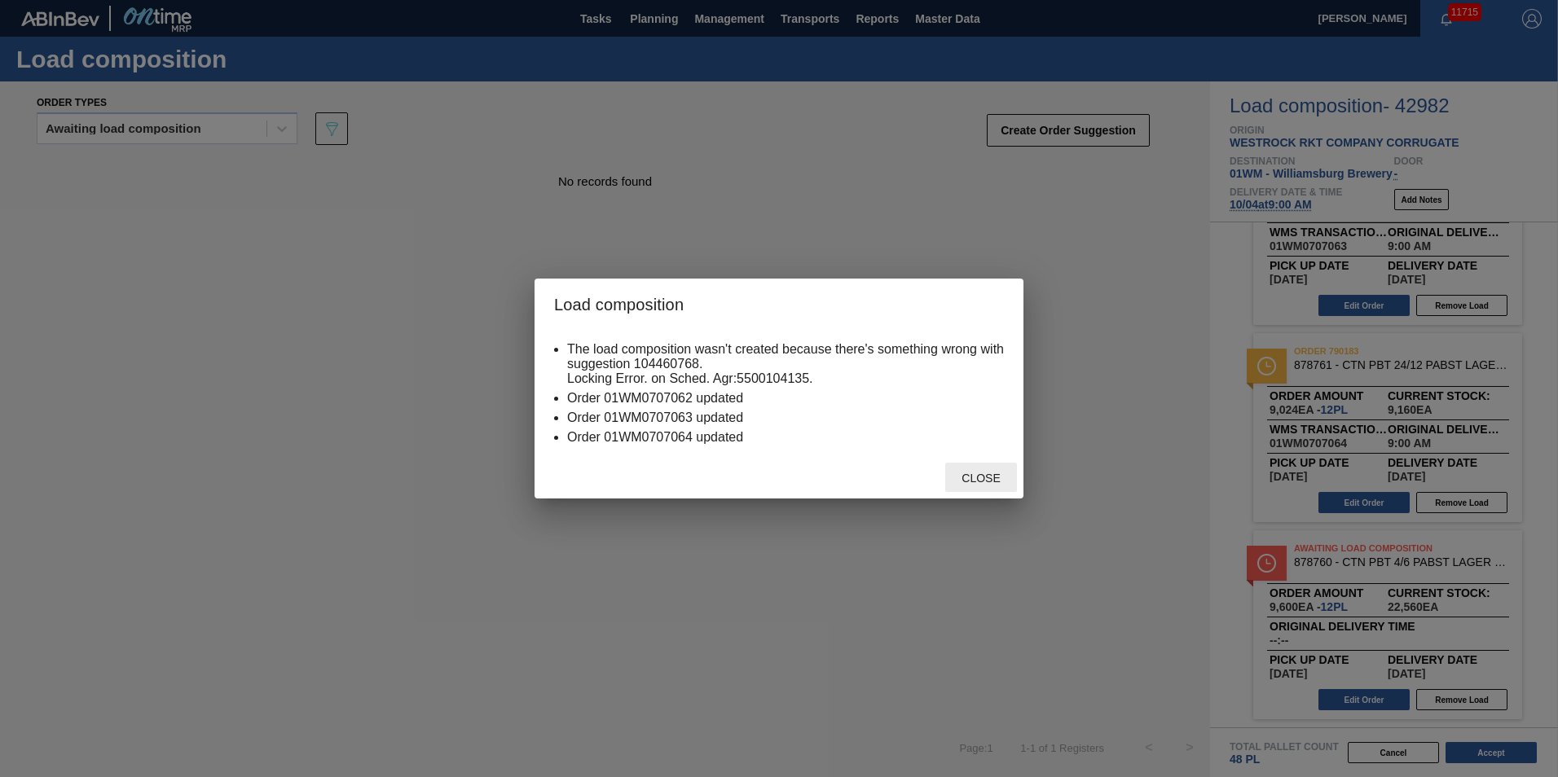
drag, startPoint x: 983, startPoint y: 468, endPoint x: 960, endPoint y: 484, distance: 28.0
click at [960, 484] on span "Close" at bounding box center [981, 478] width 64 height 13
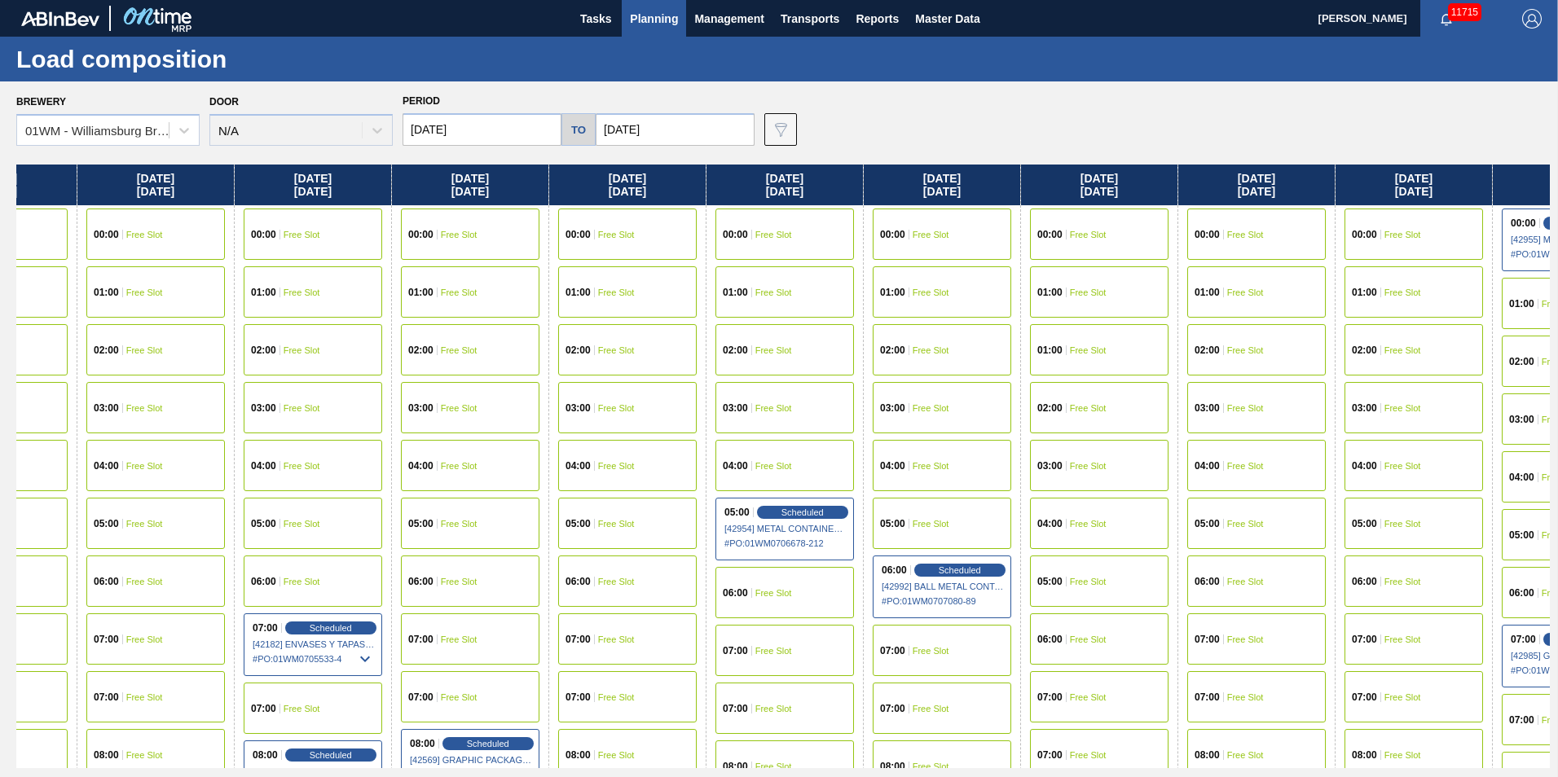
drag, startPoint x: 1473, startPoint y: 187, endPoint x: 557, endPoint y: 183, distance: 916.0
click at [557, 183] on div "[DATE] 00:00 Free Slot 01:00 Free Slot 02:00 Free Slot 03:00 Free Slot 04:00 Fr…" at bounding box center [783, 467] width 1534 height 604
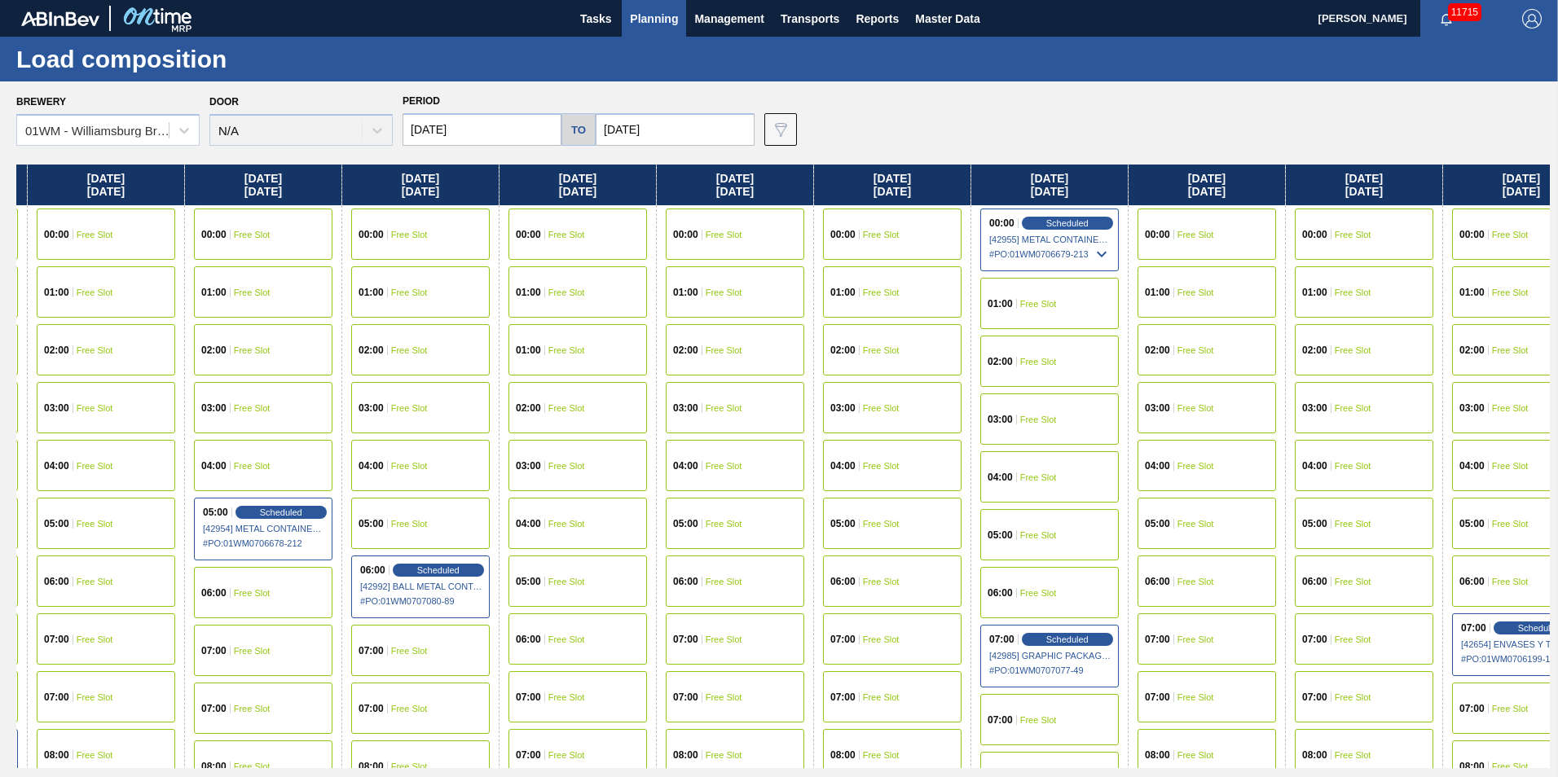
drag, startPoint x: 1400, startPoint y: 184, endPoint x: 569, endPoint y: 208, distance: 831.5
click at [579, 210] on div "[DATE] 00:00 Free Slot 01:00 Free Slot 02:00 Free Slot 03:00 Free Slot 04:00 Fr…" at bounding box center [783, 467] width 1534 height 604
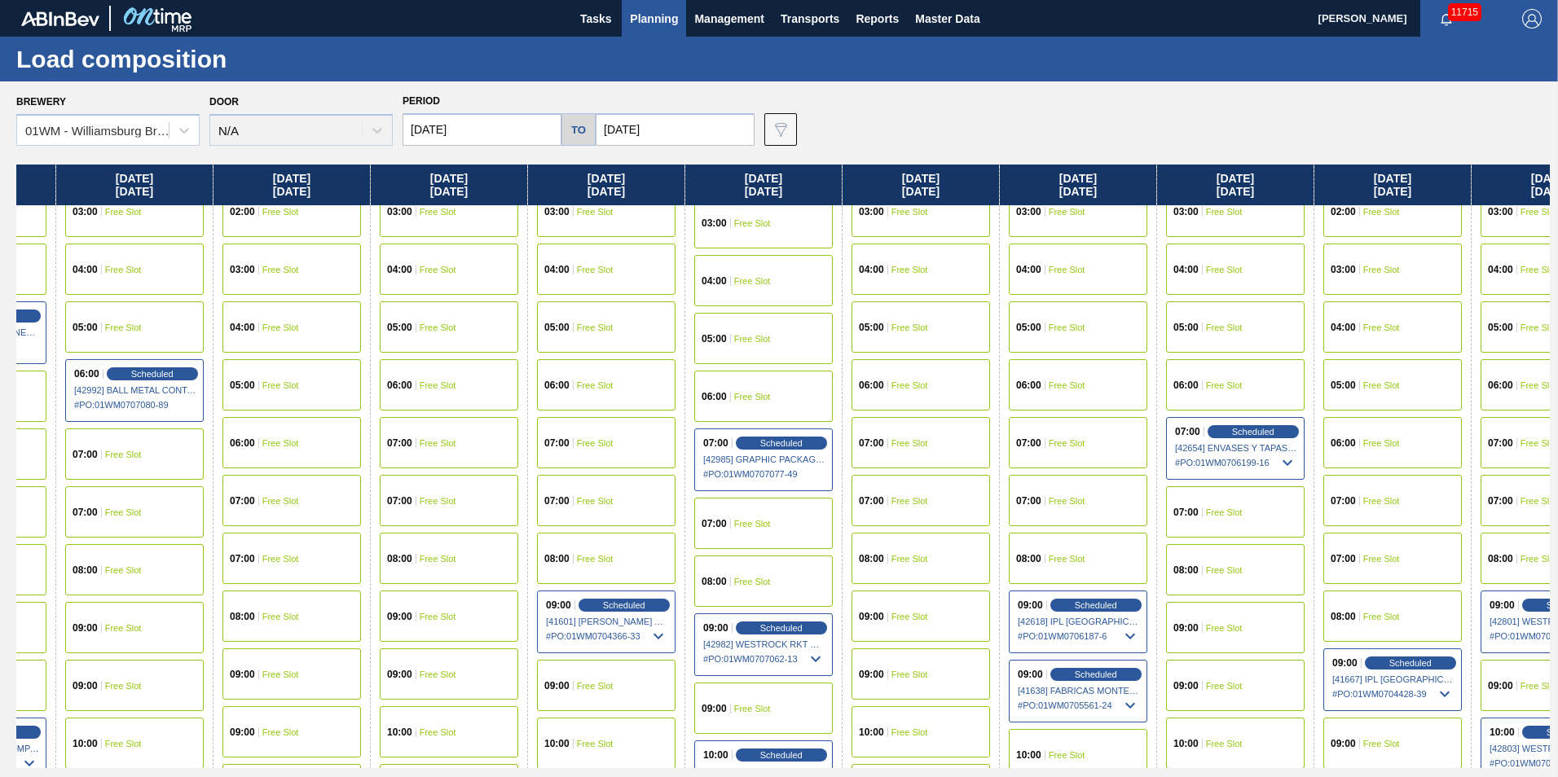
scroll to position [244, 1690]
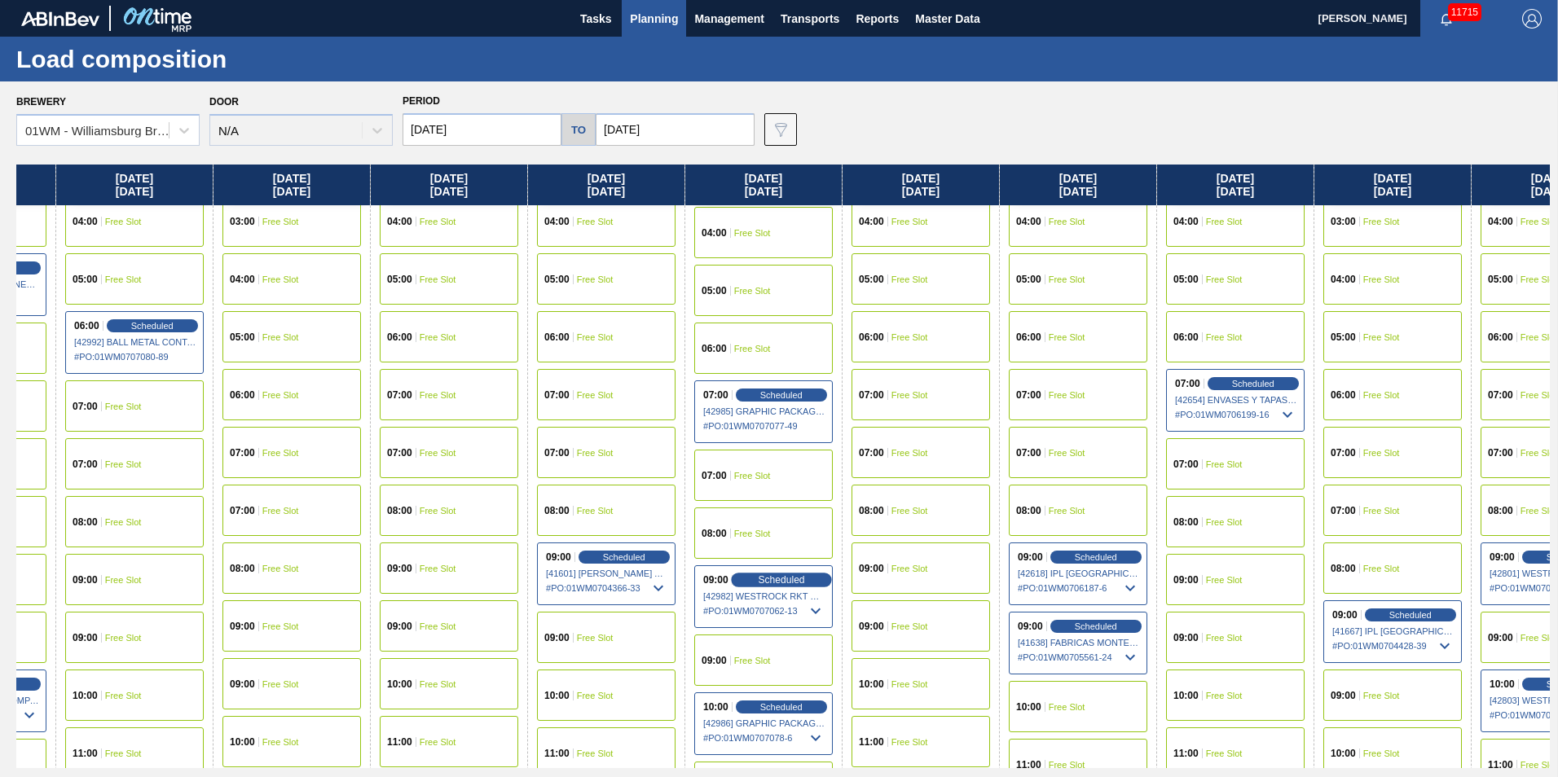
click at [777, 586] on div "Scheduled" at bounding box center [781, 580] width 100 height 15
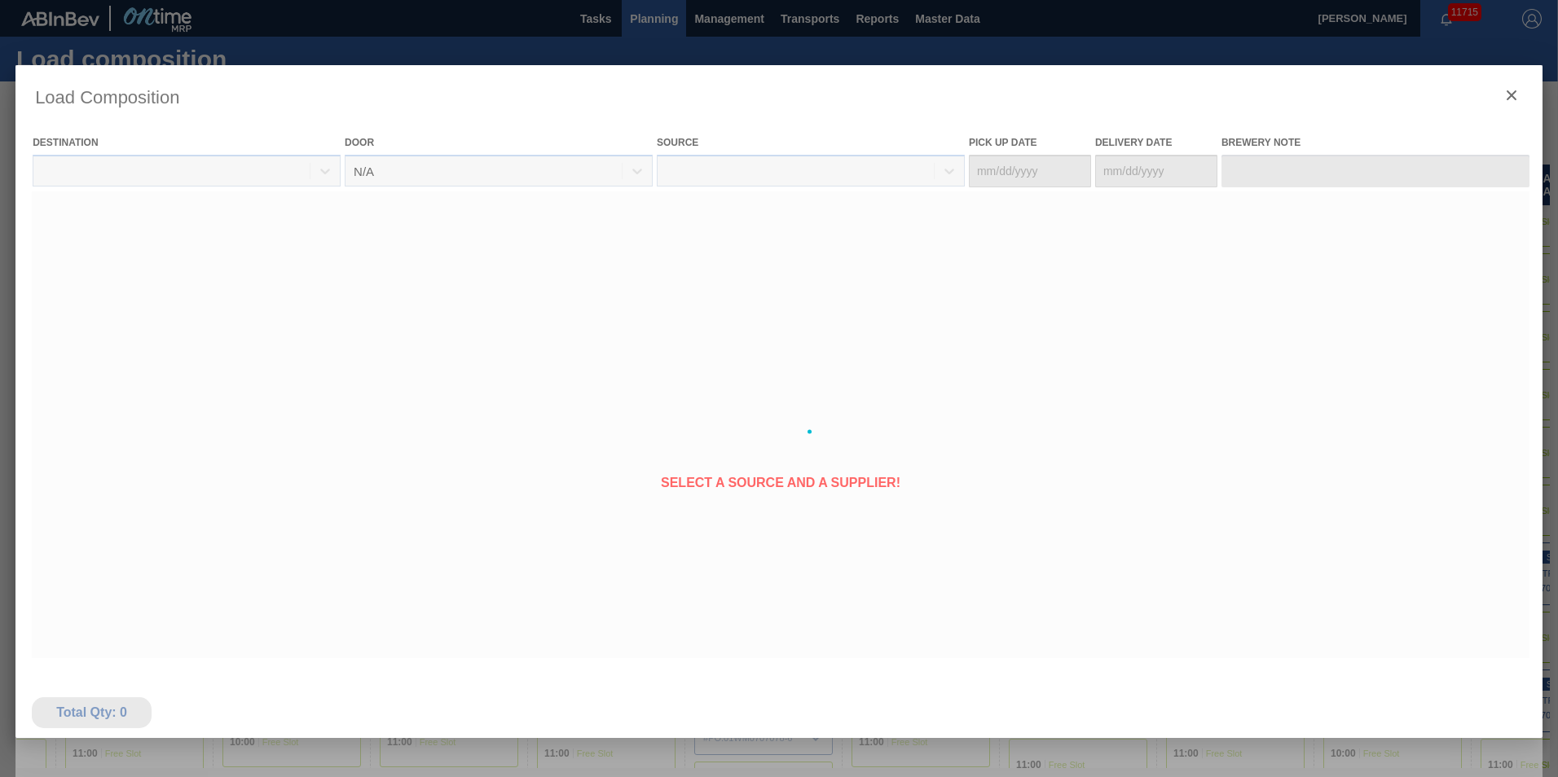
type Date "[DATE]"
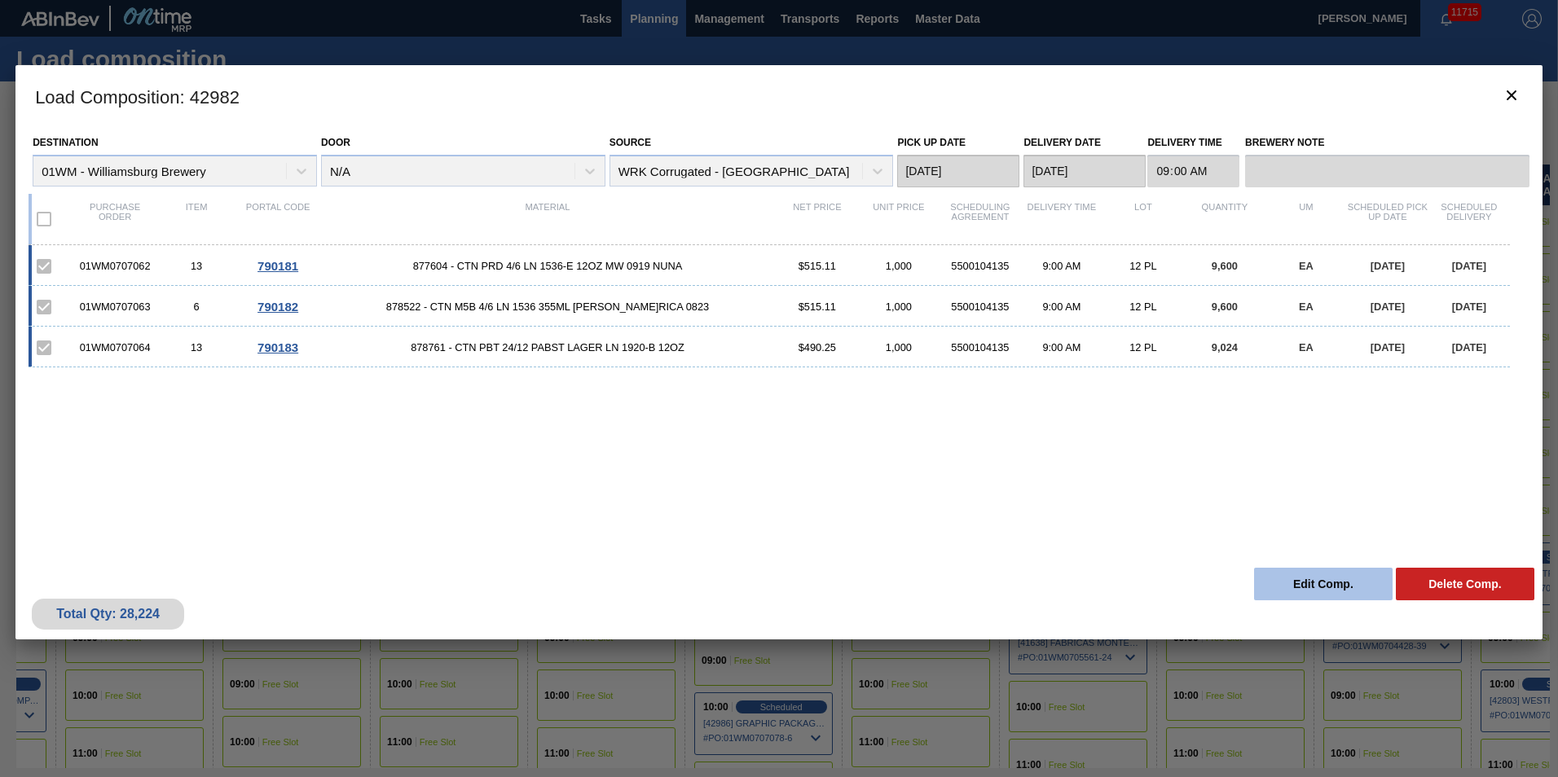
click at [1301, 591] on button "Edit Comp." at bounding box center [1323, 584] width 139 height 33
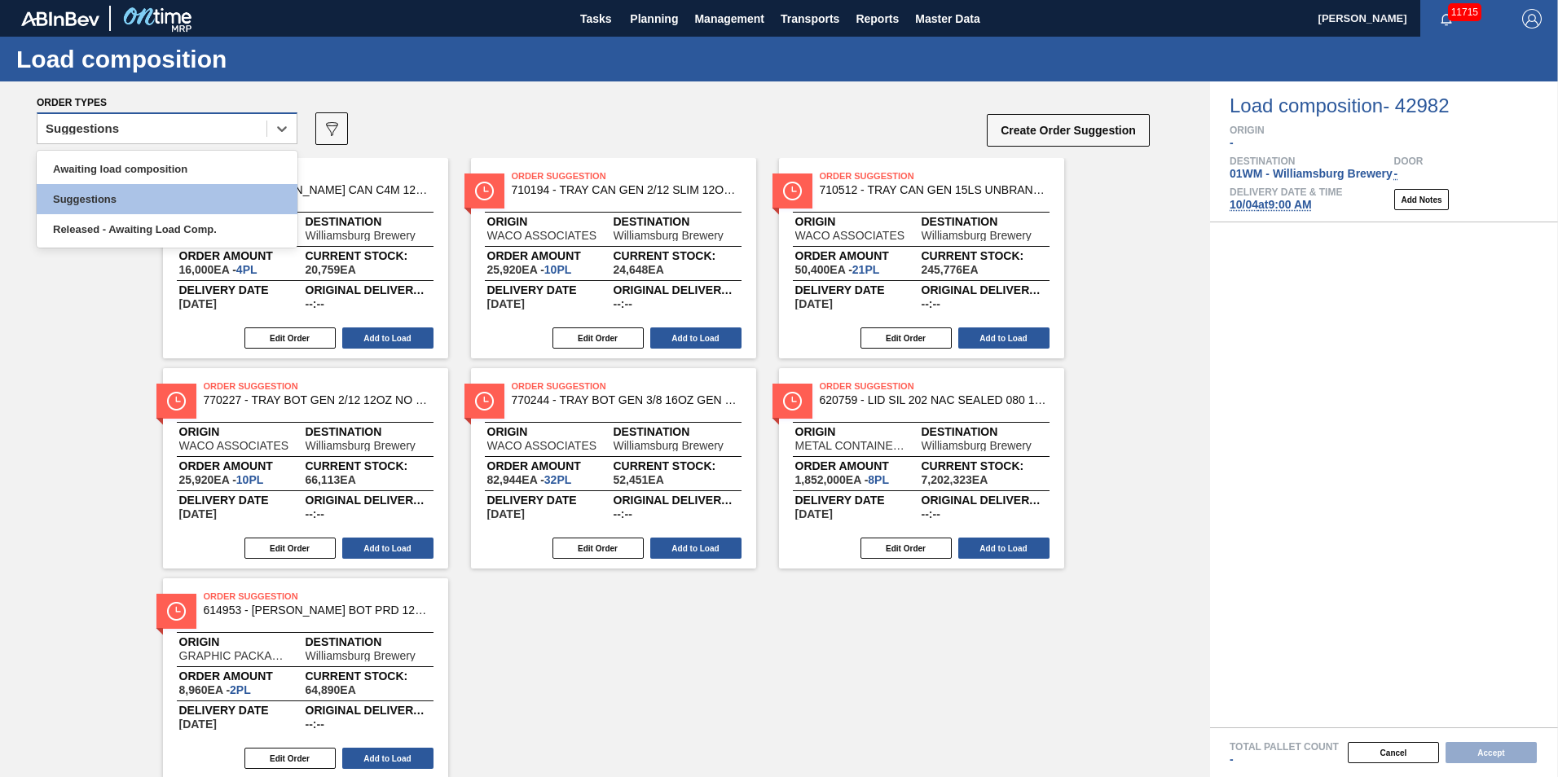
click at [159, 137] on div "Suggestions" at bounding box center [151, 129] width 229 height 24
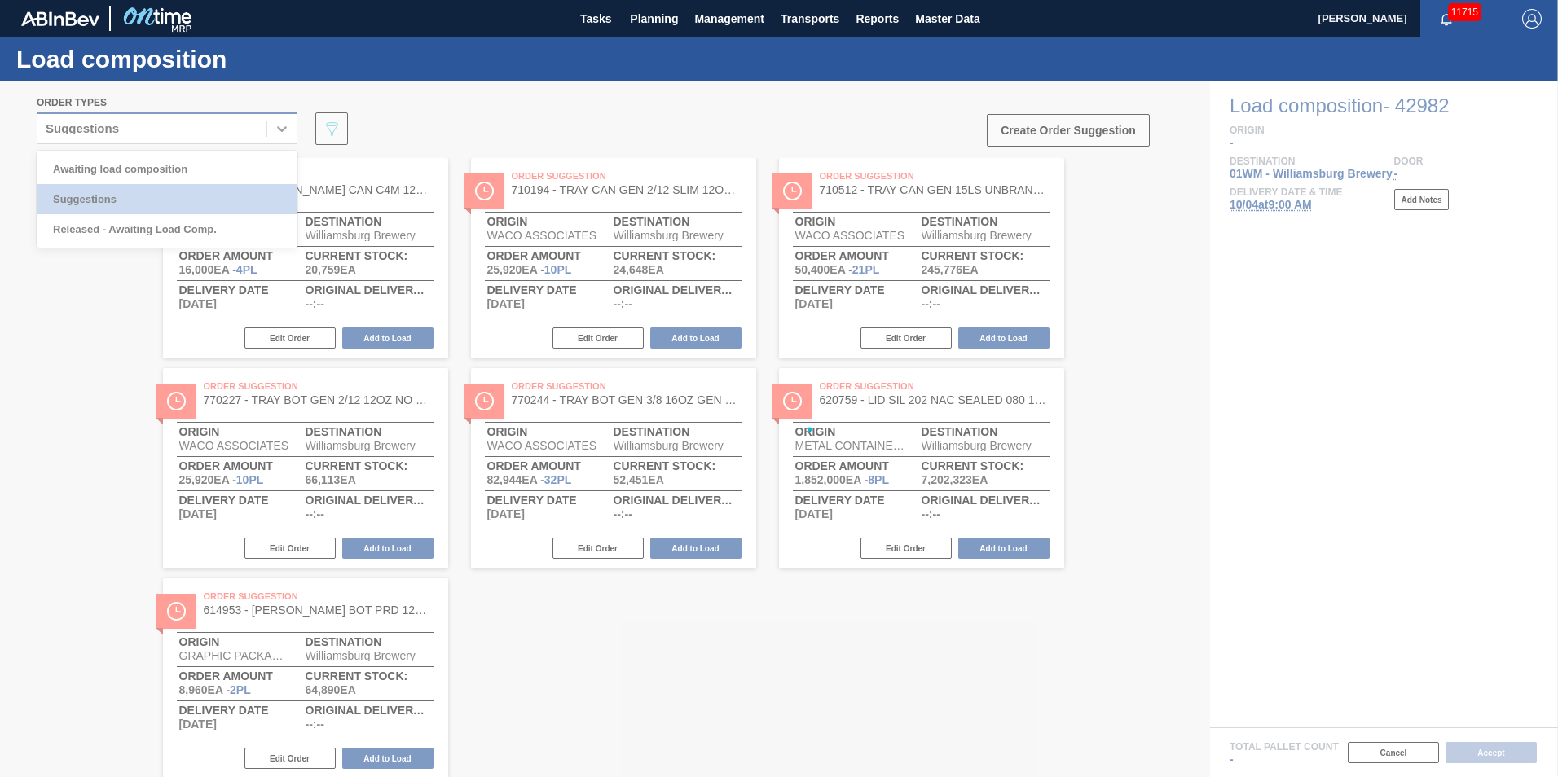
click at [137, 161] on div at bounding box center [779, 429] width 1558 height 696
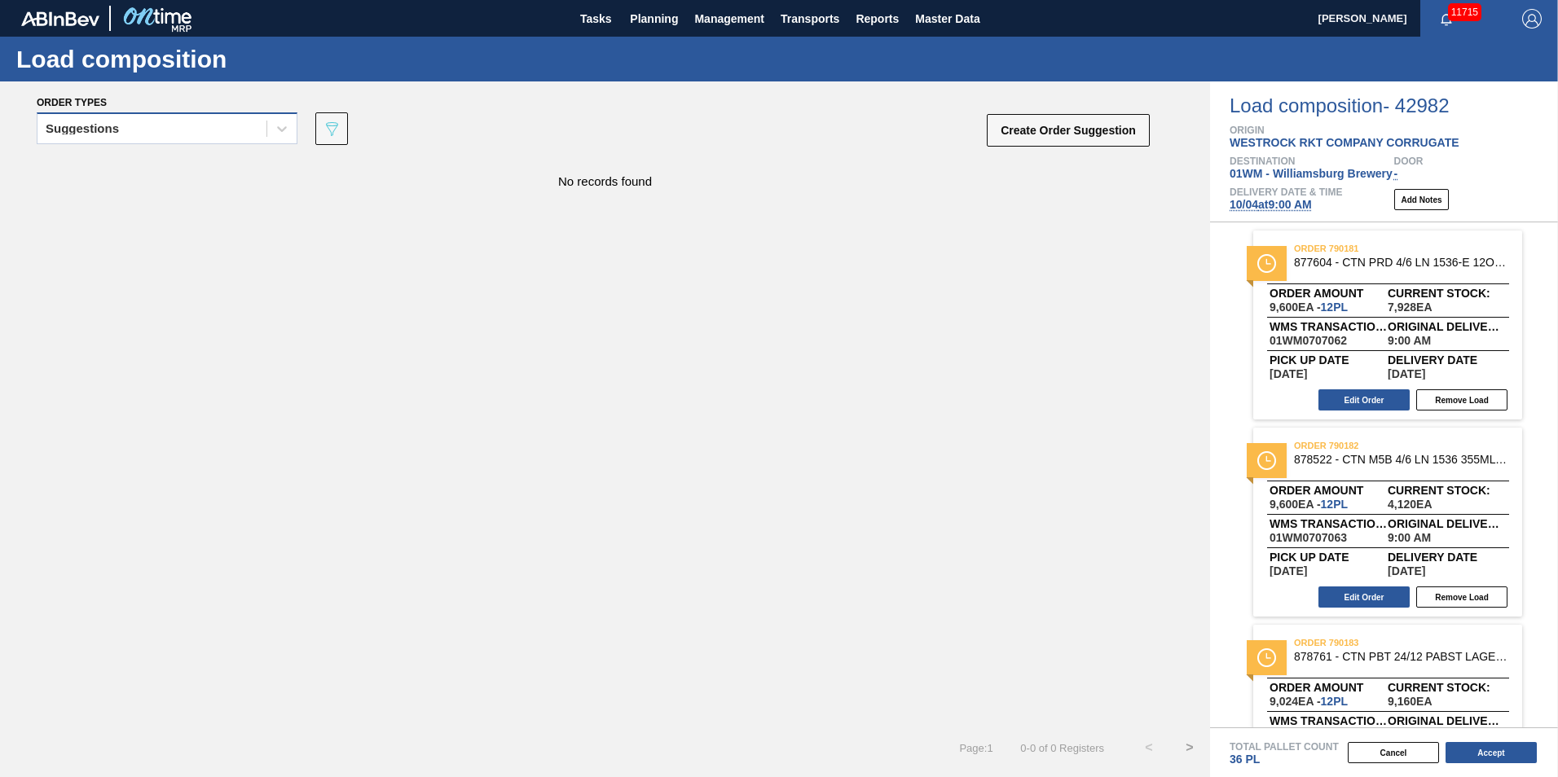
click at [180, 118] on div "Suggestions" at bounding box center [151, 129] width 229 height 24
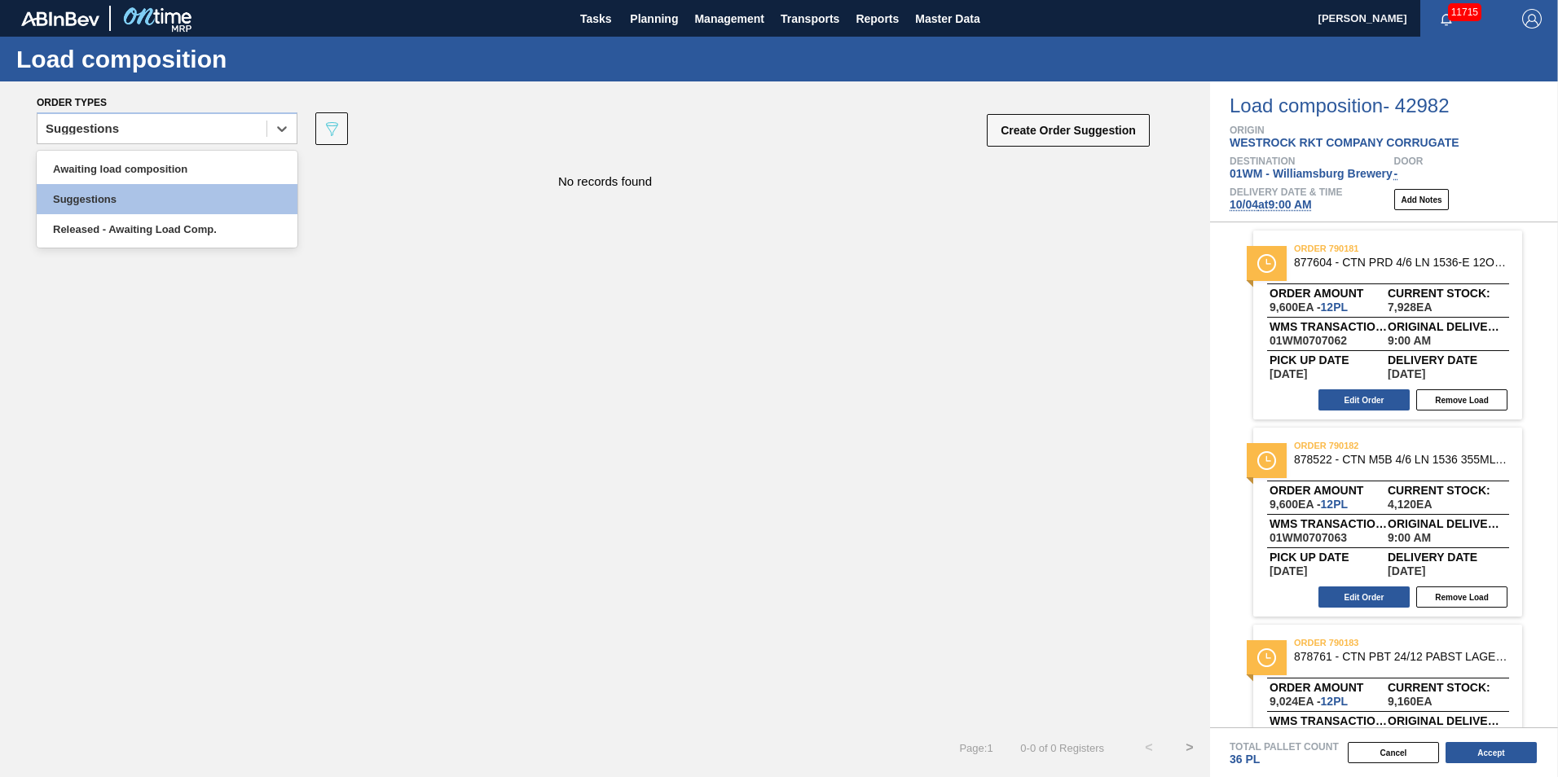
click at [151, 152] on div "Awaiting load composition Suggestions Released - Awaiting Load Comp." at bounding box center [167, 199] width 261 height 97
click at [140, 170] on div "Awaiting load composition" at bounding box center [167, 169] width 261 height 30
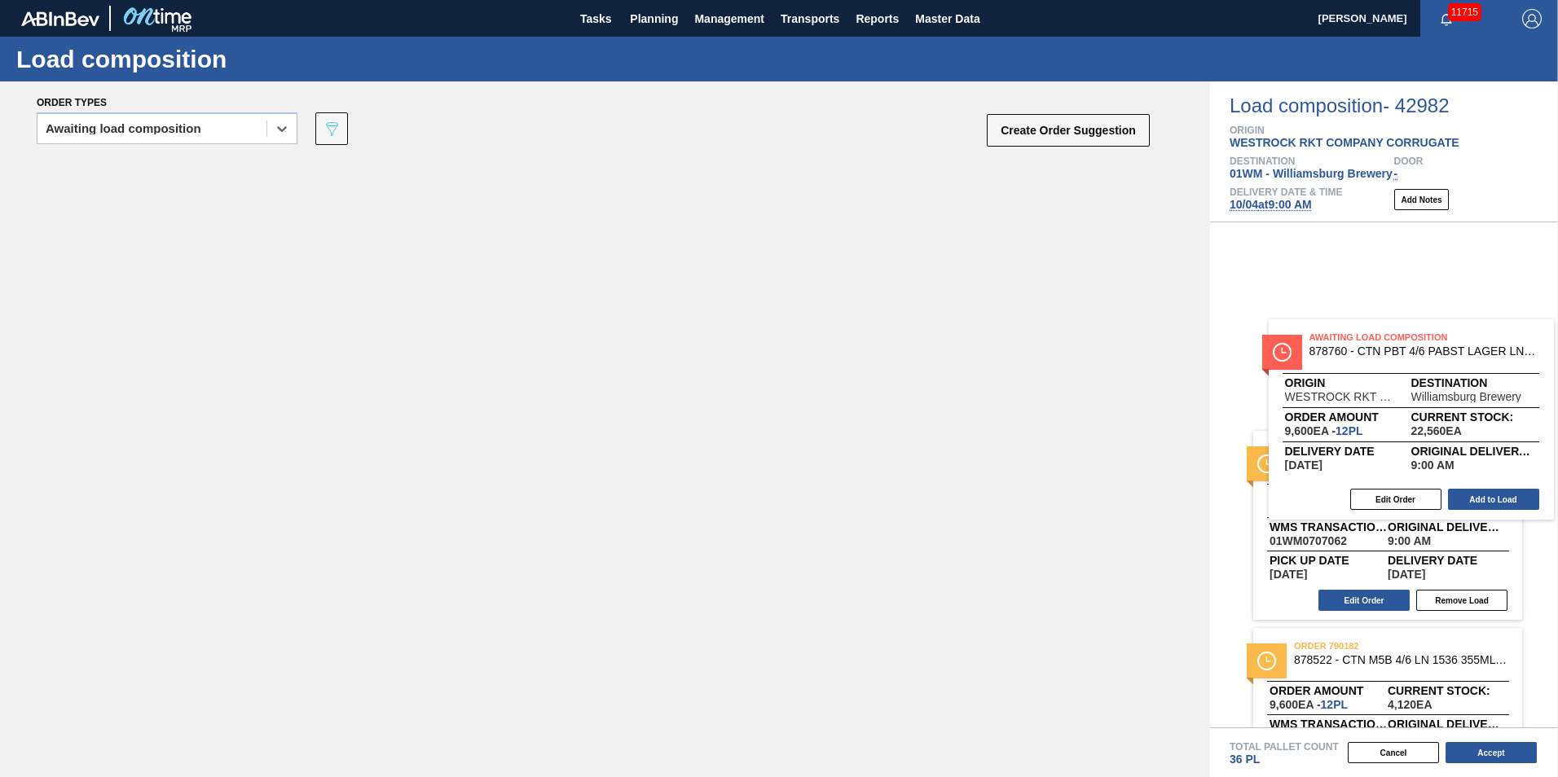
drag, startPoint x: 227, startPoint y: 219, endPoint x: 1337, endPoint y: 381, distance: 1122.5
click at [1340, 384] on div "Order types option Awaiting load composition, selected. Select is focused ,type…" at bounding box center [779, 429] width 1558 height 696
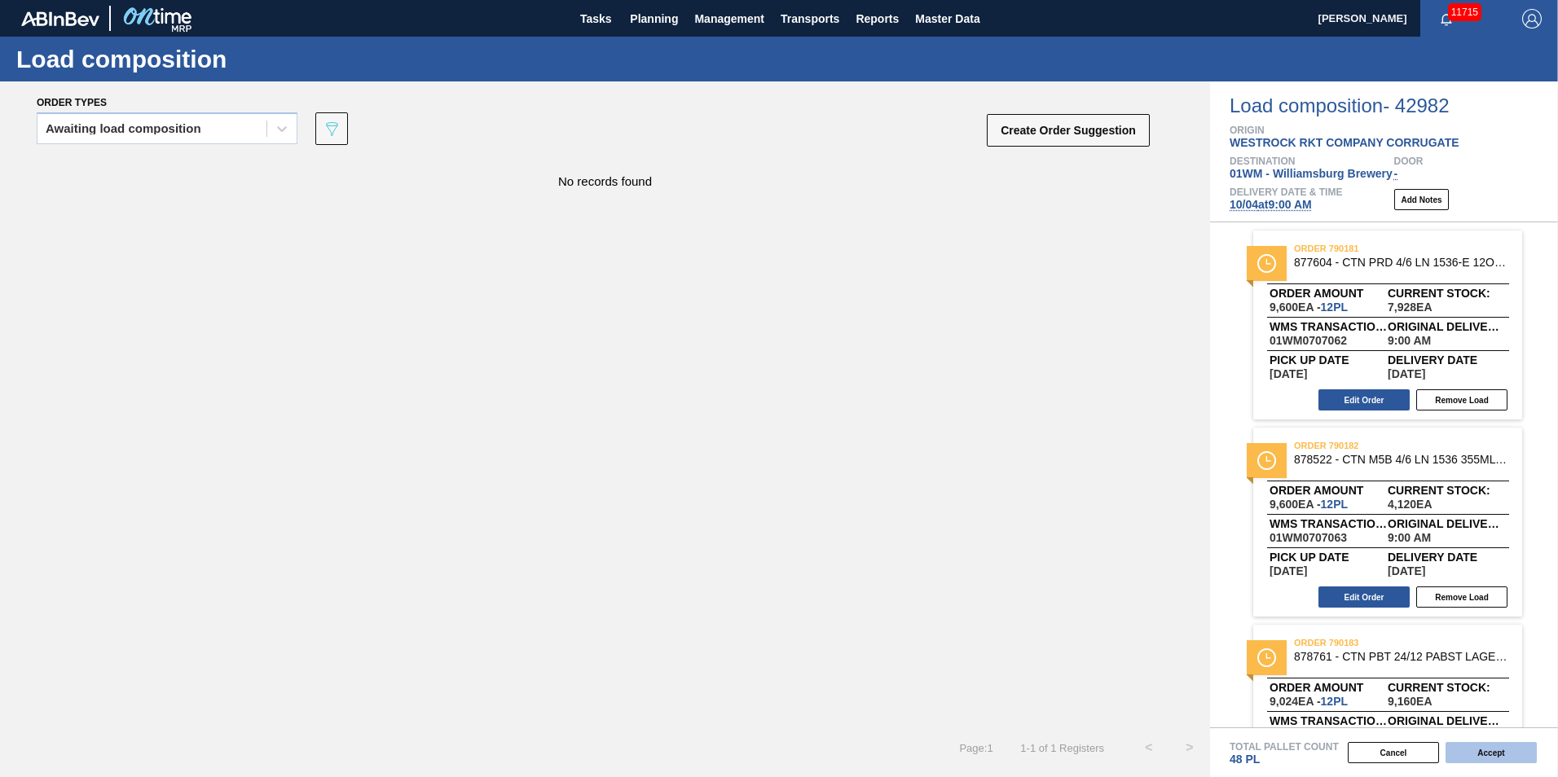
click at [1489, 751] on button "Accept" at bounding box center [1491, 752] width 91 height 21
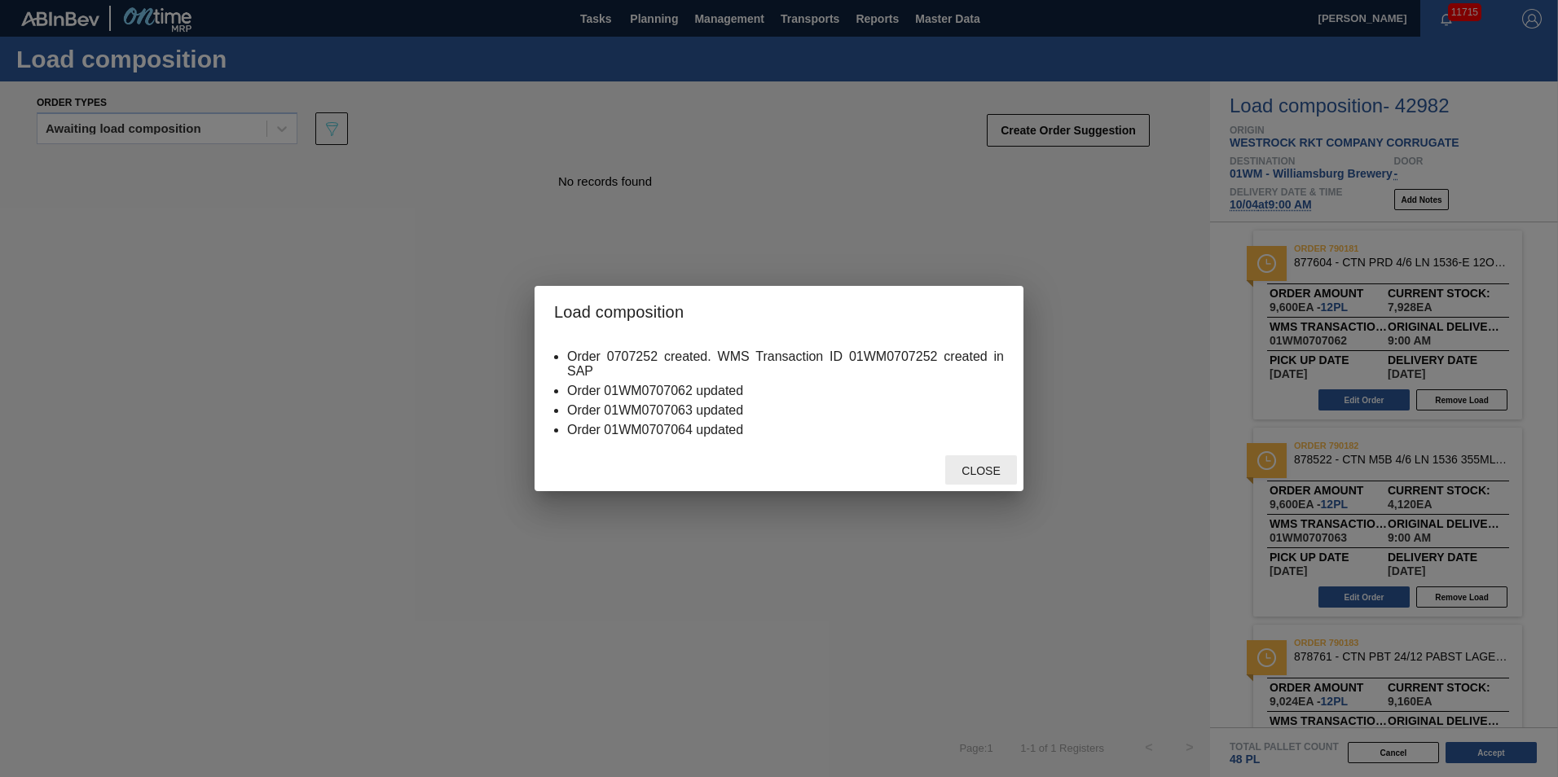
click at [958, 473] on span "Close" at bounding box center [981, 470] width 64 height 13
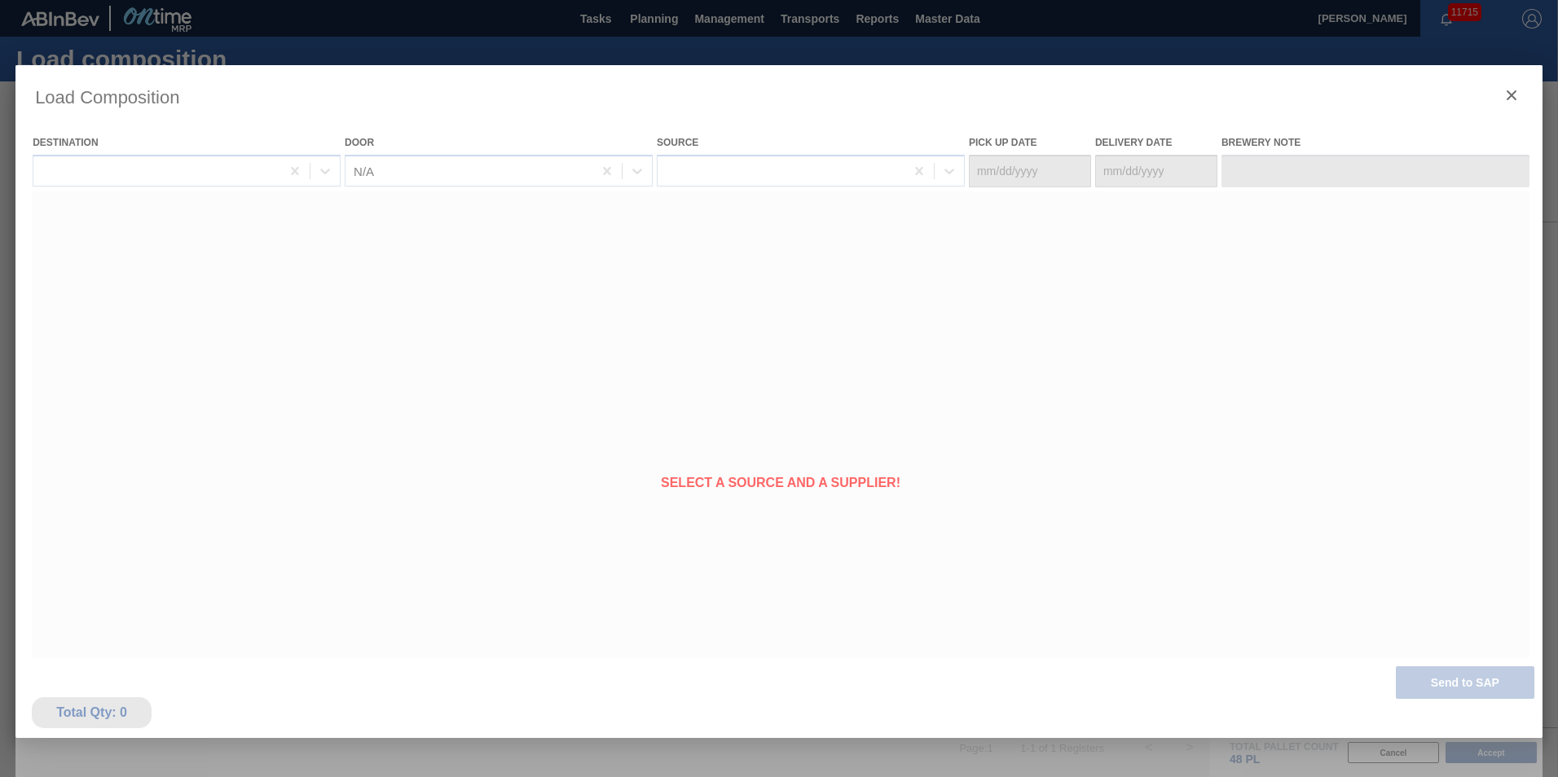
type Date "[DATE]"
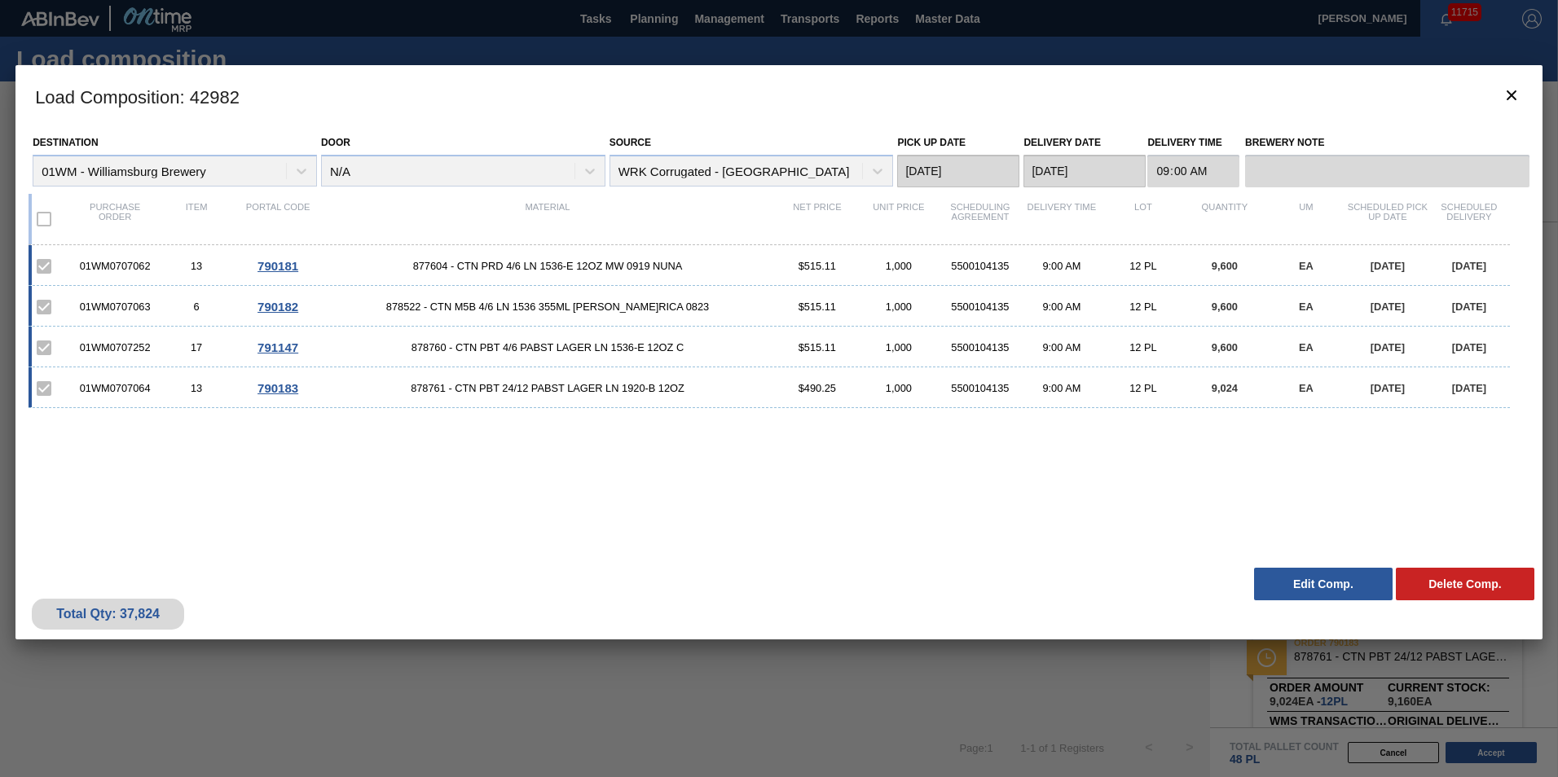
click at [1534, 101] on h3 "Load Composition : 42982" at bounding box center [778, 96] width 1527 height 62
click at [1512, 102] on icon "botão de ícone" at bounding box center [1512, 96] width 20 height 20
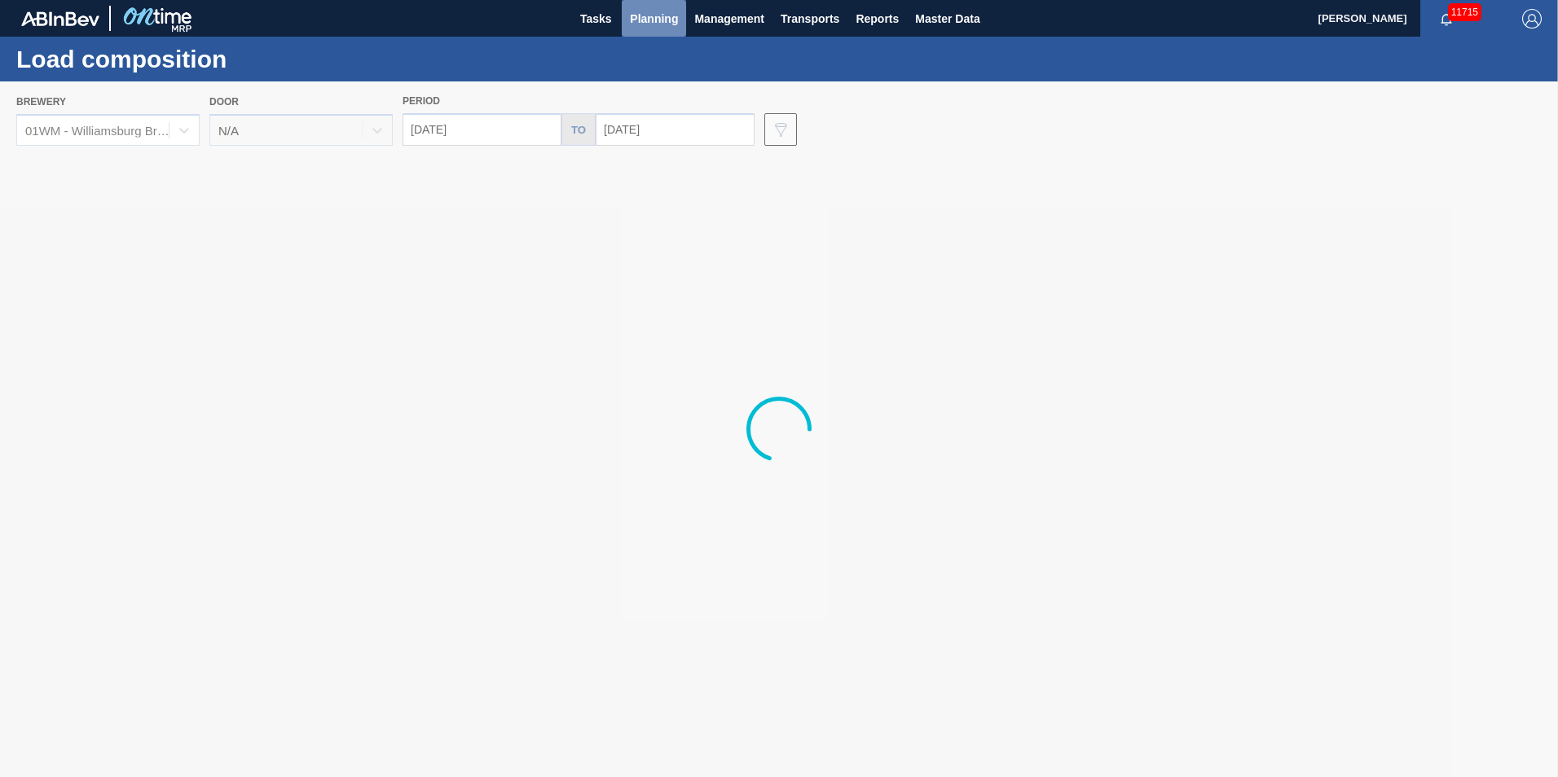
click at [655, 26] on span "Planning" at bounding box center [654, 19] width 48 height 20
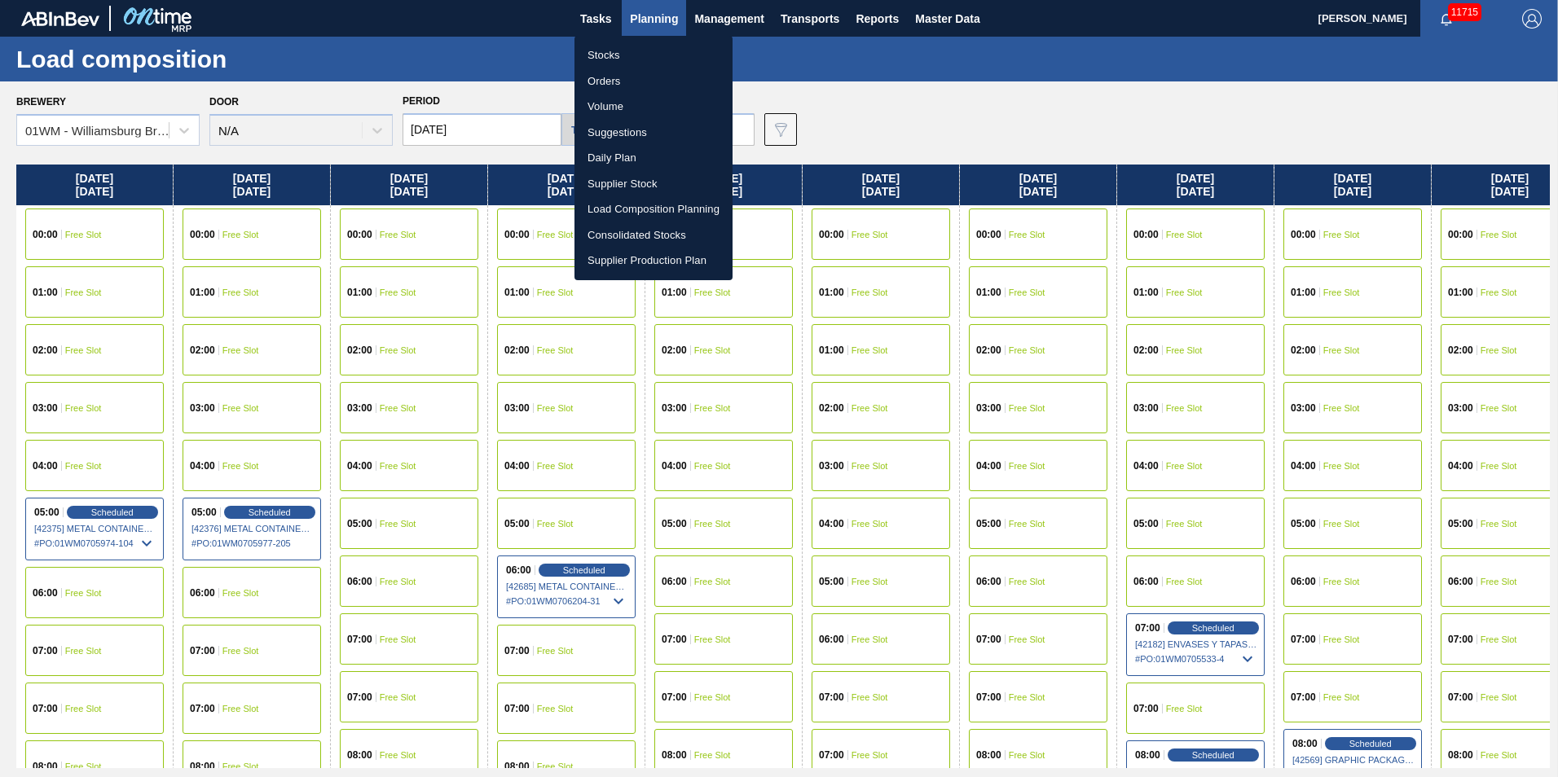
click at [654, 51] on li "Stocks" at bounding box center [654, 55] width 158 height 26
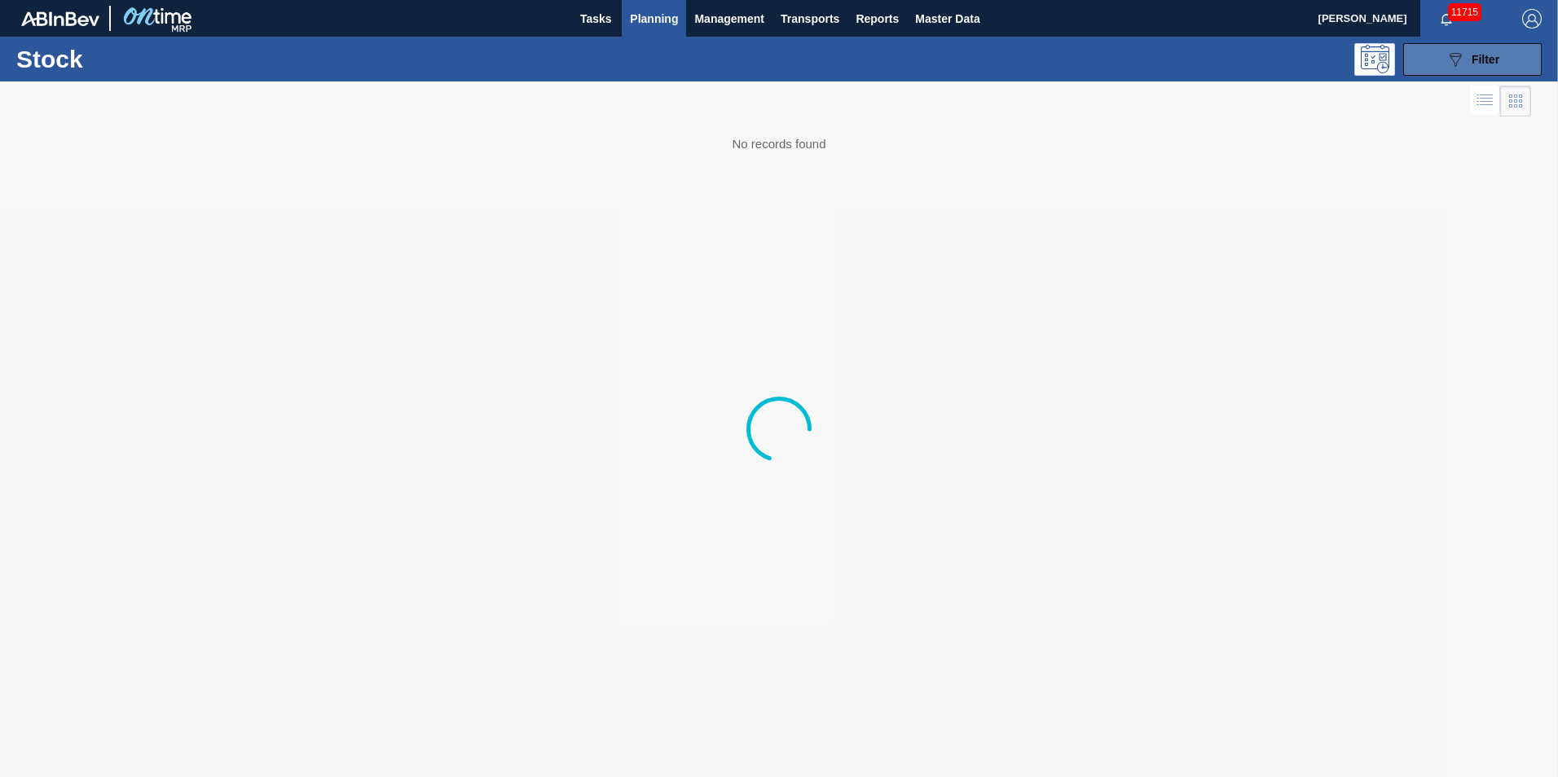
click at [1472, 72] on button "089F7B8B-B2A5-4AFE-B5C0-19BA573D28AC Filter" at bounding box center [1472, 59] width 139 height 33
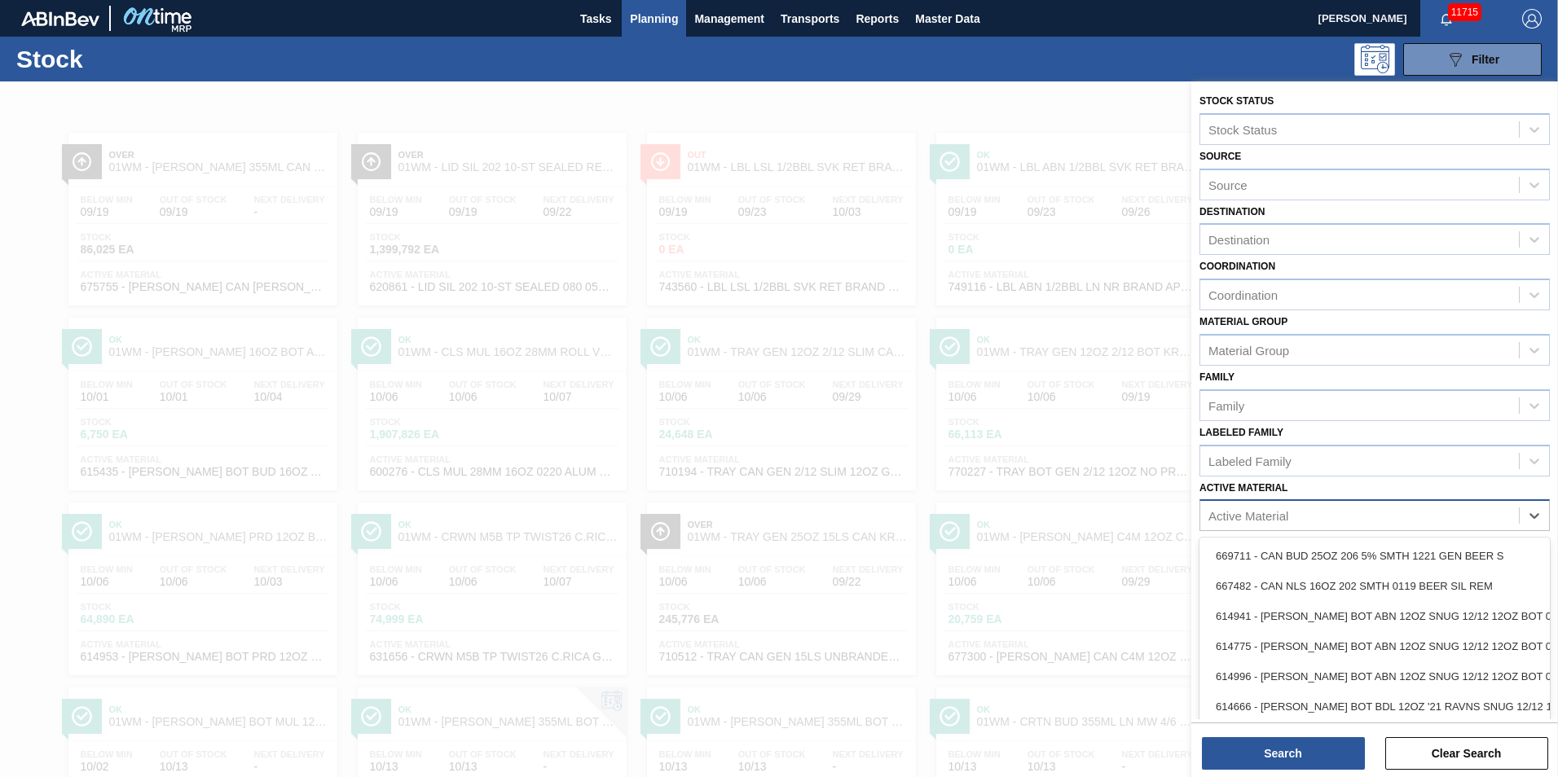
click at [1290, 526] on div "Active Material" at bounding box center [1359, 516] width 319 height 24
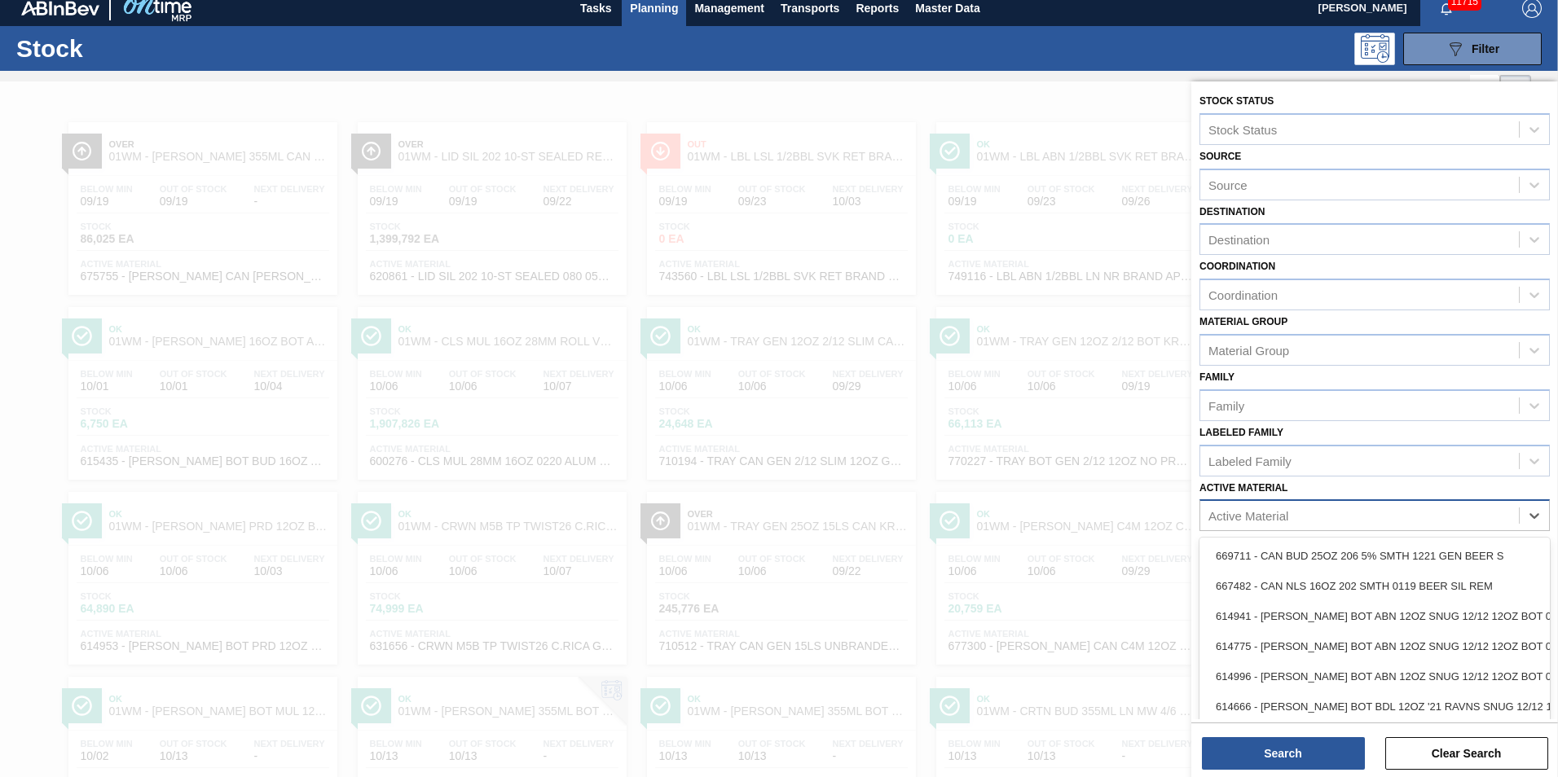
scroll to position [11, 0]
type Material "878760"
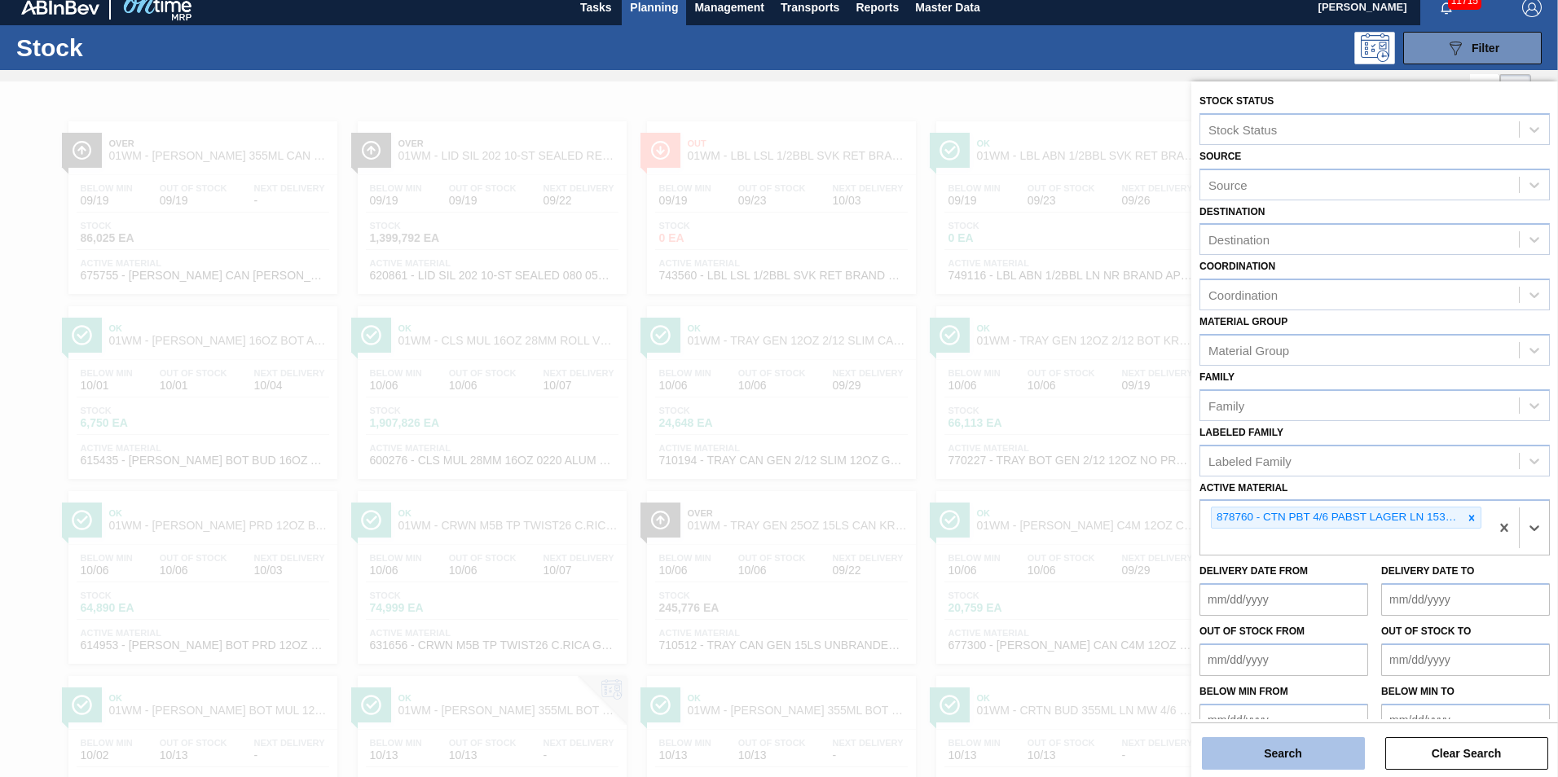
click at [1310, 751] on button "Search" at bounding box center [1283, 753] width 163 height 33
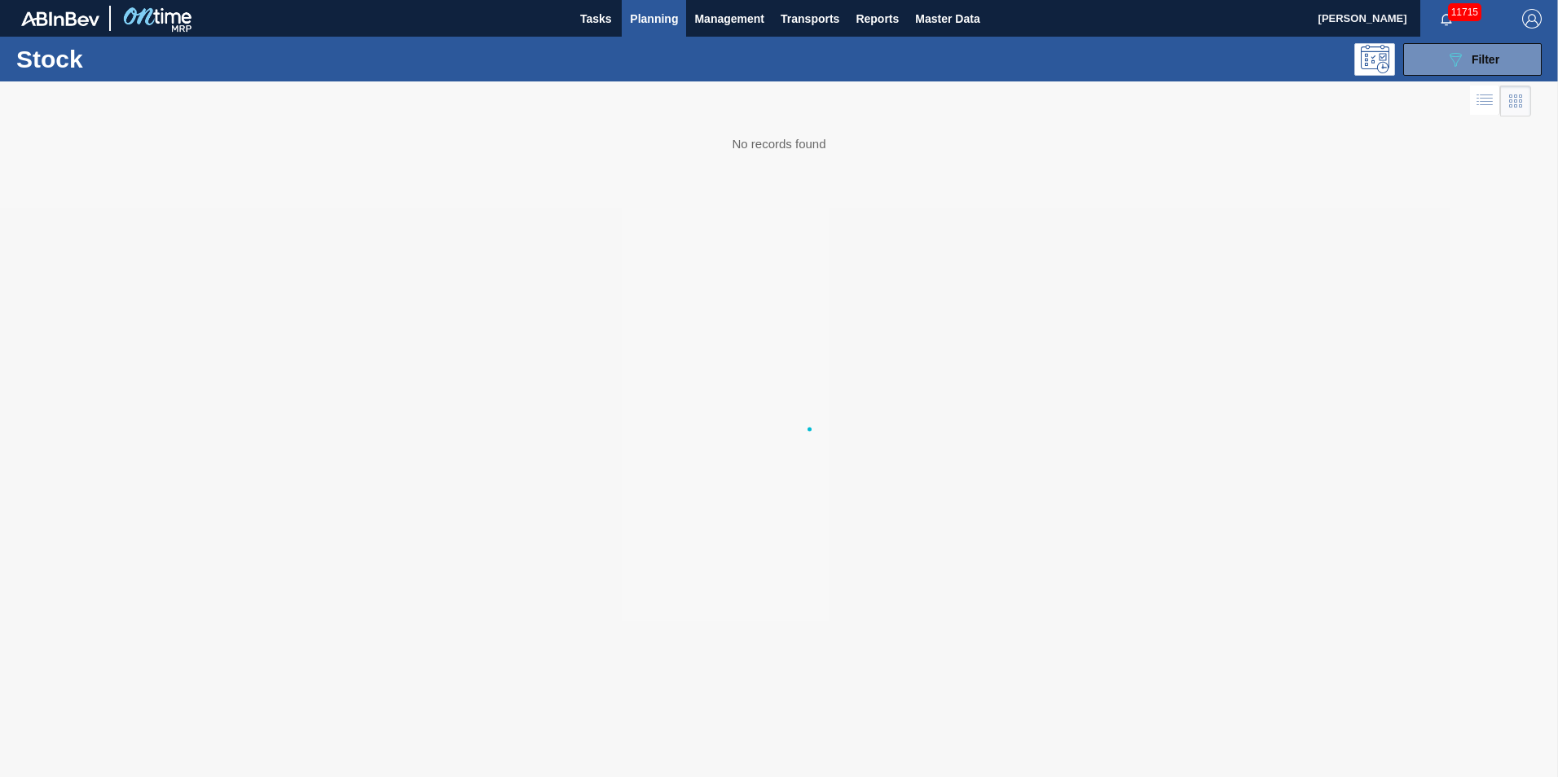
scroll to position [0, 0]
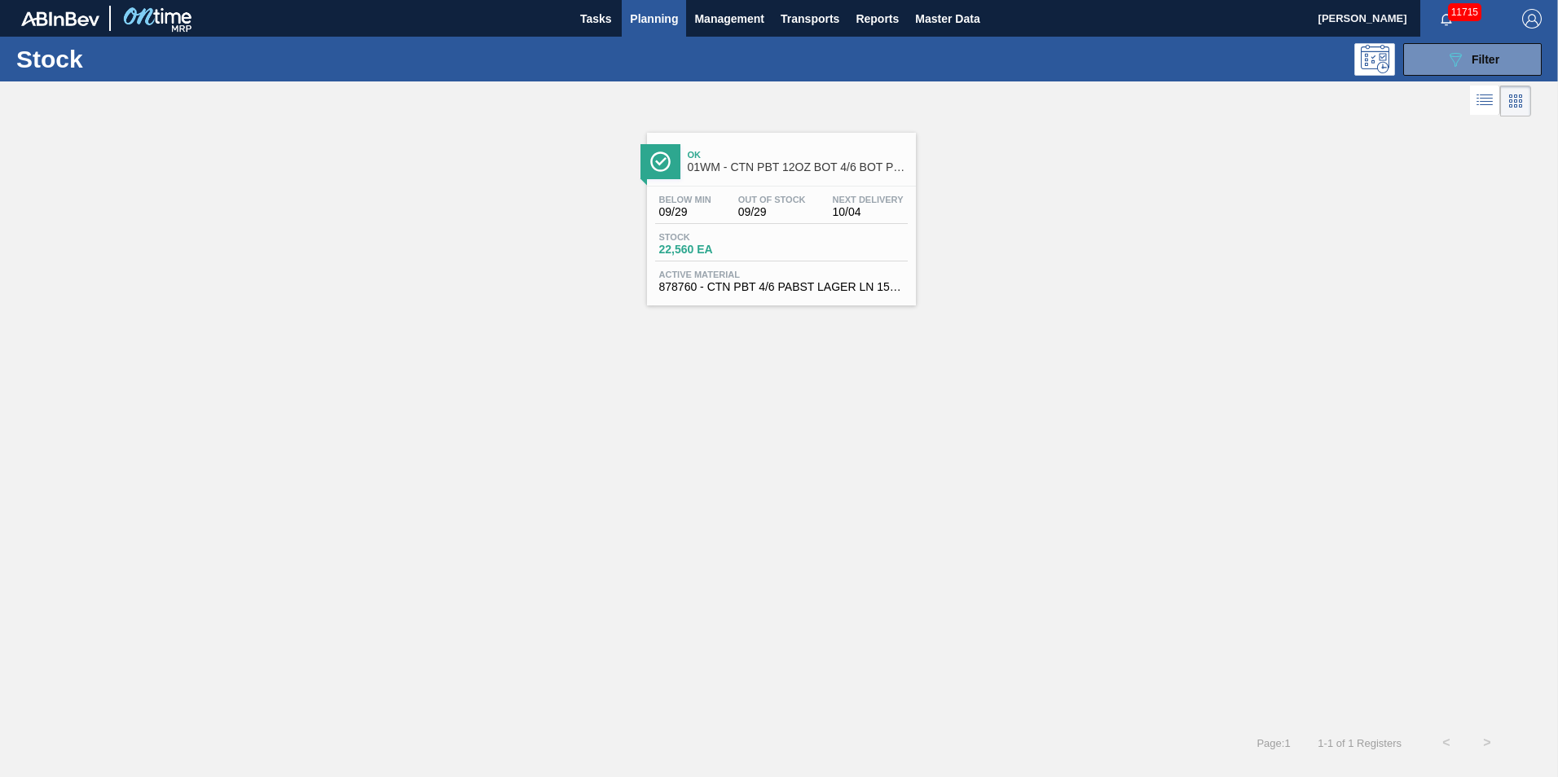
click at [799, 173] on span "01WM - CTN PBT 12OZ BOT 4/6 BOT PK - BREWERY SET UP" at bounding box center [798, 167] width 220 height 12
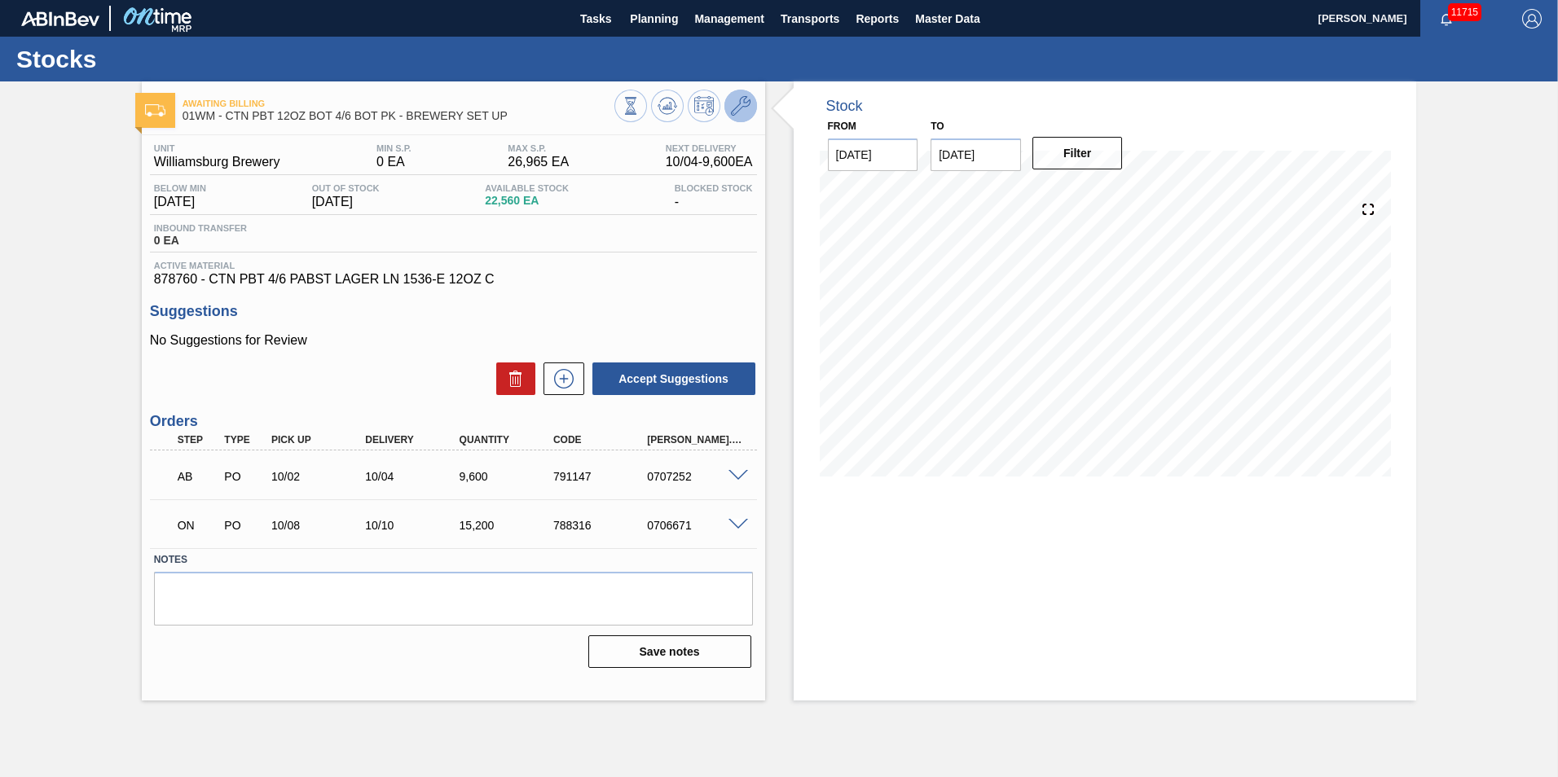
click at [742, 107] on icon at bounding box center [741, 106] width 20 height 20
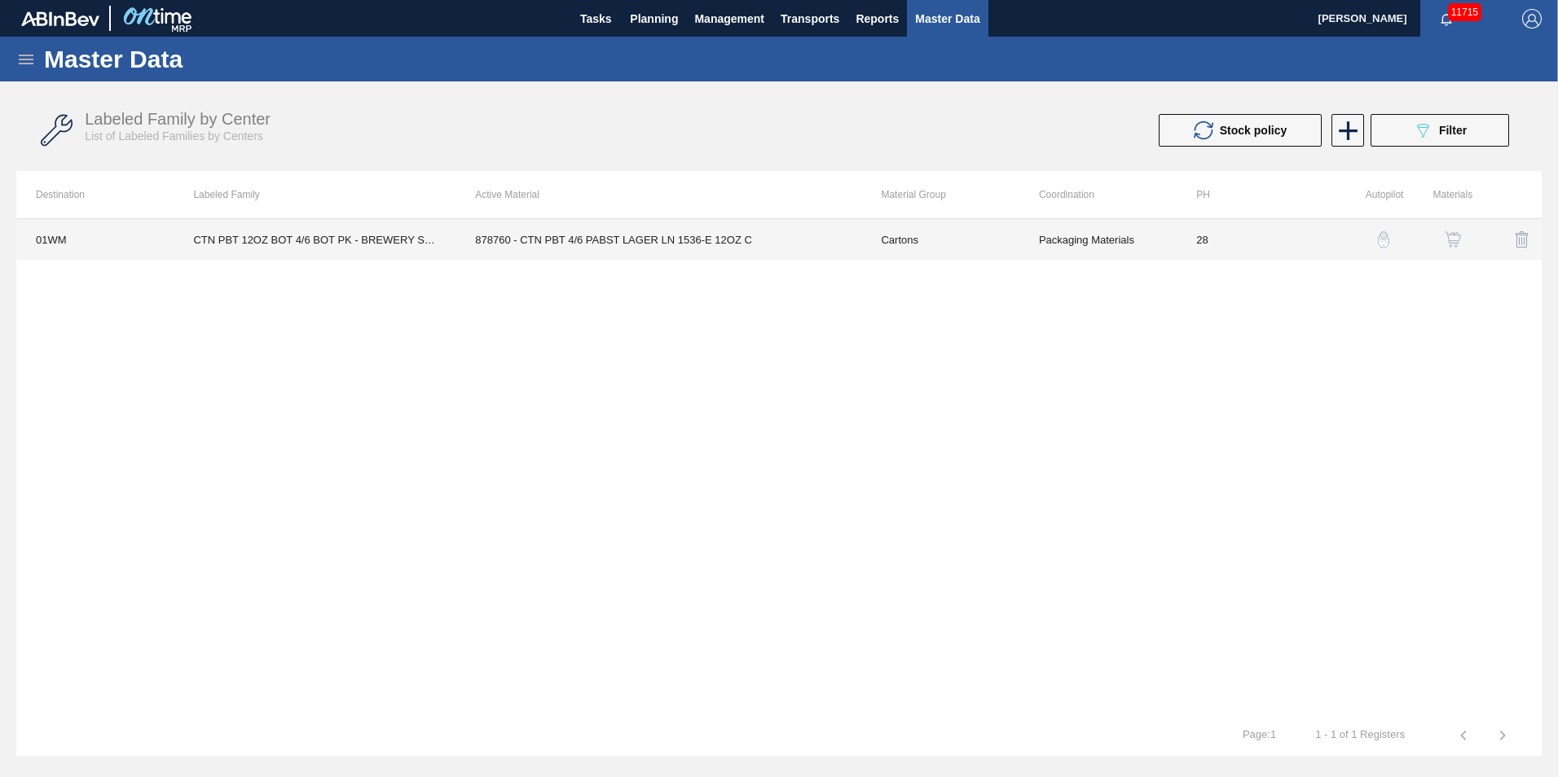
click at [619, 227] on td "878760 - CTN PBT 4/6 PABST LAGER LN 1536-E 12OZ C" at bounding box center [659, 239] width 406 height 41
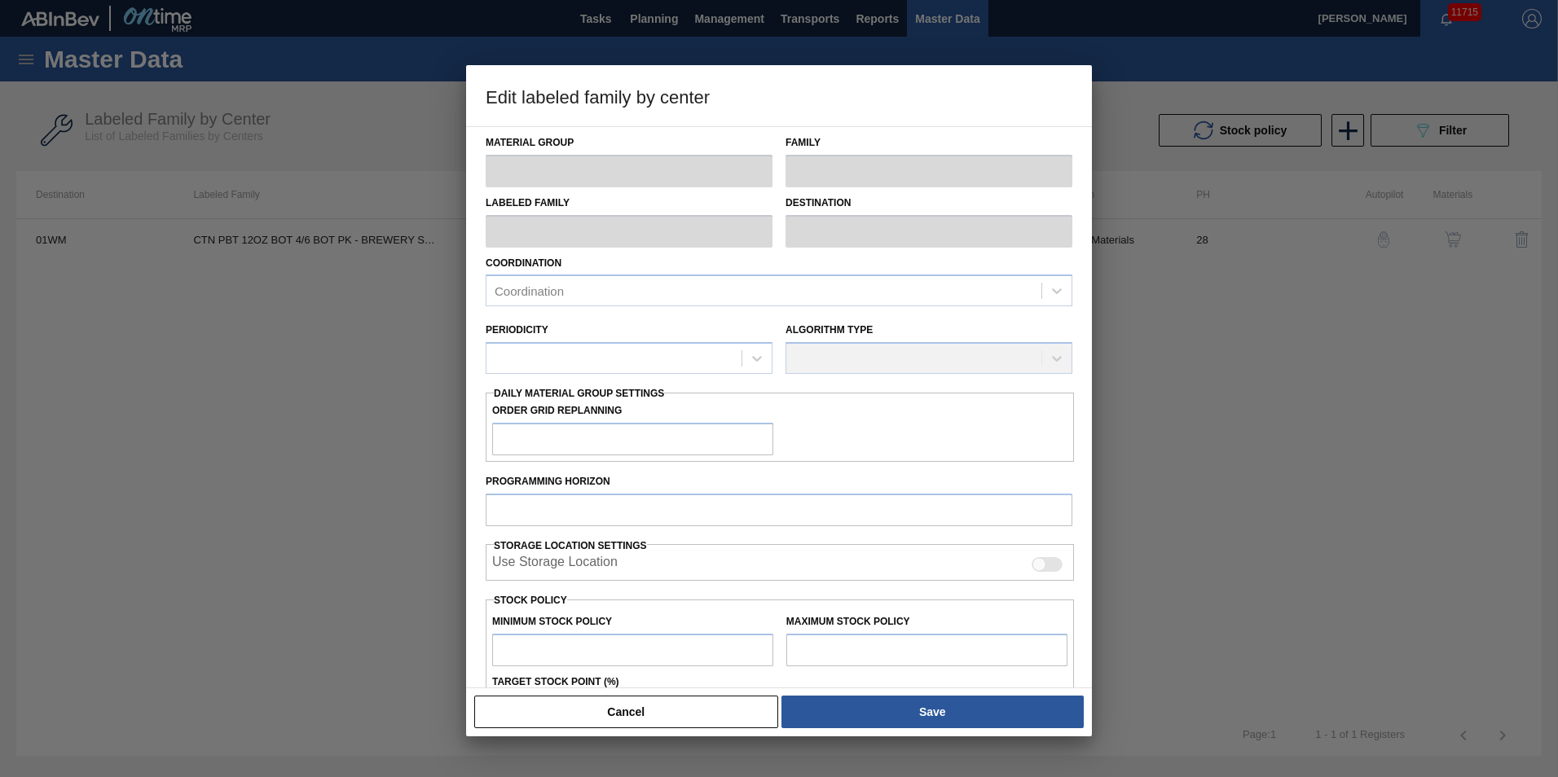
type input "Cartons"
type input "Corrugate Cartons"
type input "CTN PBT 12OZ BOT 4/6 BOT PK - BREWERY SET UP"
type input "01WM - Williamsburg Brewery"
type input "28"
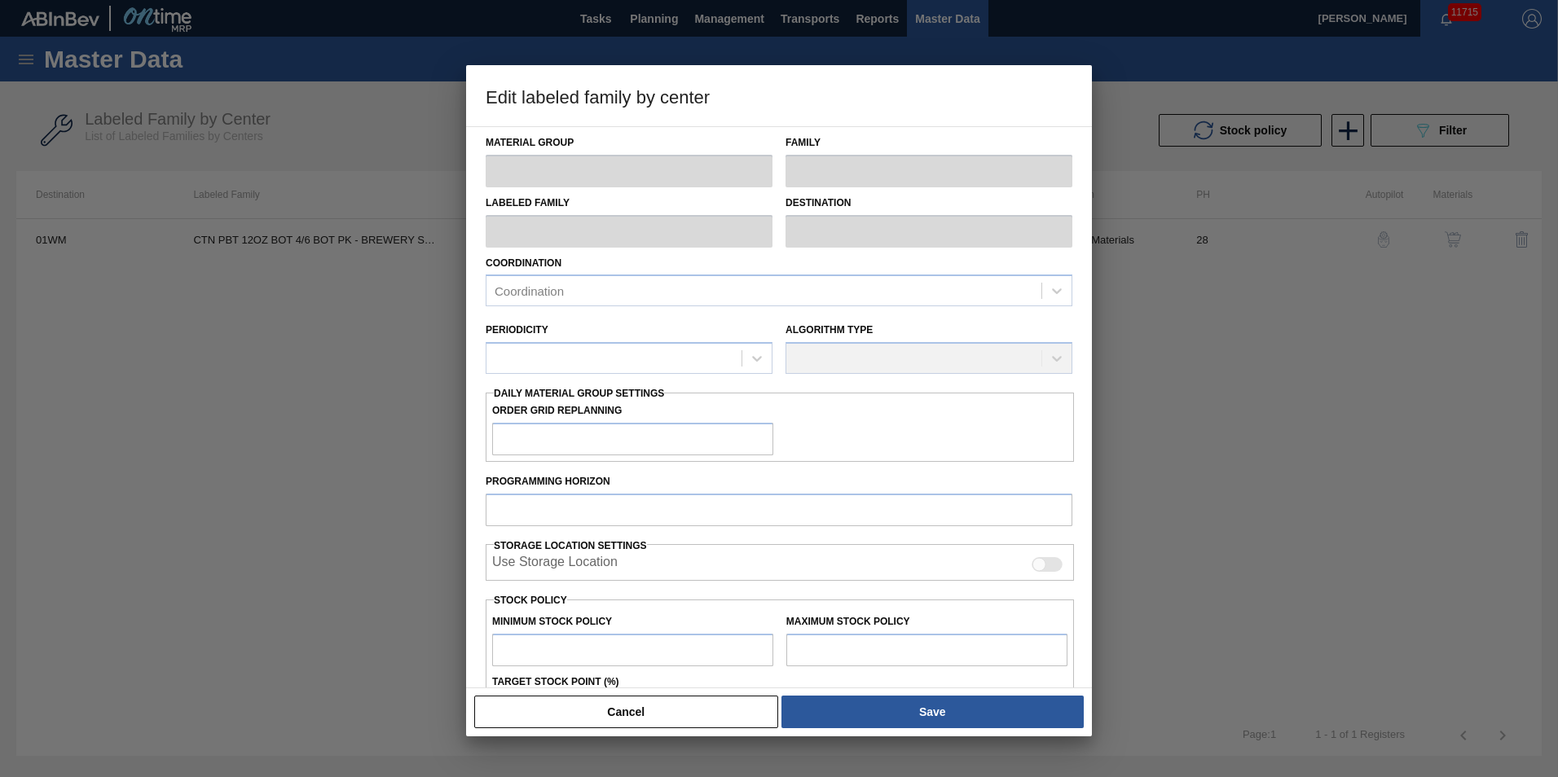
type input "0"
type input "26,965"
type input "6"
type input "1,591"
checkbox input "true"
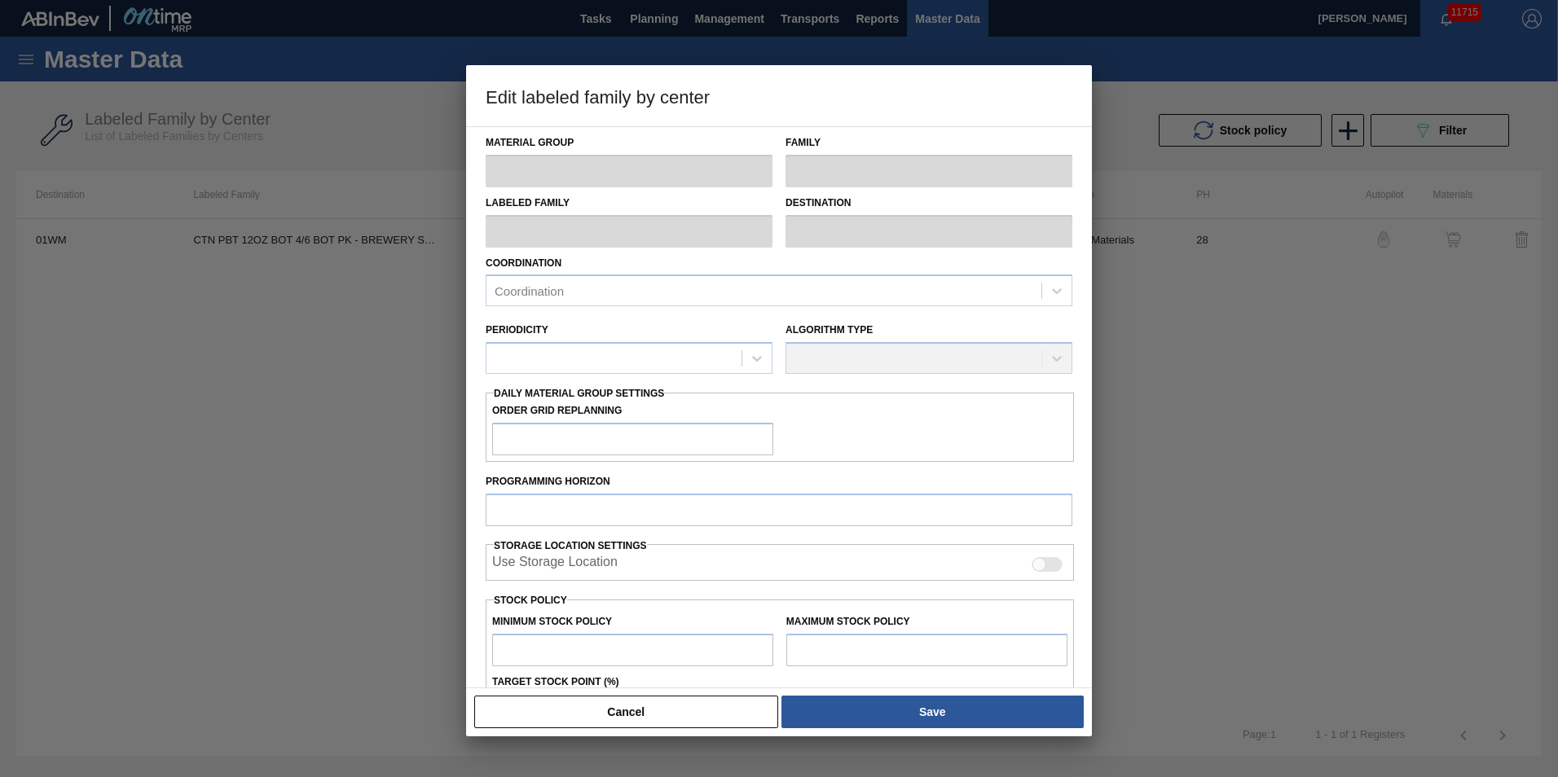
checkbox input "true"
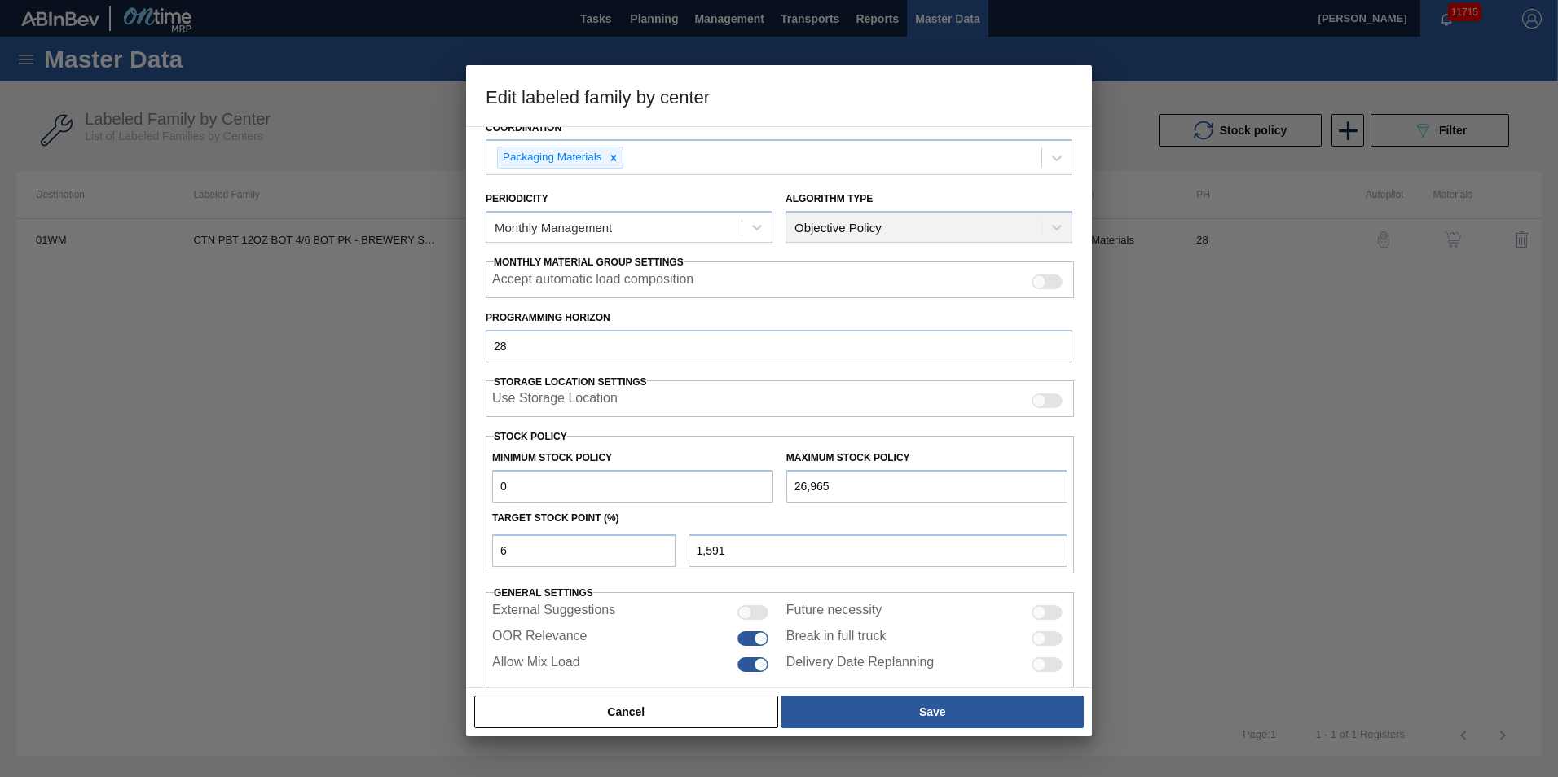
scroll to position [163, 0]
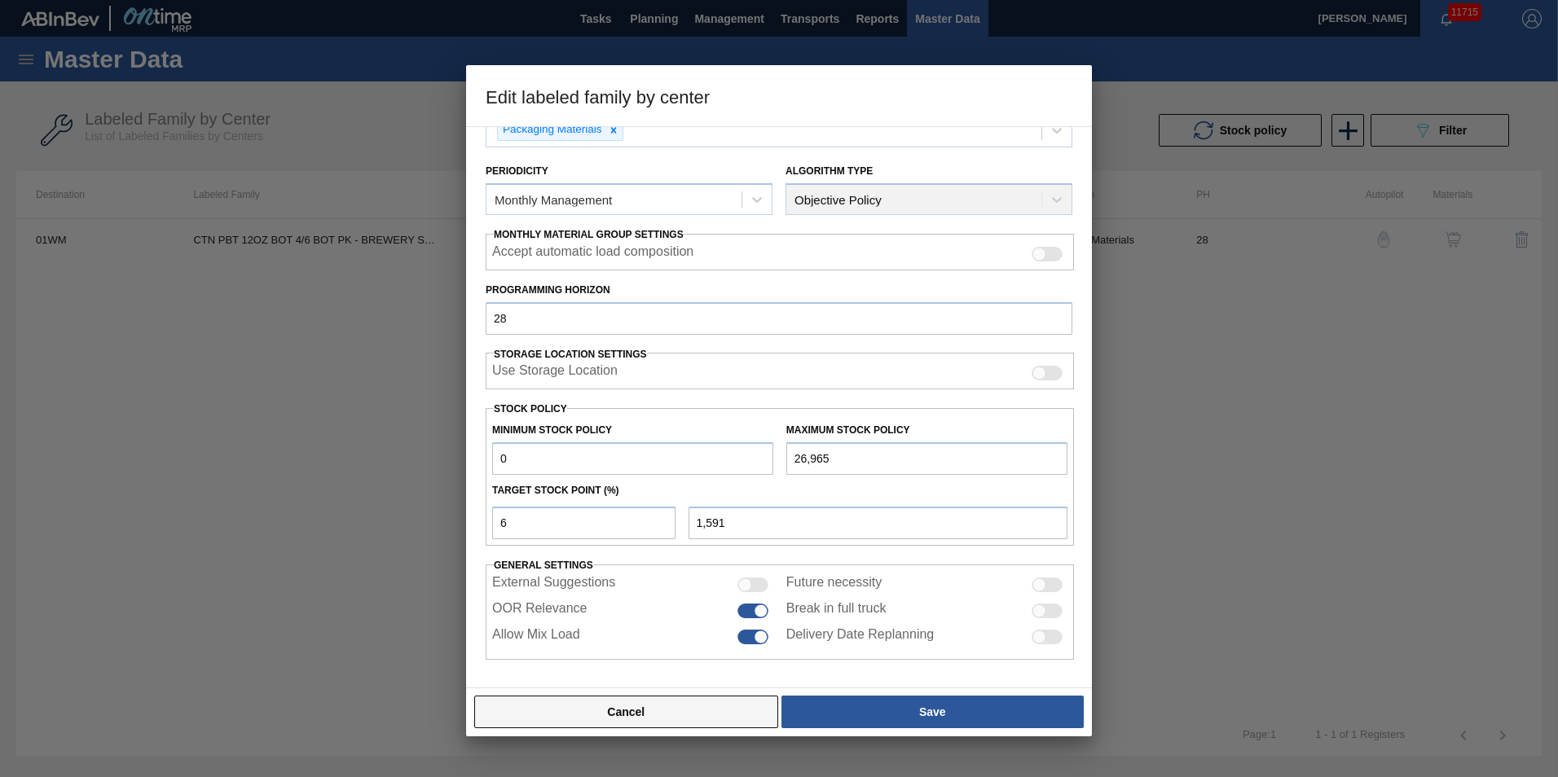
click at [640, 716] on button "Cancel" at bounding box center [626, 712] width 304 height 33
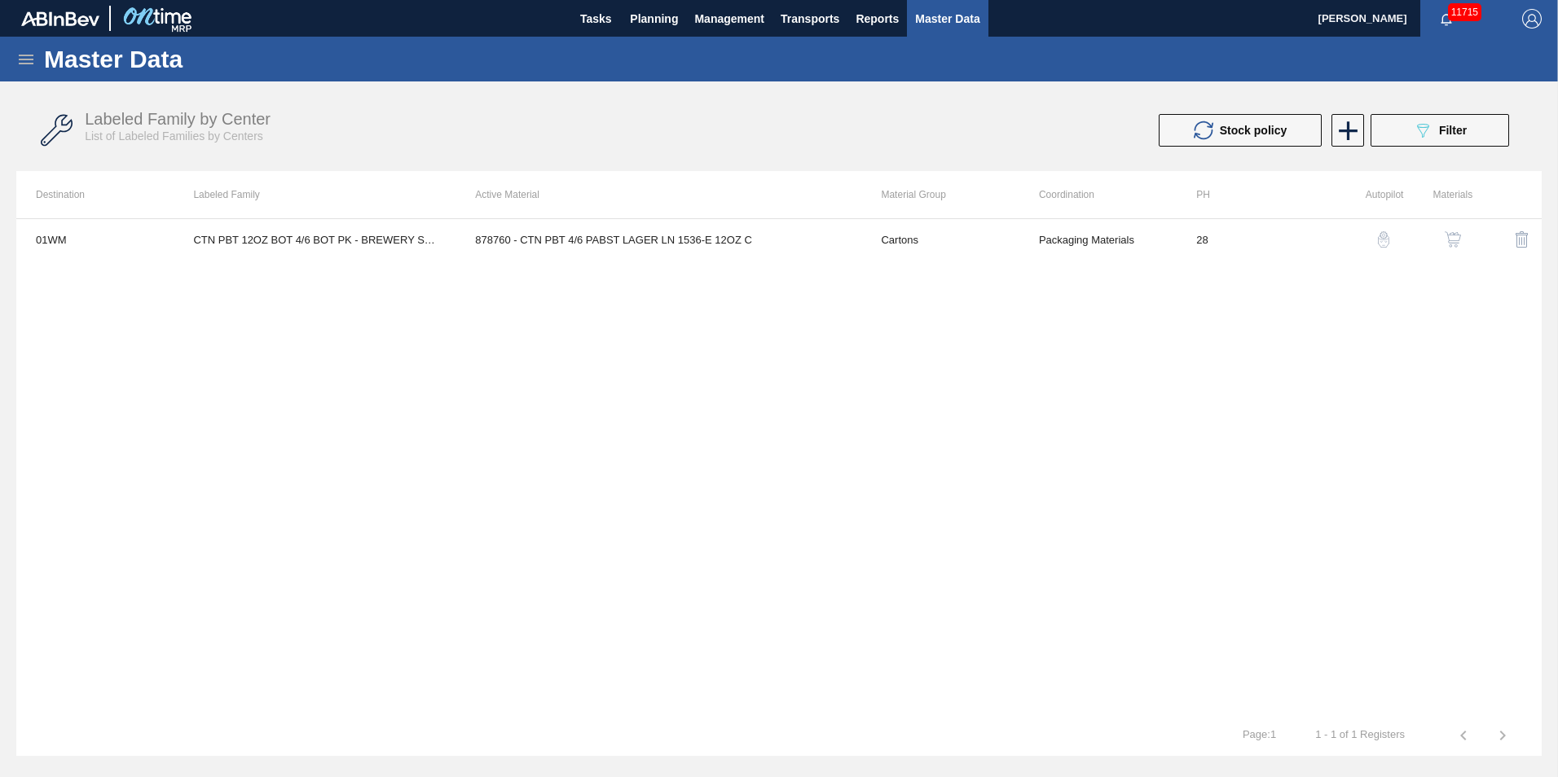
click at [1379, 244] on img "button" at bounding box center [1384, 239] width 16 height 16
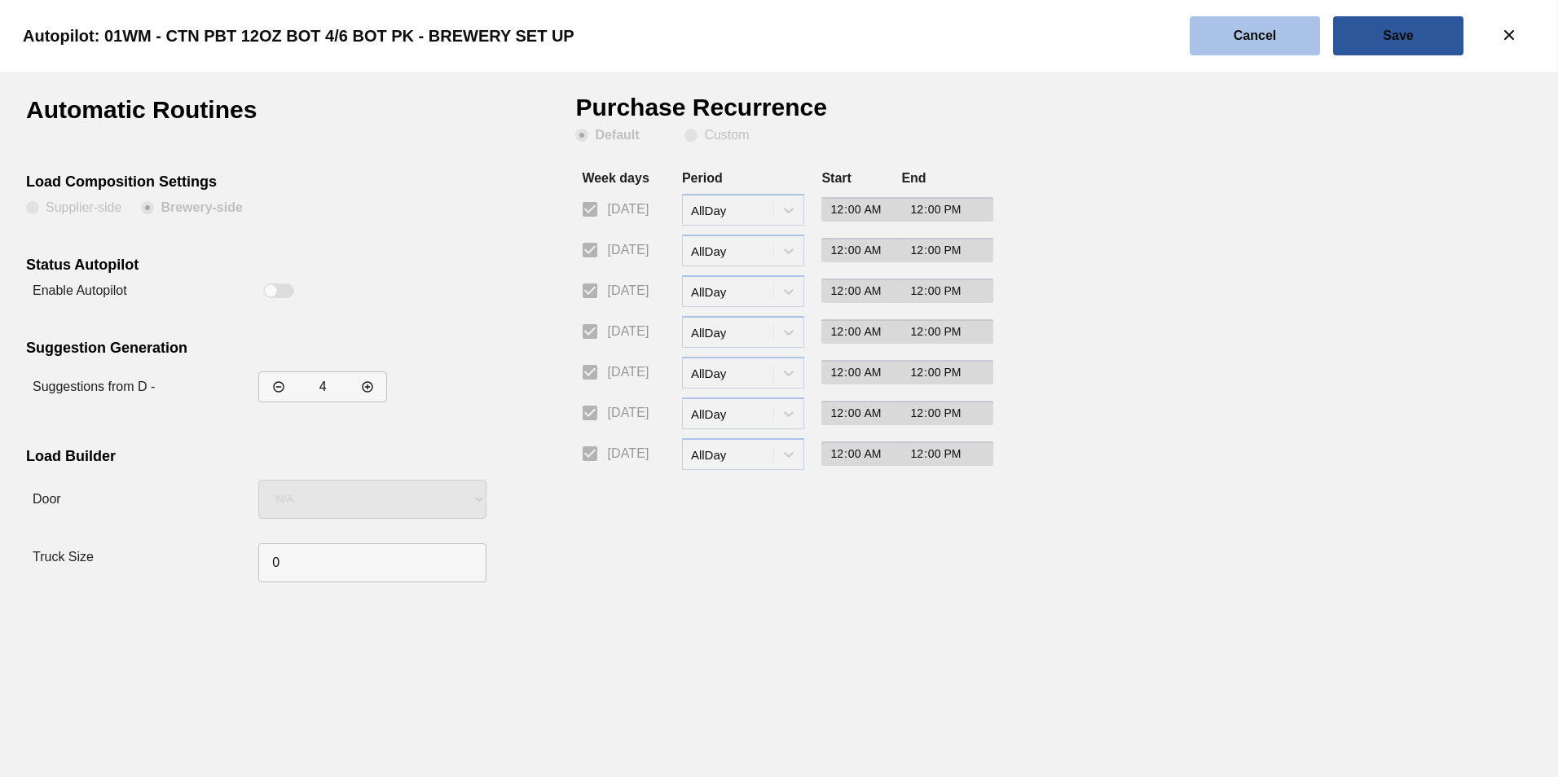
click at [1287, 32] on button "Cancel" at bounding box center [1255, 35] width 130 height 39
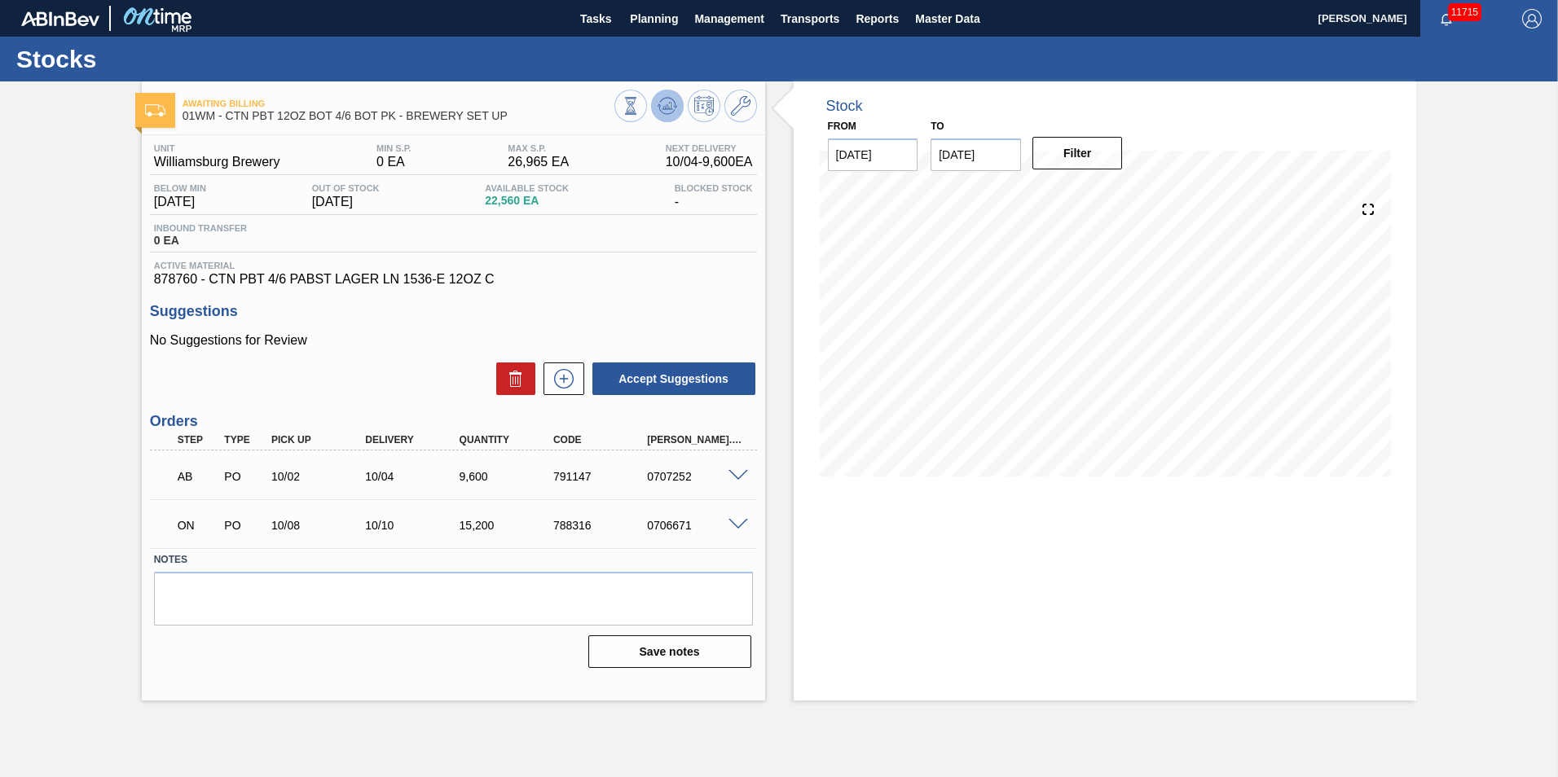
click at [672, 112] on icon at bounding box center [666, 110] width 16 height 8
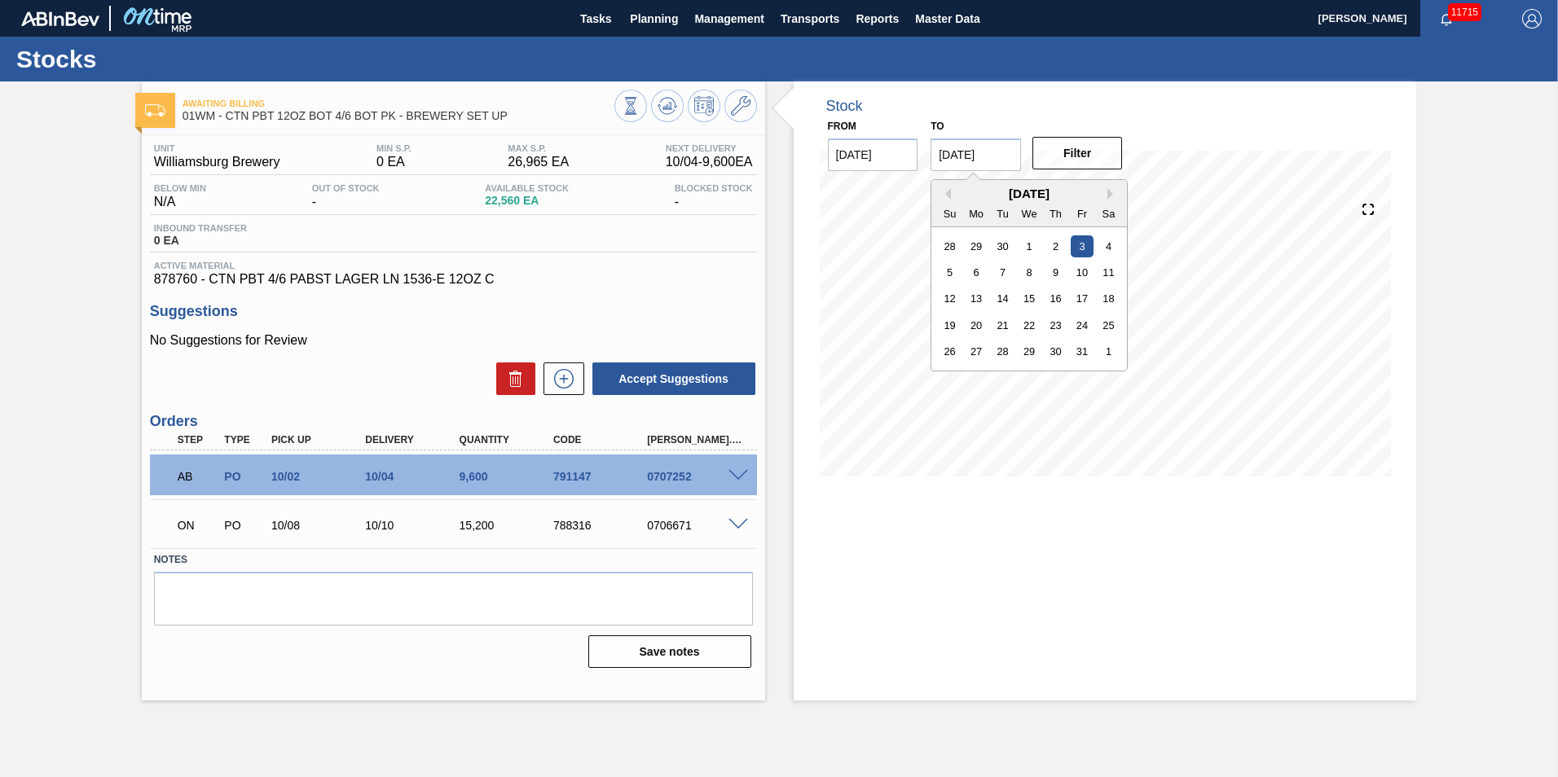
click at [972, 139] on input "[DATE]" at bounding box center [976, 155] width 90 height 33
click at [880, 502] on div "Stock From [DATE] to [DATE] Previous Month Next Month [DATE] Su Mo Tu We Th Fr …" at bounding box center [1105, 390] width 623 height 619
click at [986, 149] on input "[DATE]" at bounding box center [976, 155] width 90 height 33
click at [973, 297] on div "13" at bounding box center [977, 299] width 22 height 22
type input "[DATE]"
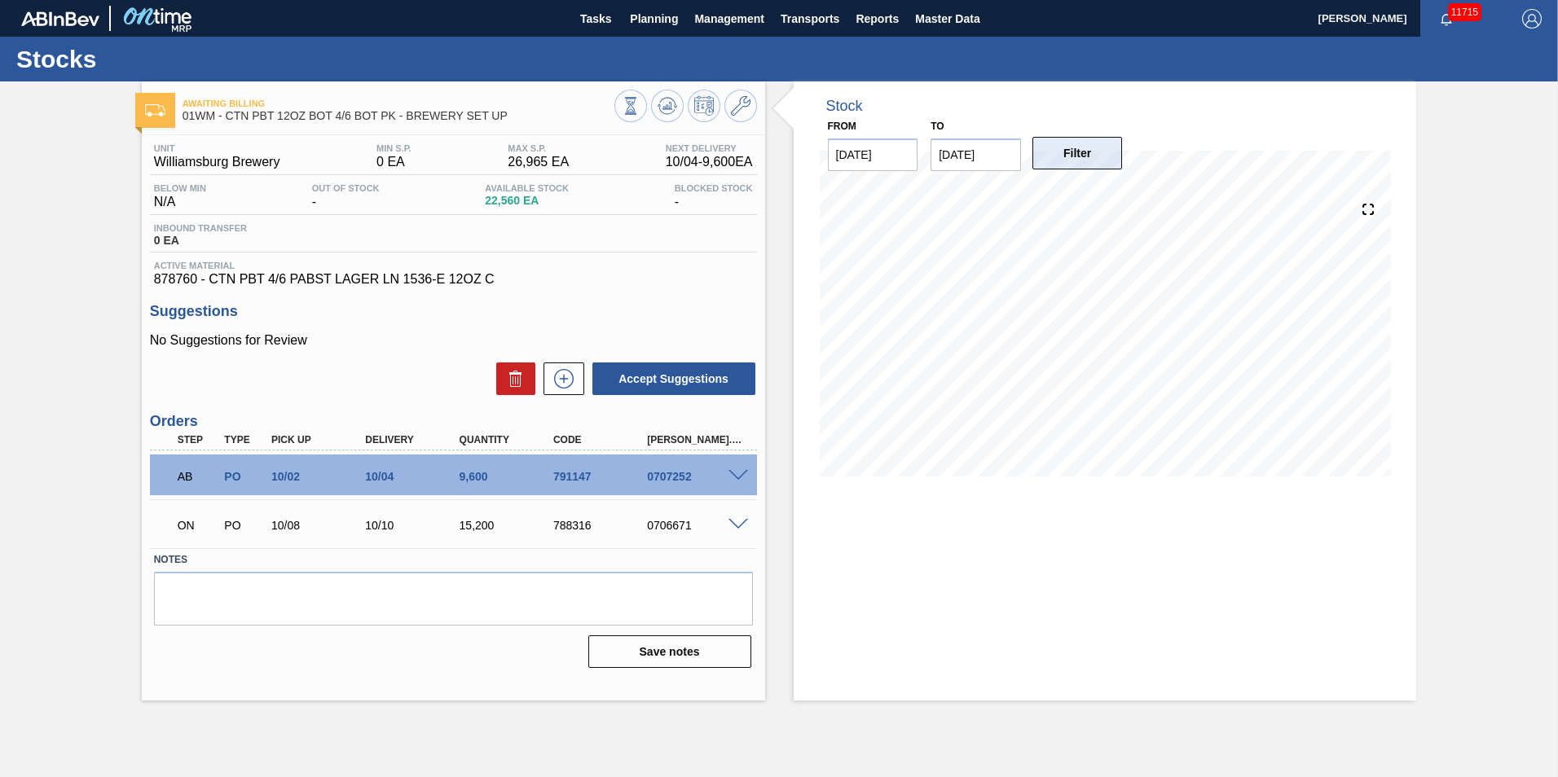
click at [1064, 158] on button "Filter" at bounding box center [1077, 153] width 90 height 33
click at [633, 18] on span "Planning" at bounding box center [654, 19] width 48 height 20
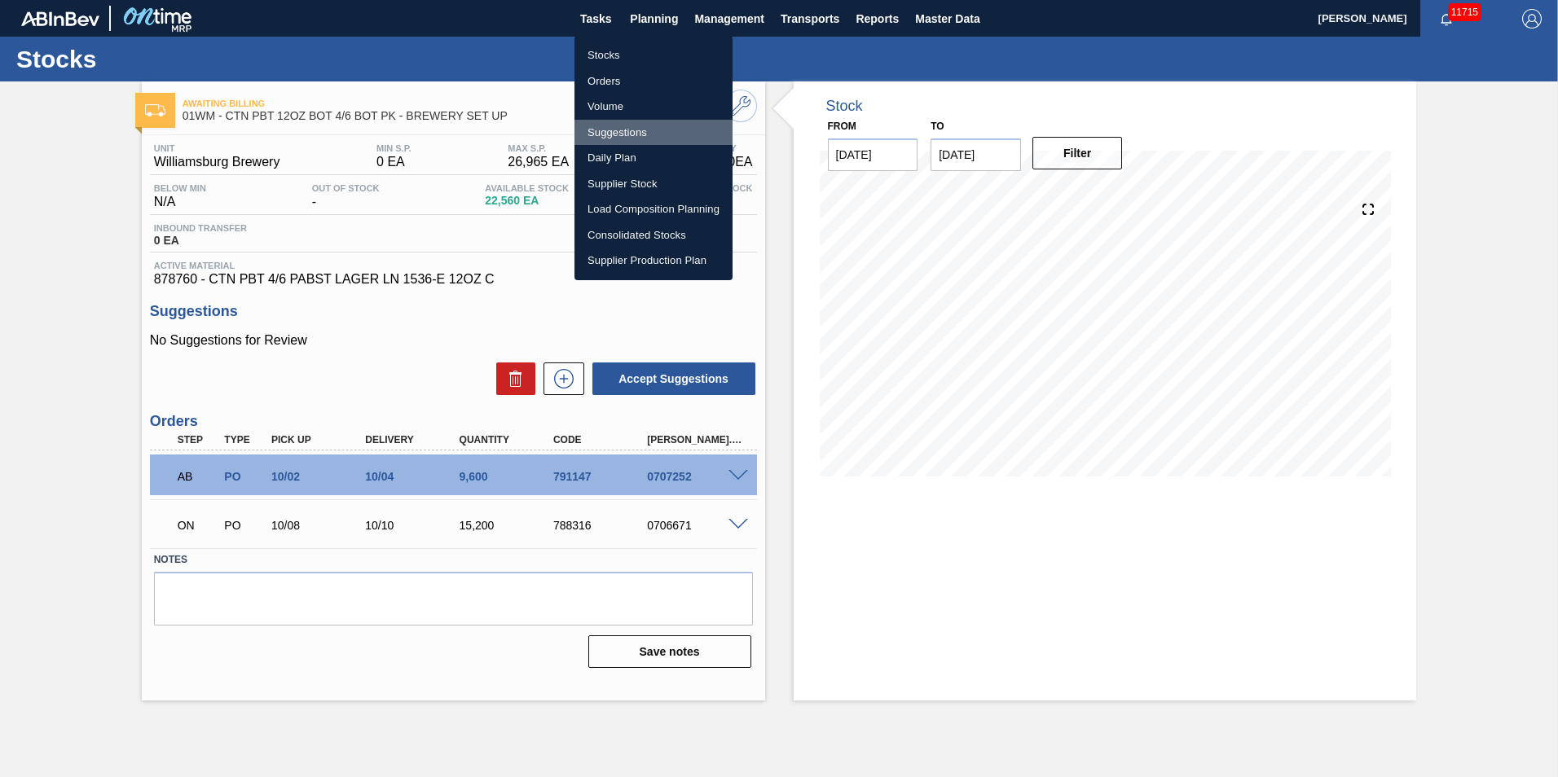
click at [658, 129] on li "Suggestions" at bounding box center [654, 133] width 158 height 26
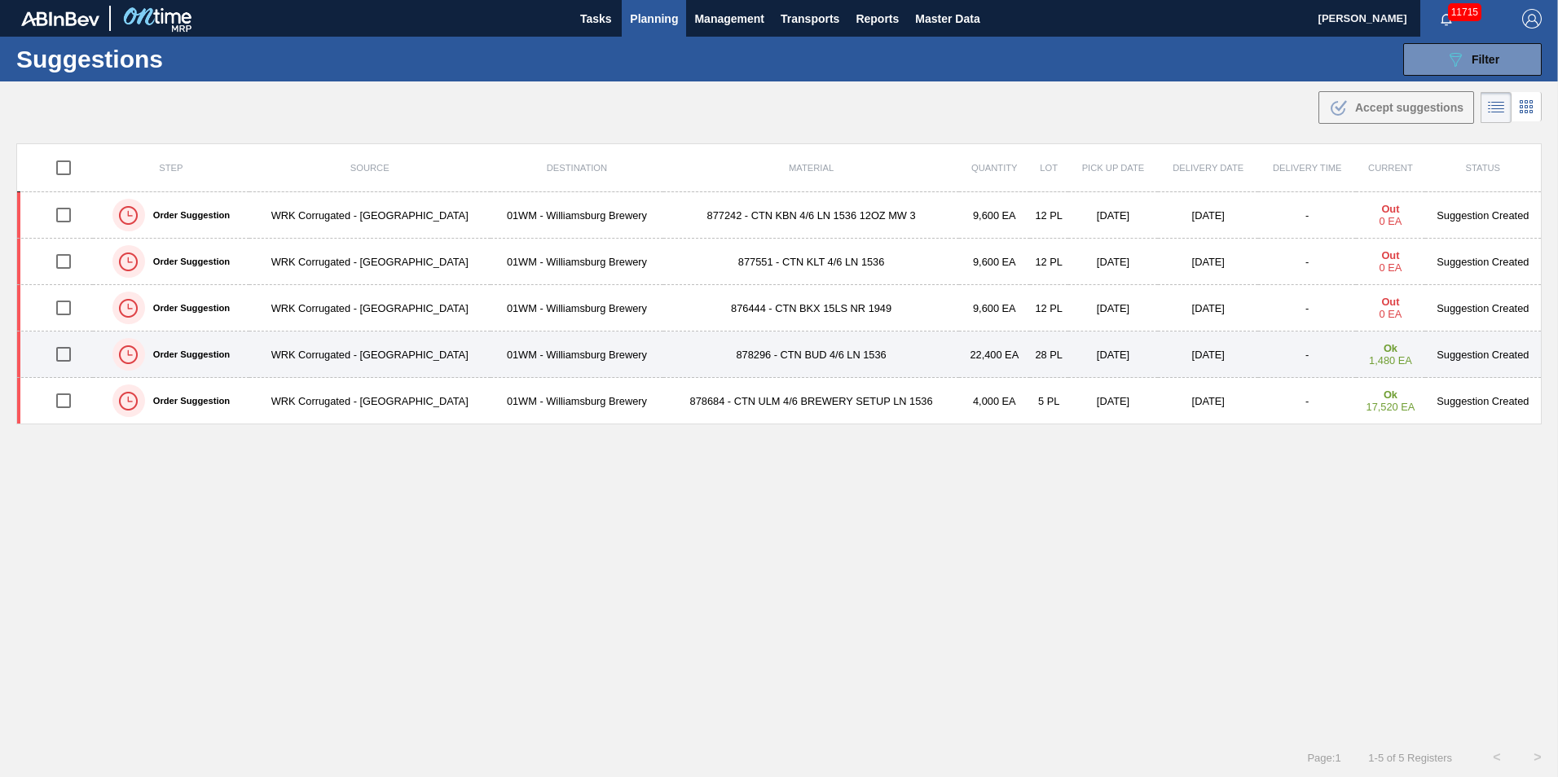
click at [682, 360] on td "878296 - CTN BUD 4/6 LN 1536" at bounding box center [811, 355] width 296 height 46
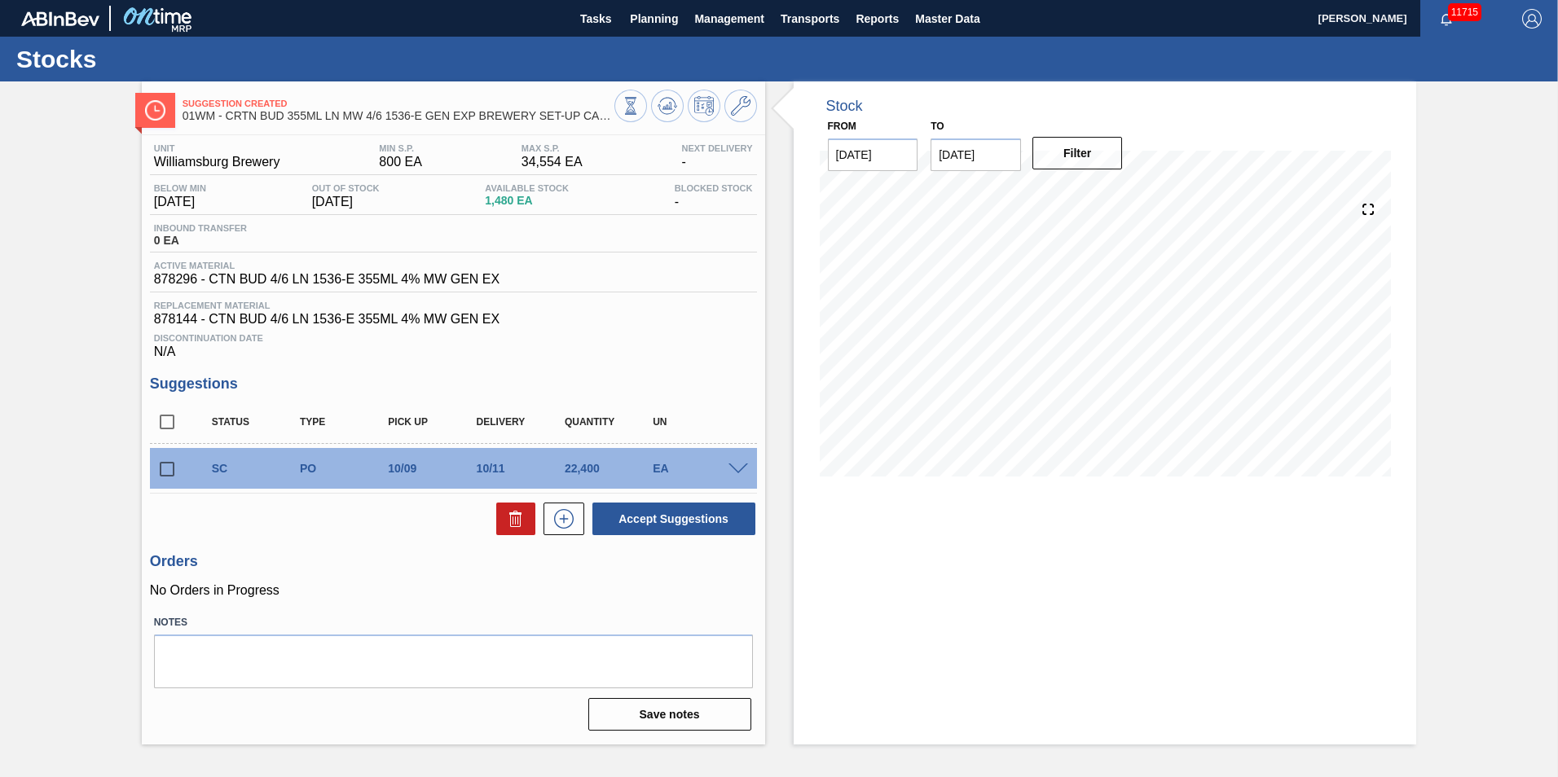
click at [754, 464] on div at bounding box center [740, 468] width 33 height 12
click at [738, 462] on div at bounding box center [740, 468] width 33 height 12
click at [740, 467] on span at bounding box center [739, 470] width 20 height 12
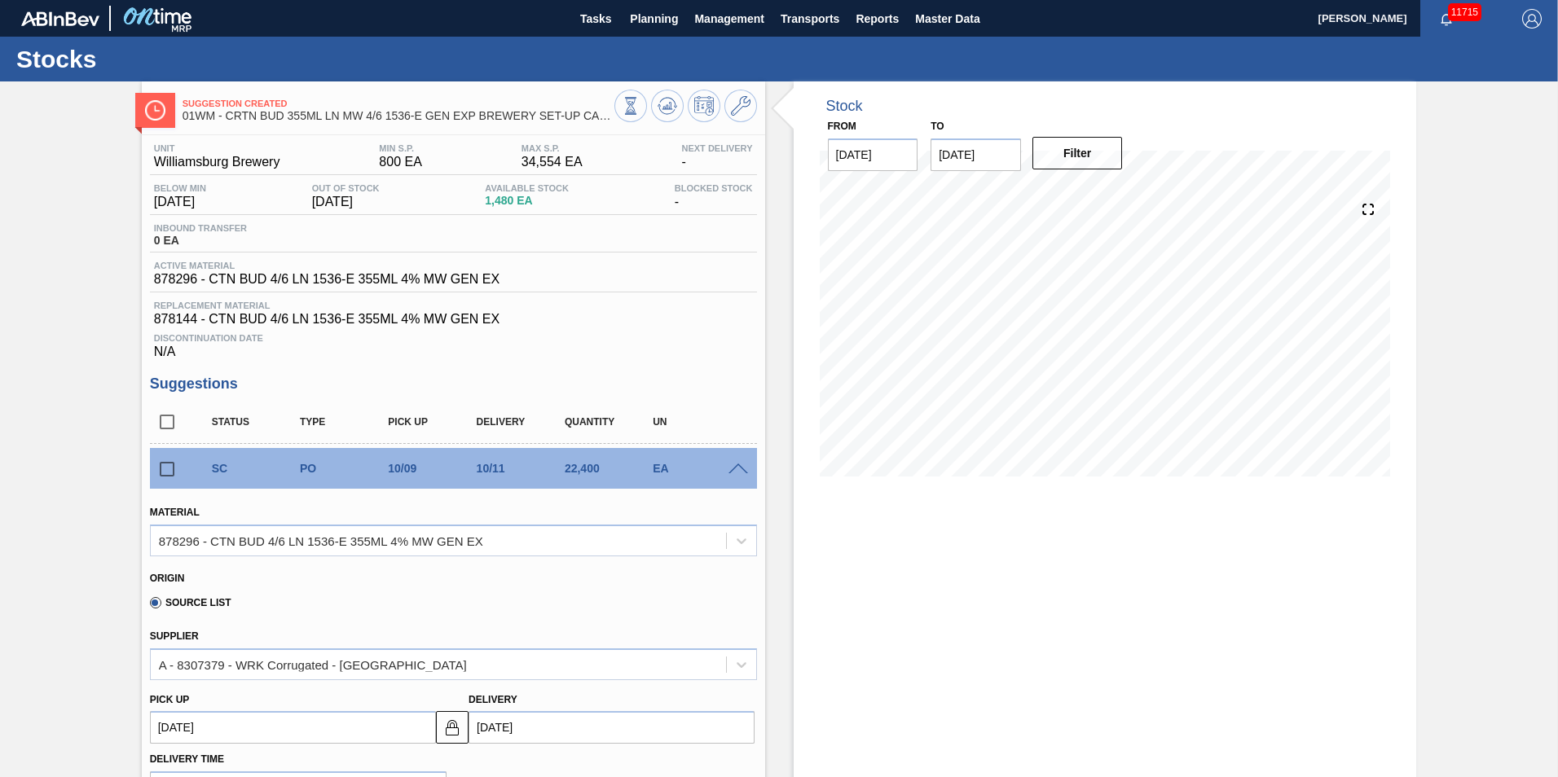
click at [740, 468] on span at bounding box center [739, 470] width 20 height 12
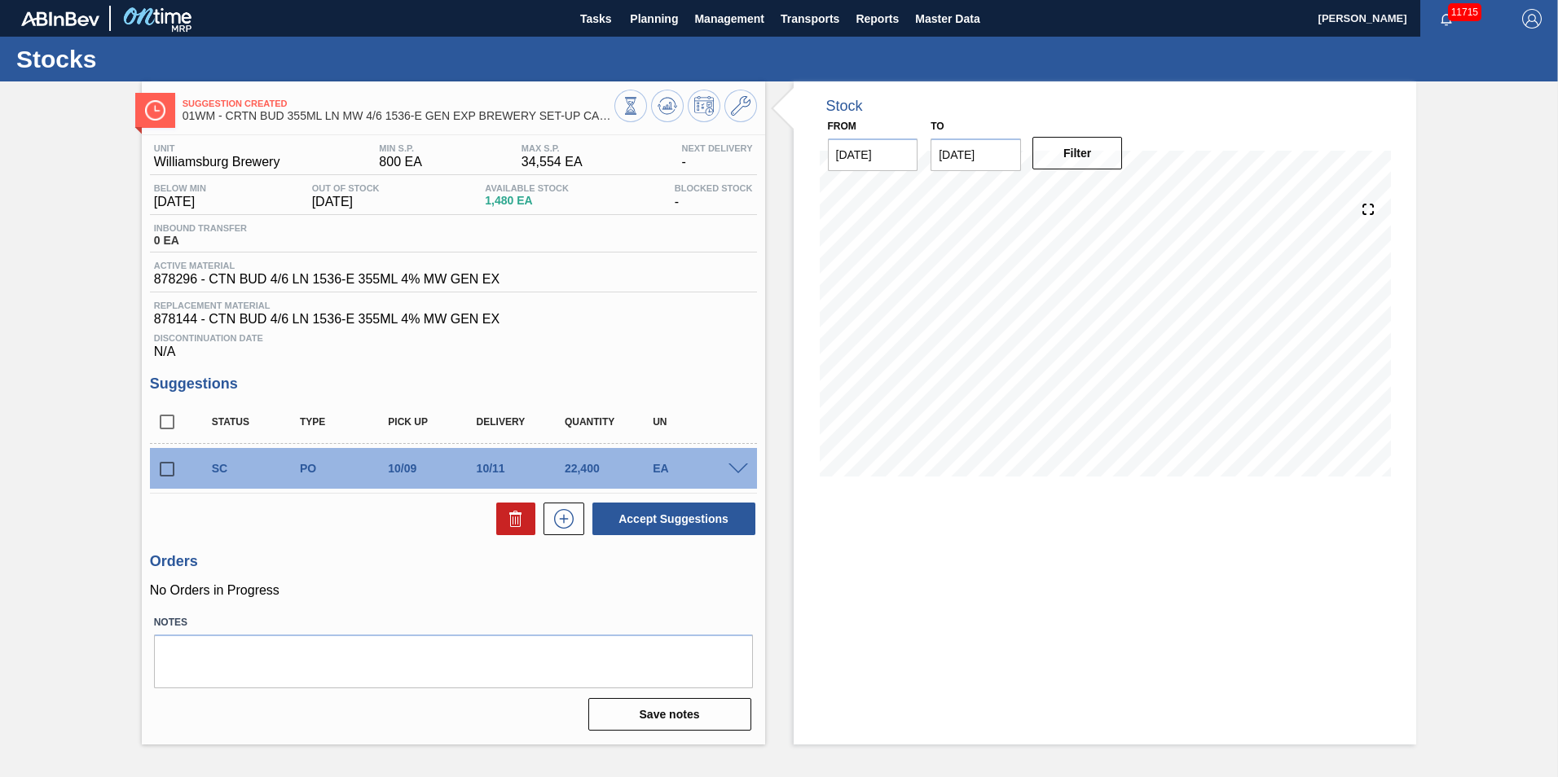
click at [167, 476] on input "checkbox" at bounding box center [167, 469] width 34 height 34
click at [644, 527] on button "Accept Suggestions" at bounding box center [673, 519] width 163 height 33
checkbox input "false"
click at [657, 20] on span "Planning" at bounding box center [654, 19] width 48 height 20
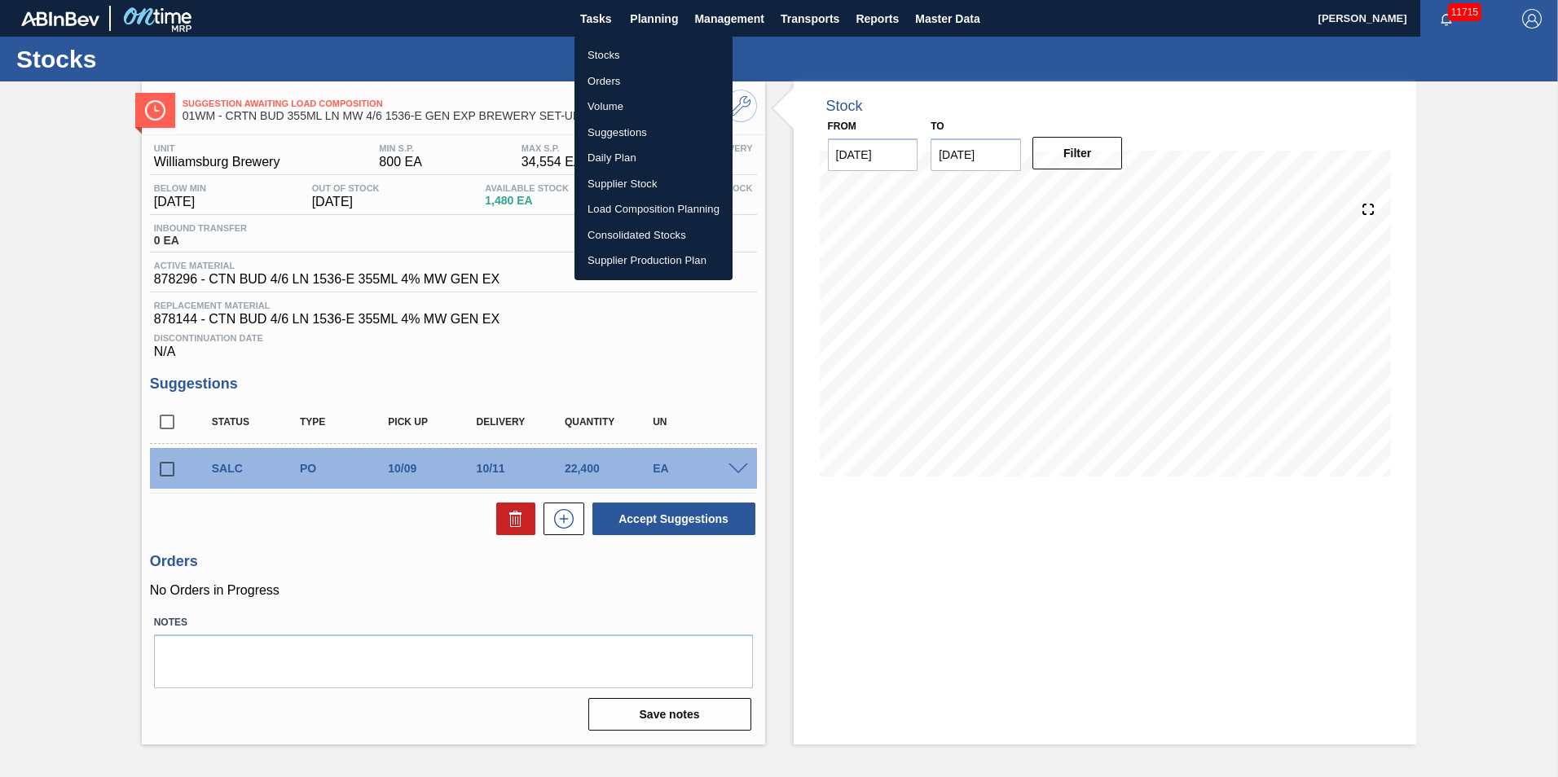
click at [626, 215] on li "Load Composition Planning" at bounding box center [654, 209] width 158 height 26
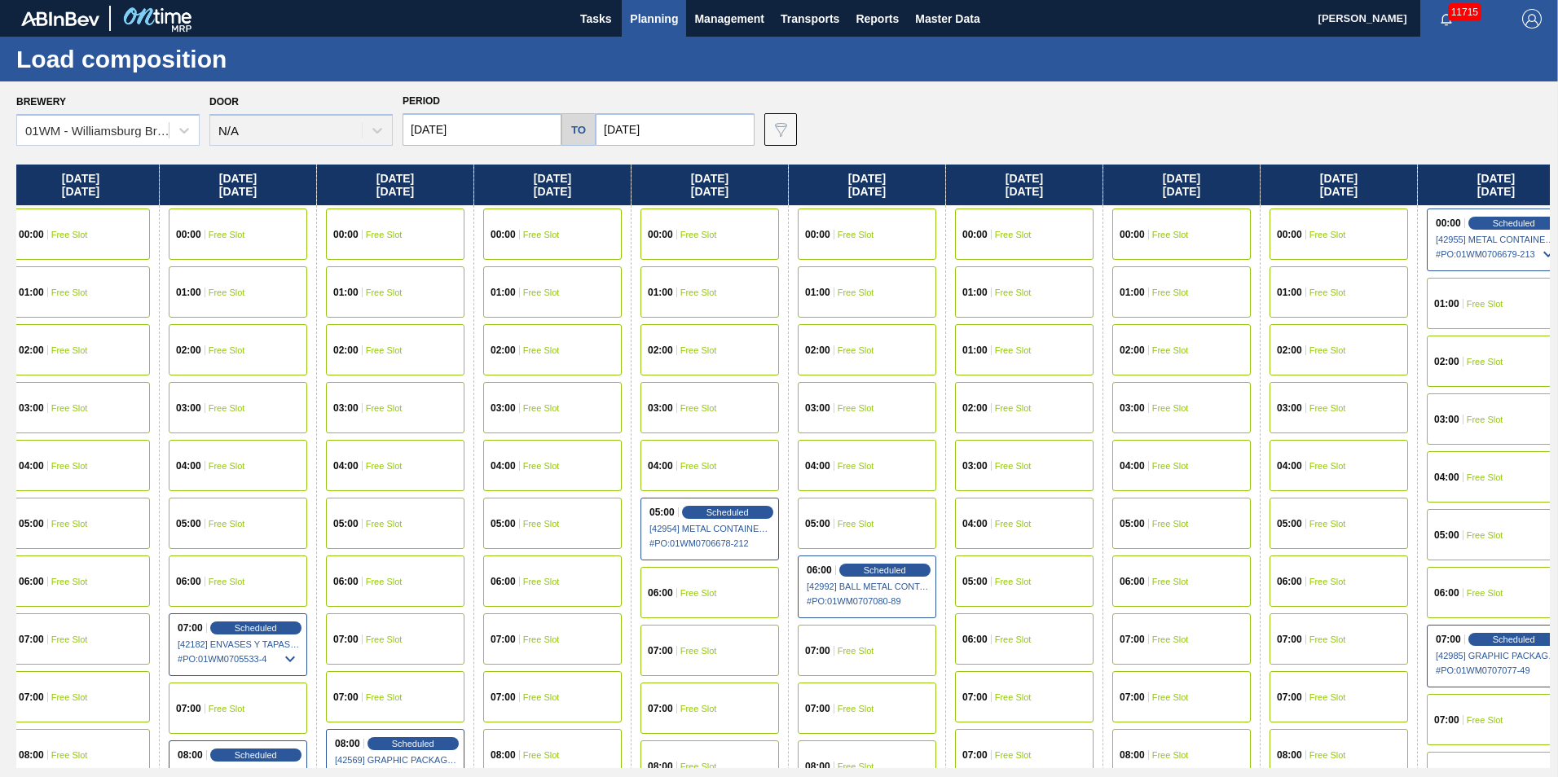
scroll to position [0, 1054]
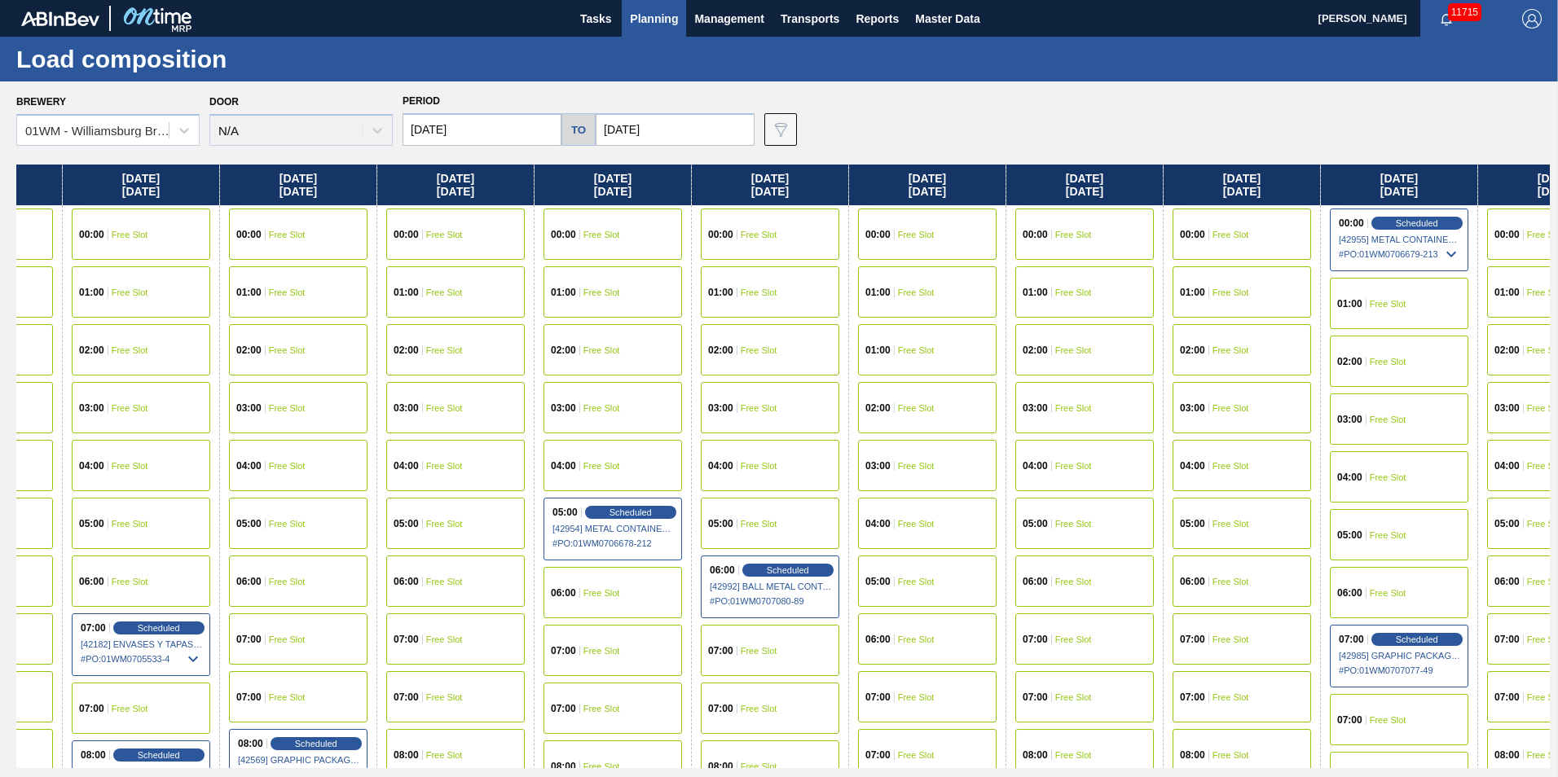
drag, startPoint x: 1327, startPoint y: 187, endPoint x: 344, endPoint y: 204, distance: 983.7
click at [344, 204] on div "[DATE] 00:00 Free Slot 01:00 Free Slot 02:00 Free Slot 03:00 Free Slot 04:00 Fr…" at bounding box center [783, 467] width 1534 height 604
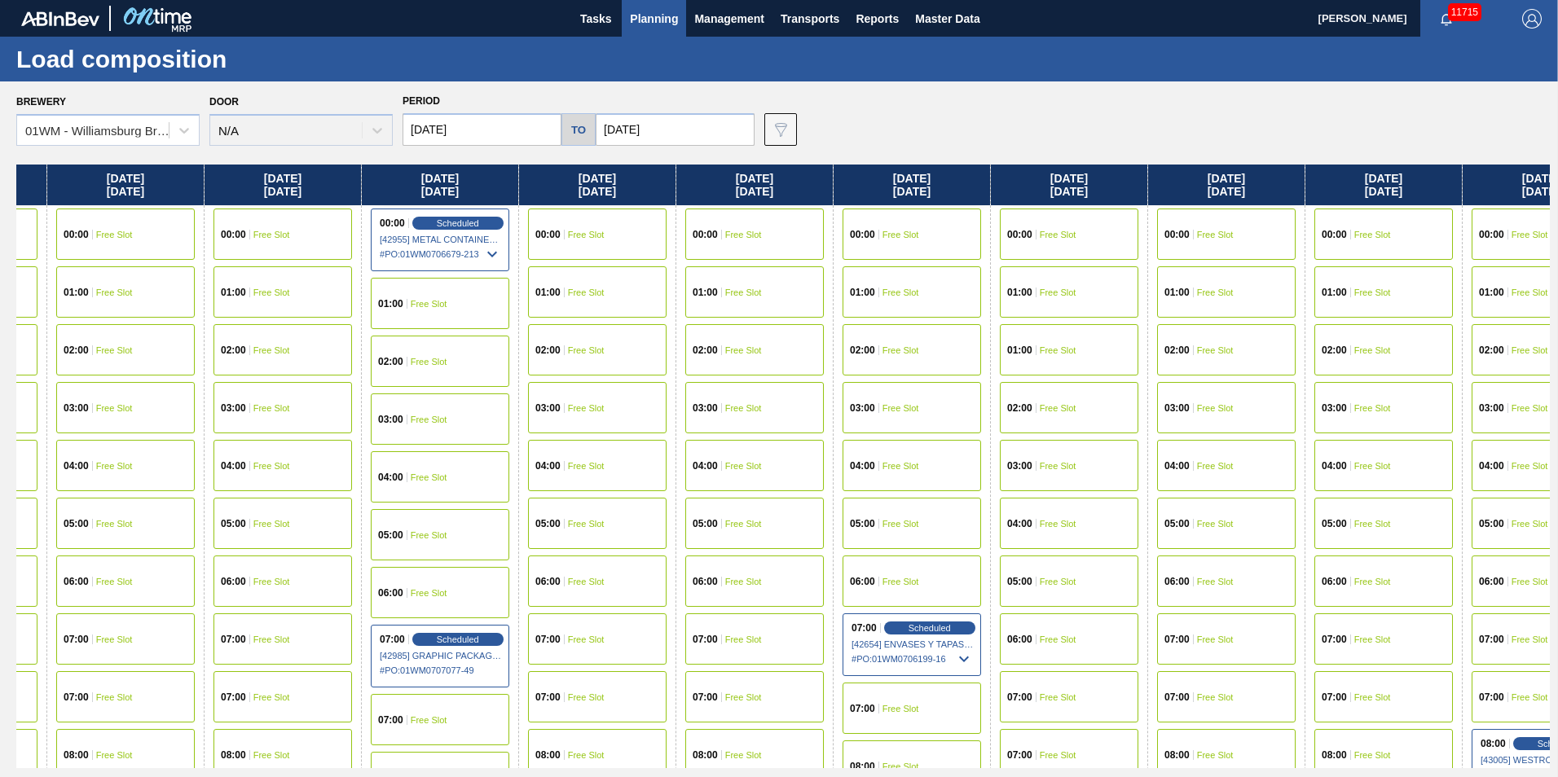
scroll to position [0, 2077]
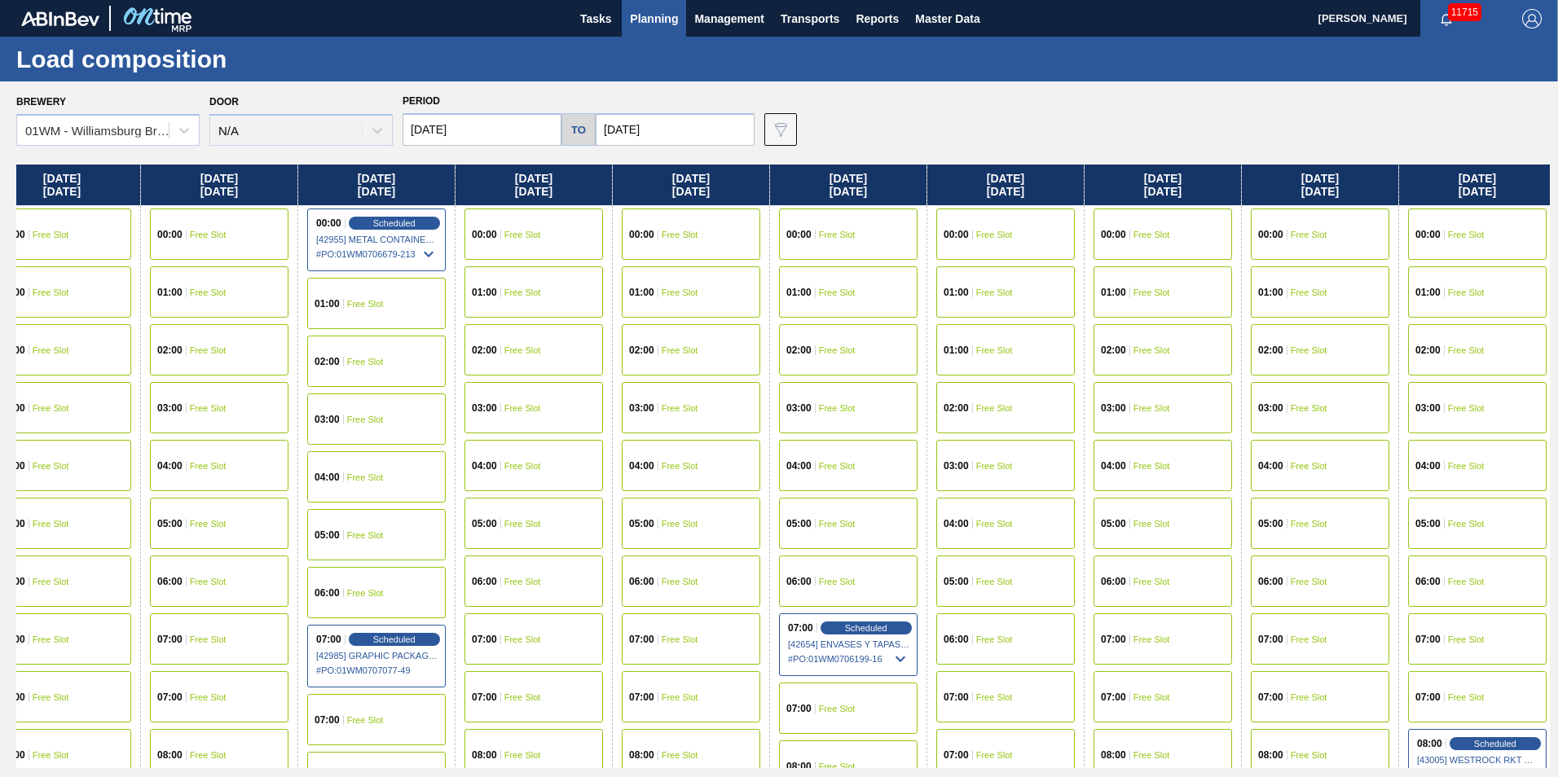
drag, startPoint x: 1305, startPoint y: 184, endPoint x: 412, endPoint y: 288, distance: 899.1
click at [412, 288] on div "[DATE] 00:00 Free Slot 01:00 Free Slot 02:00 Free Slot 03:00 Free Slot 04:00 Fr…" at bounding box center [783, 467] width 1534 height 604
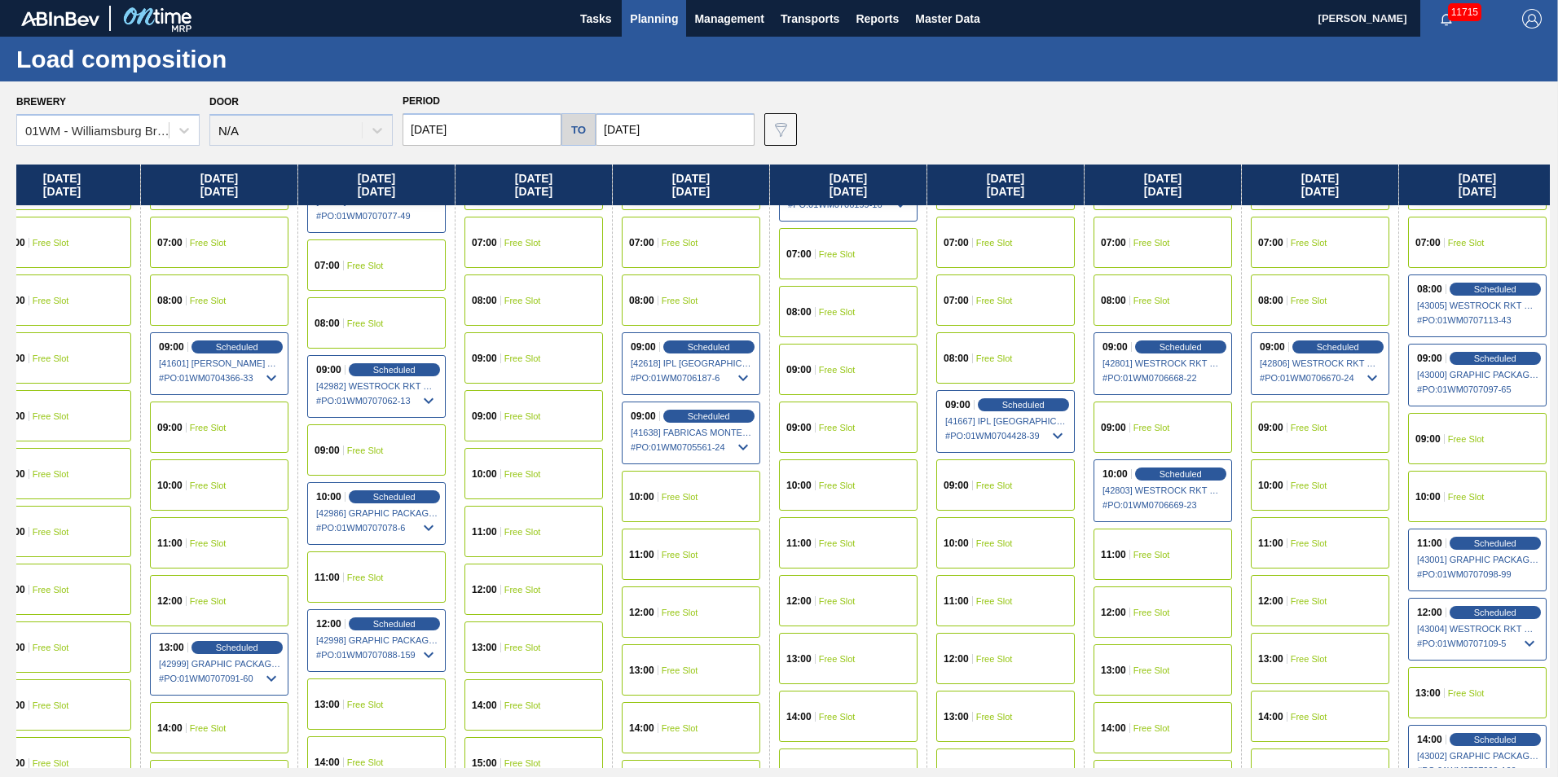
scroll to position [451, 2077]
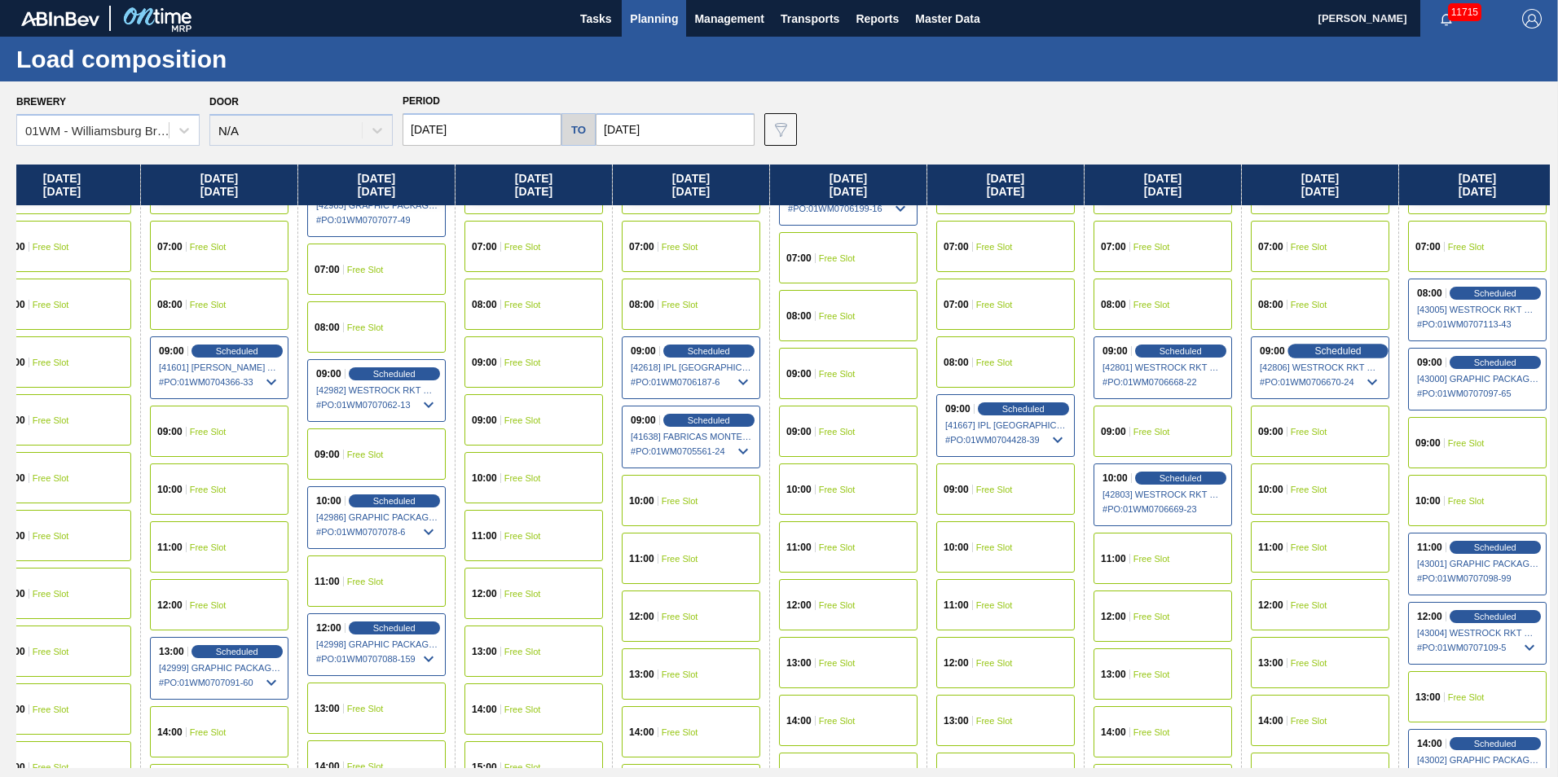
click at [1332, 347] on span "Scheduled" at bounding box center [1337, 351] width 46 height 11
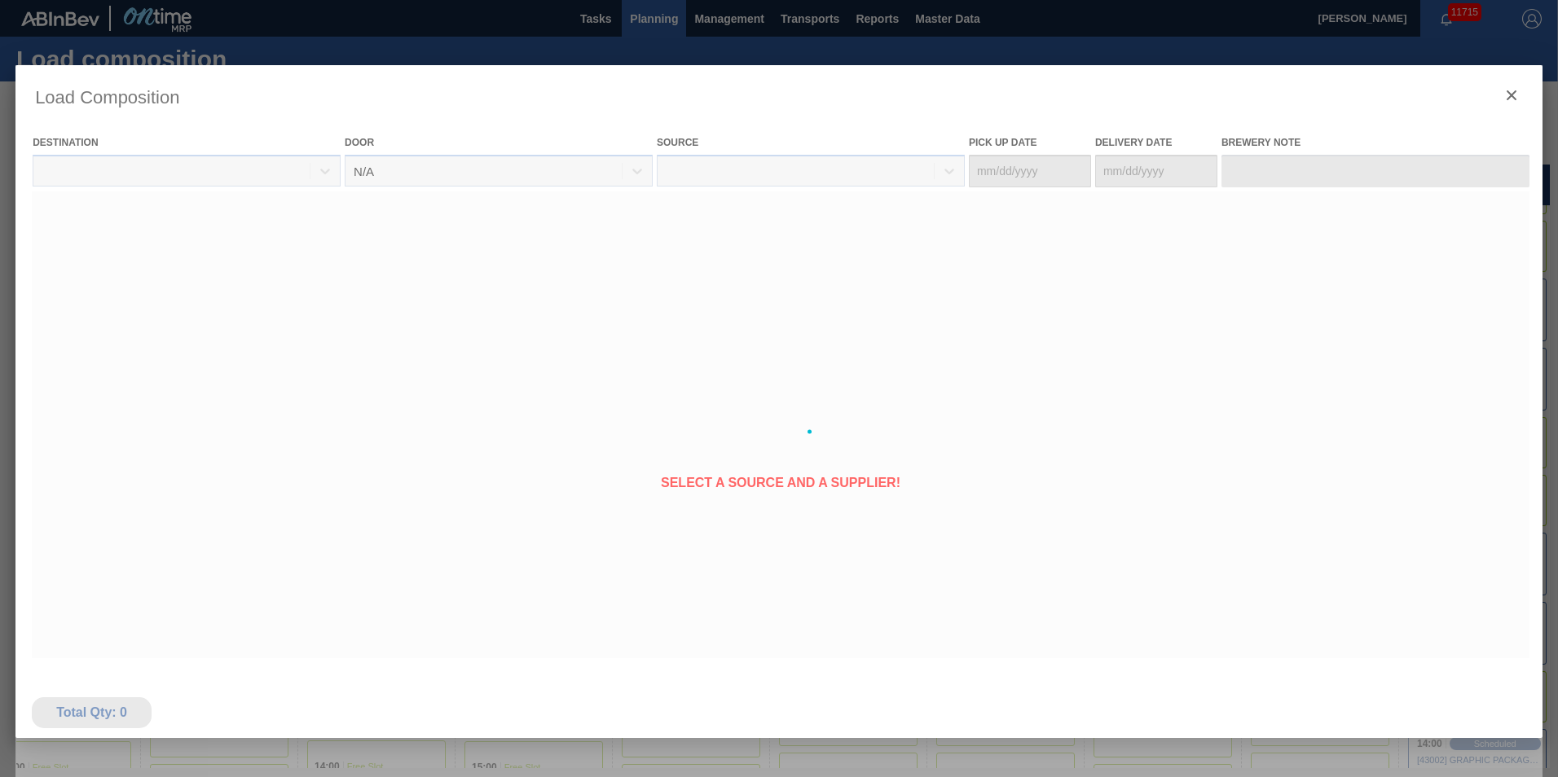
type Date "[DATE]"
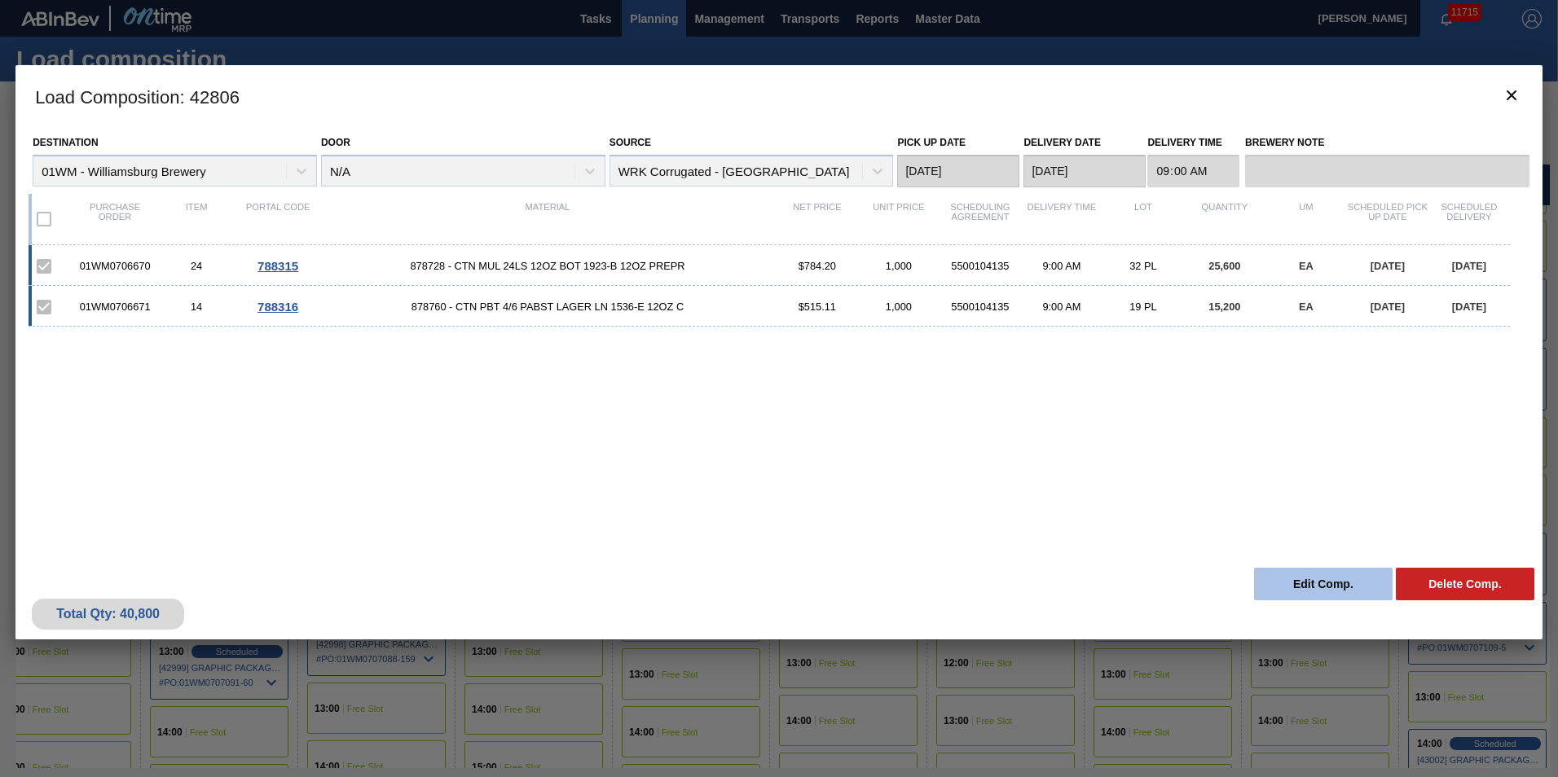
click at [1324, 585] on button "Edit Comp." at bounding box center [1323, 584] width 139 height 33
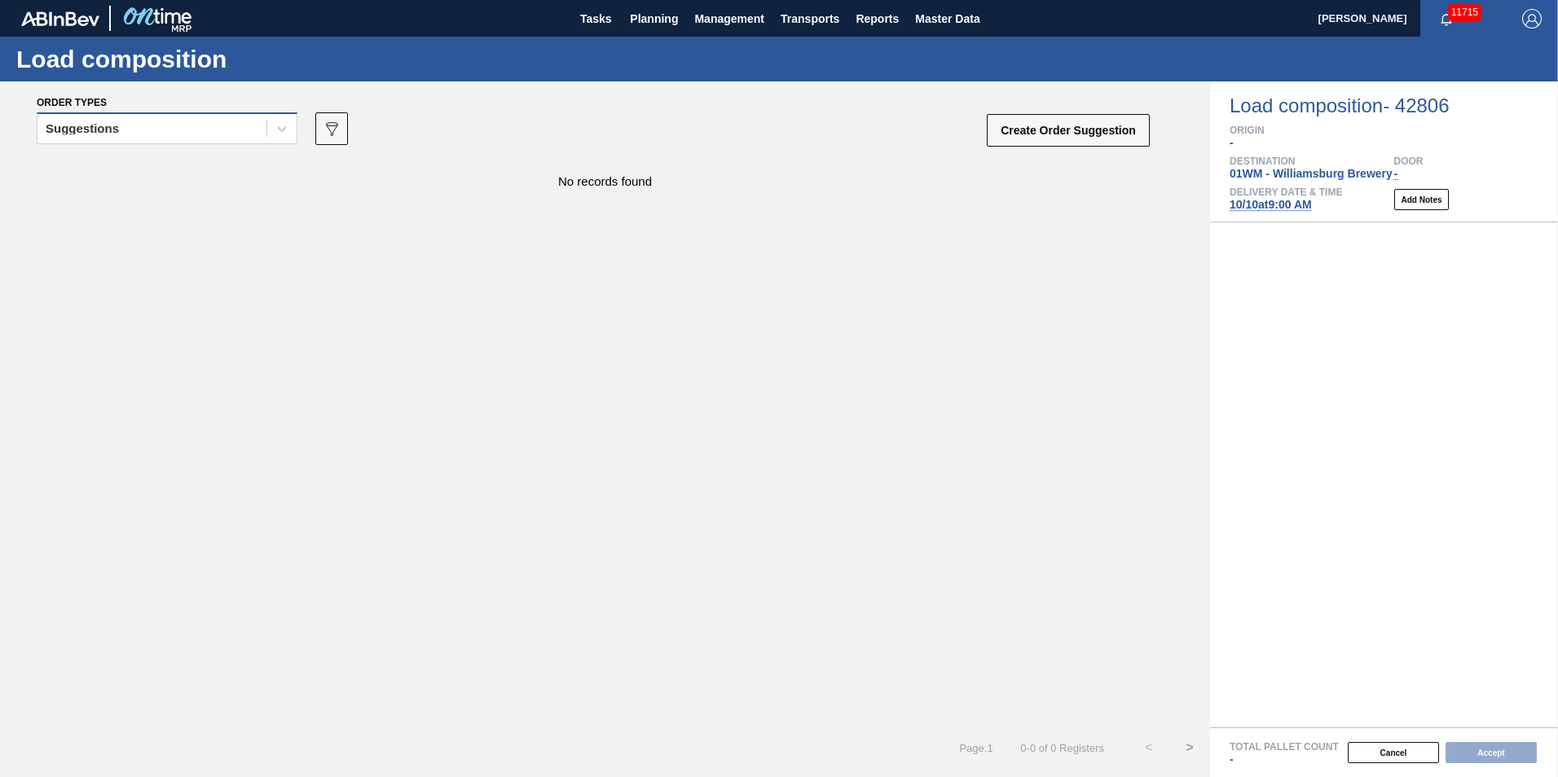
click at [124, 114] on div "Suggestions" at bounding box center [167, 128] width 261 height 32
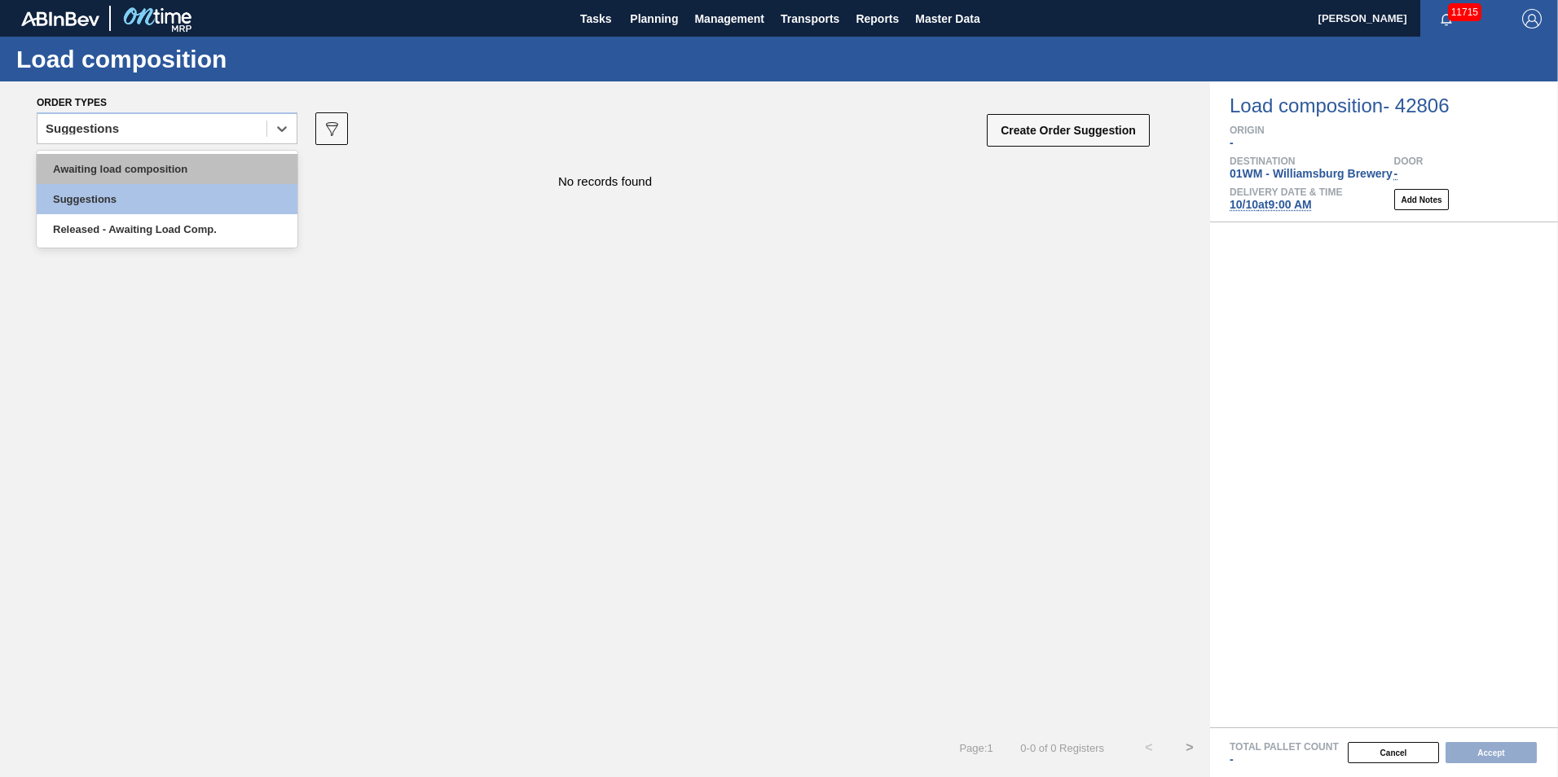
click at [134, 162] on div "Awaiting load composition" at bounding box center [167, 169] width 261 height 30
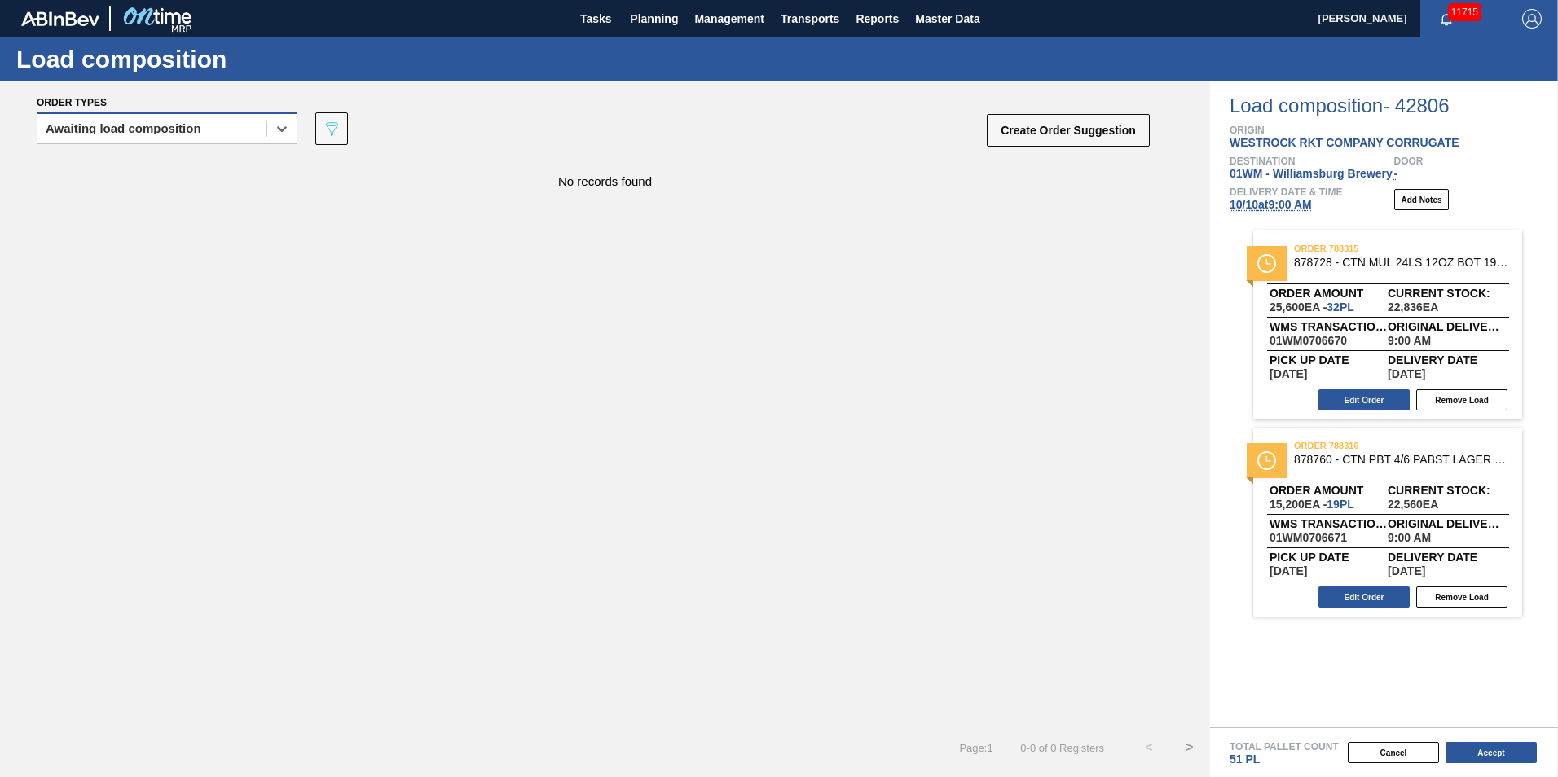
click at [79, 130] on div "Awaiting load composition" at bounding box center [124, 128] width 156 height 11
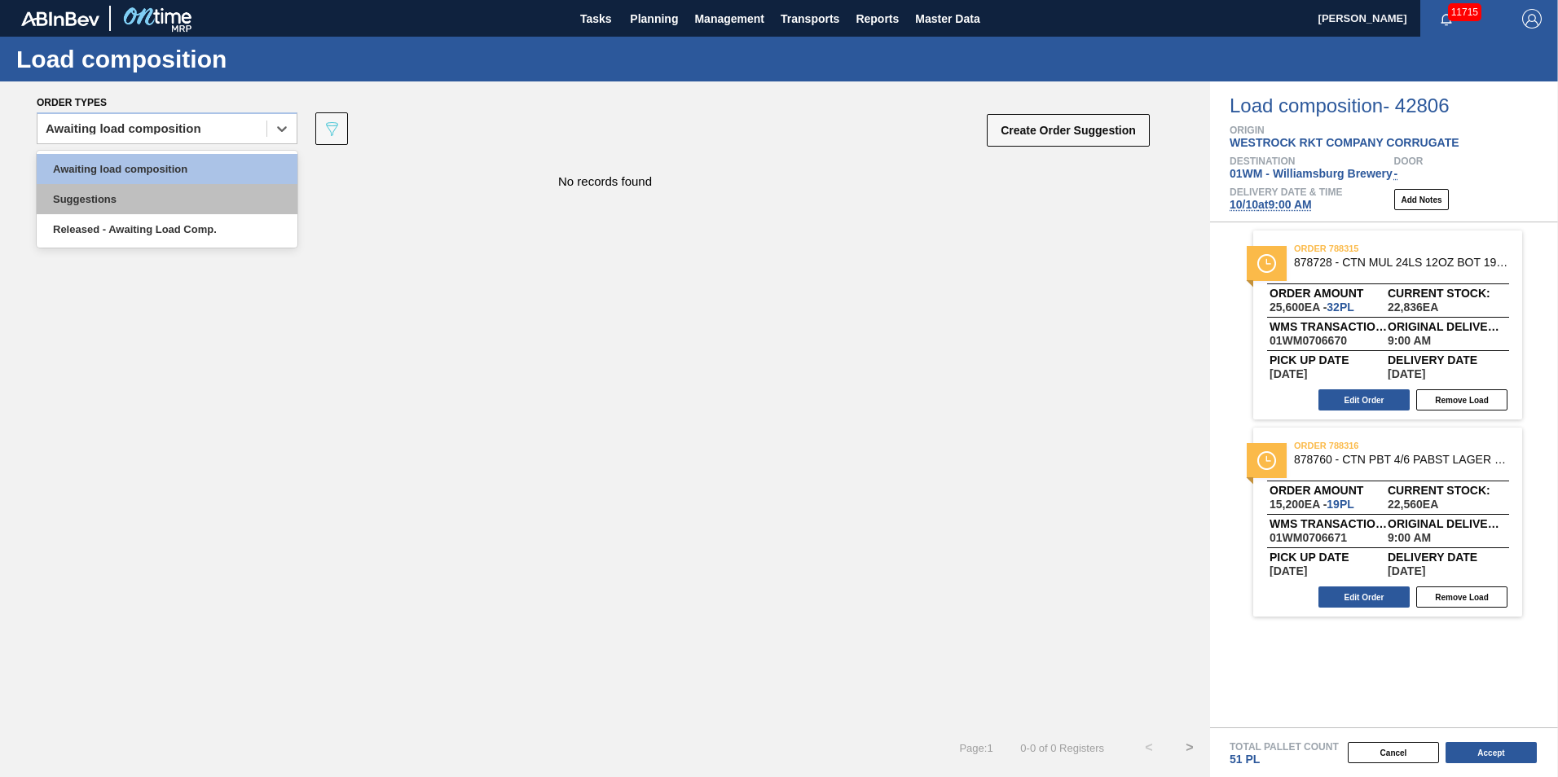
click at [128, 196] on div "Suggestions" at bounding box center [167, 199] width 261 height 30
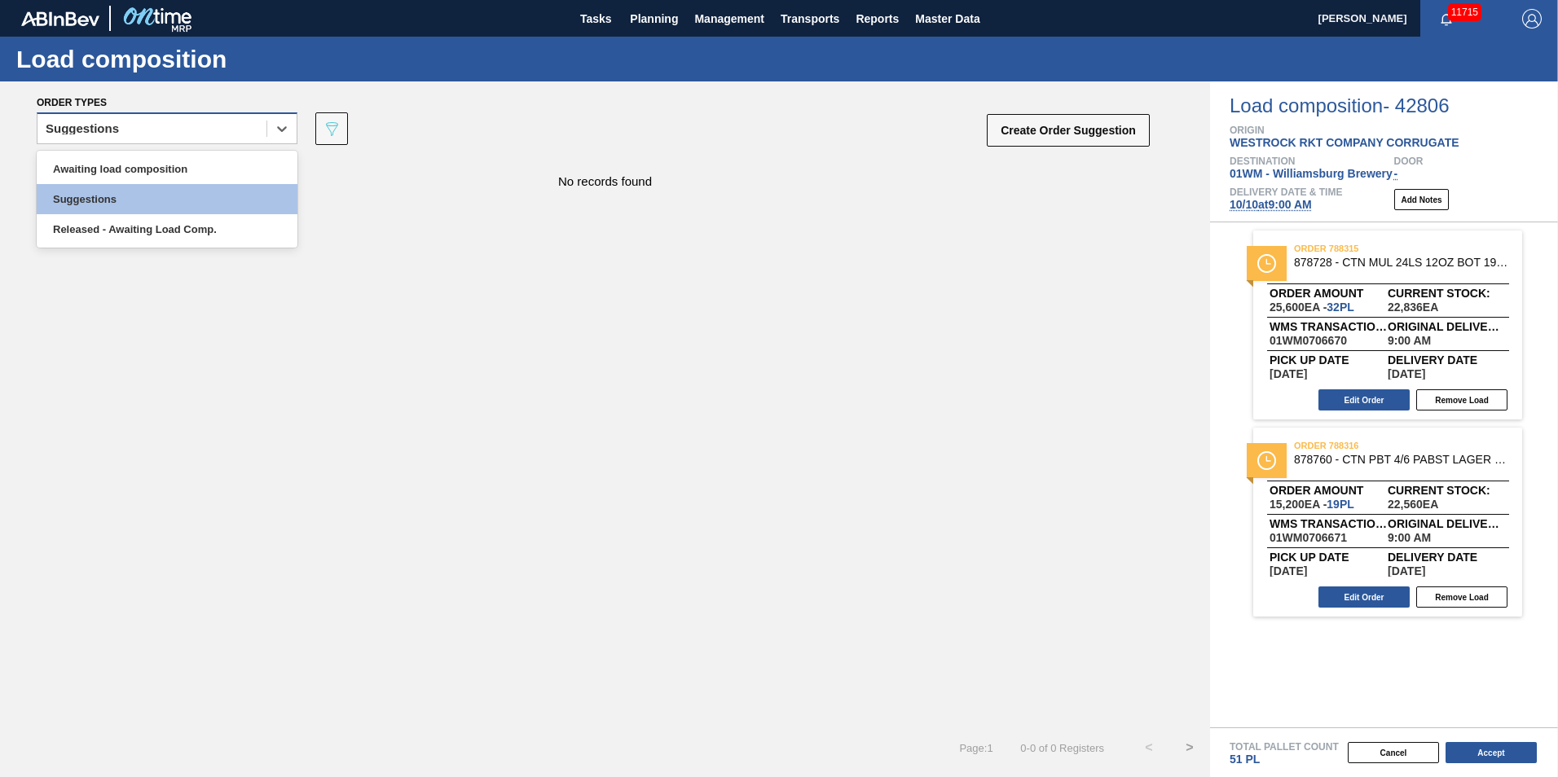
click at [162, 135] on div "Suggestions" at bounding box center [151, 129] width 229 height 24
click at [153, 175] on div "Awaiting load composition" at bounding box center [167, 169] width 261 height 30
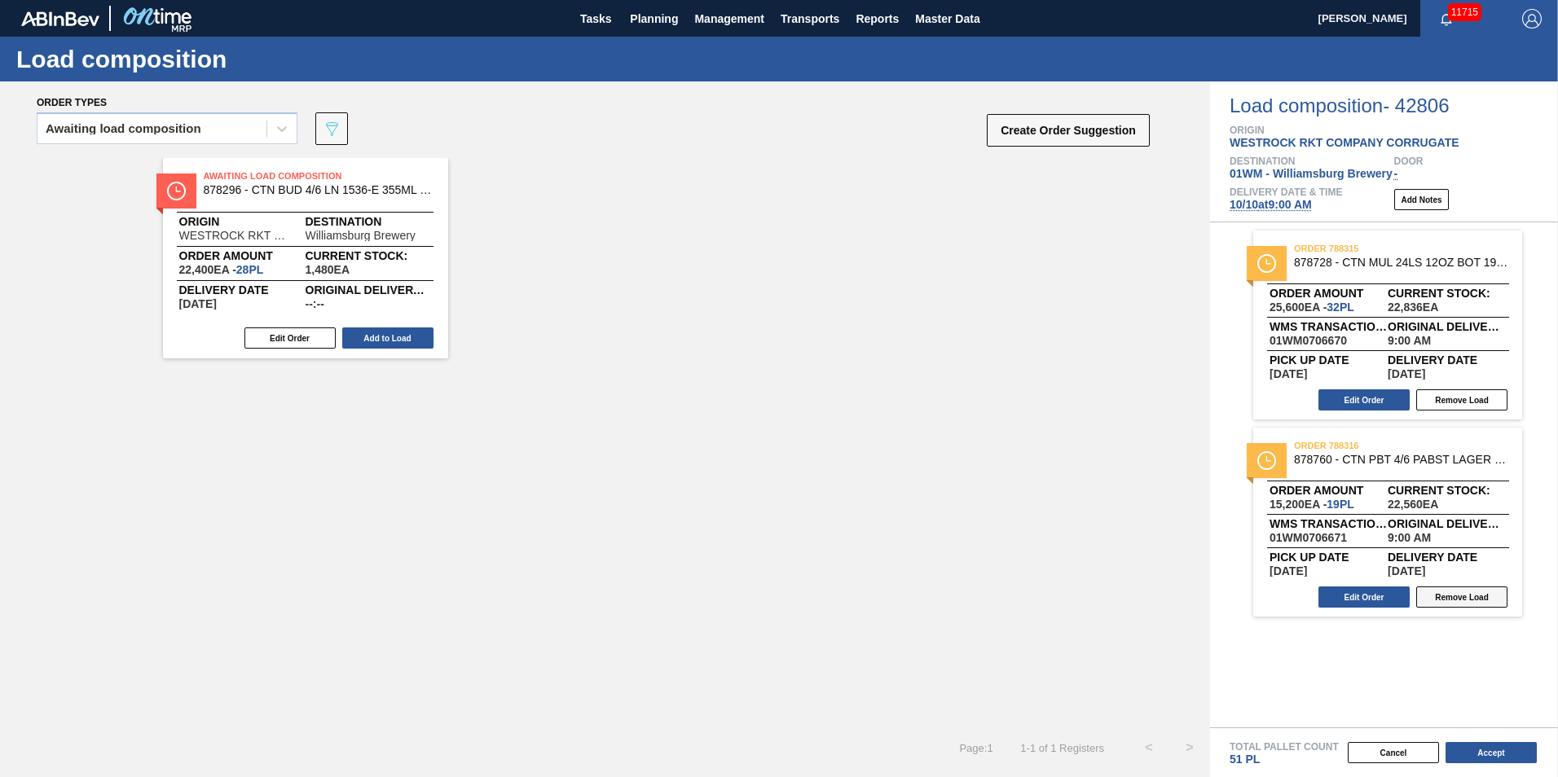
click at [1463, 593] on button "Remove Load" at bounding box center [1461, 597] width 91 height 21
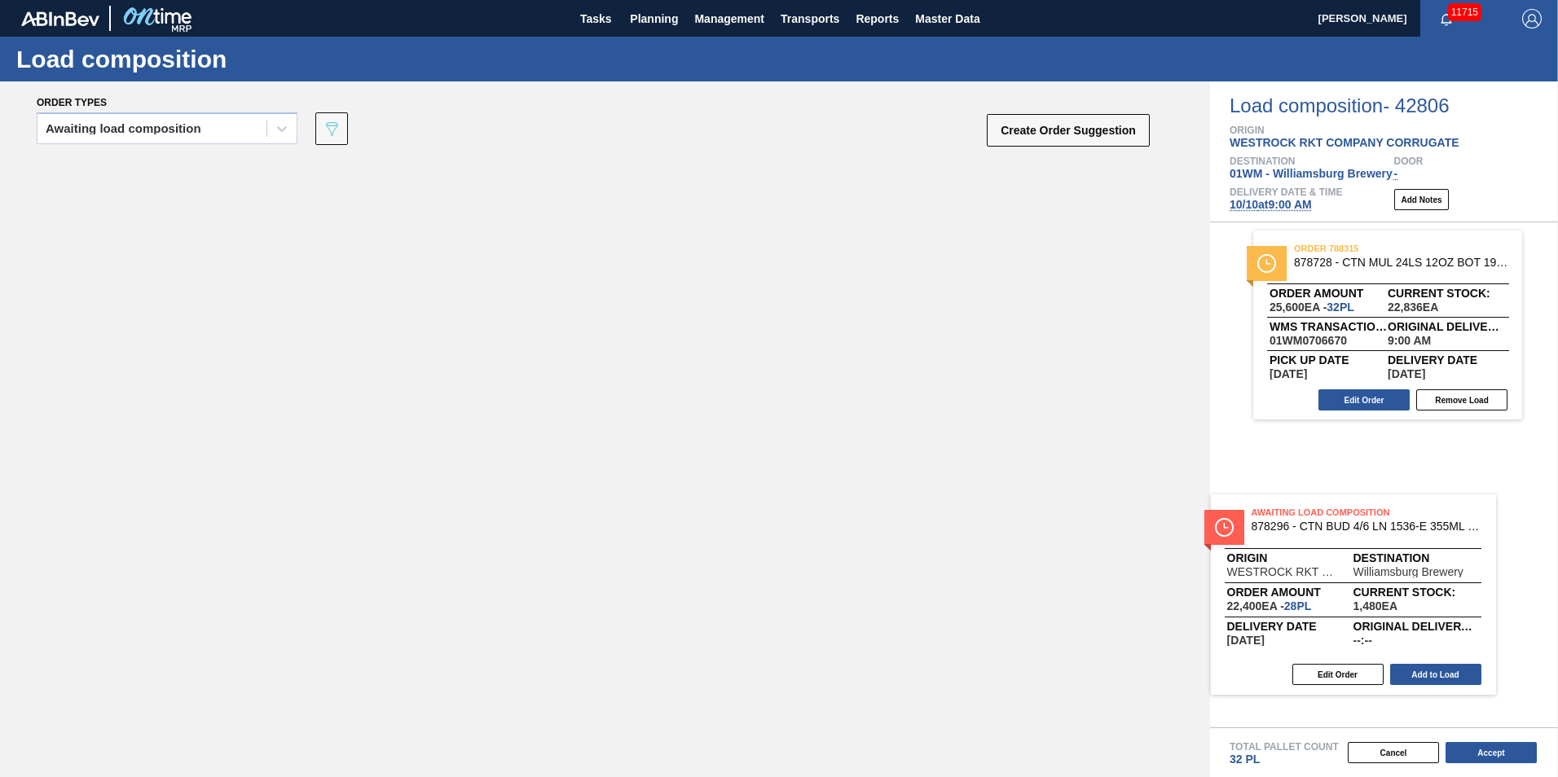
drag, startPoint x: 334, startPoint y: 252, endPoint x: 1427, endPoint y: 570, distance: 1138.3
click at [1427, 570] on div "Order types Awaiting load composition 089F7B8B-B2A5-4AFE-B5C0-19BA573D28AC Crea…" at bounding box center [779, 429] width 1558 height 696
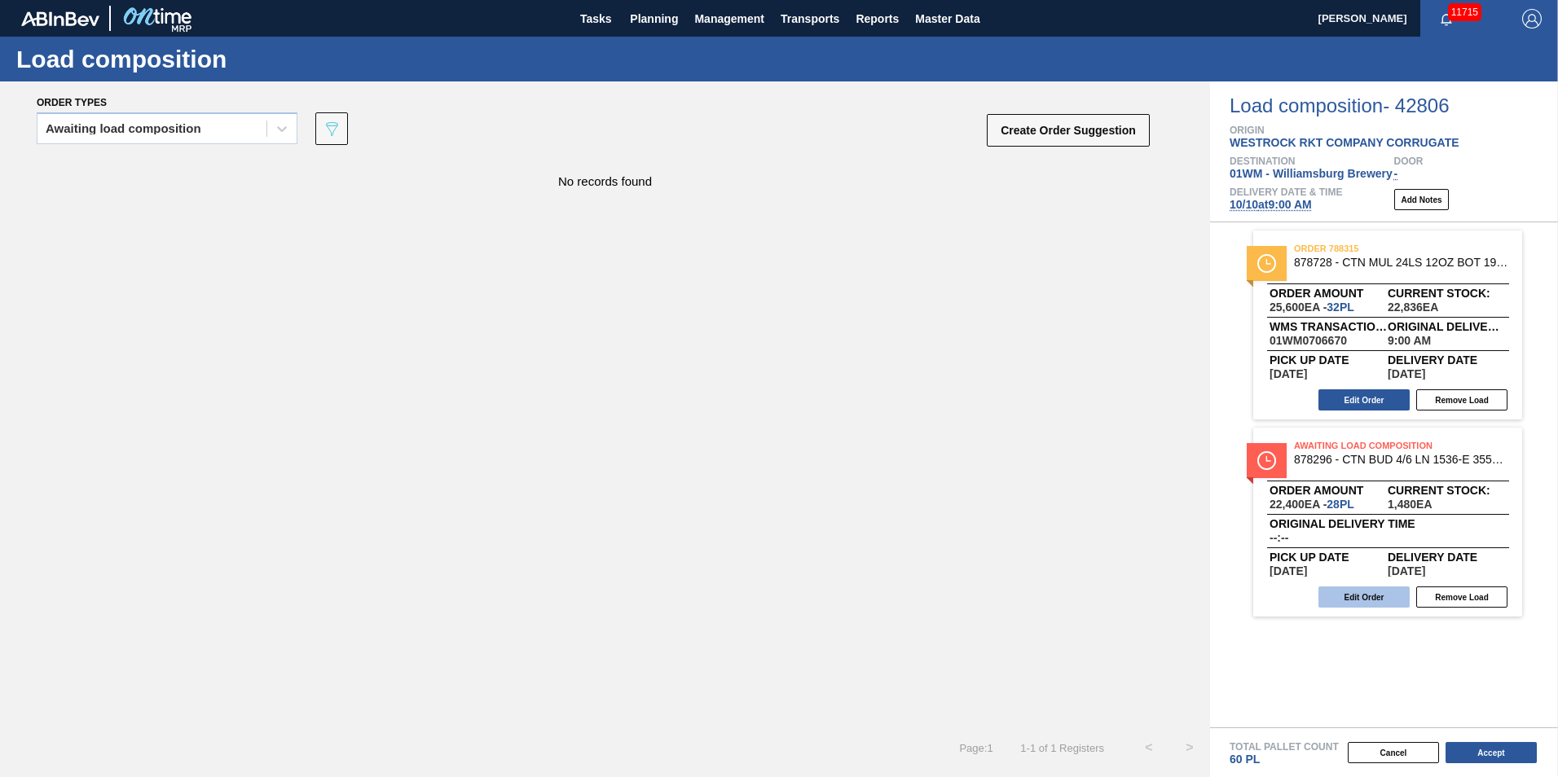
click at [1355, 598] on button "Edit Order" at bounding box center [1364, 597] width 91 height 21
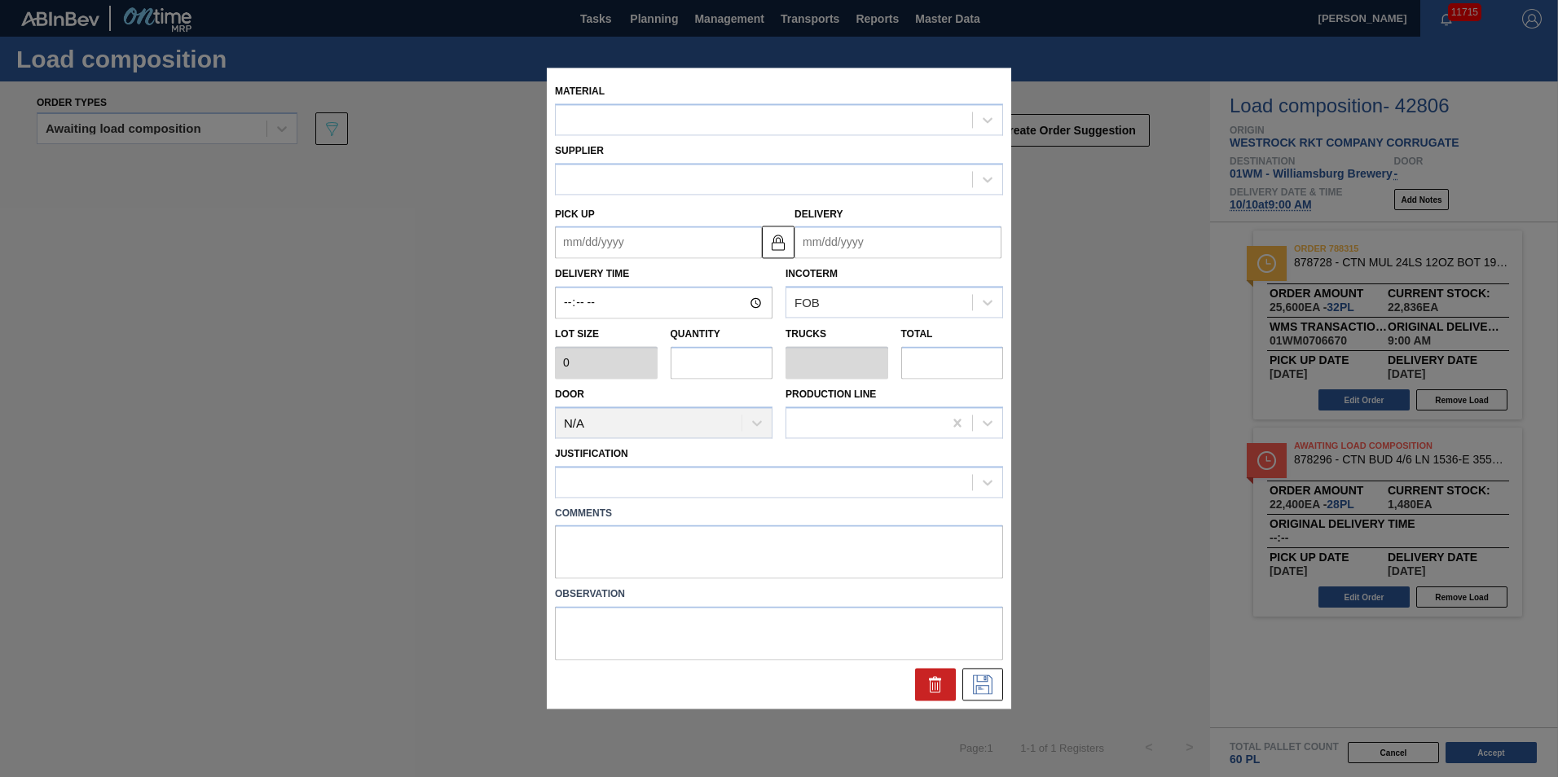
type input "800"
type input "28"
type input "0.538"
type input "22,400"
type up "[DATE]"
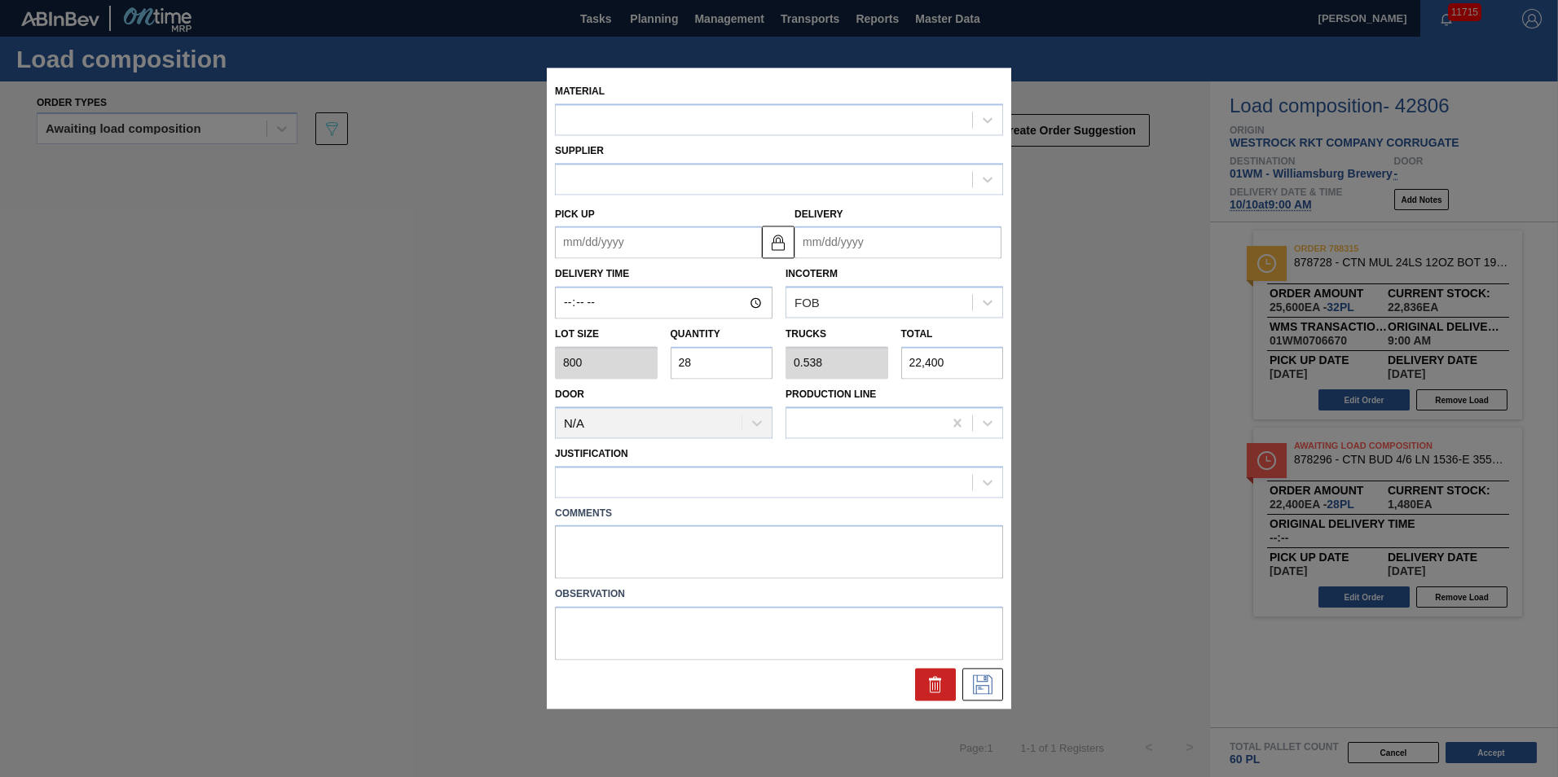
type input "[DATE]"
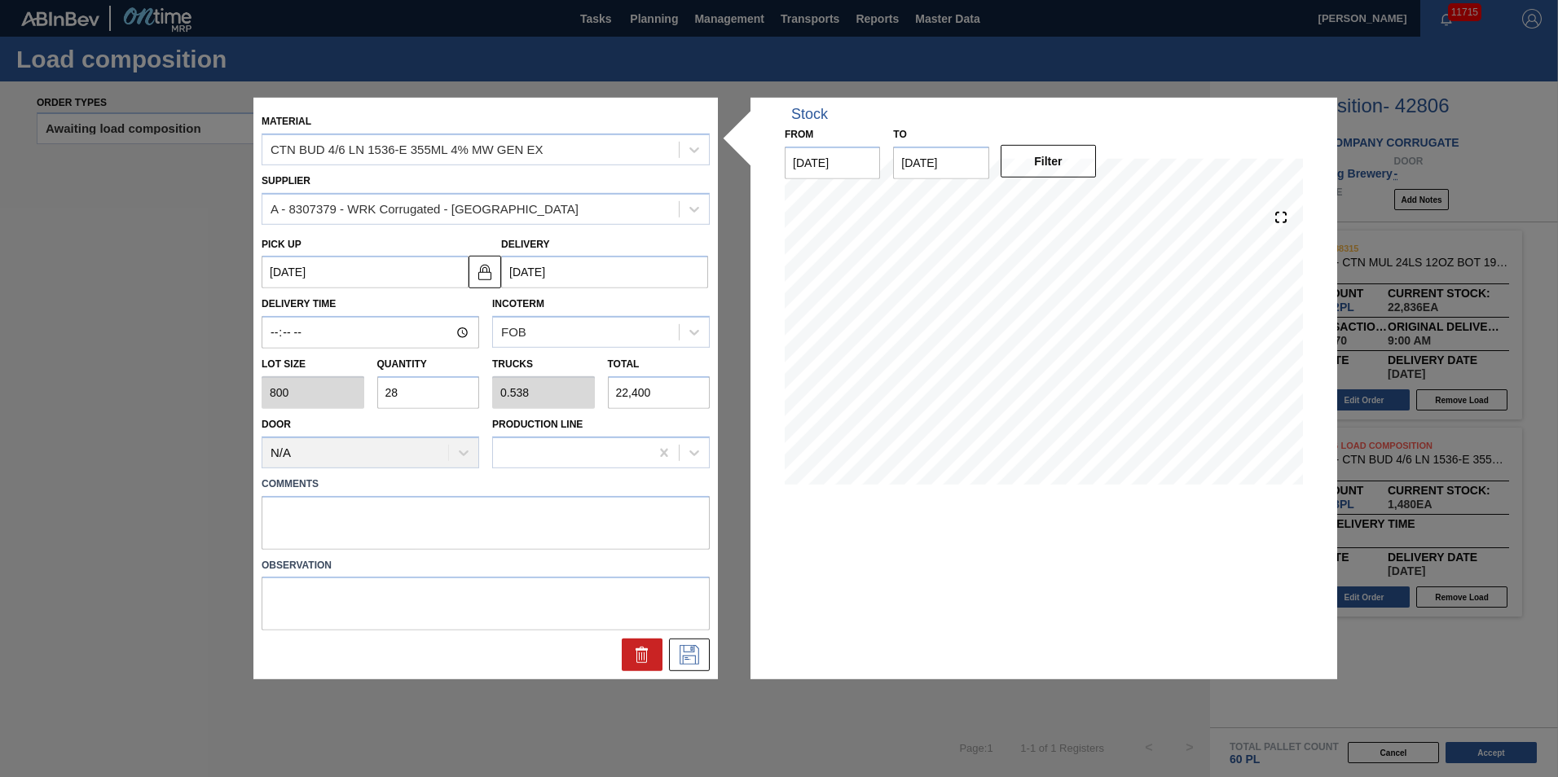
drag, startPoint x: 417, startPoint y: 379, endPoint x: 363, endPoint y: 334, distance: 70.6
click at [380, 354] on div "Quantity 28" at bounding box center [428, 381] width 103 height 56
type input "1"
type input "0.019"
type input "800"
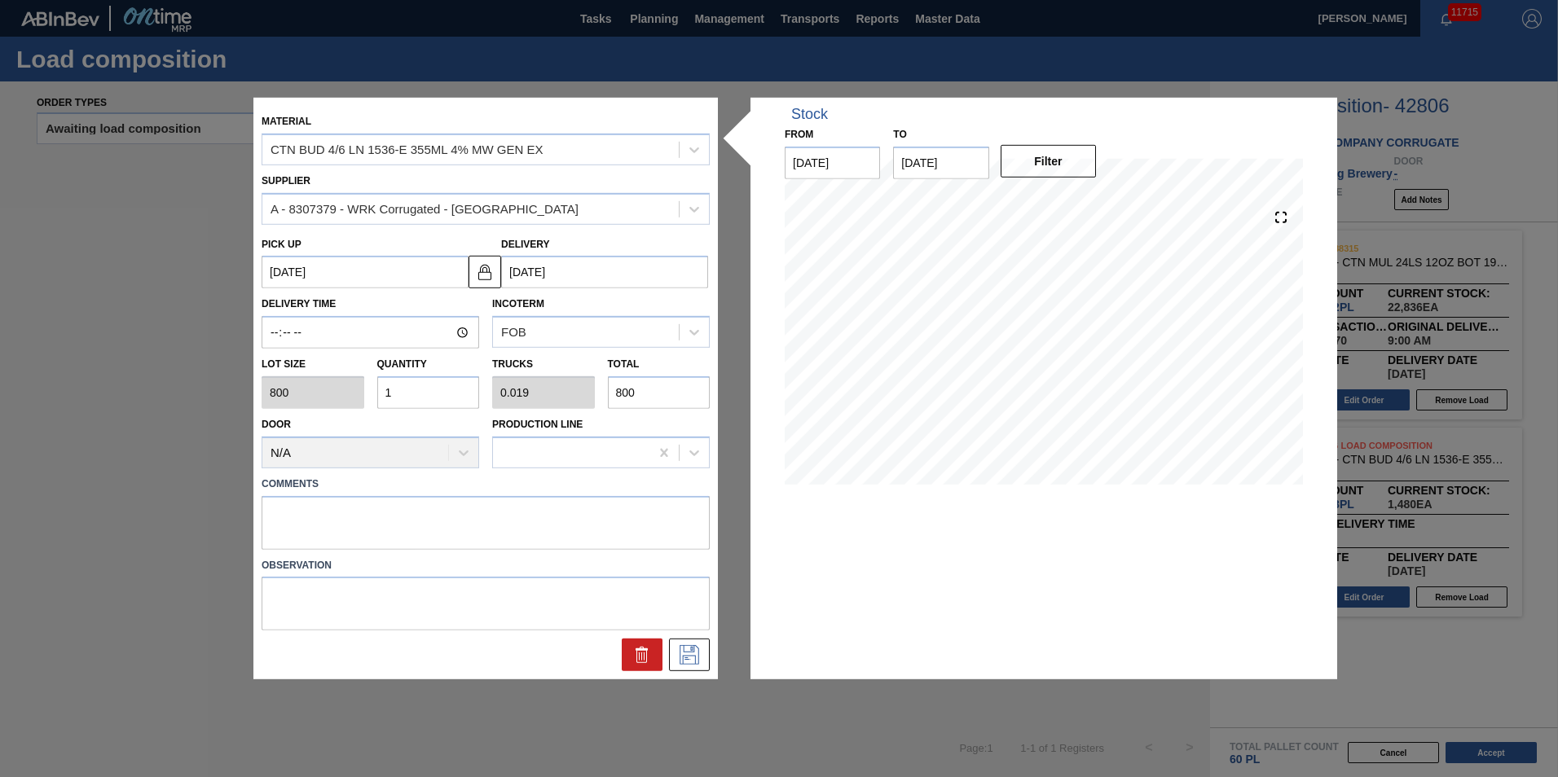
type input "19"
type input "0.365"
type input "15,200"
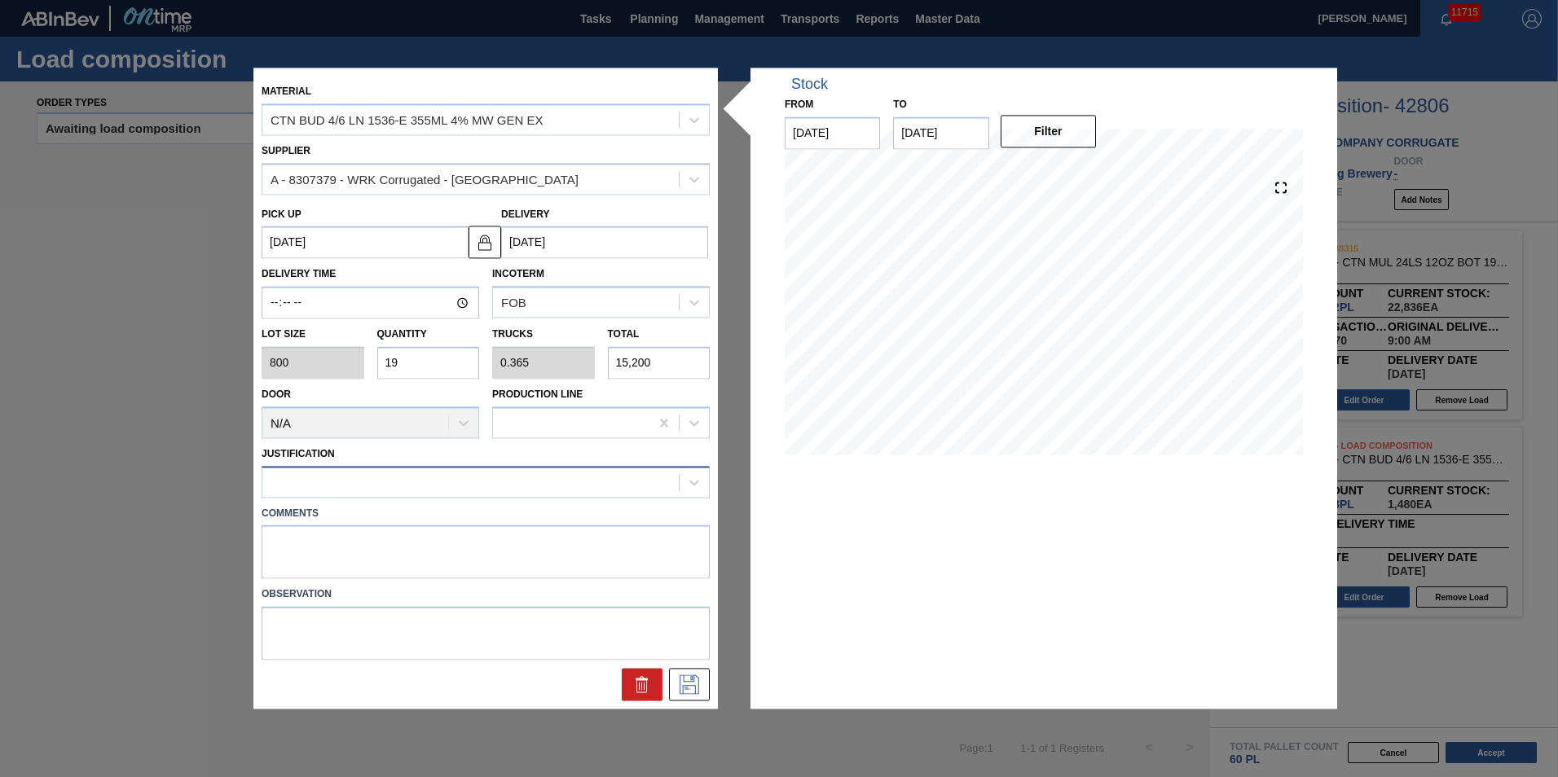
type input "19"
click at [629, 466] on div at bounding box center [486, 482] width 448 height 32
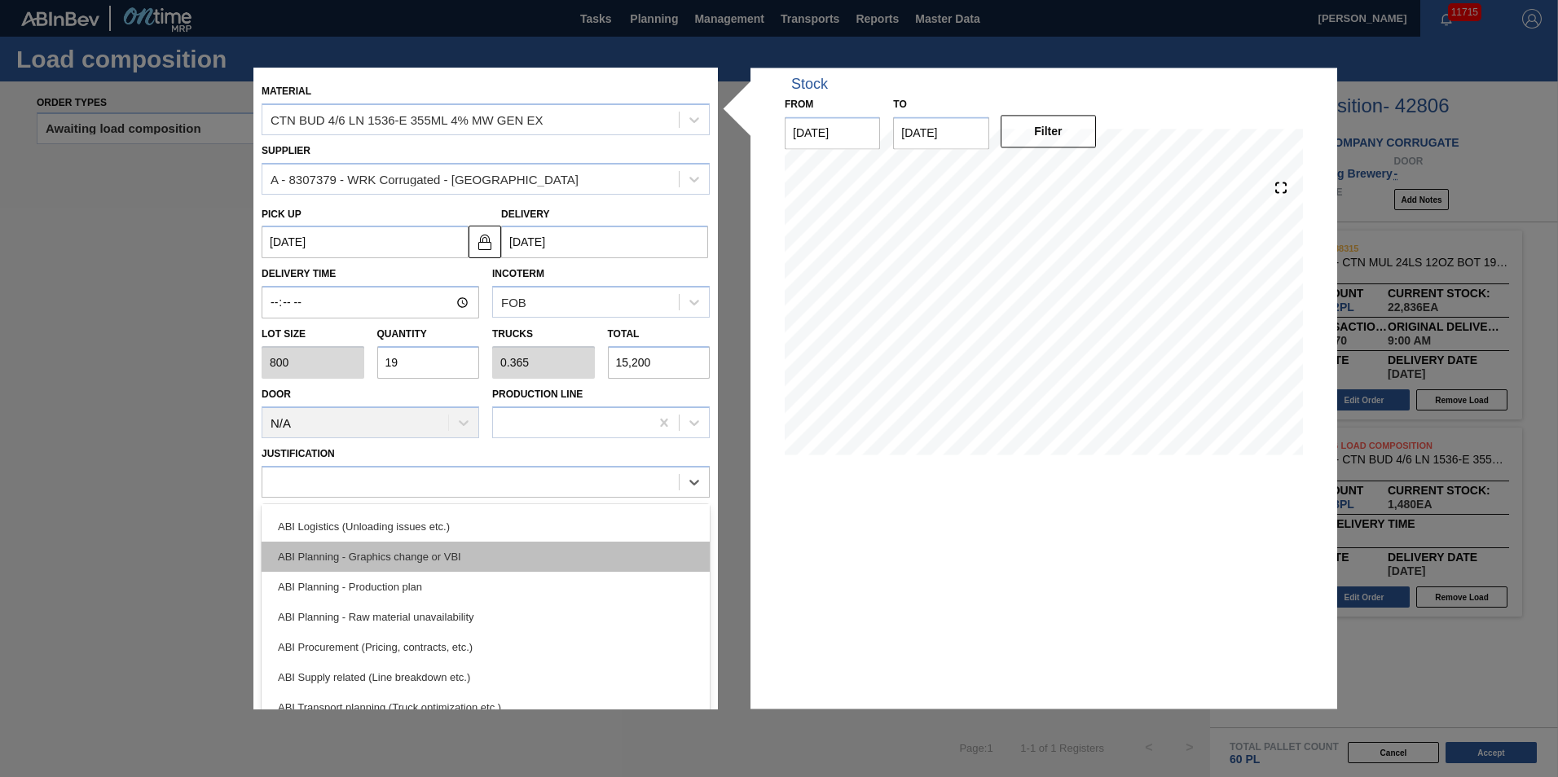
scroll to position [163, 0]
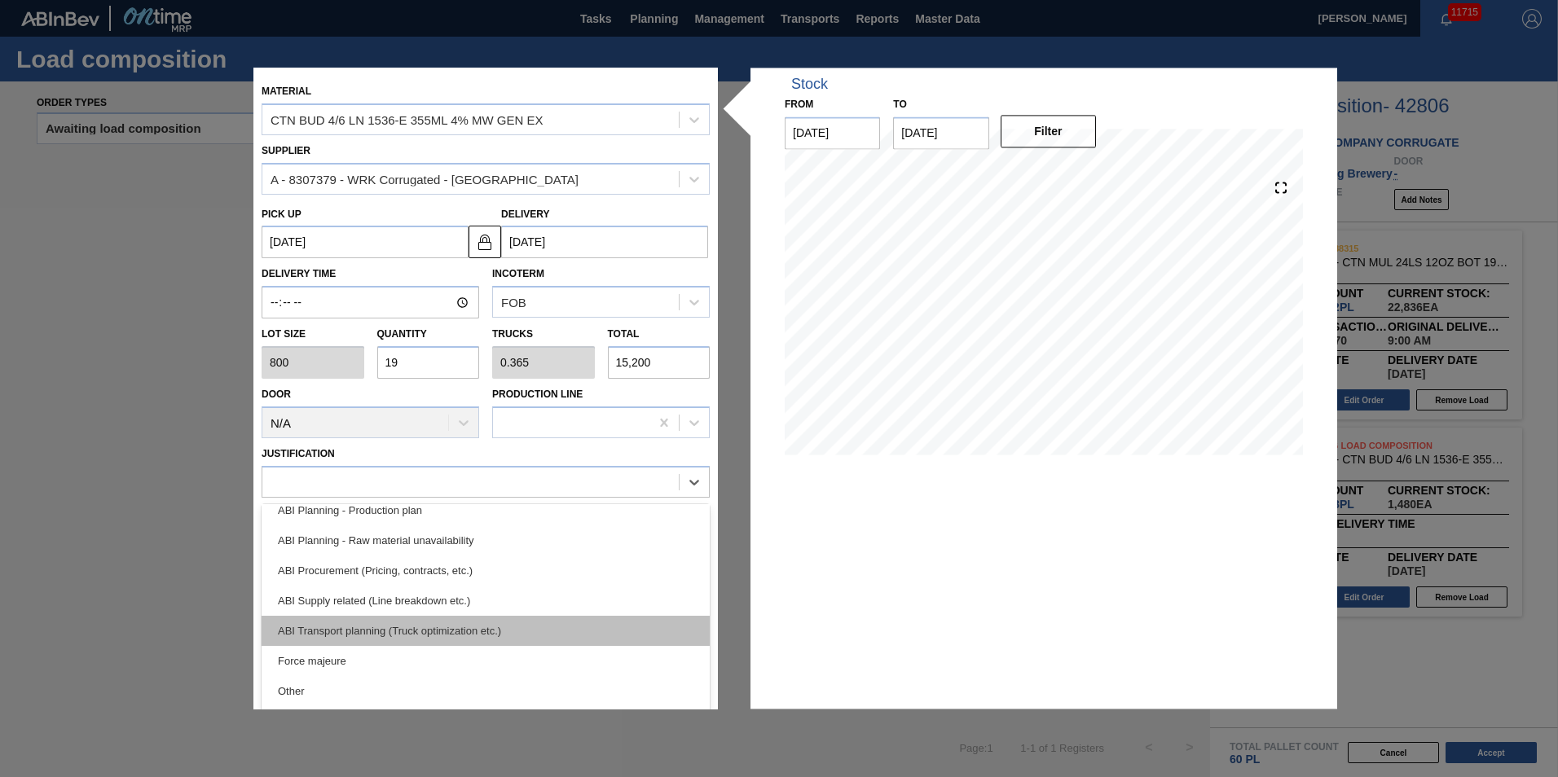
click at [557, 638] on div "ABI Transport planning (Truck optimization etc.)" at bounding box center [486, 631] width 448 height 30
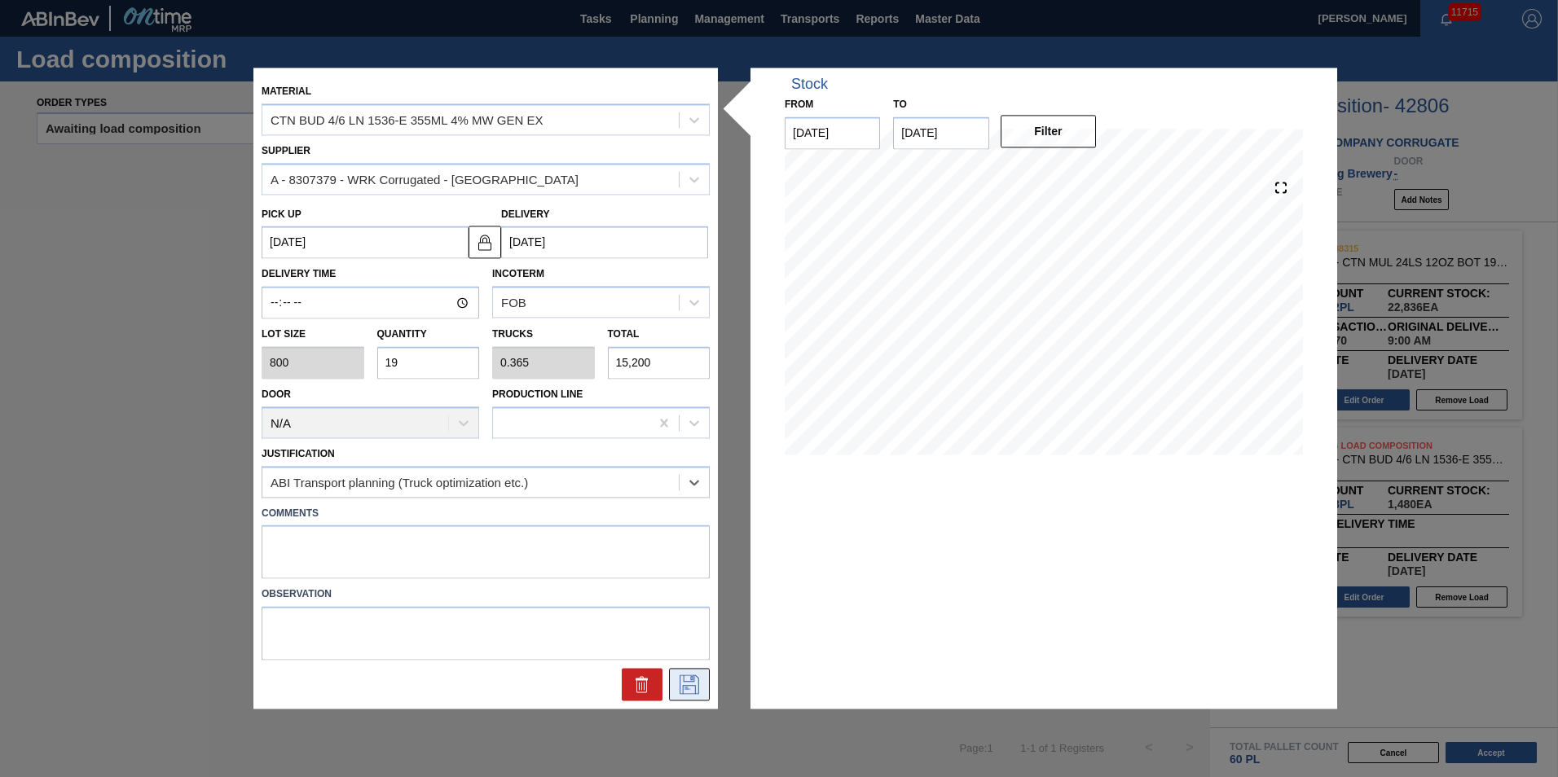
click at [681, 690] on icon at bounding box center [689, 686] width 26 height 20
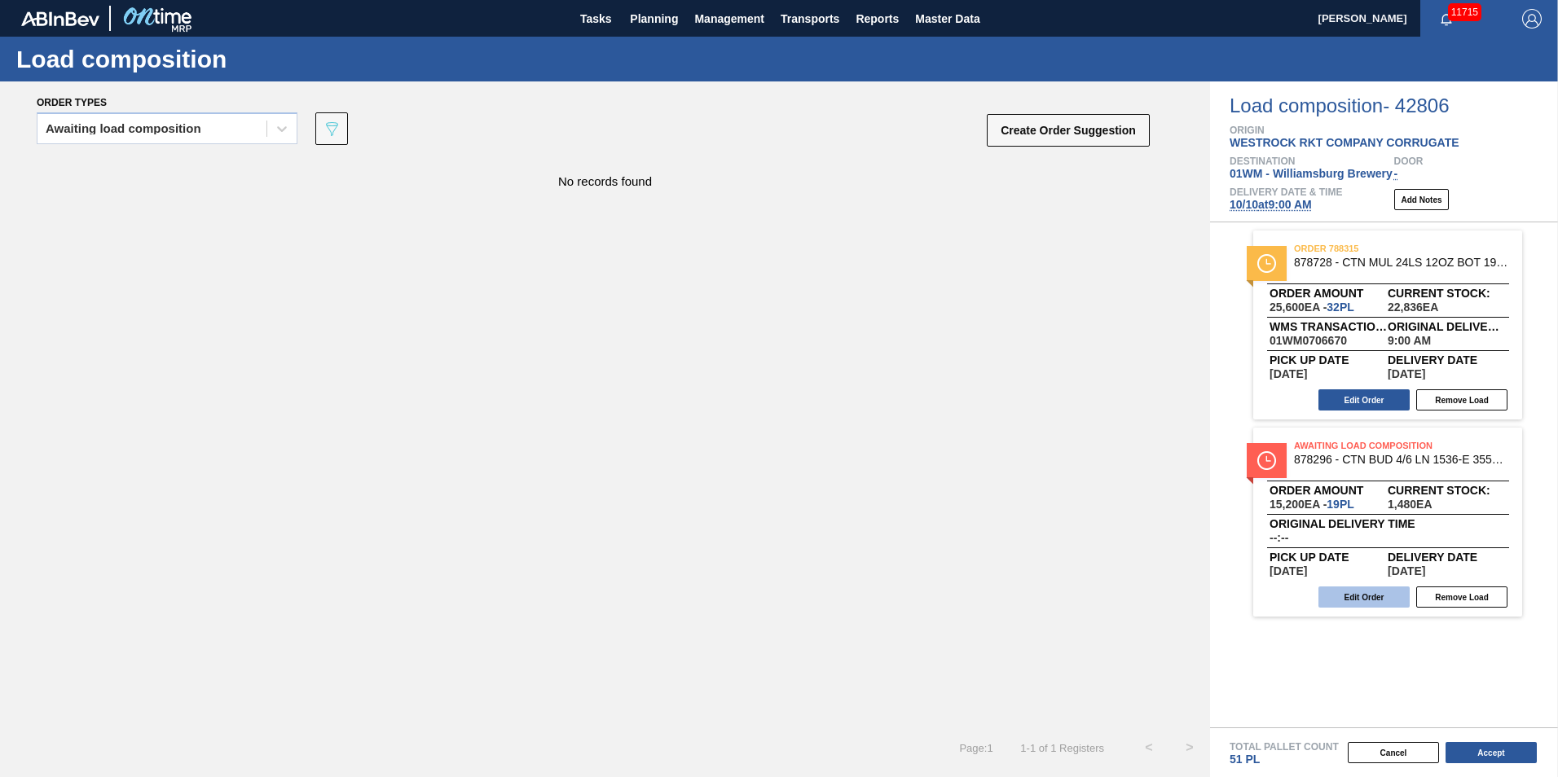
click at [1360, 597] on button "Edit Order" at bounding box center [1364, 597] width 91 height 21
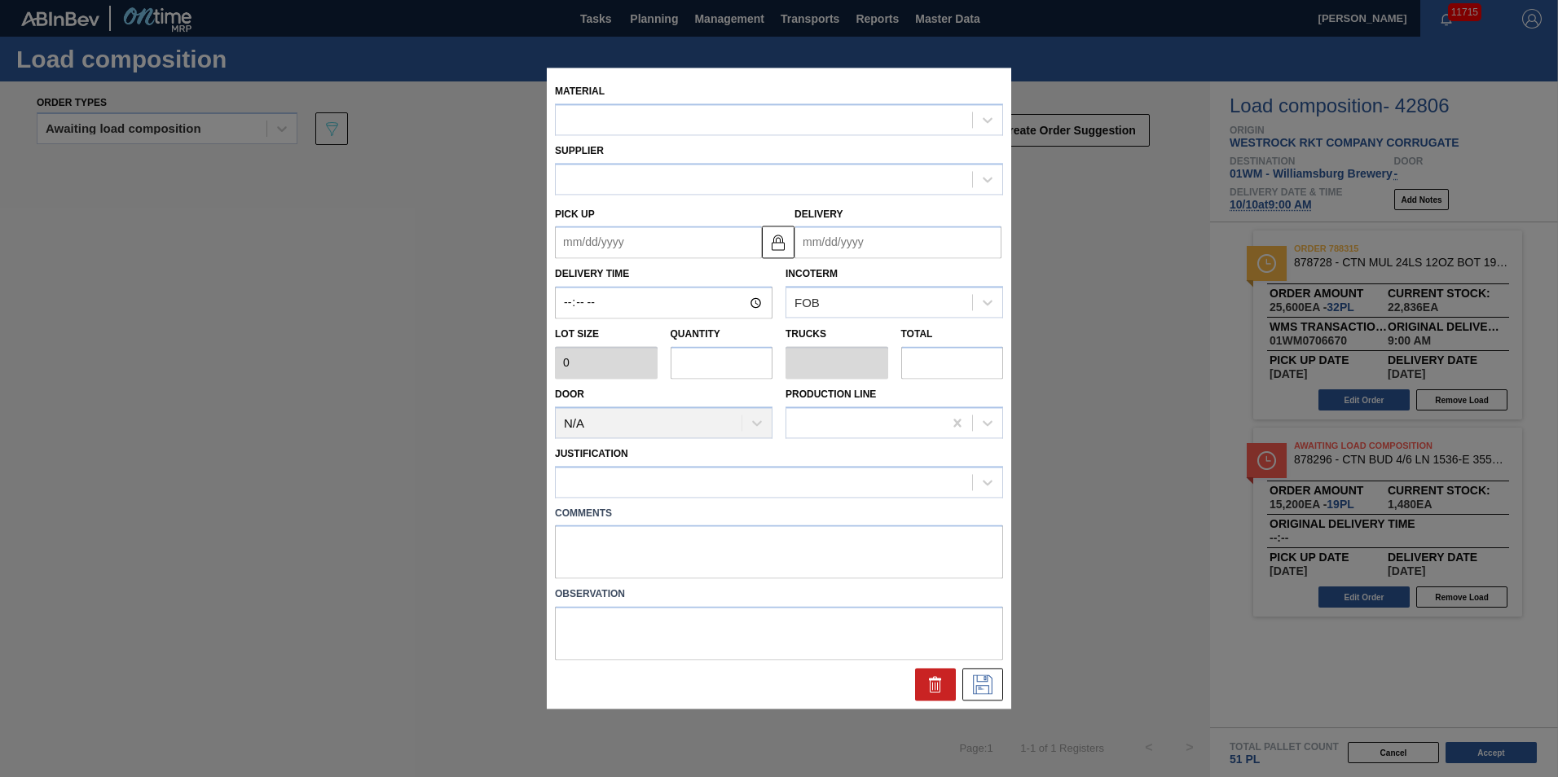
type input "800"
type input "19"
type input "0.365"
type input "15,200"
type up "[DATE]"
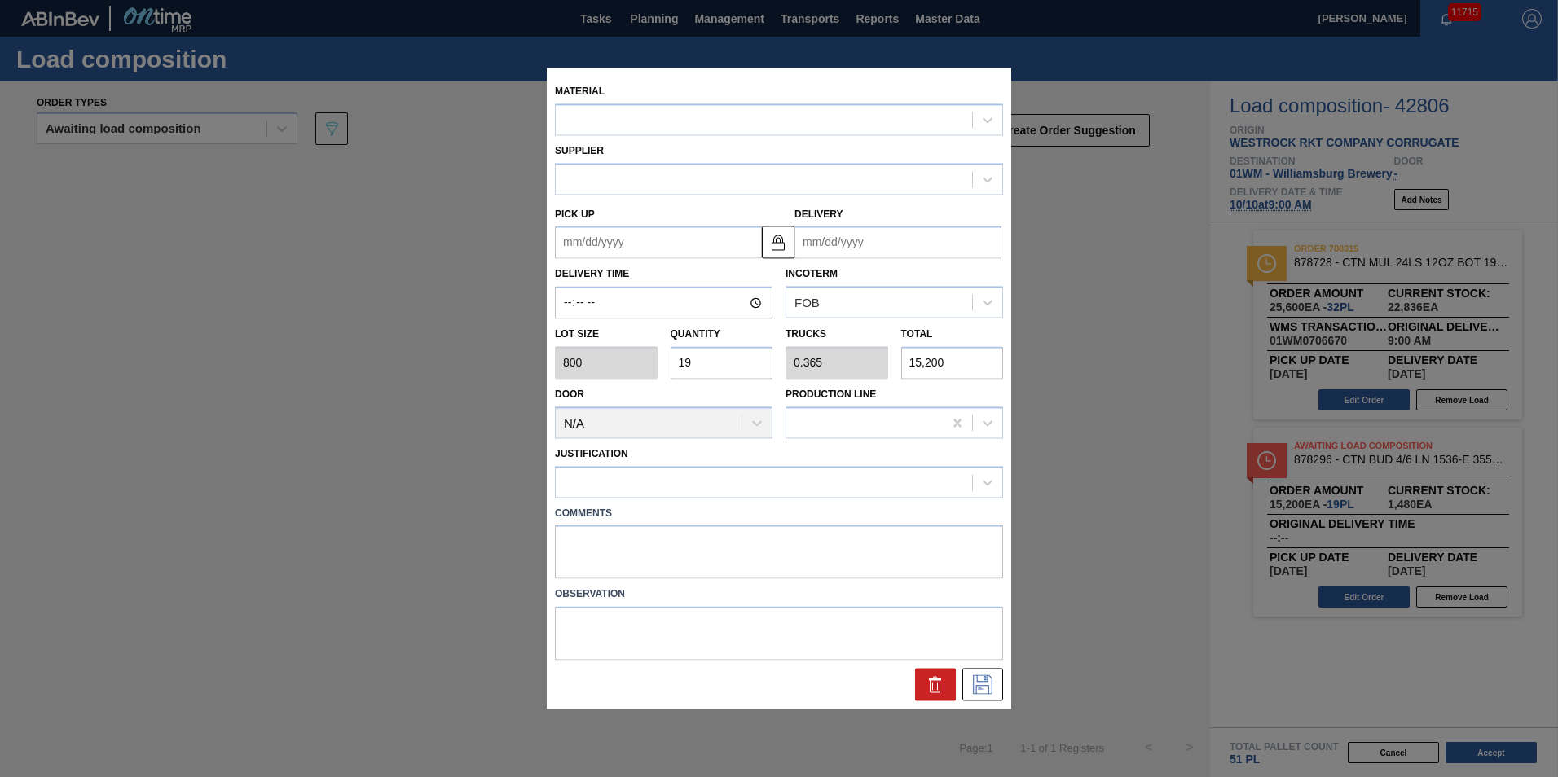
type input "[DATE]"
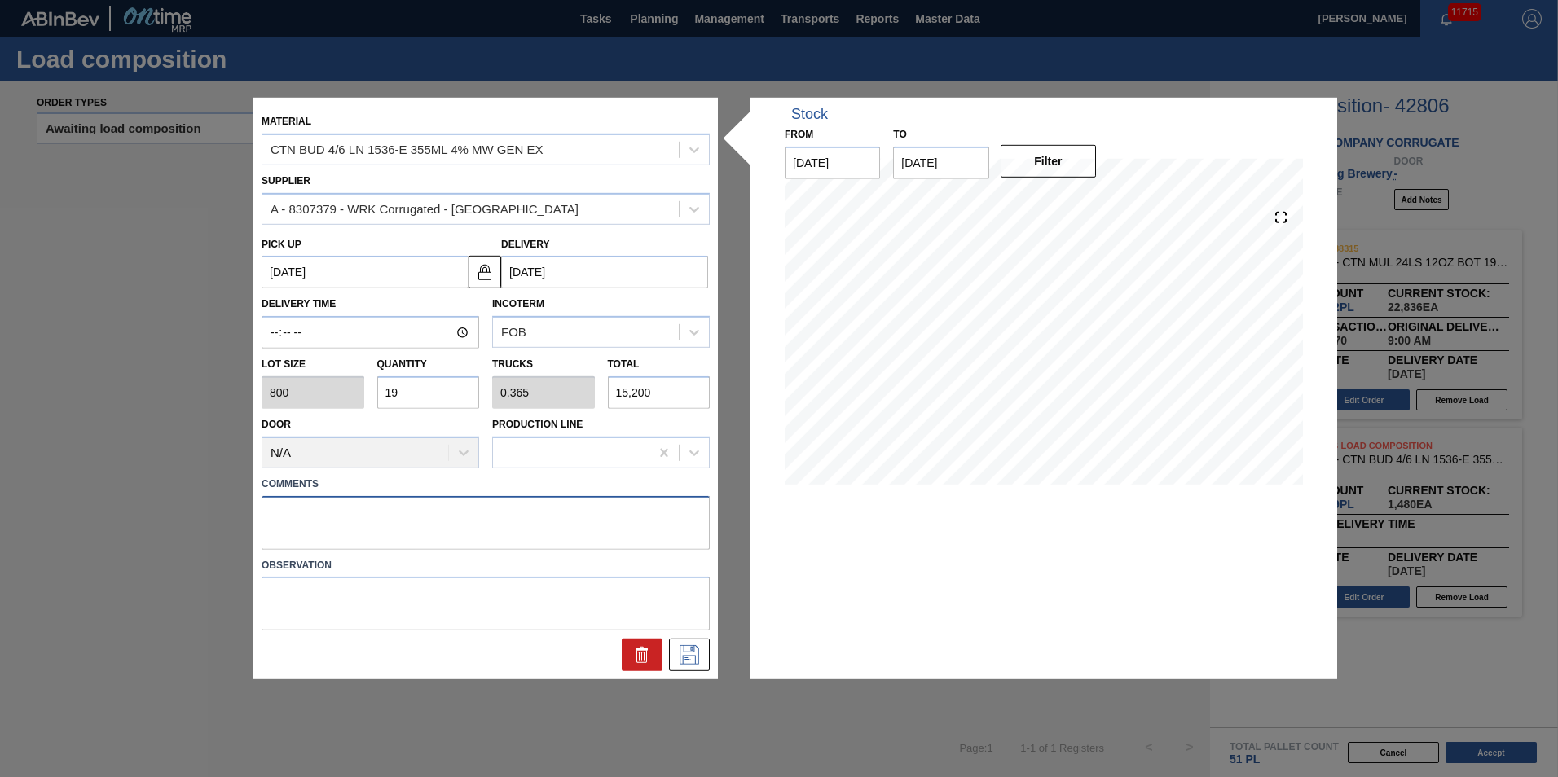
click at [407, 504] on textarea at bounding box center [486, 522] width 448 height 54
type textarea "T"
drag, startPoint x: 368, startPoint y: 385, endPoint x: 117, endPoint y: 323, distance: 259.5
click at [136, 328] on div "Material CTN BUD 4/6 LN 1536-E 355ML 4% MW GEN EX Supplier A - 8307379 - WRK Co…" at bounding box center [779, 388] width 1558 height 777
type input "2"
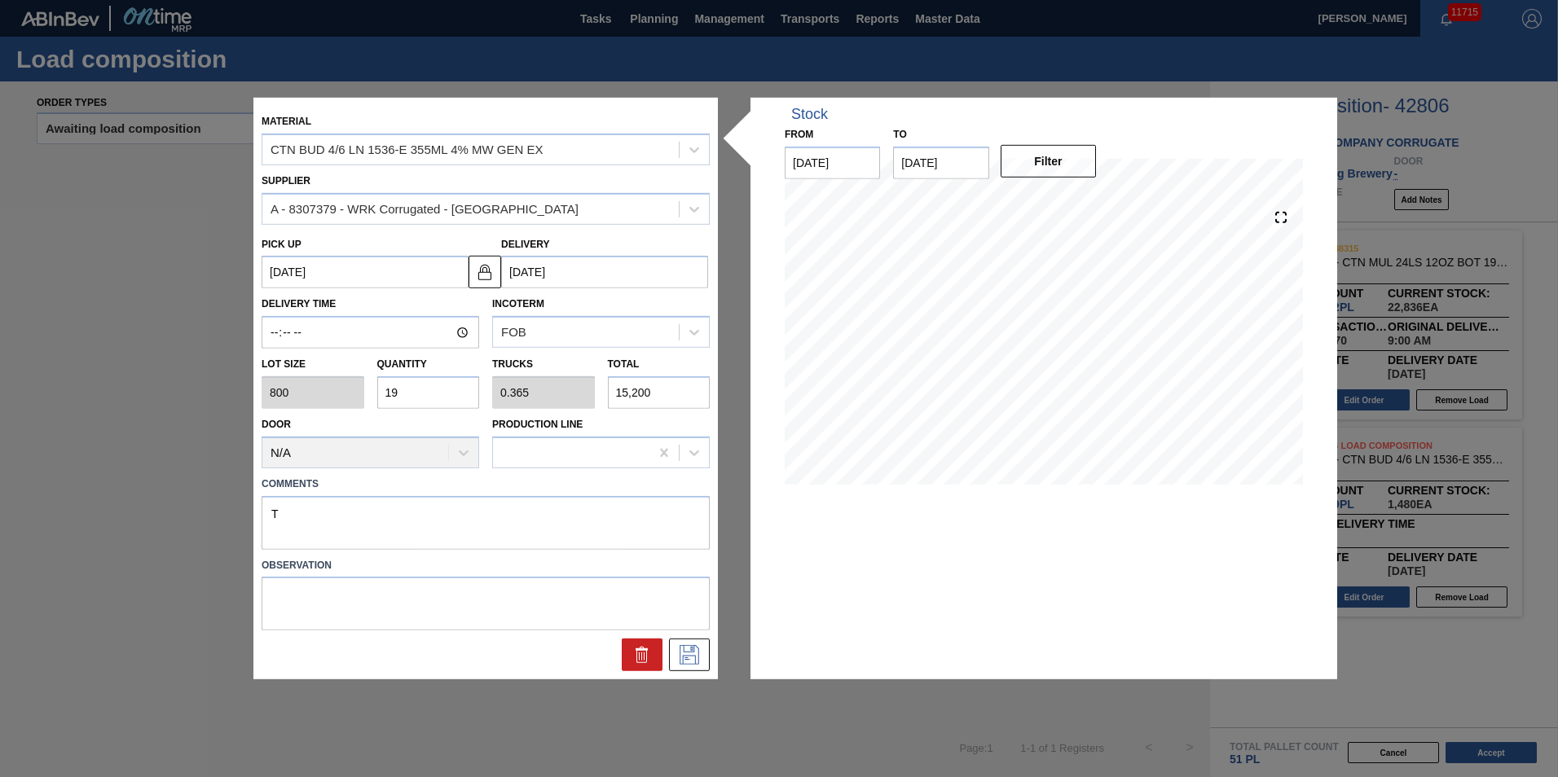
type input "0.038"
type input "1,600"
type input "20"
type input "0.385"
type input "16,000"
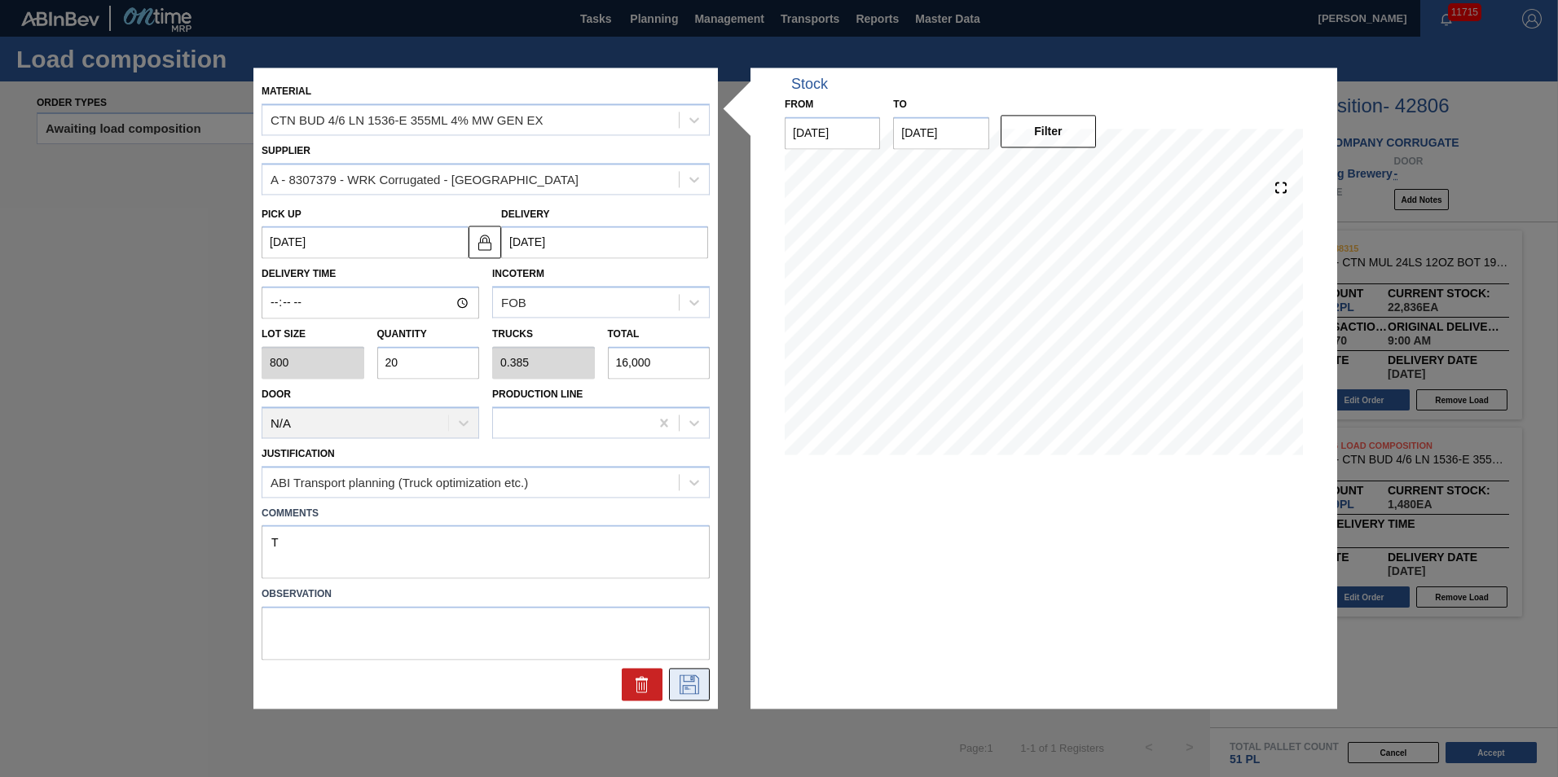
type input "20"
click at [703, 676] on button at bounding box center [689, 685] width 41 height 33
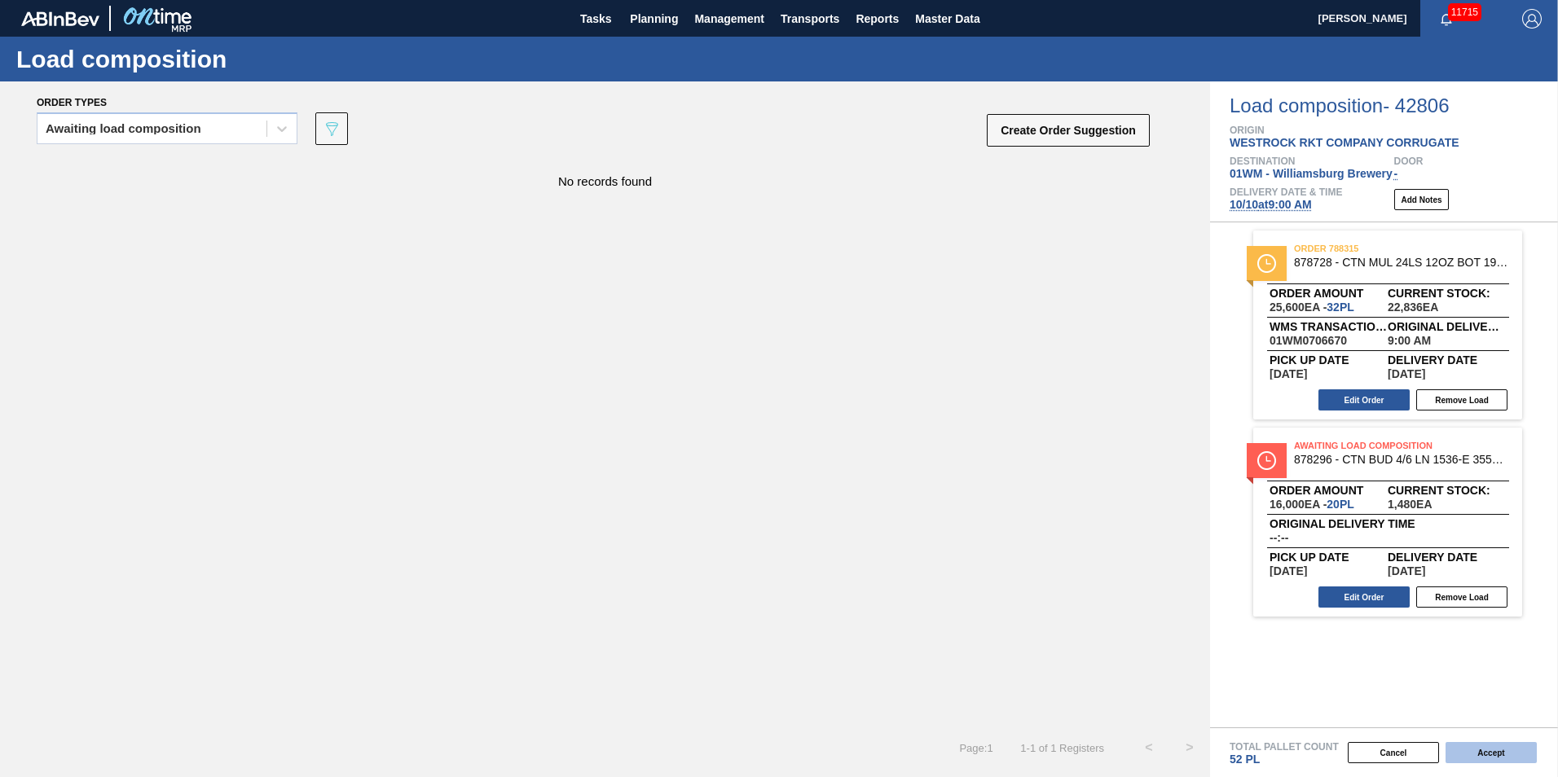
click at [1490, 753] on button "Accept" at bounding box center [1491, 752] width 91 height 21
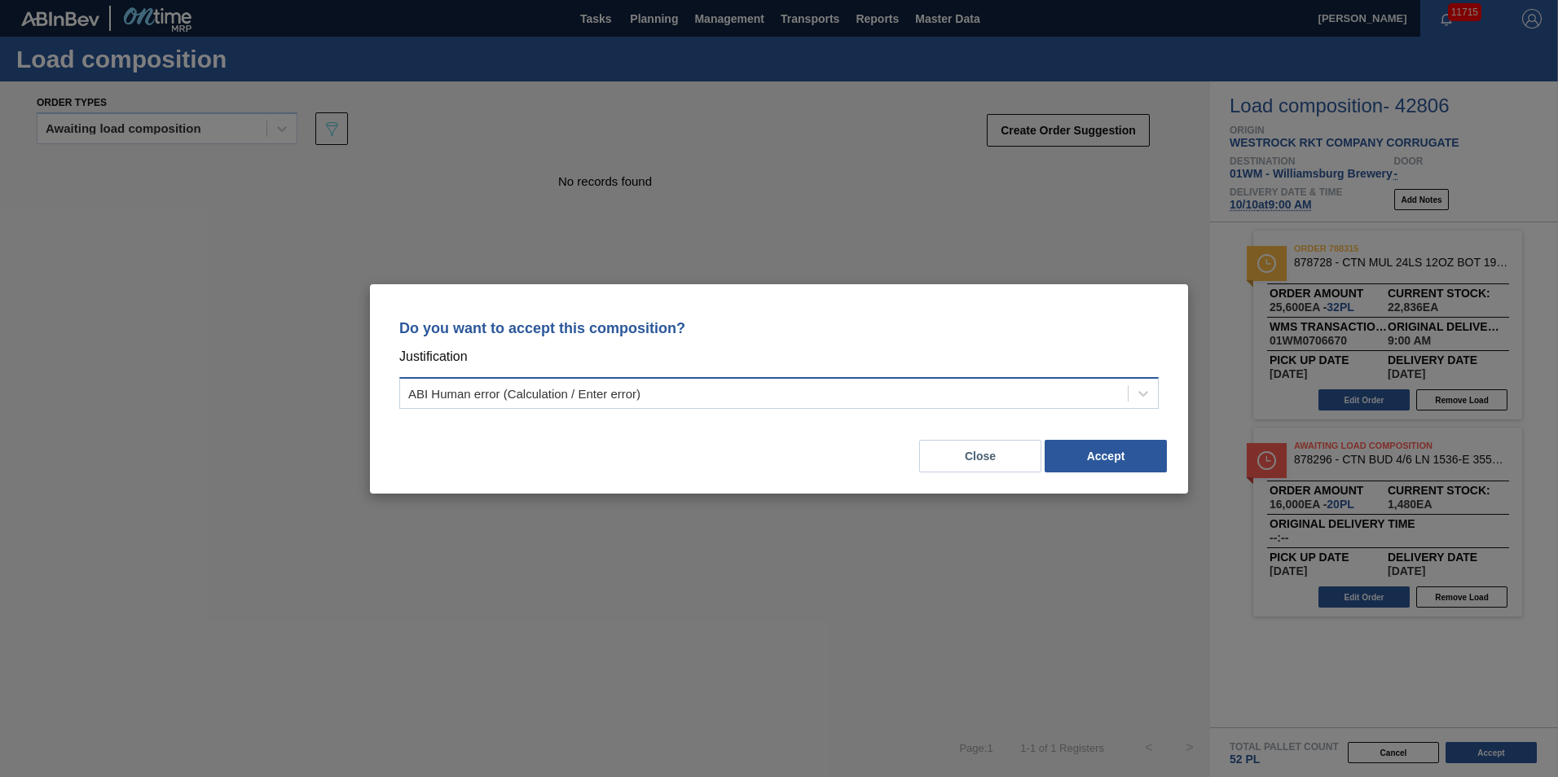
click at [843, 380] on div "ABI Human error (Calculation / Enter error)" at bounding box center [778, 393] width 759 height 32
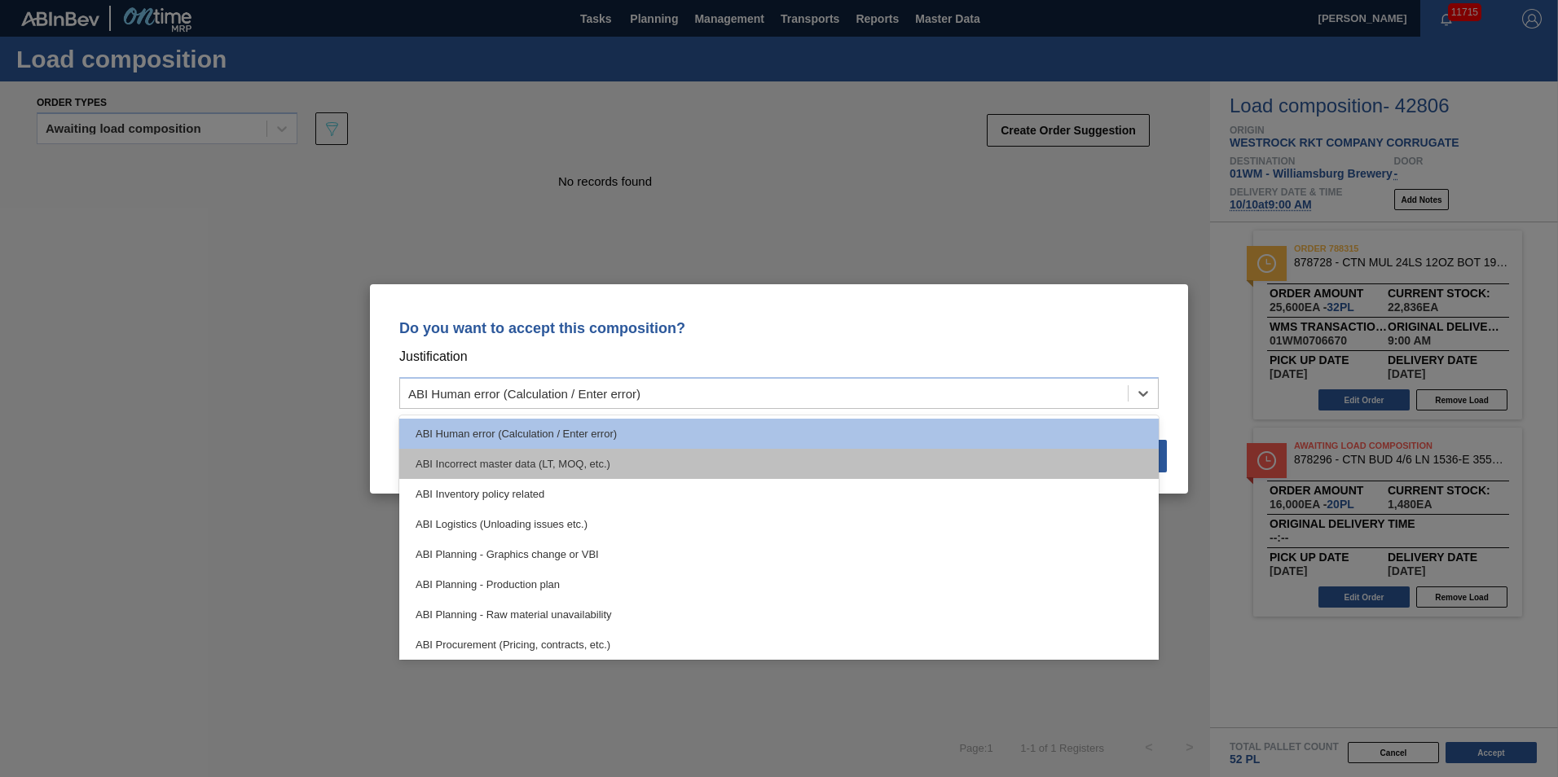
click at [560, 463] on div "ABI Incorrect master data (LT, MOQ, etc.)" at bounding box center [778, 464] width 759 height 30
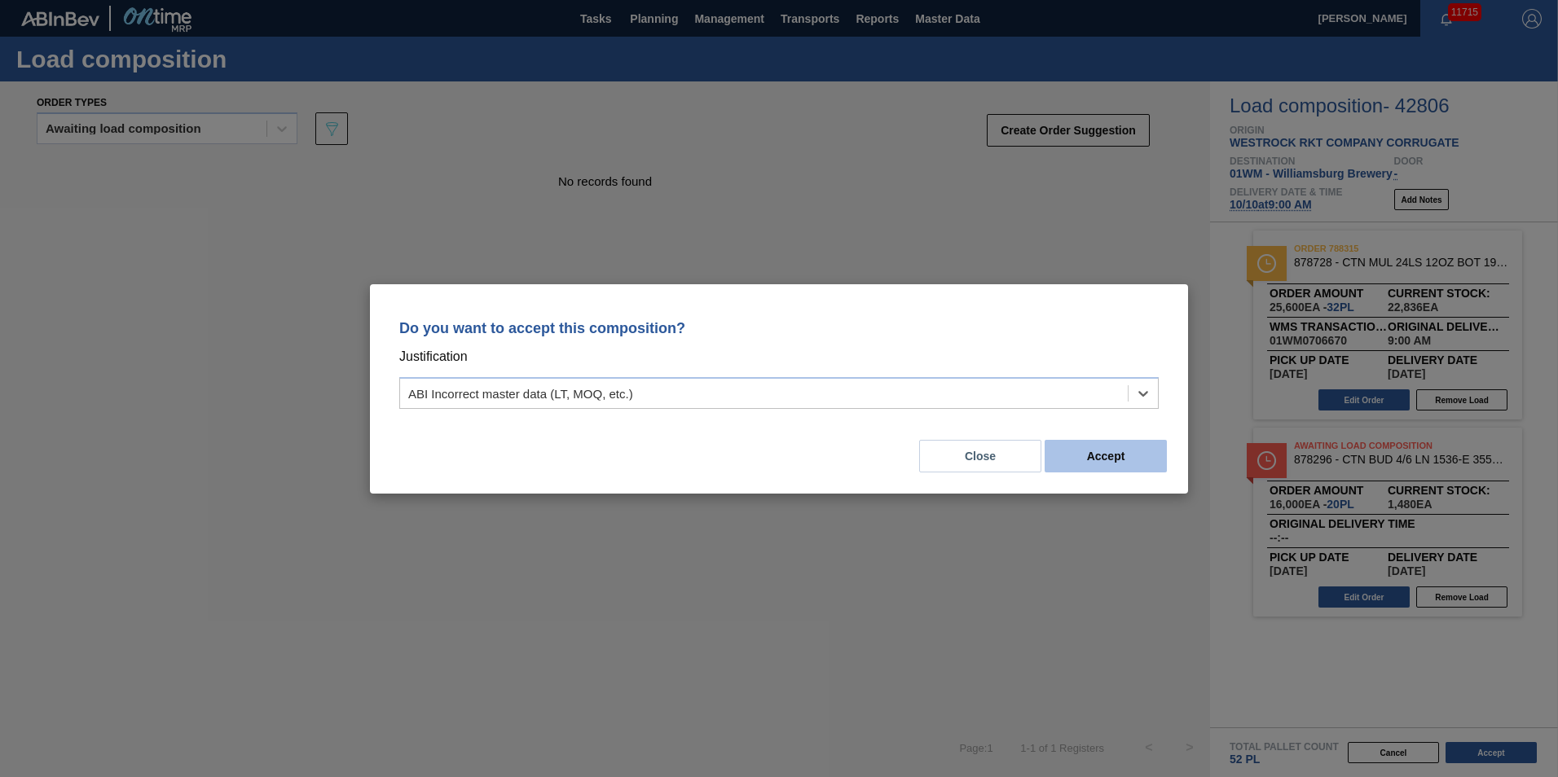
click at [1071, 457] on button "Accept" at bounding box center [1106, 456] width 122 height 33
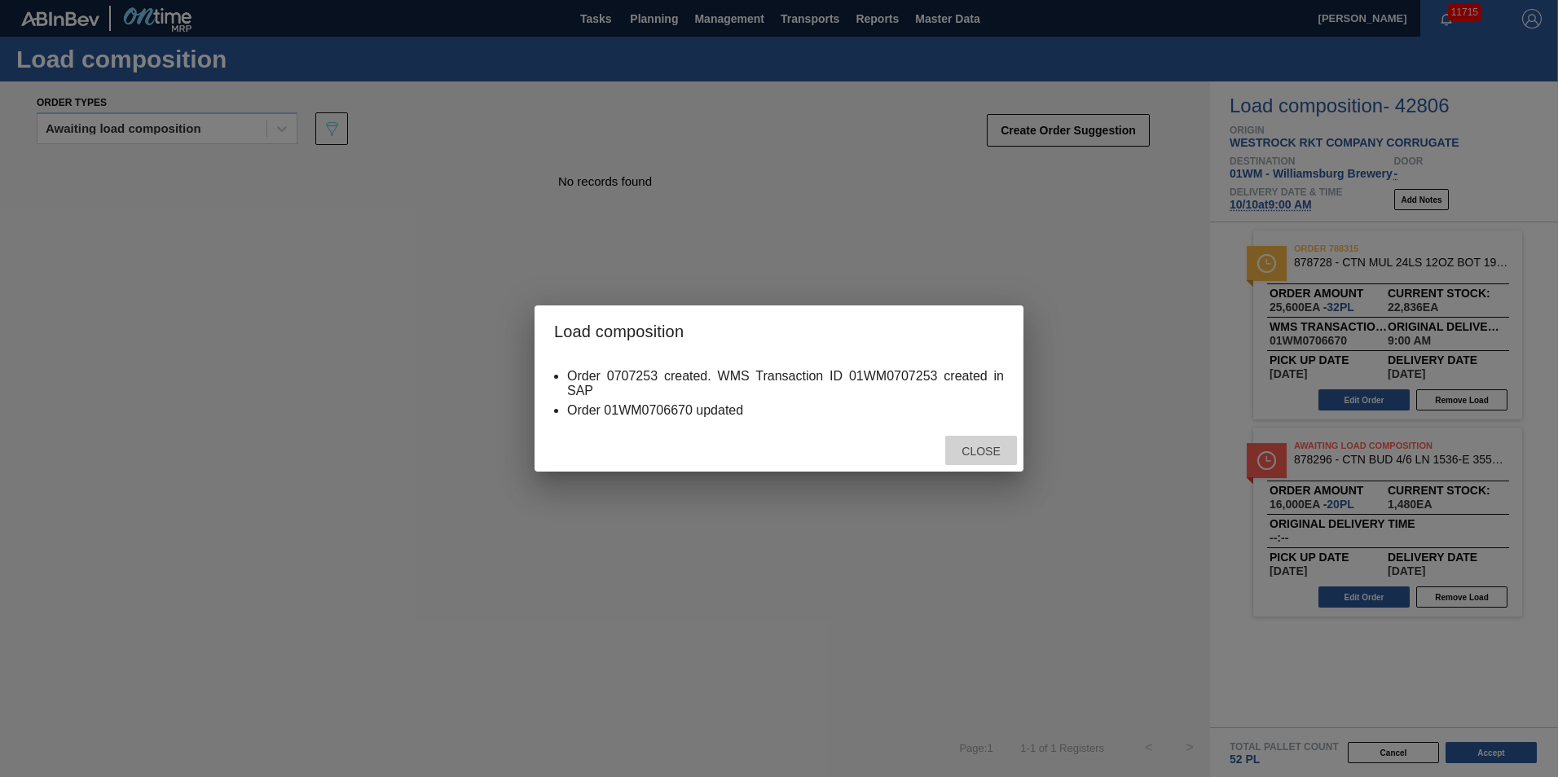
click at [990, 442] on div "Close" at bounding box center [981, 451] width 72 height 30
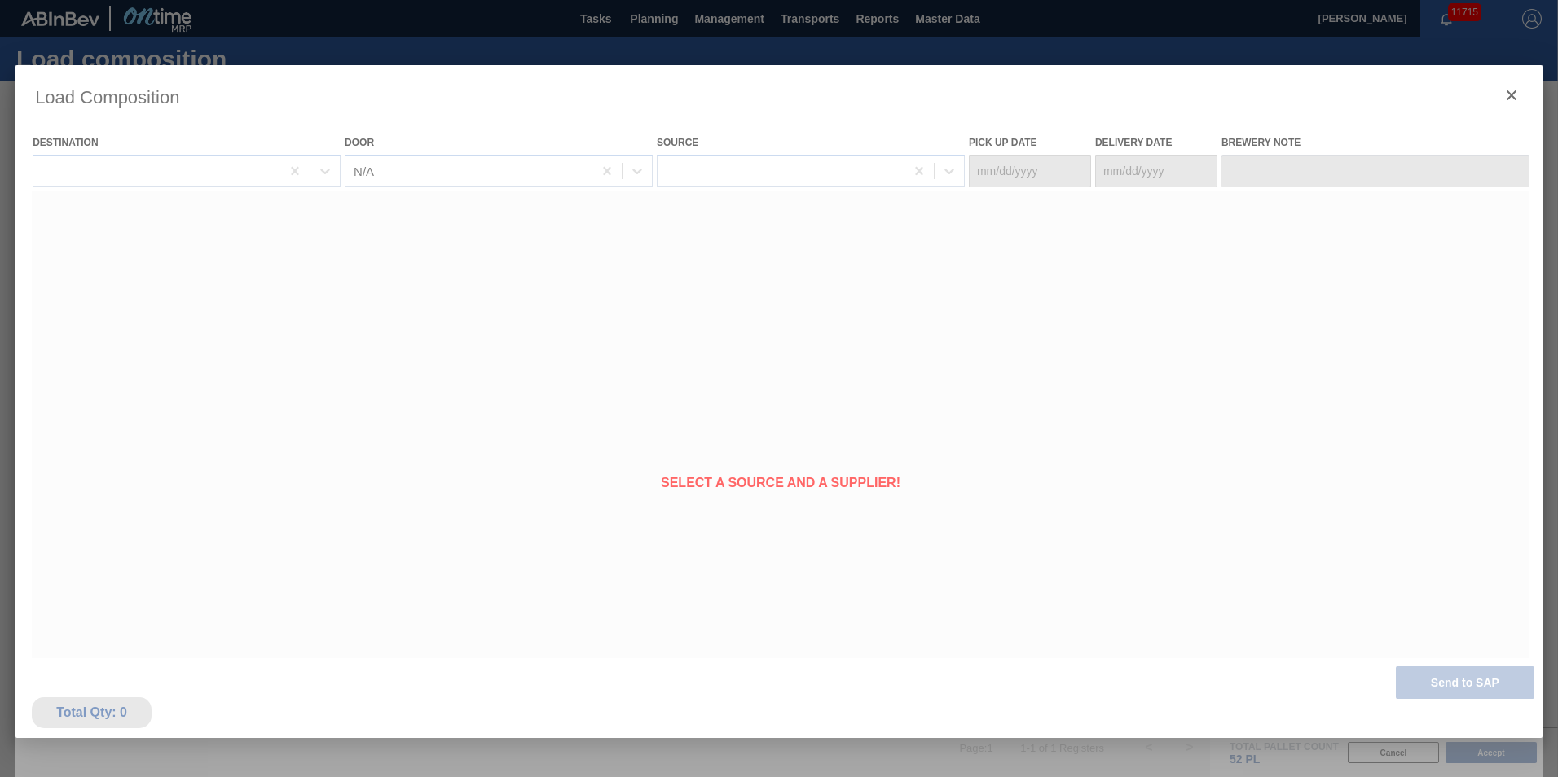
type Date "[DATE]"
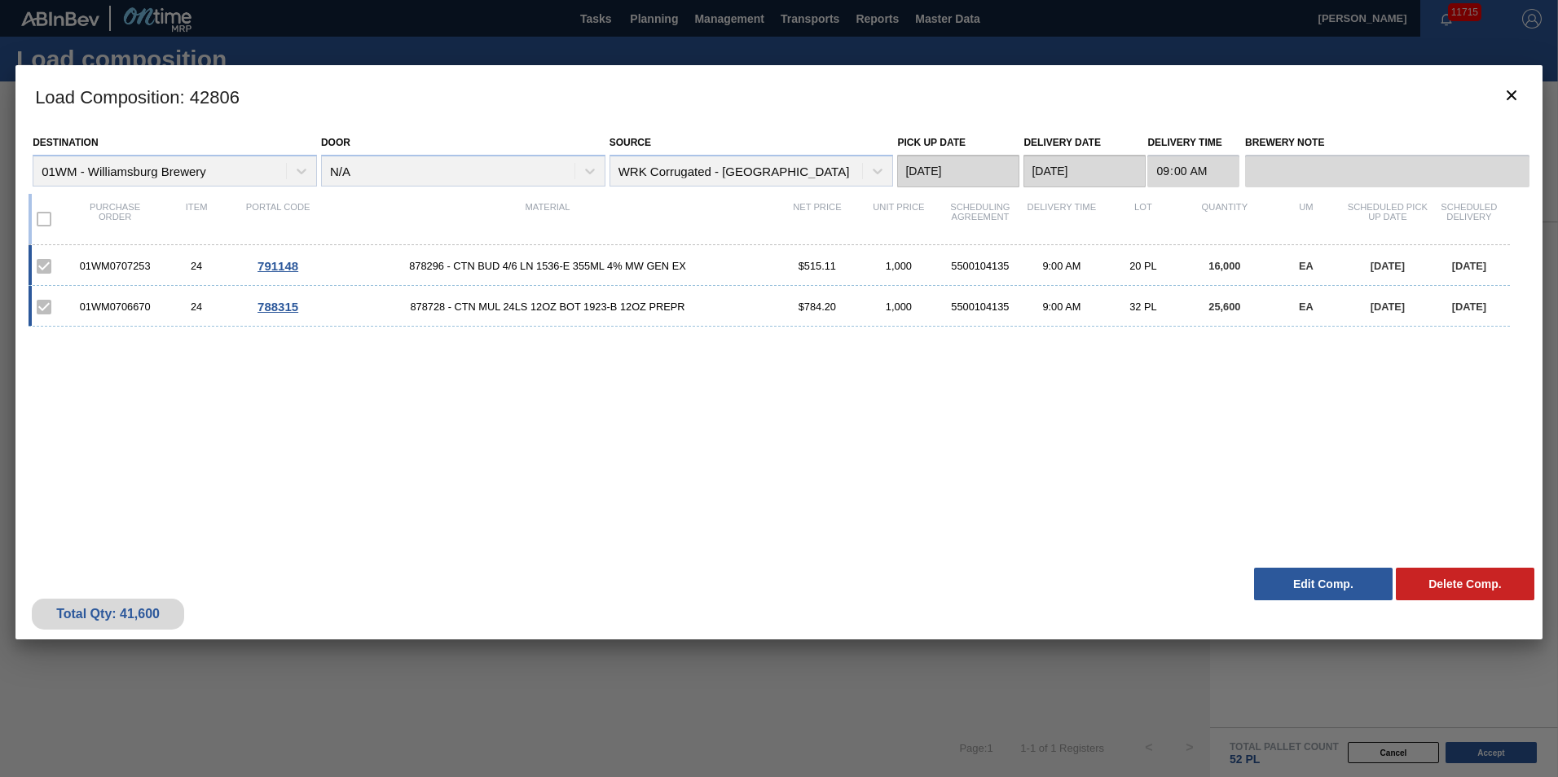
click at [1332, 597] on button "Edit Comp." at bounding box center [1323, 584] width 139 height 33
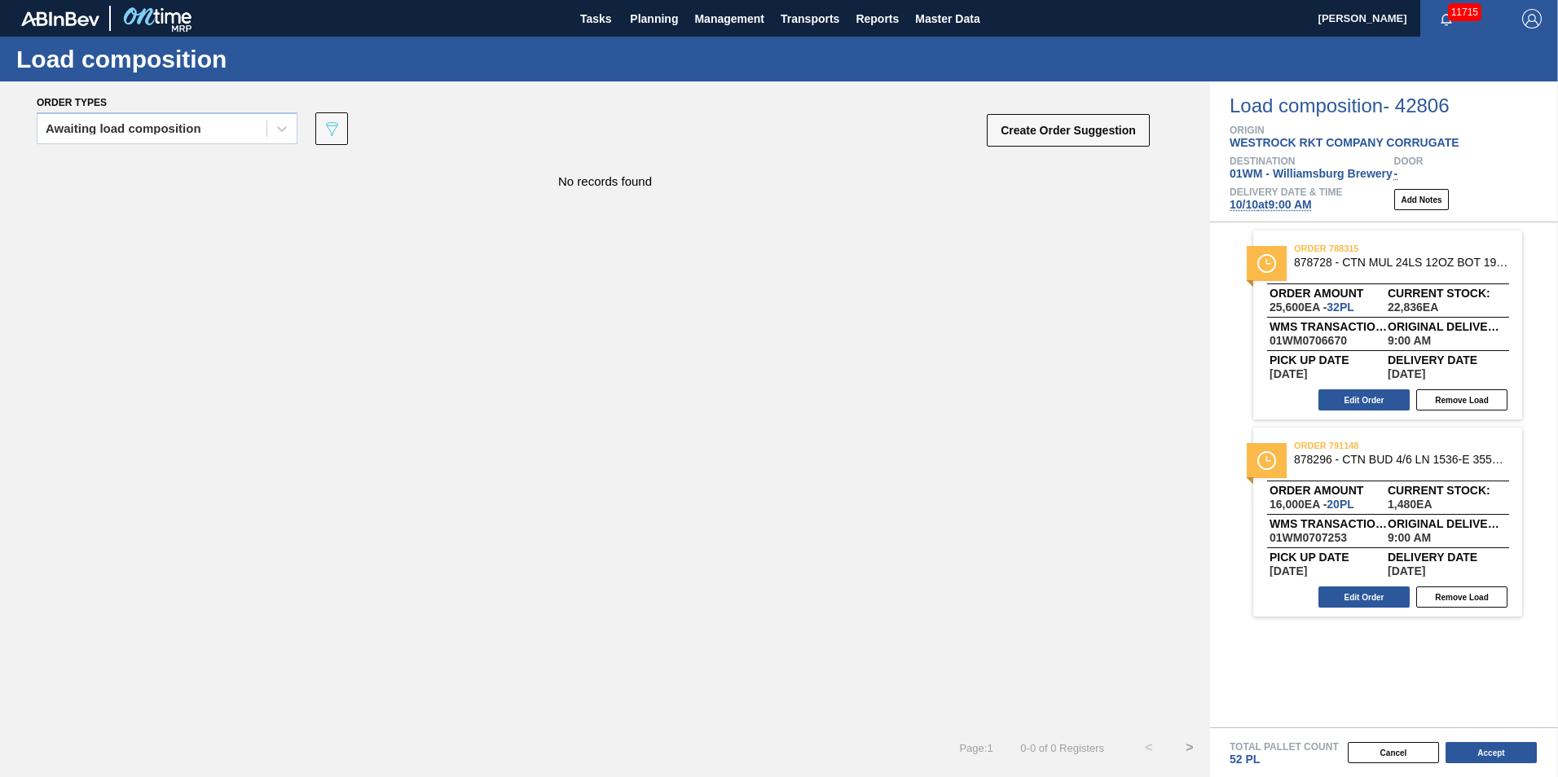
click at [1288, 200] on span "[DATE] 9:00 AM" at bounding box center [1271, 204] width 82 height 13
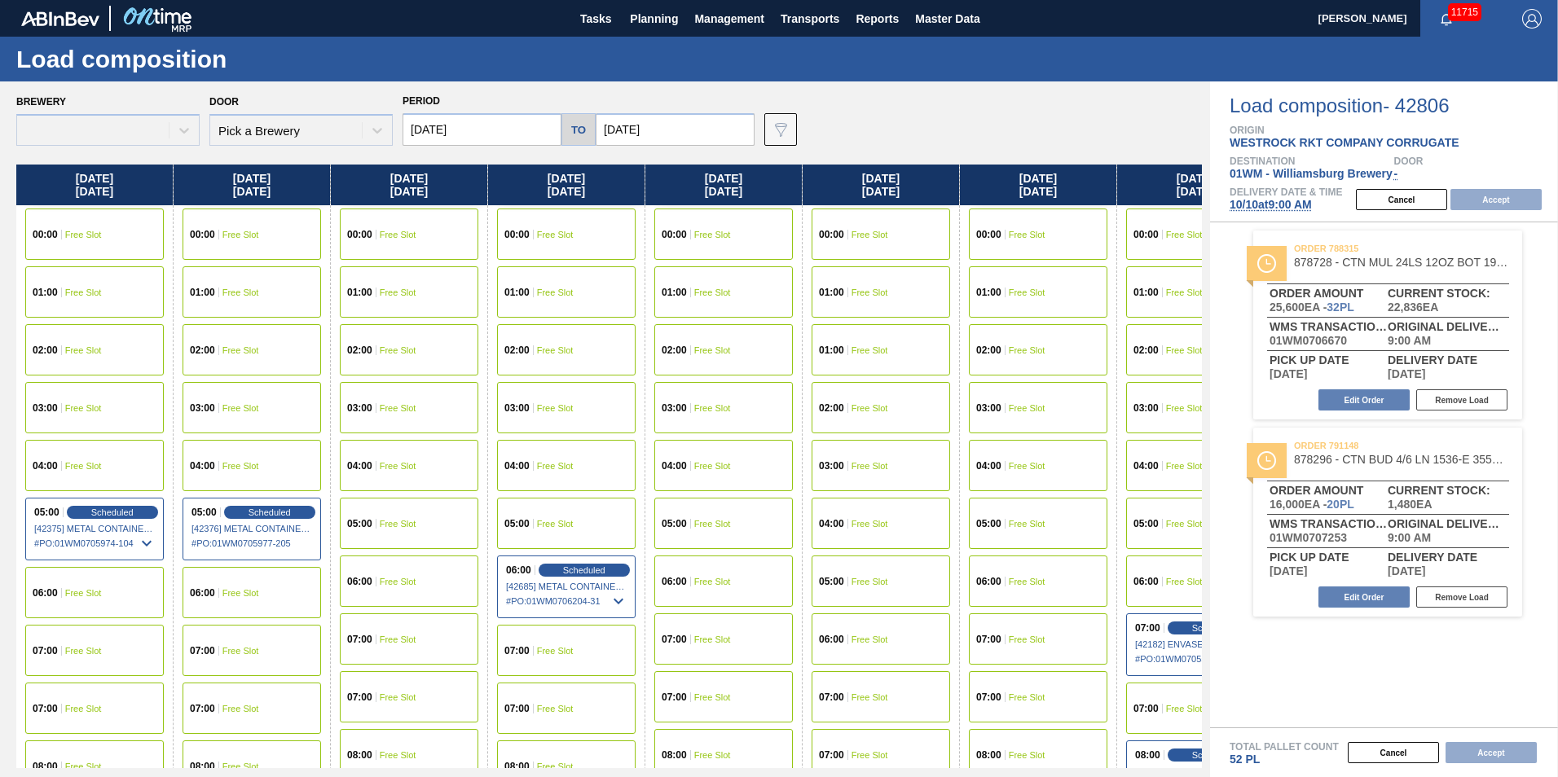
type input "[DATE]"
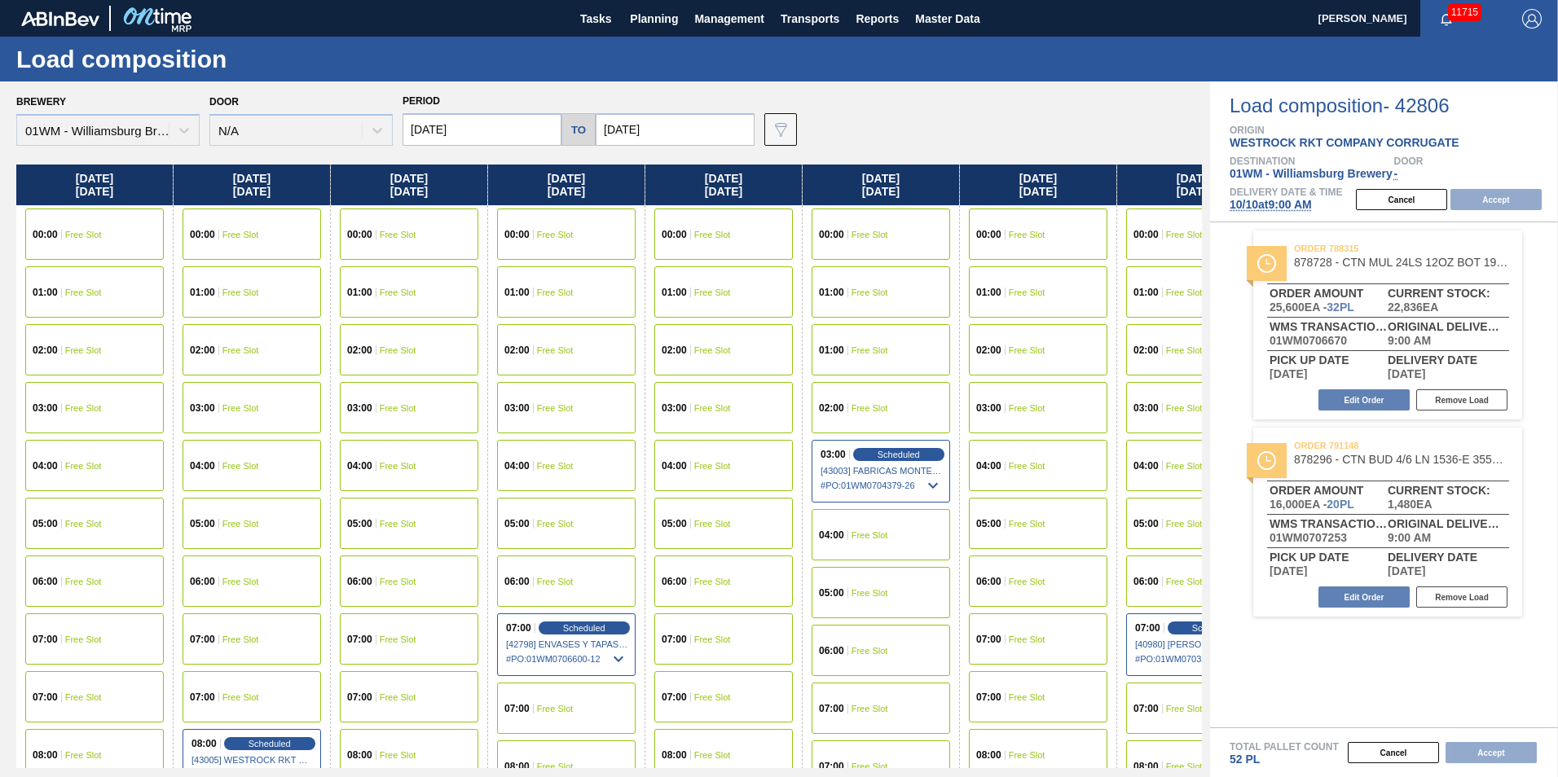
scroll to position [0, 73]
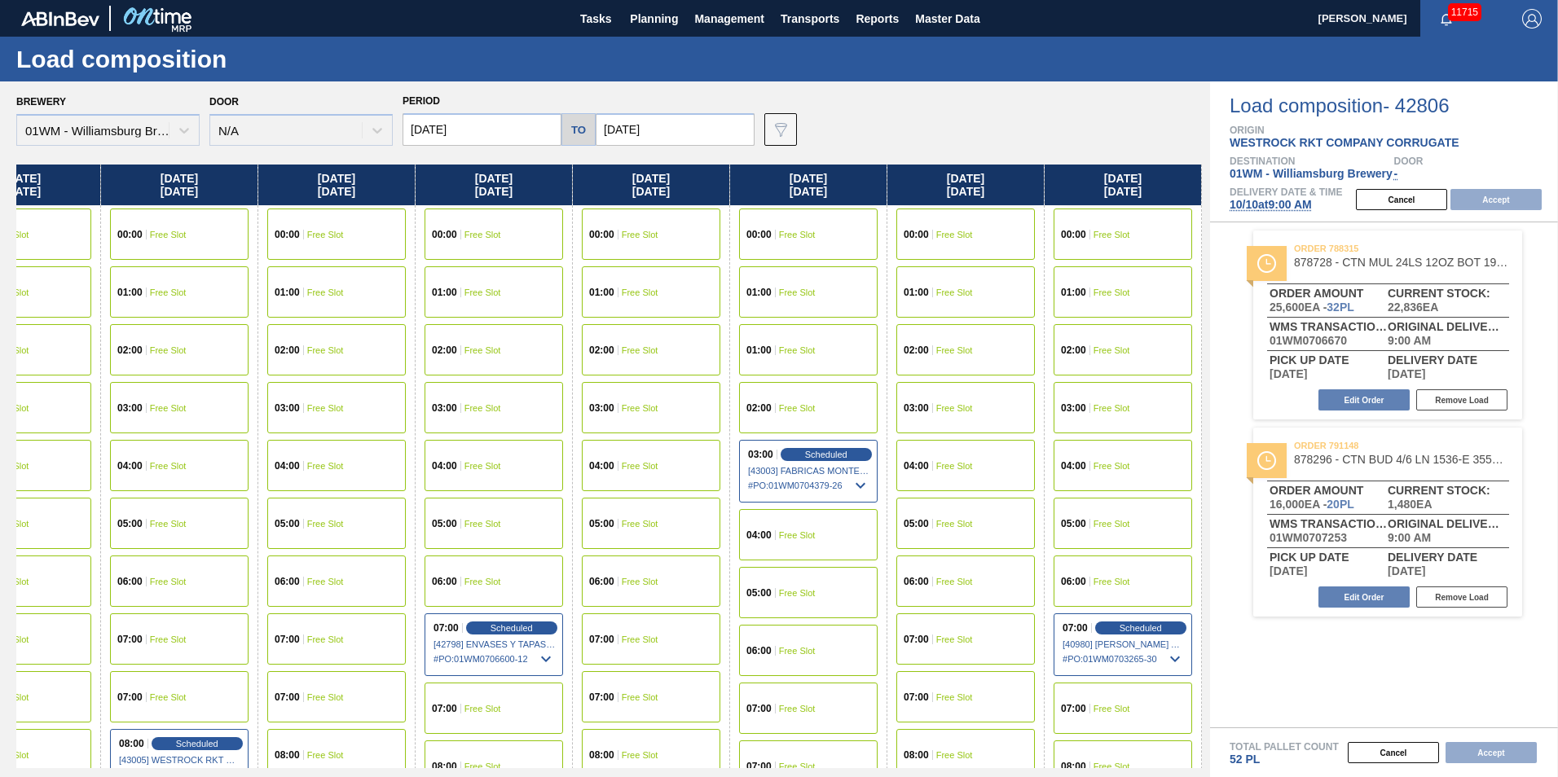
drag, startPoint x: 1160, startPoint y: 186, endPoint x: -68, endPoint y: 205, distance: 1228.2
click at [0, 0] on html "Tasks Planning Management Transports Reports Master Data [PERSON_NAME] 11715 Ma…" at bounding box center [779, 0] width 1558 height 0
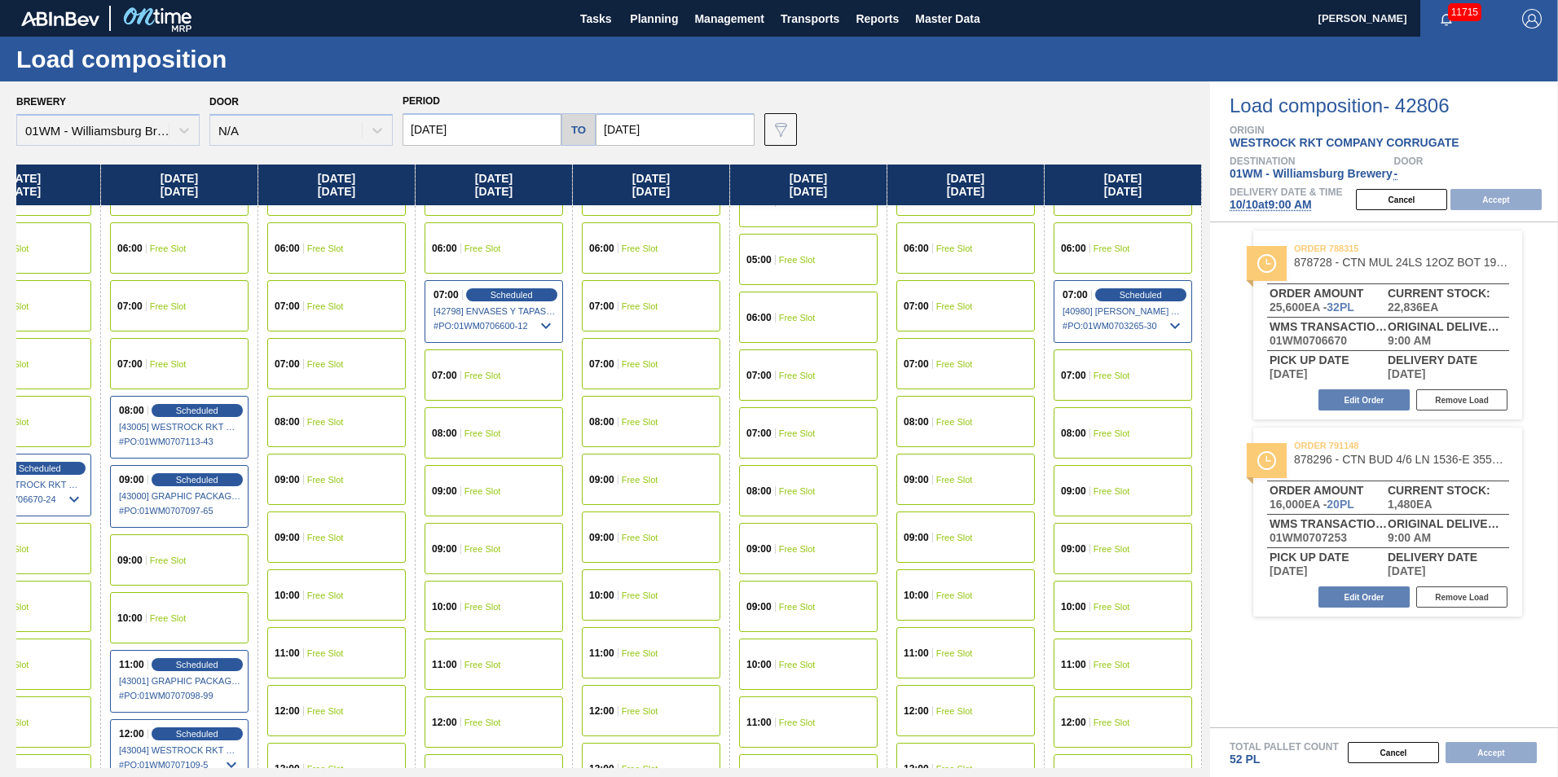
scroll to position [326, 73]
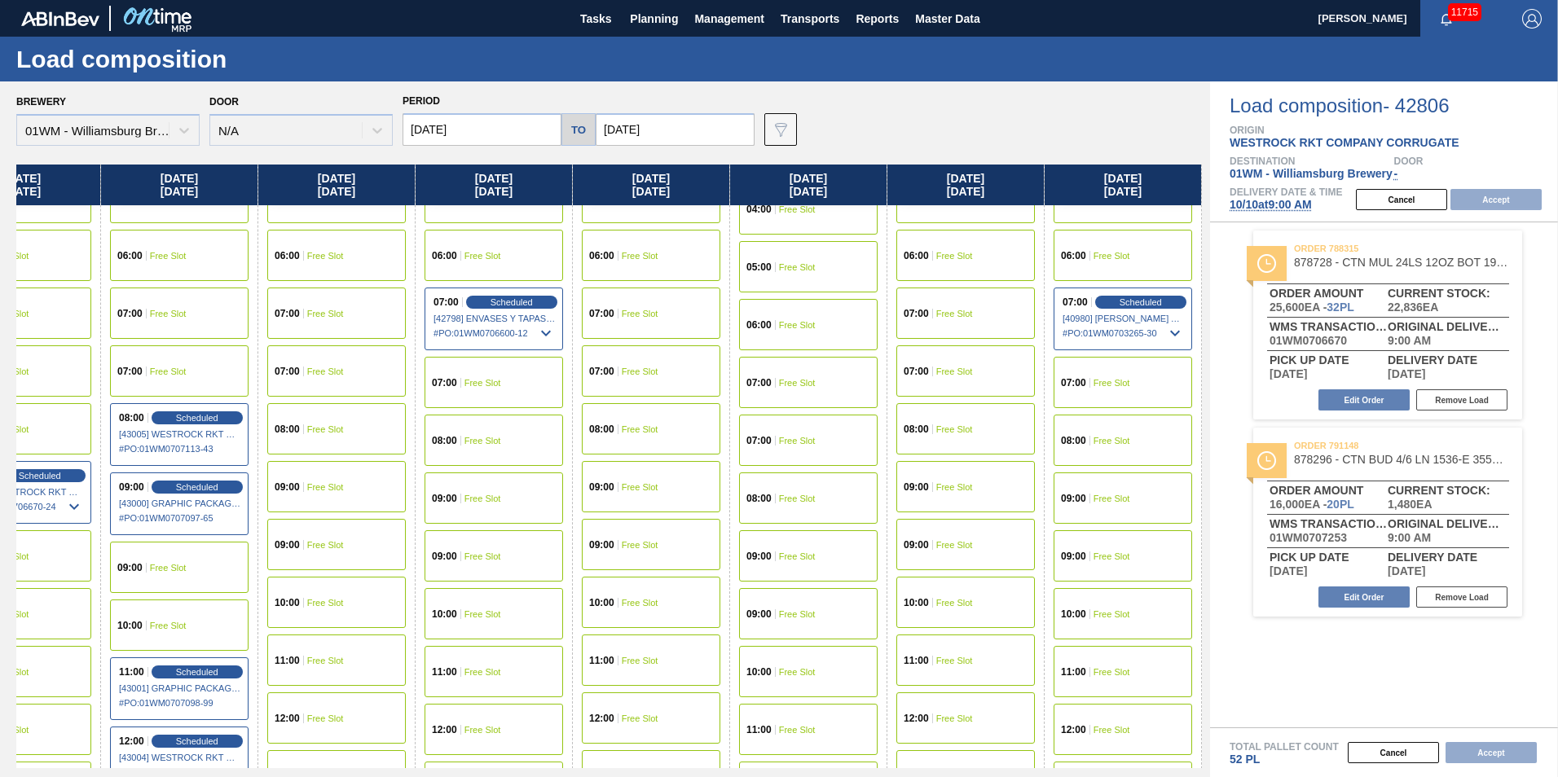
click at [442, 119] on input "[DATE]" at bounding box center [482, 129] width 159 height 33
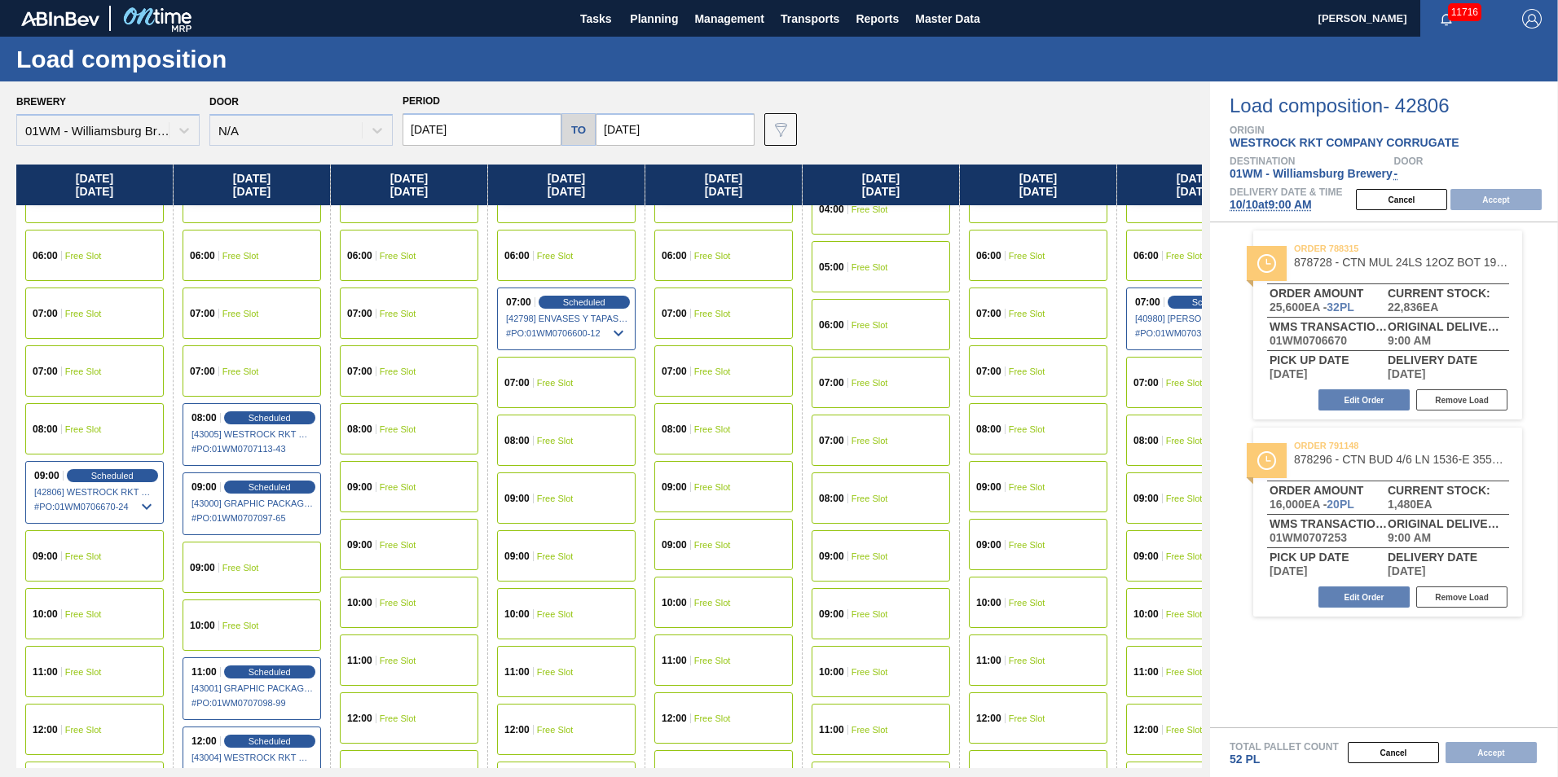
drag, startPoint x: 101, startPoint y: 186, endPoint x: 504, endPoint y: 183, distance: 403.4
click at [504, 183] on div "[DATE] 00:00 Free Slot 01:00 Free Slot 02:00 Free Slot 03:00 Free Slot 04:00 Fr…" at bounding box center [609, 467] width 1186 height 604
click at [457, 125] on input "[DATE]" at bounding box center [482, 129] width 159 height 33
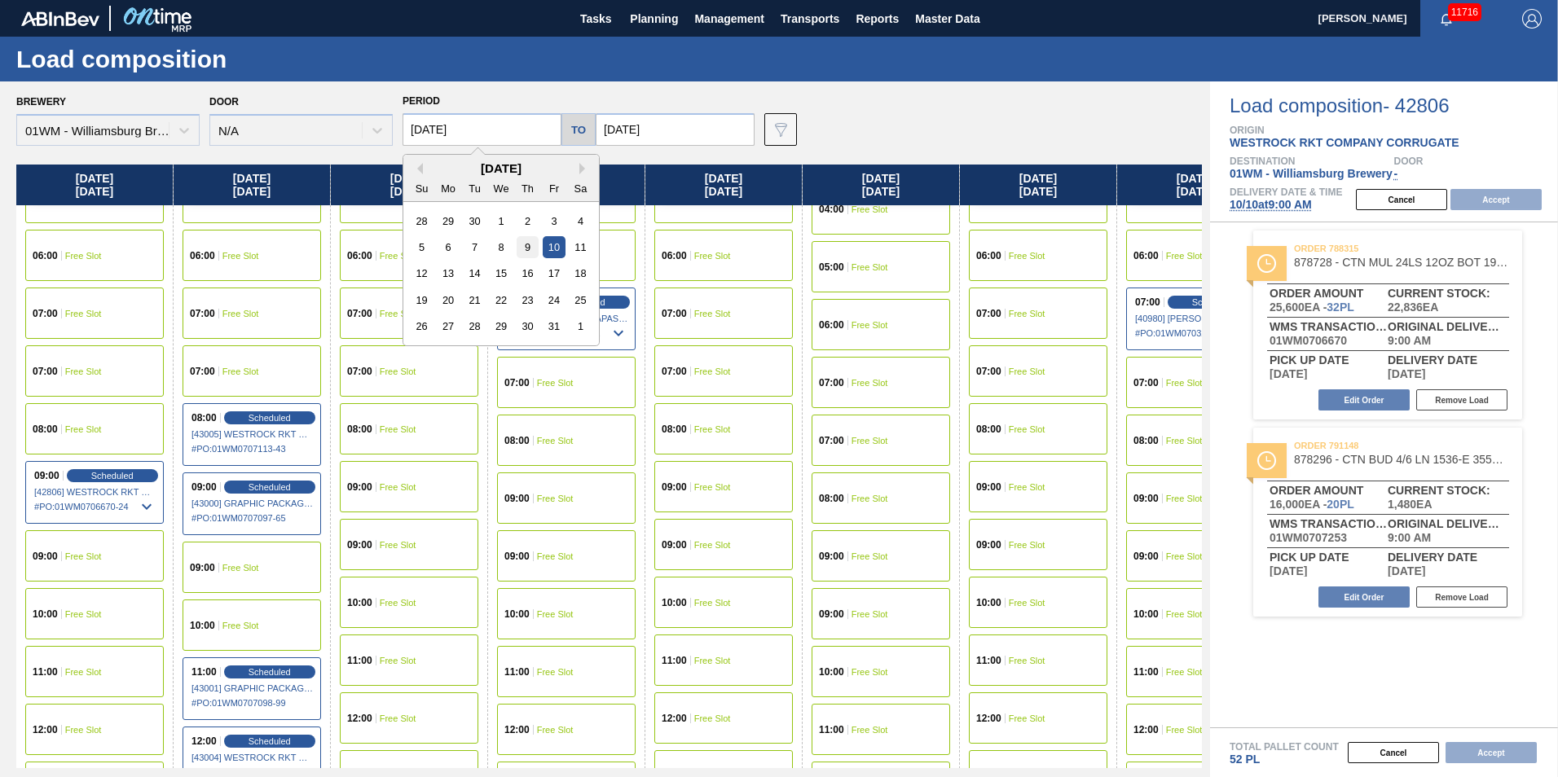
click at [519, 248] on div "9" at bounding box center [528, 247] width 22 height 22
type input "[DATE]"
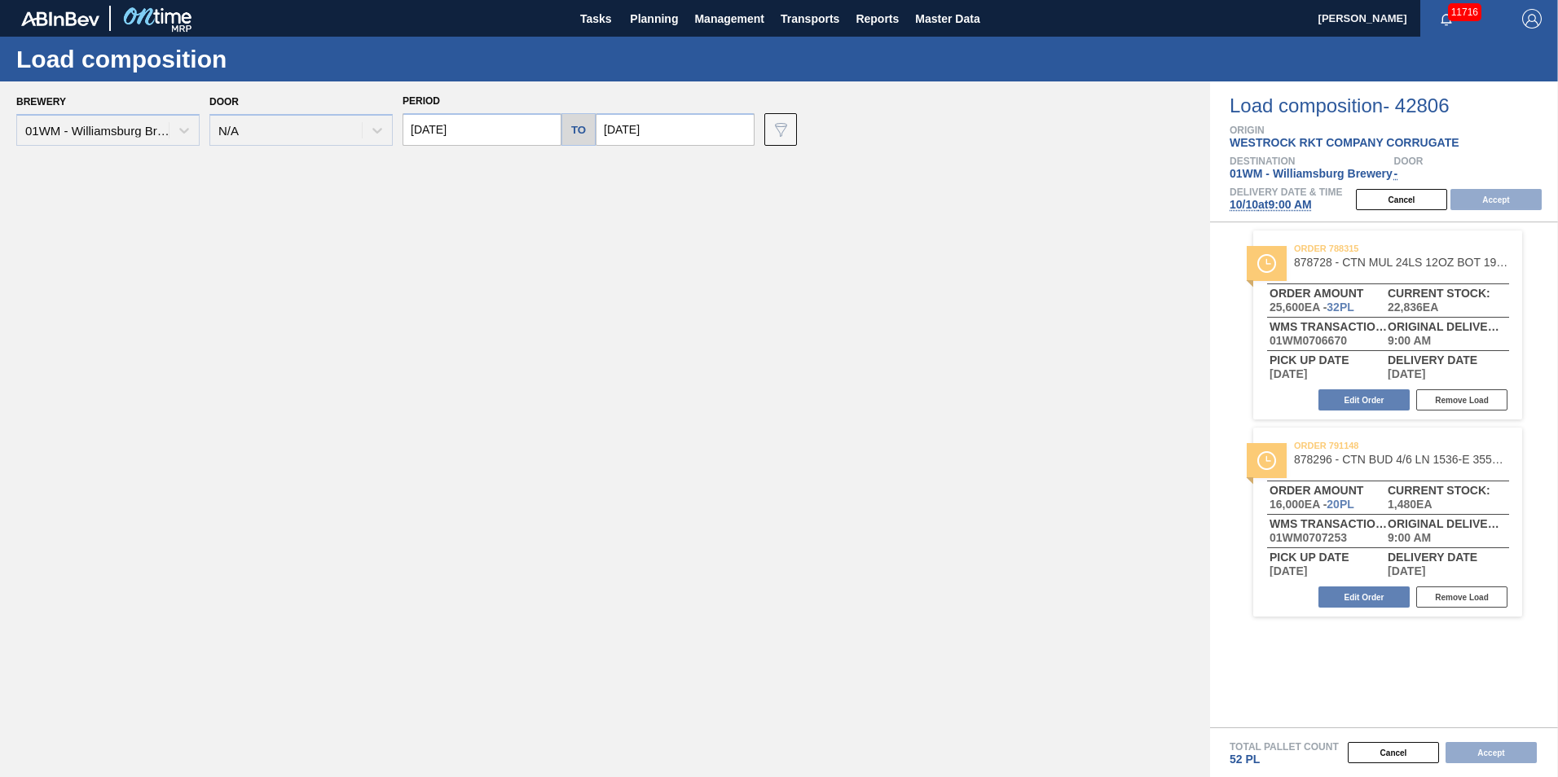
click at [361, 215] on div "Brewery 01WM - Williamsburg Brewery Door N/A Period [DATE] to [DATE] Data view …" at bounding box center [605, 429] width 1210 height 696
click at [1479, 197] on div "Cancel Accept" at bounding box center [1452, 199] width 212 height 24
click at [520, 134] on input "[DATE]" at bounding box center [482, 129] width 159 height 33
click at [526, 244] on div "9" at bounding box center [528, 247] width 22 height 22
click at [1309, 201] on span "[DATE] 9:00 AM" at bounding box center [1271, 204] width 82 height 13
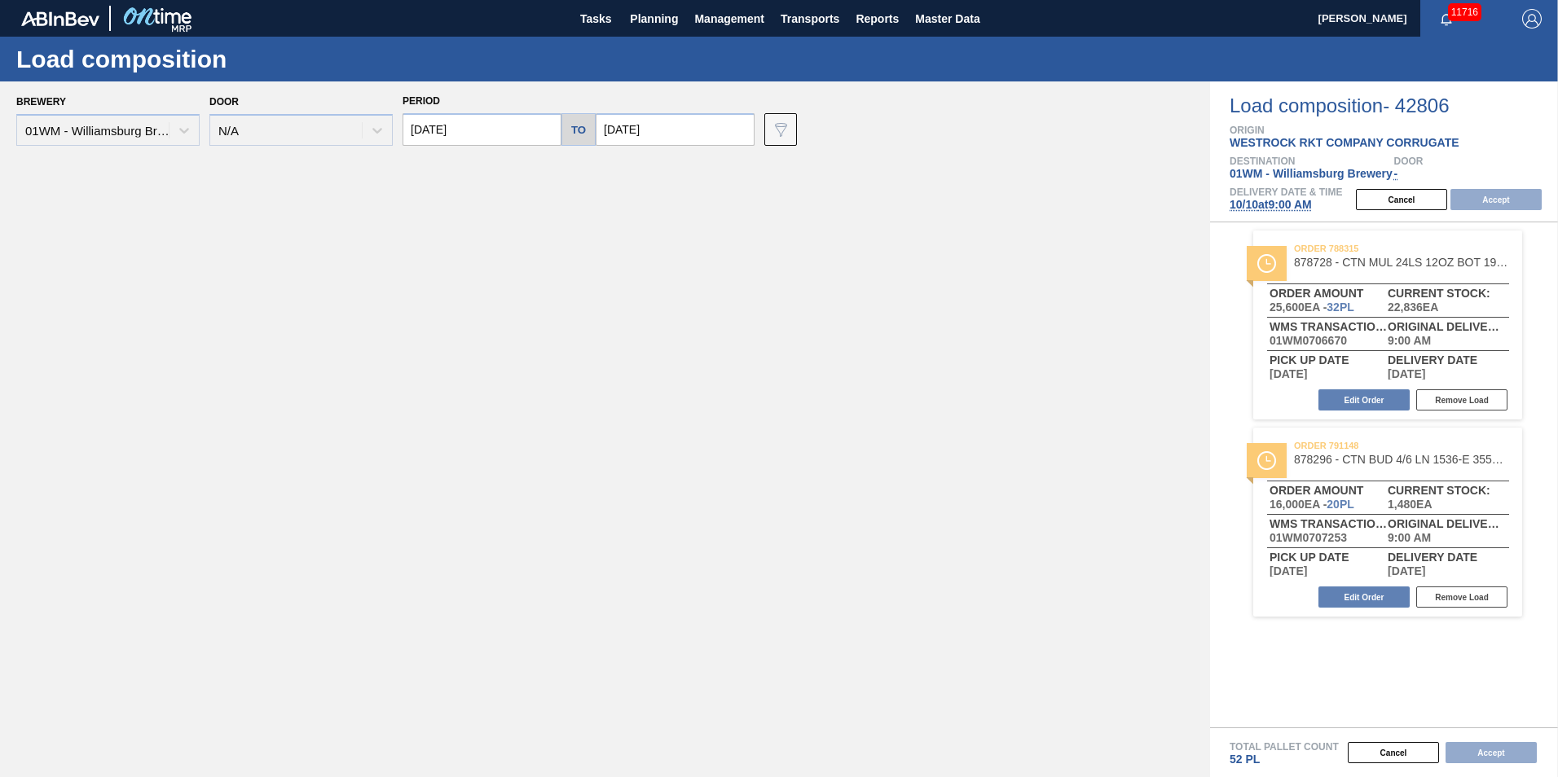
click at [450, 125] on input "[DATE]" at bounding box center [482, 129] width 159 height 33
click at [530, 254] on div "9" at bounding box center [528, 247] width 22 height 22
click at [687, 113] on div "Period [DATE] to [DATE]" at bounding box center [579, 118] width 352 height 56
click at [670, 120] on input "[DATE]" at bounding box center [675, 129] width 159 height 33
click at [742, 243] on div "10" at bounding box center [747, 247] width 22 height 22
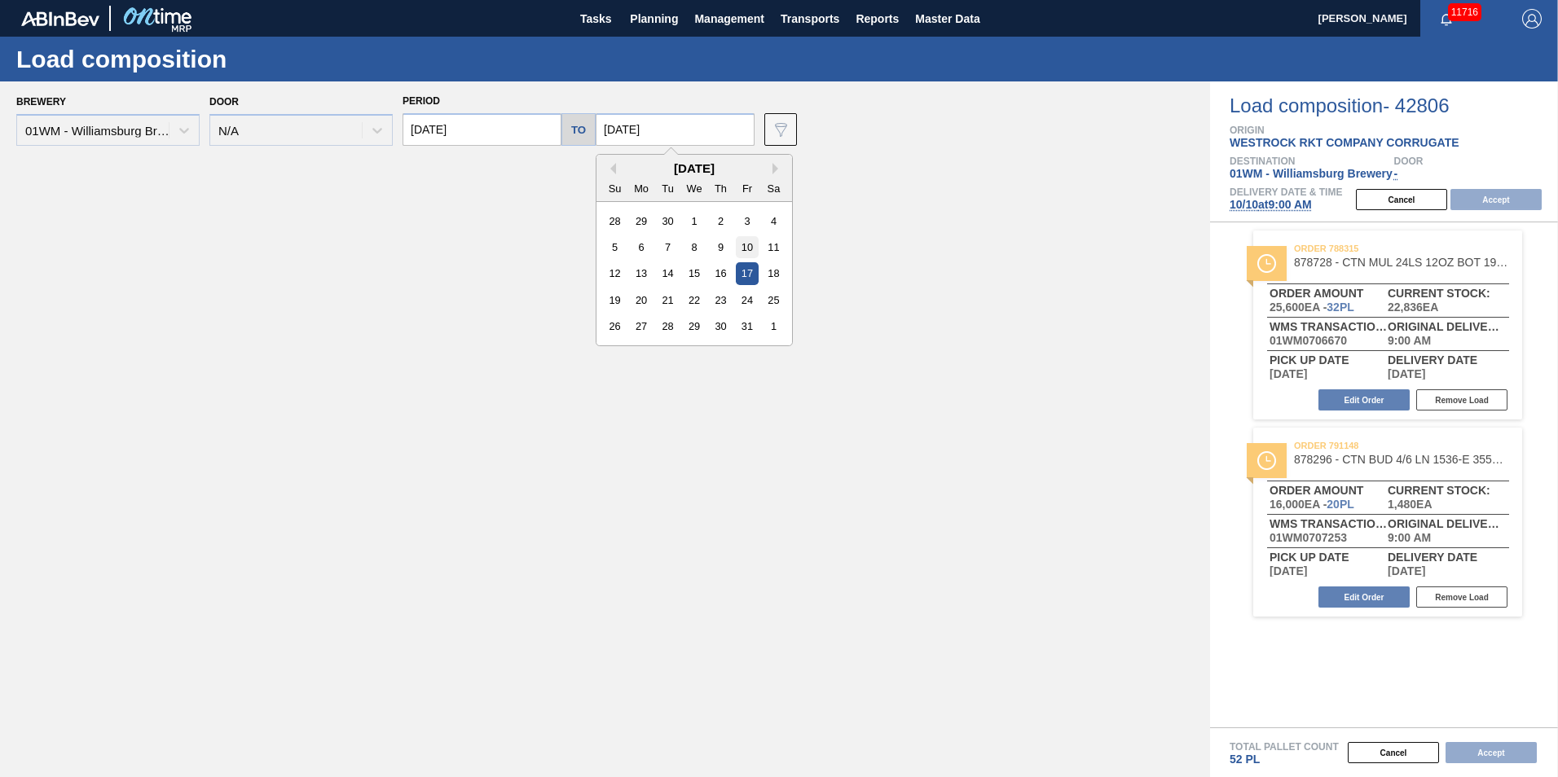
type input "[DATE]"
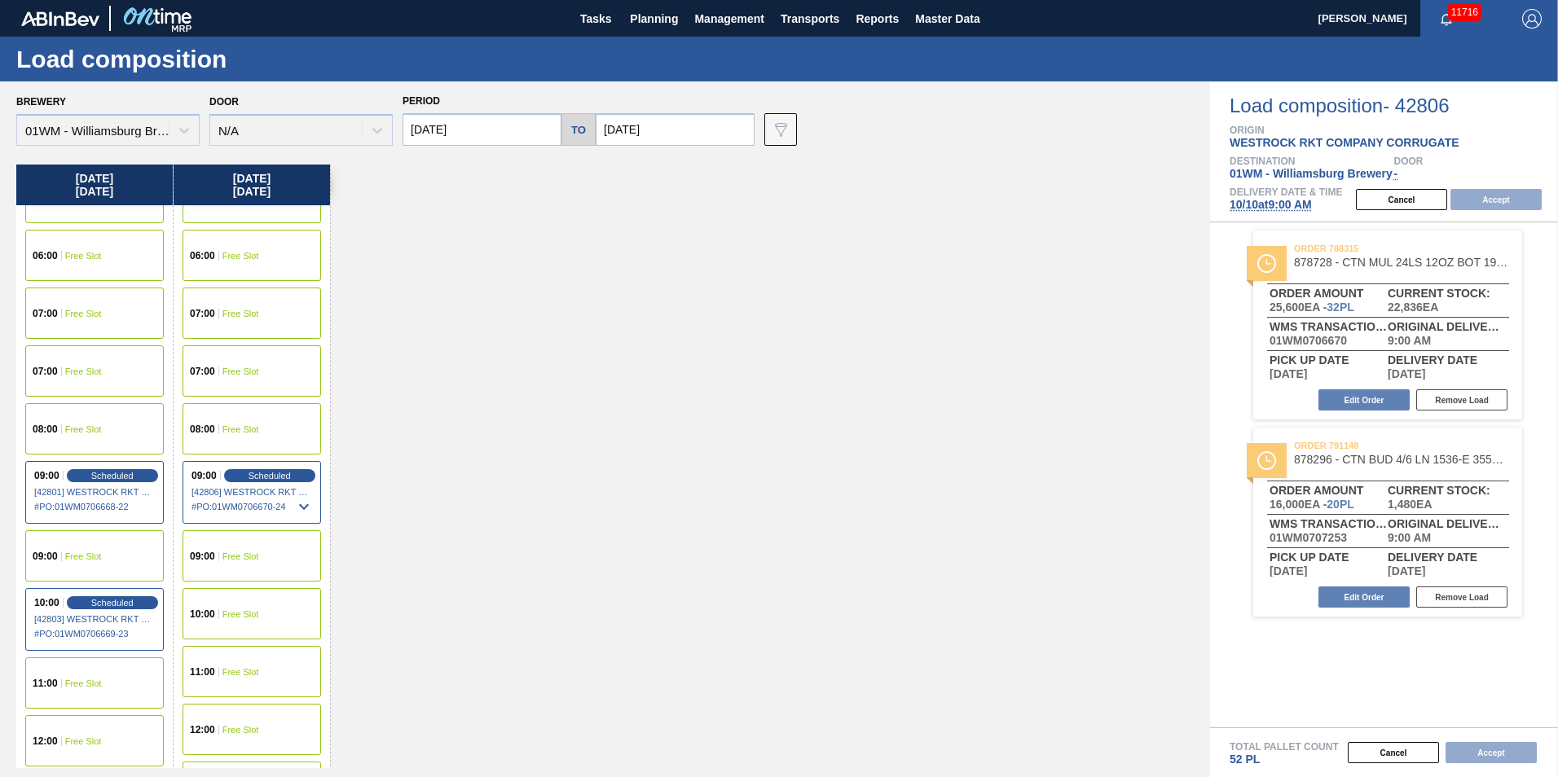
click at [108, 370] on div "07:00 Free Slot" at bounding box center [94, 371] width 139 height 51
click at [1516, 196] on button "Accept" at bounding box center [1496, 199] width 91 height 21
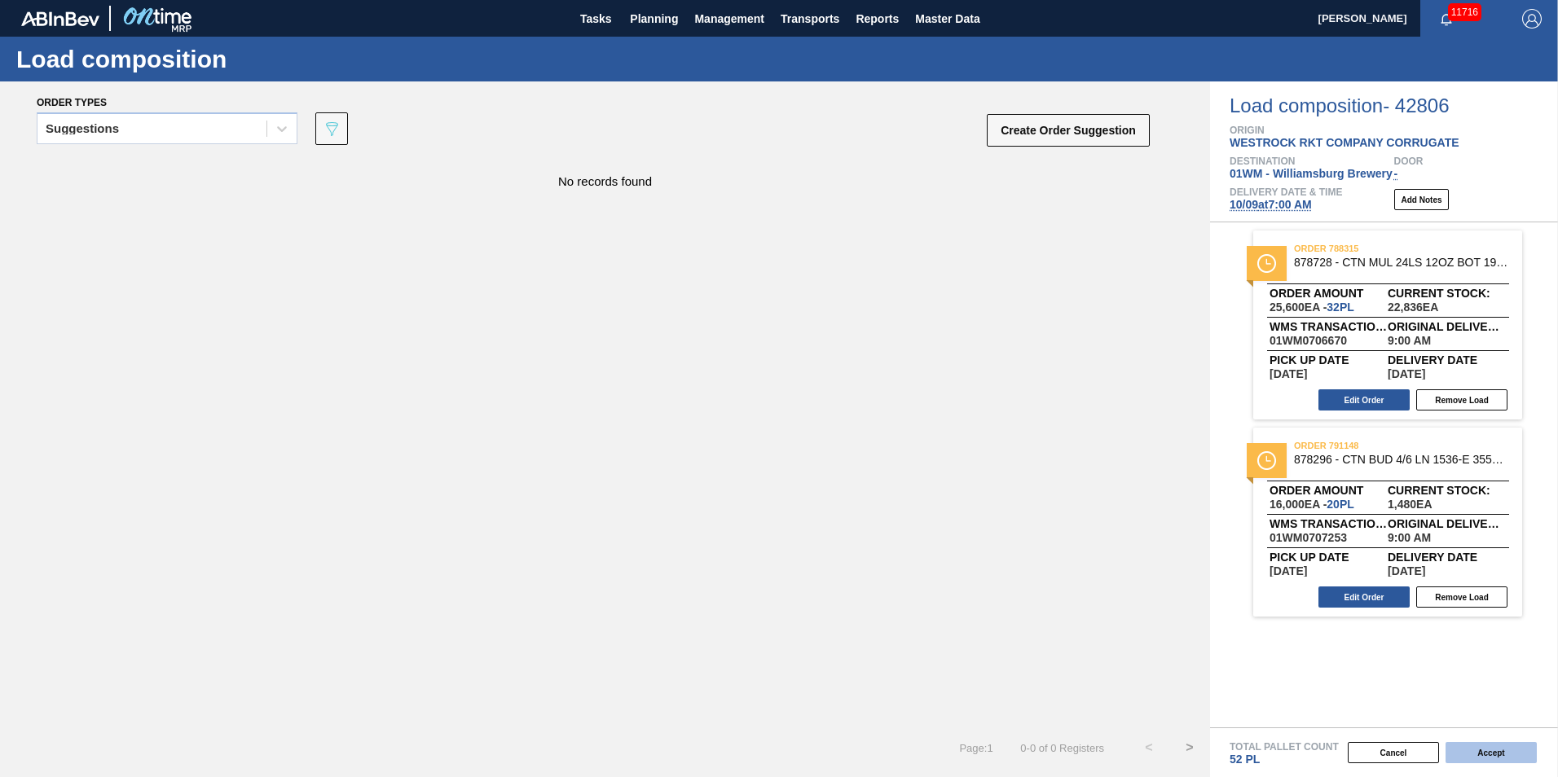
click at [1504, 759] on button "Accept" at bounding box center [1491, 752] width 91 height 21
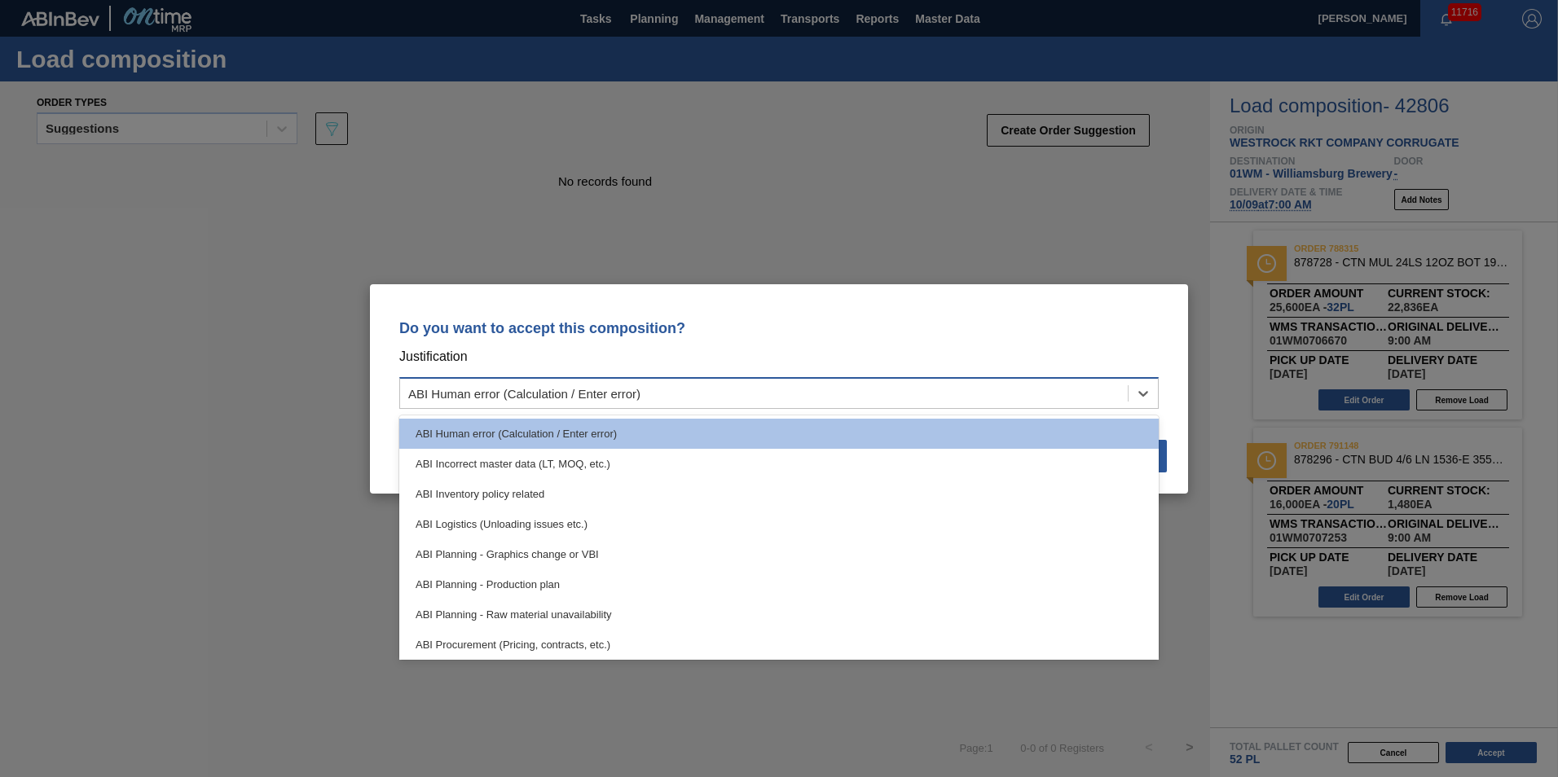
click at [1088, 385] on div "ABI Human error (Calculation / Enter error)" at bounding box center [764, 393] width 728 height 24
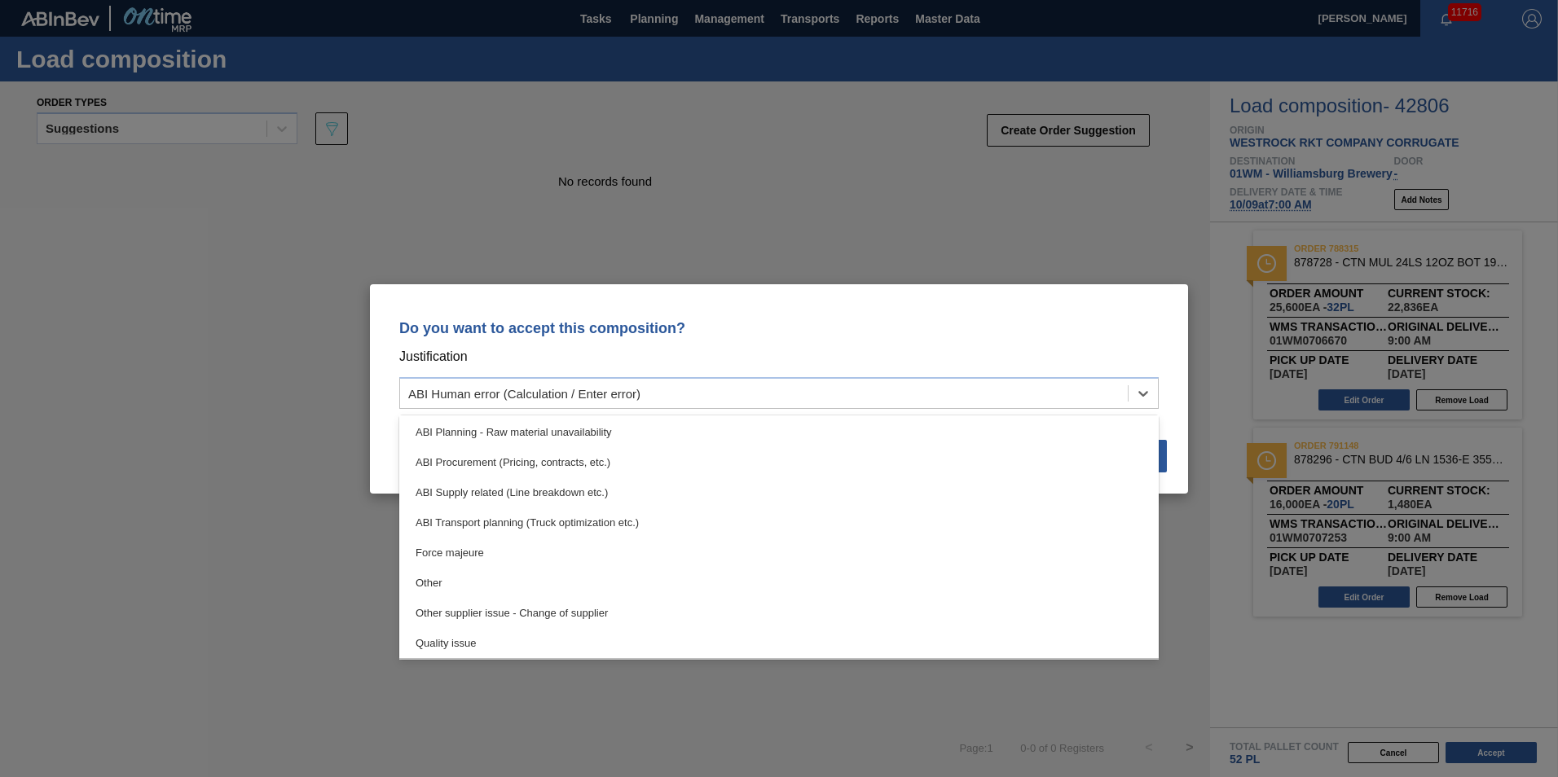
scroll to position [60, 0]
click at [810, 522] on div "ABI Planning - Production plan" at bounding box center [778, 524] width 759 height 30
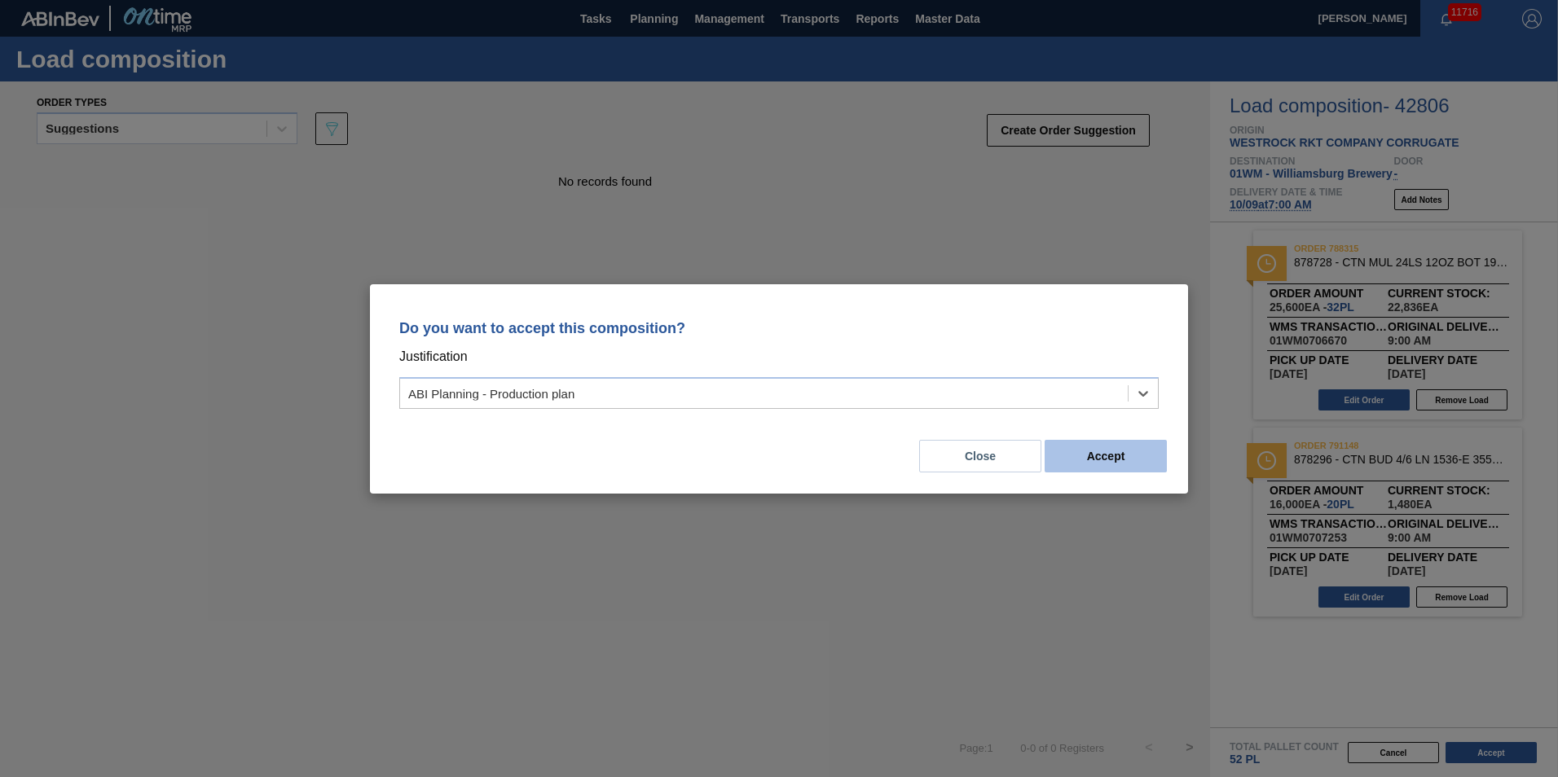
click at [1134, 460] on button "Accept" at bounding box center [1106, 456] width 122 height 33
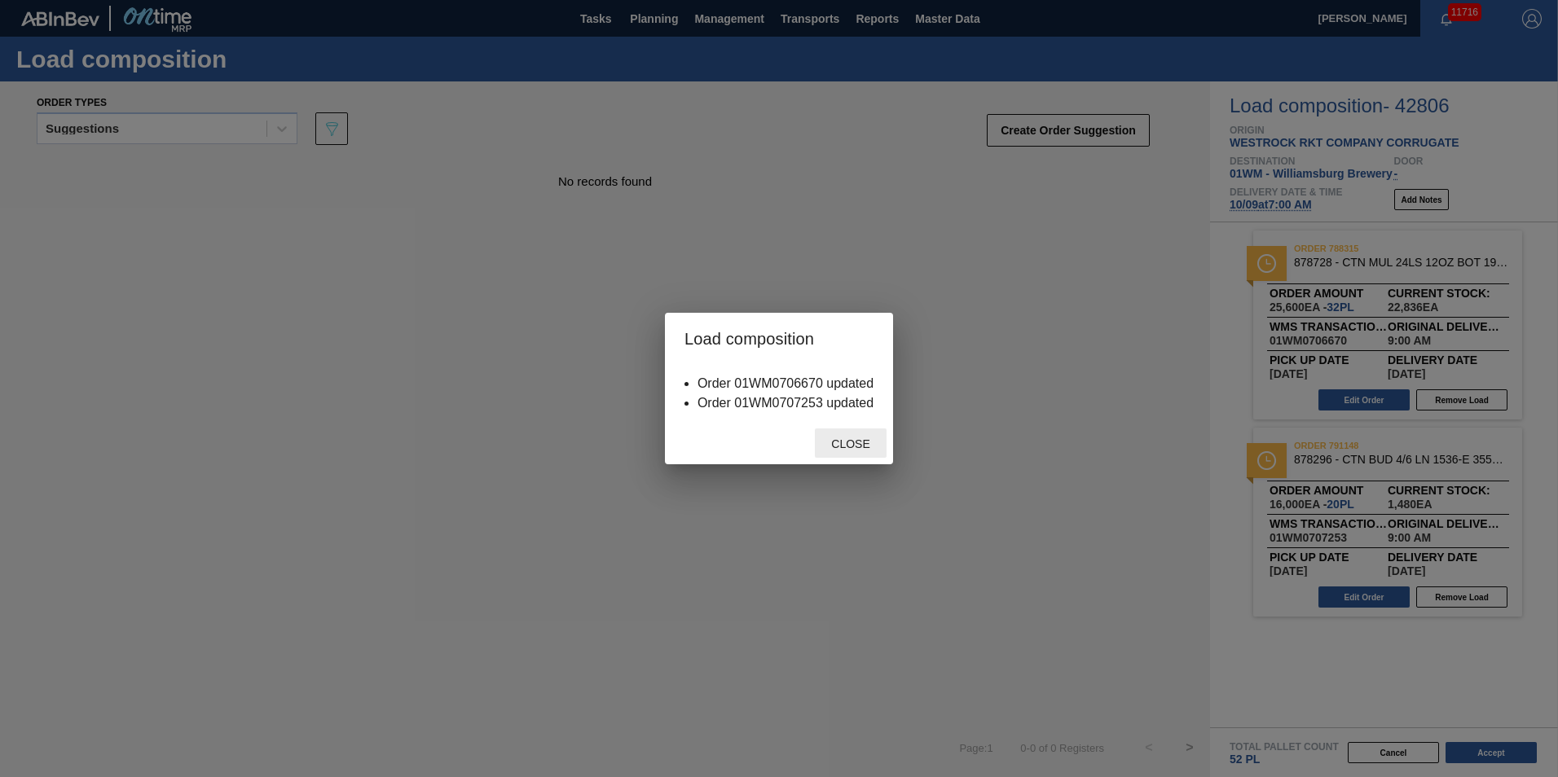
click at [842, 442] on span "Close" at bounding box center [850, 444] width 64 height 13
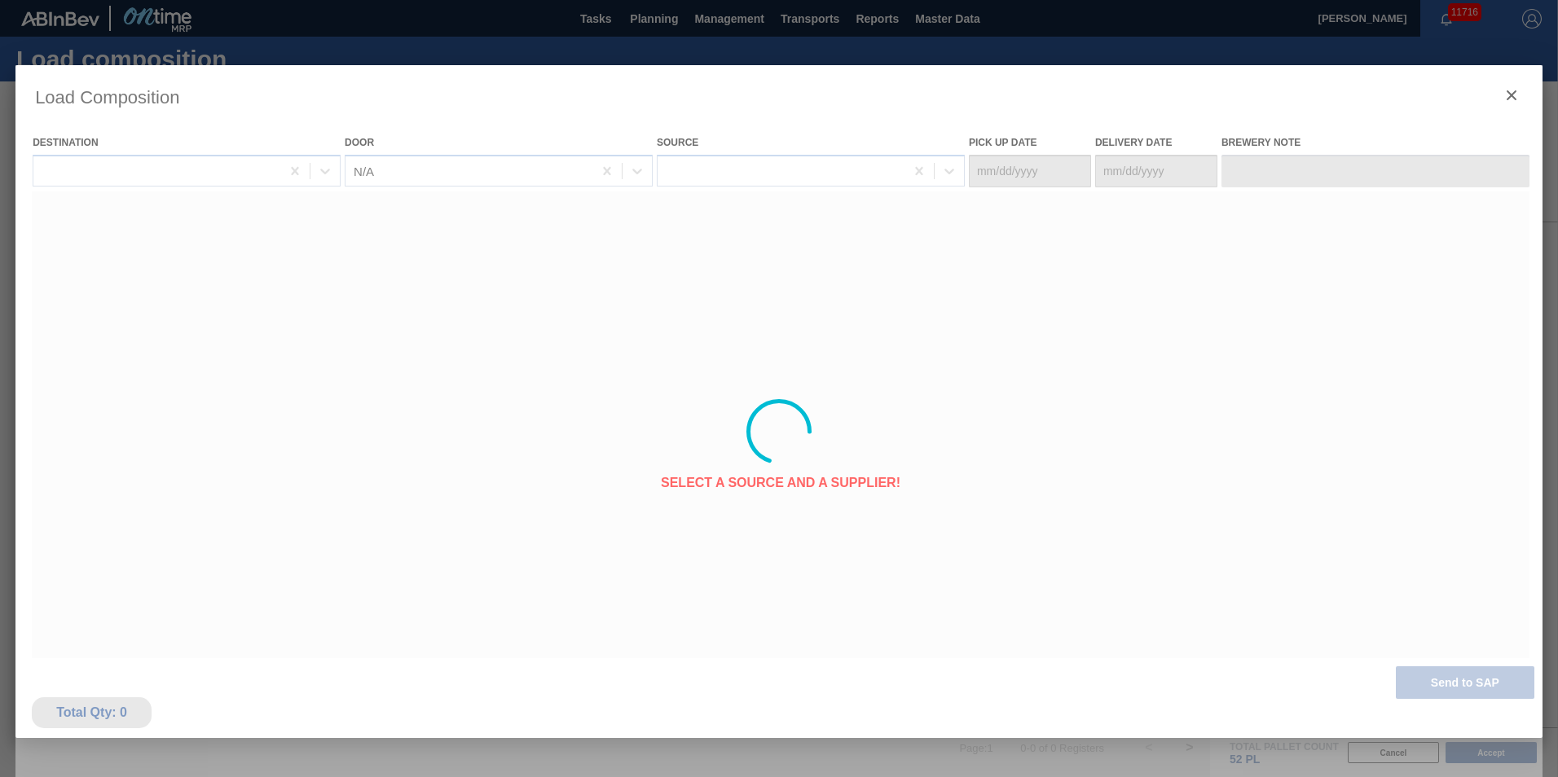
type Date "[DATE]"
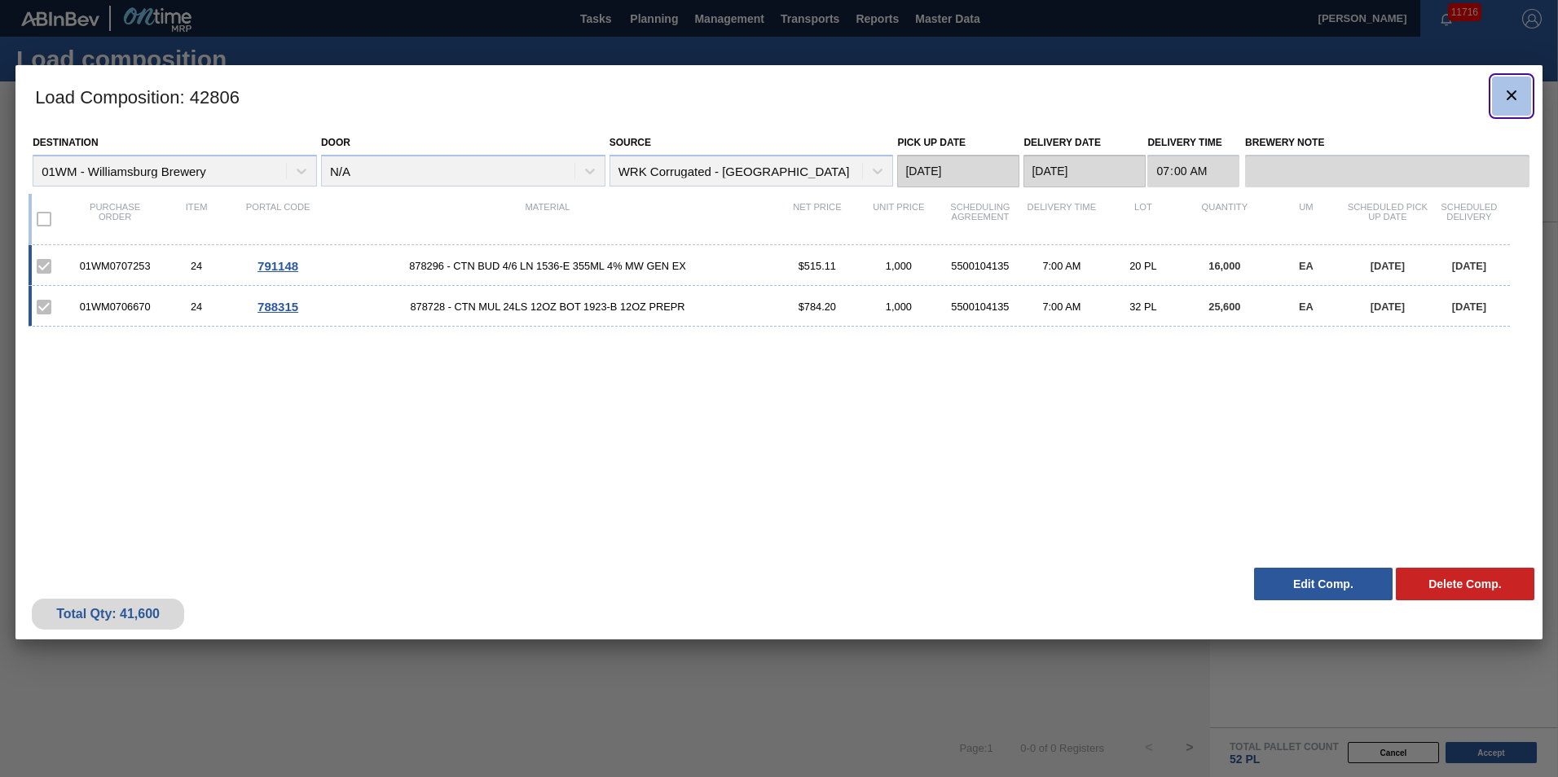
click at [1509, 92] on icon "botão de ícone" at bounding box center [1512, 95] width 10 height 10
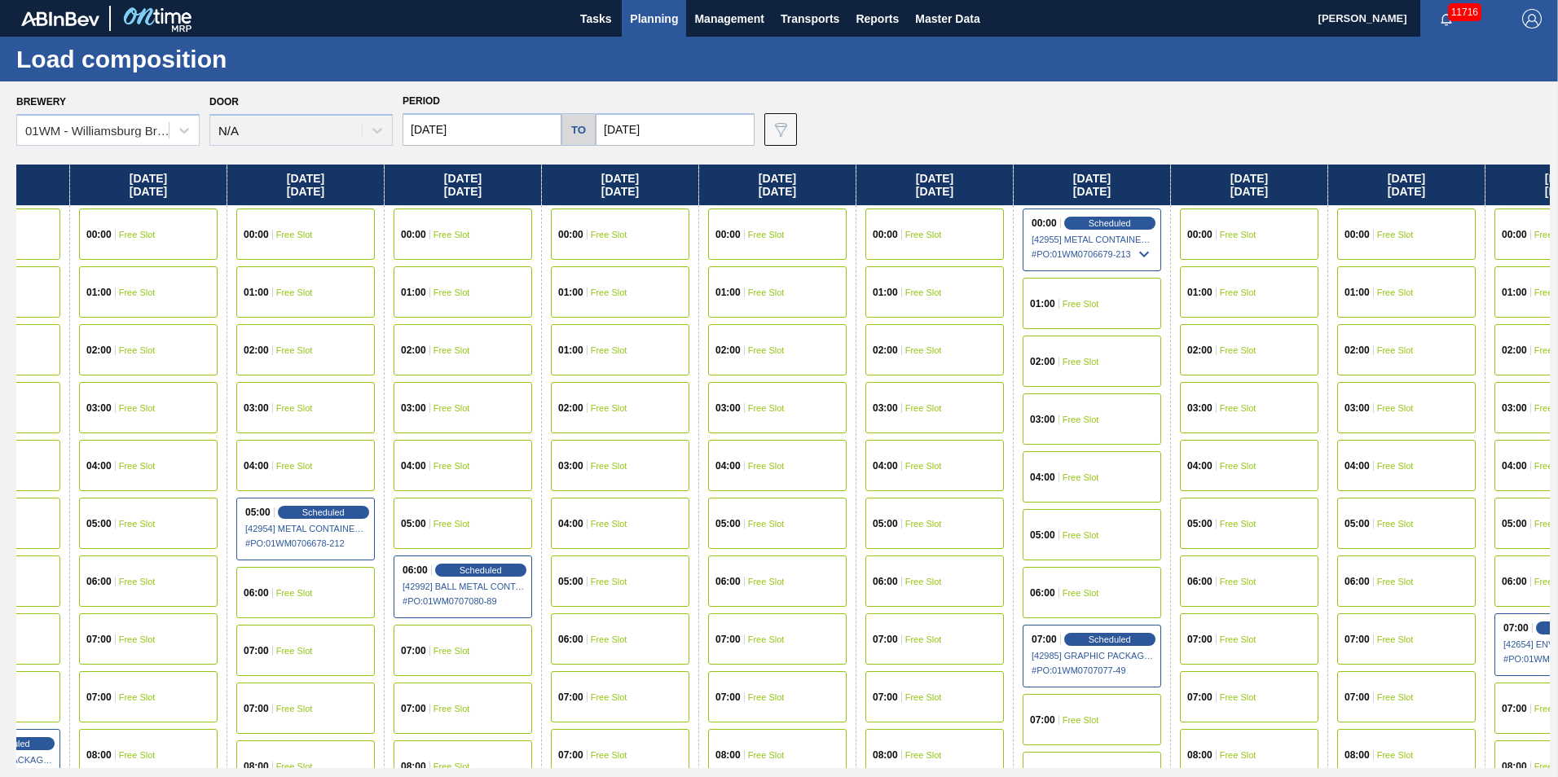
scroll to position [0, 1465]
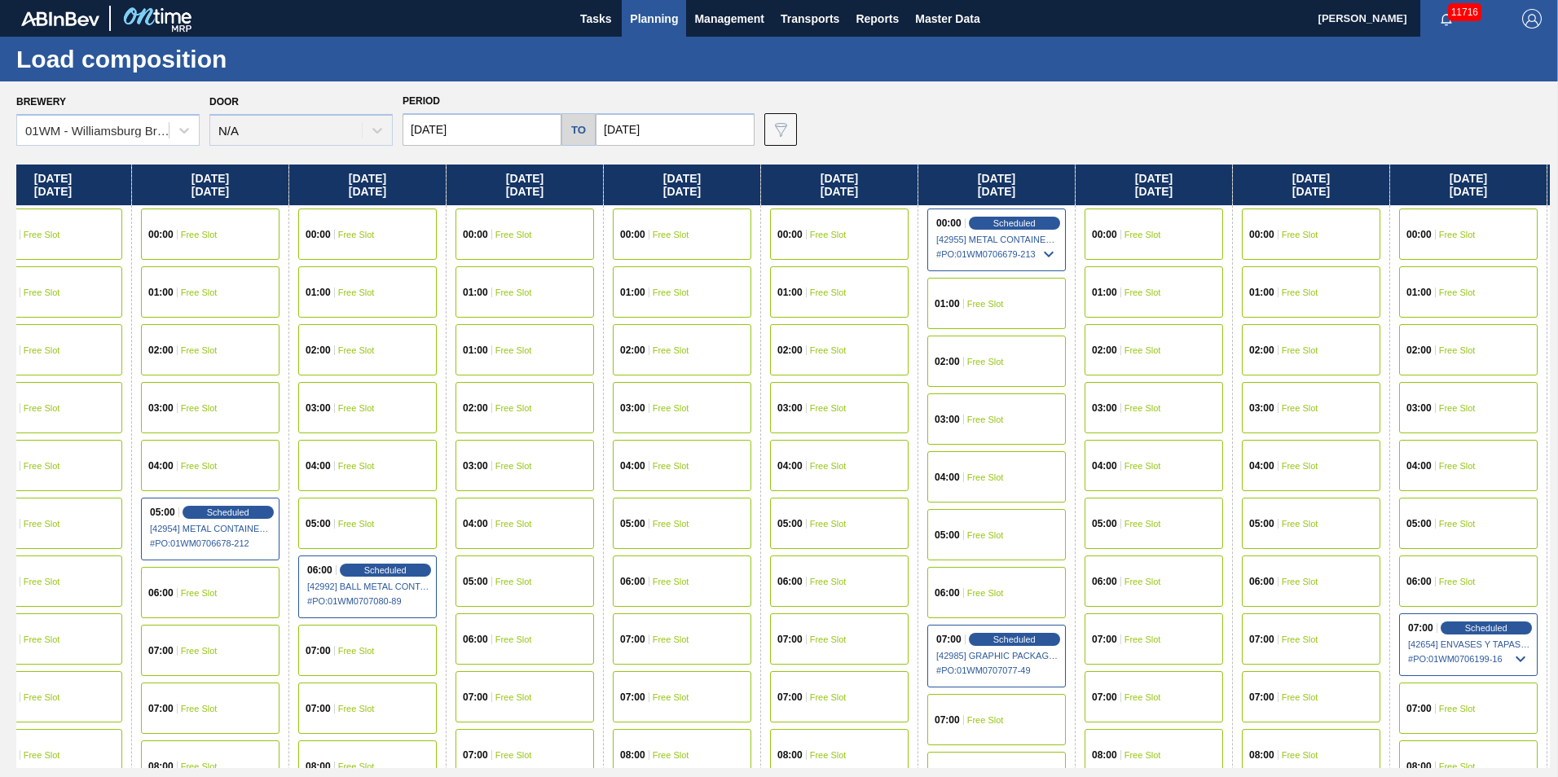
drag, startPoint x: 1447, startPoint y: 184, endPoint x: -30, endPoint y: 214, distance: 1477.7
click at [0, 0] on html "Tasks Planning Management Transports Reports Master Data [PERSON_NAME] 11716 Ma…" at bounding box center [779, 0] width 1558 height 0
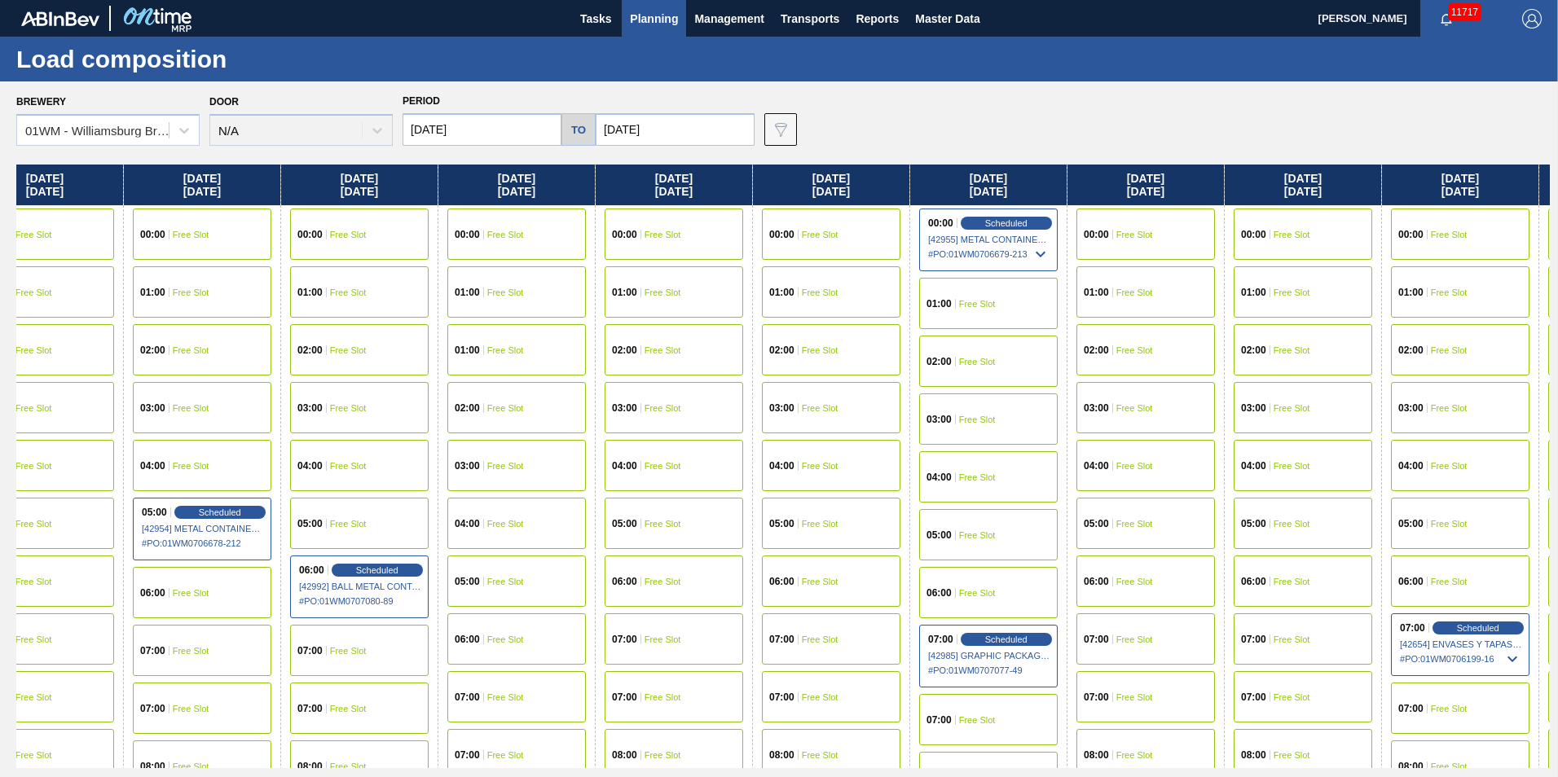
click at [665, 17] on span "Planning" at bounding box center [654, 19] width 48 height 20
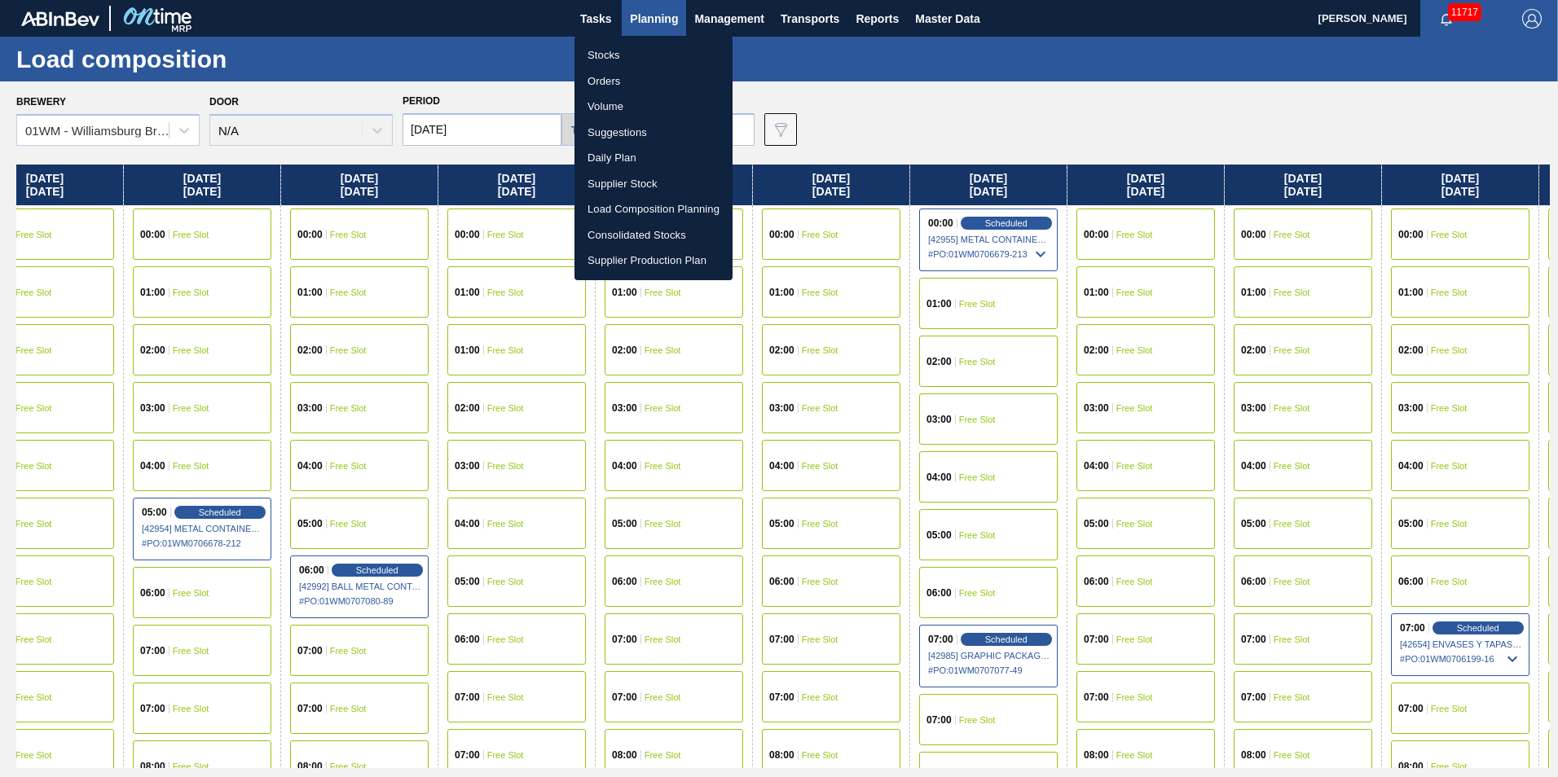
click at [814, 306] on div at bounding box center [779, 388] width 1558 height 777
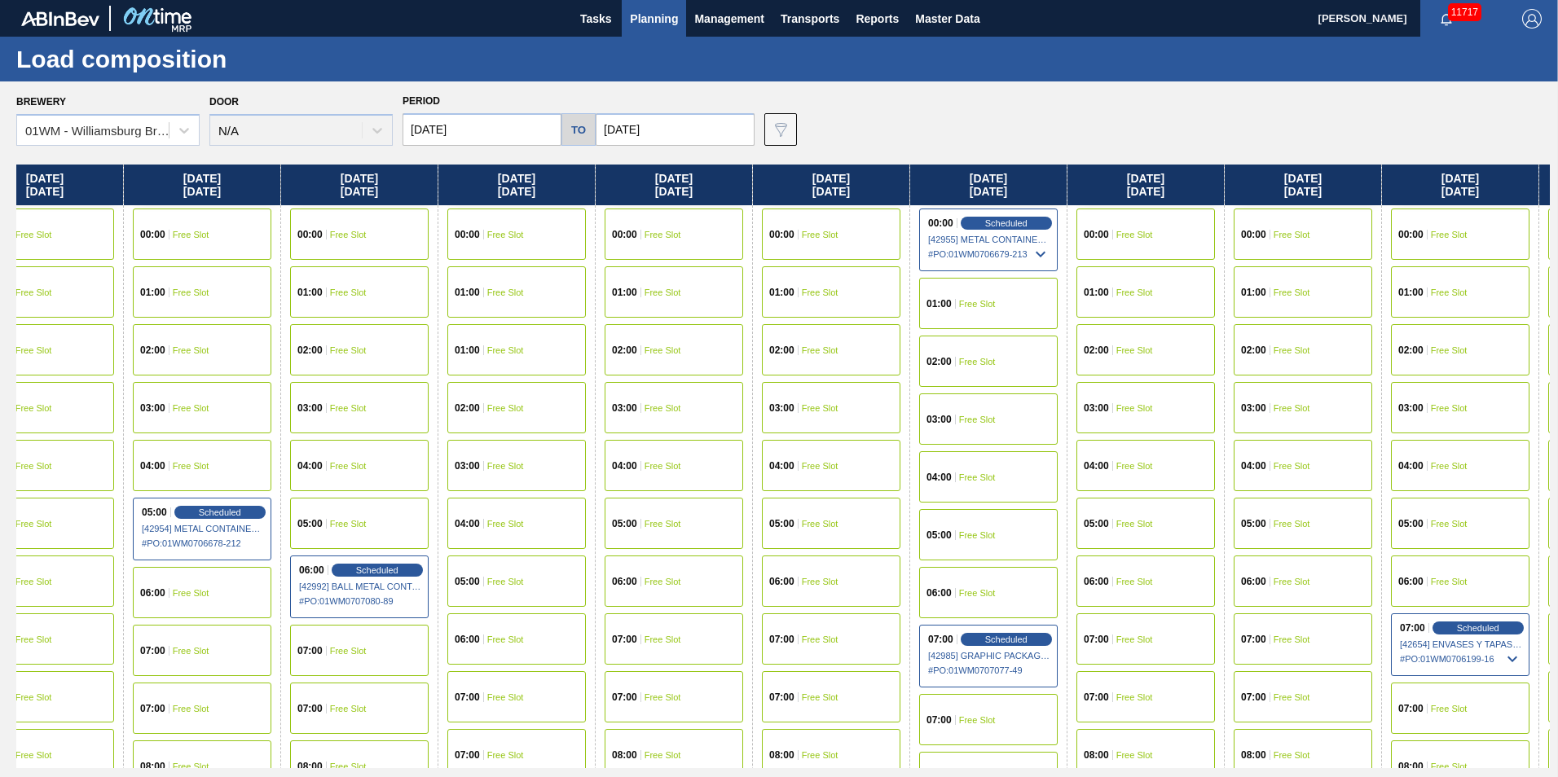
click at [810, 298] on div "01:00 Free Slot" at bounding box center [831, 291] width 139 height 51
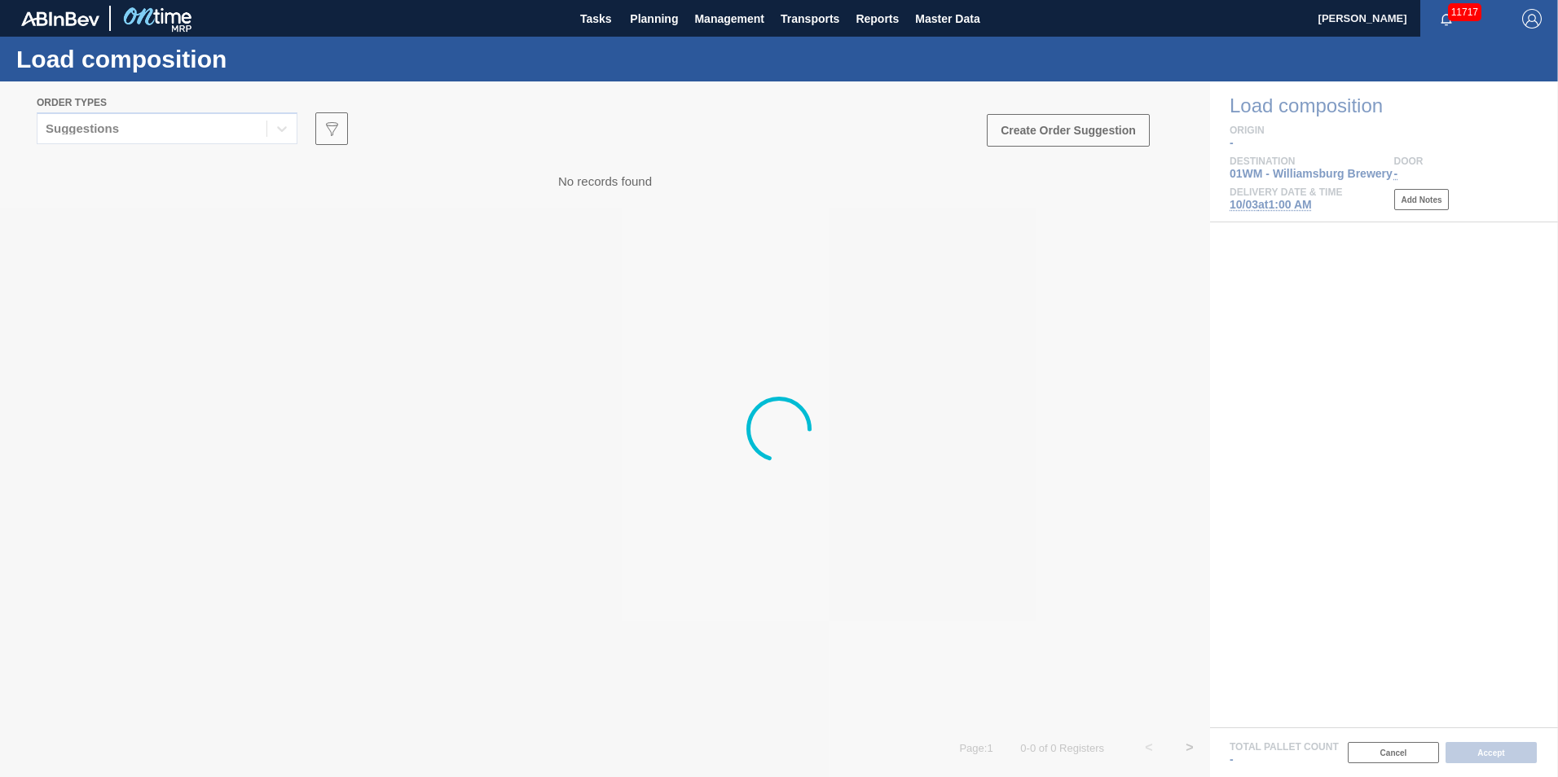
click at [1077, 143] on div at bounding box center [779, 429] width 1558 height 696
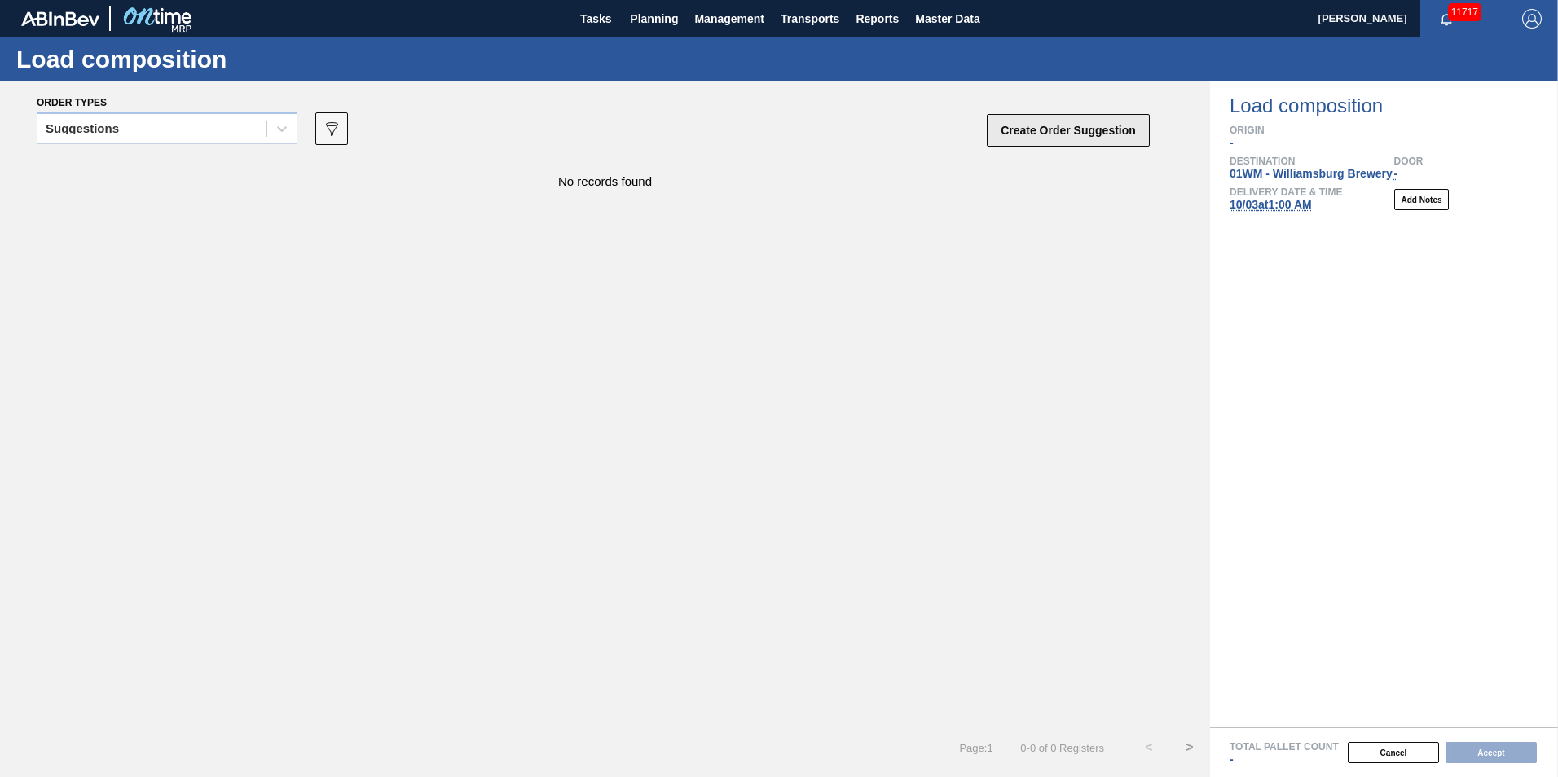
click at [1072, 134] on button "Create Order Suggestion" at bounding box center [1068, 130] width 163 height 33
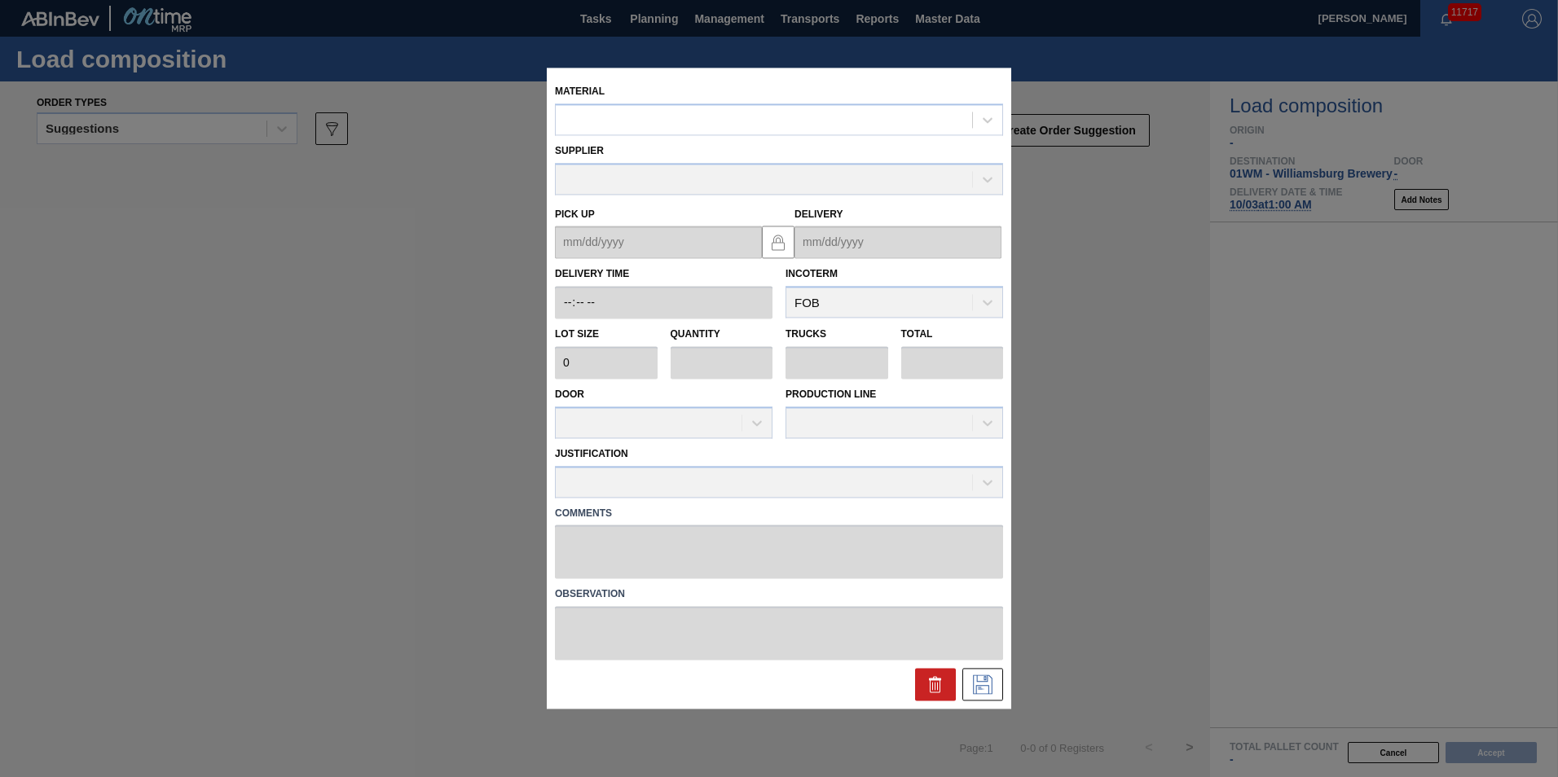
drag, startPoint x: 793, startPoint y: 121, endPoint x: 970, endPoint y: 94, distance: 179.0
click at [795, 122] on div at bounding box center [764, 120] width 416 height 24
click at [821, 121] on div at bounding box center [764, 120] width 416 height 24
type input "677469"
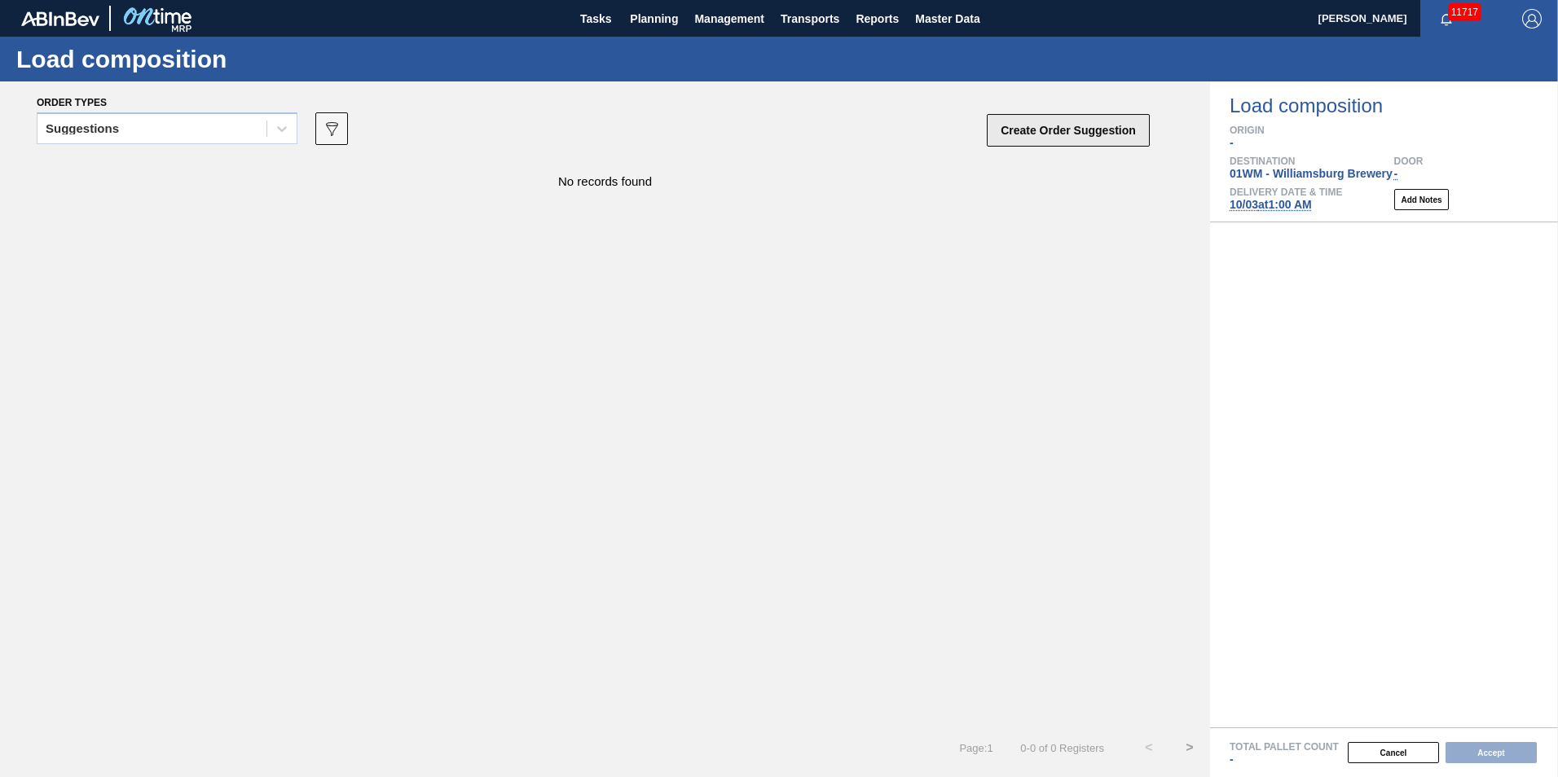
click at [1053, 137] on button "Create Order Suggestion" at bounding box center [1068, 130] width 163 height 33
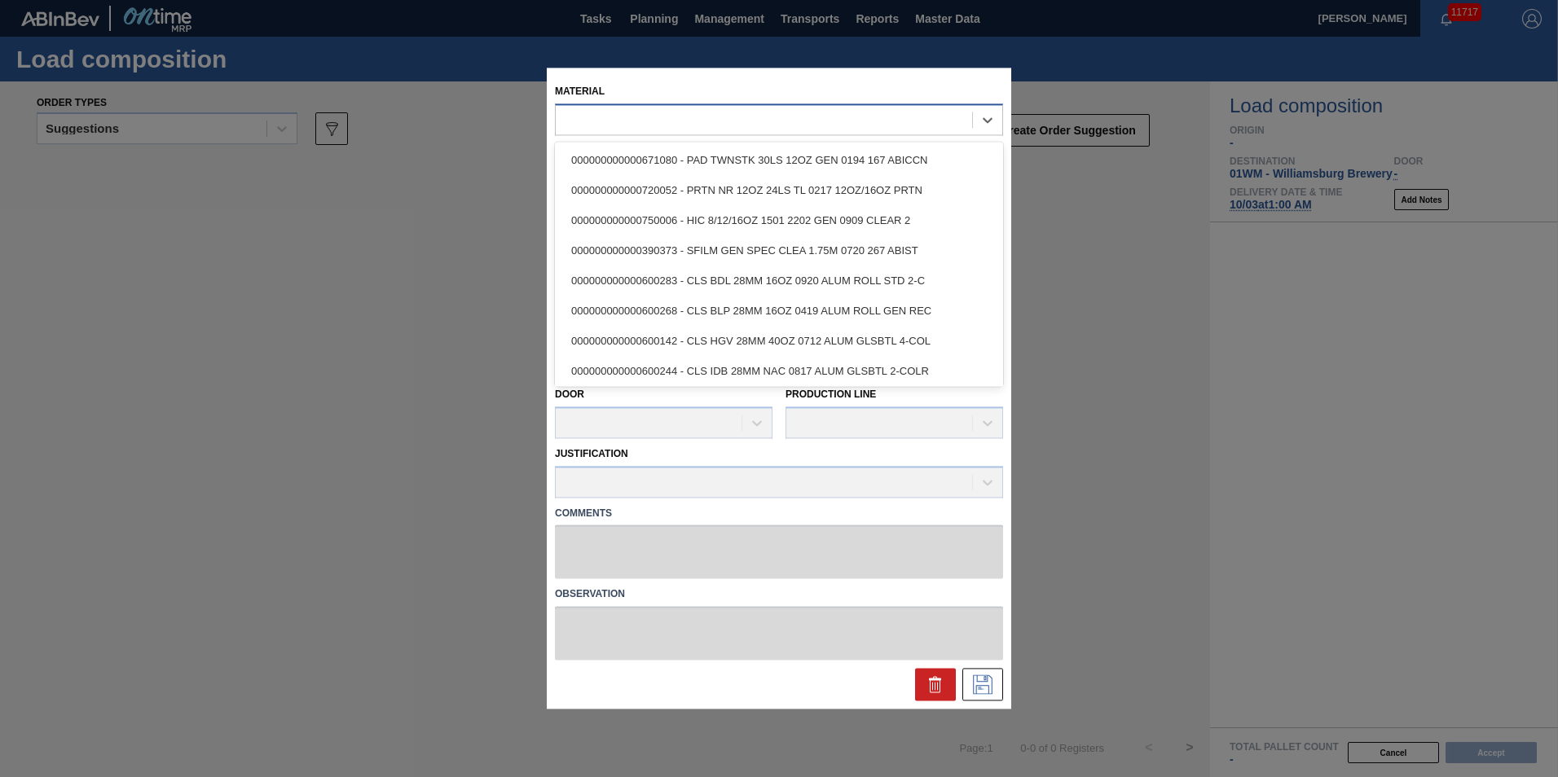
click at [737, 115] on div at bounding box center [764, 120] width 416 height 24
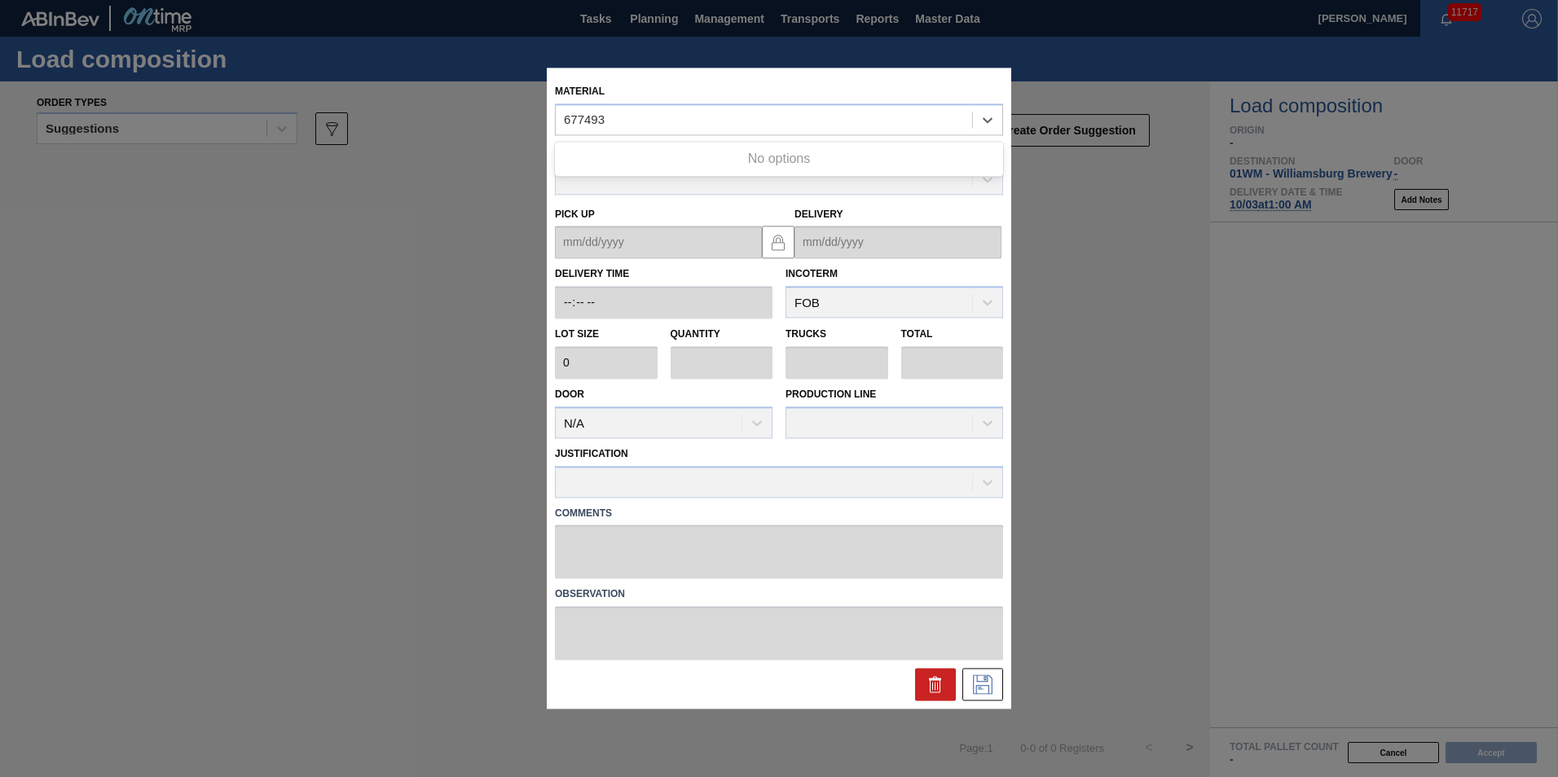
type input "677493"
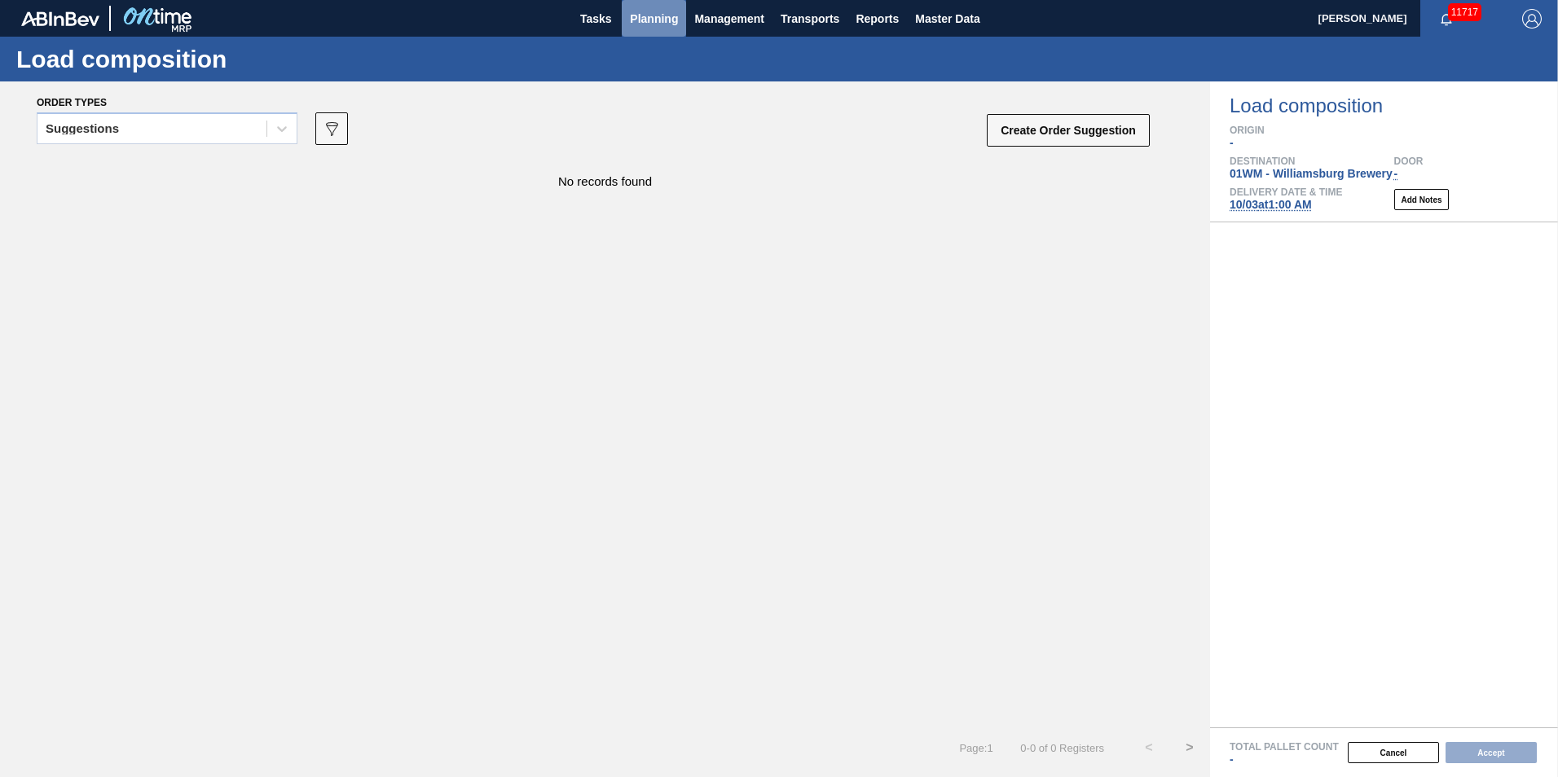
click at [673, 22] on span "Planning" at bounding box center [654, 19] width 48 height 20
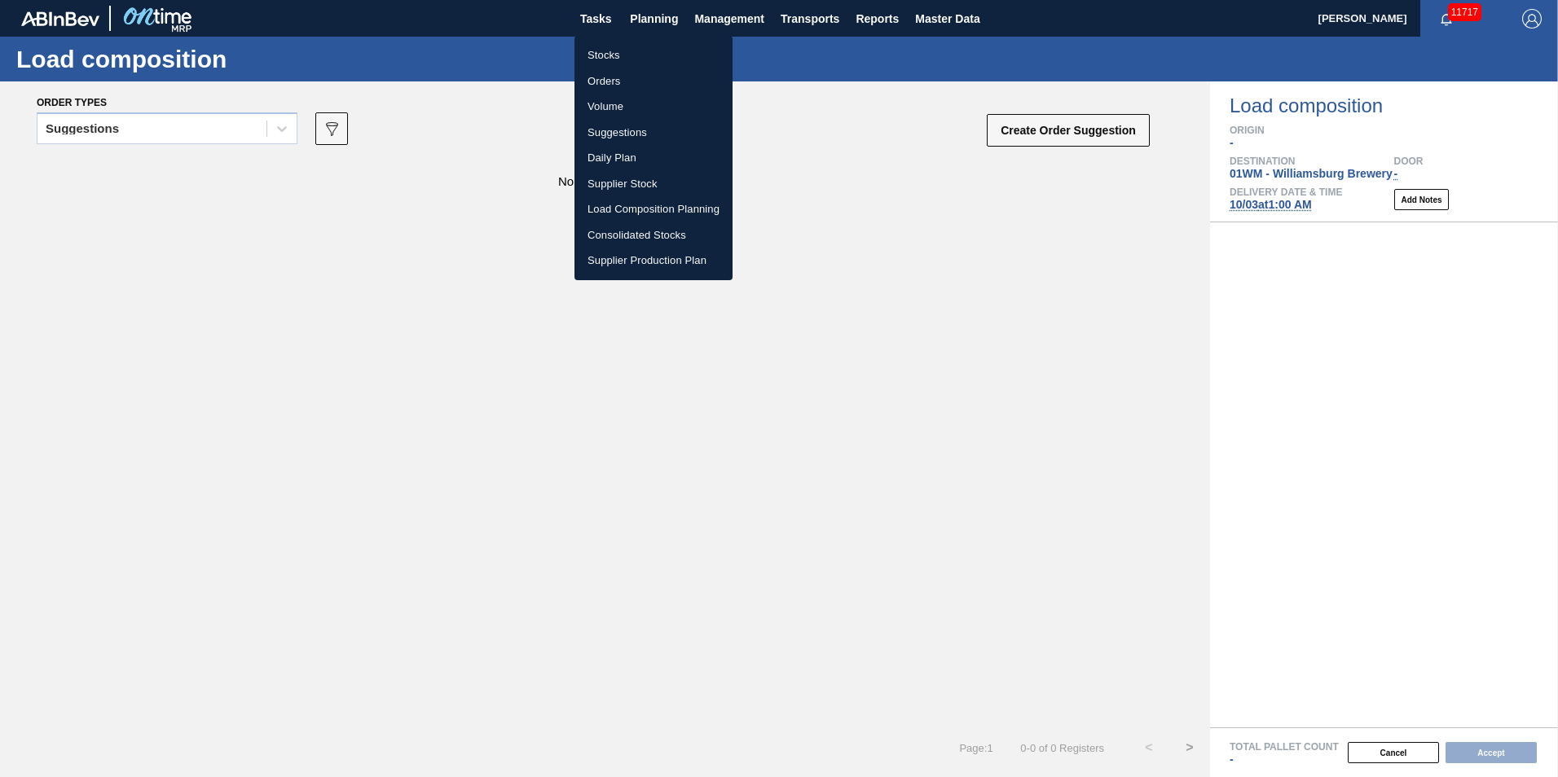
click at [856, 74] on div at bounding box center [779, 388] width 1558 height 777
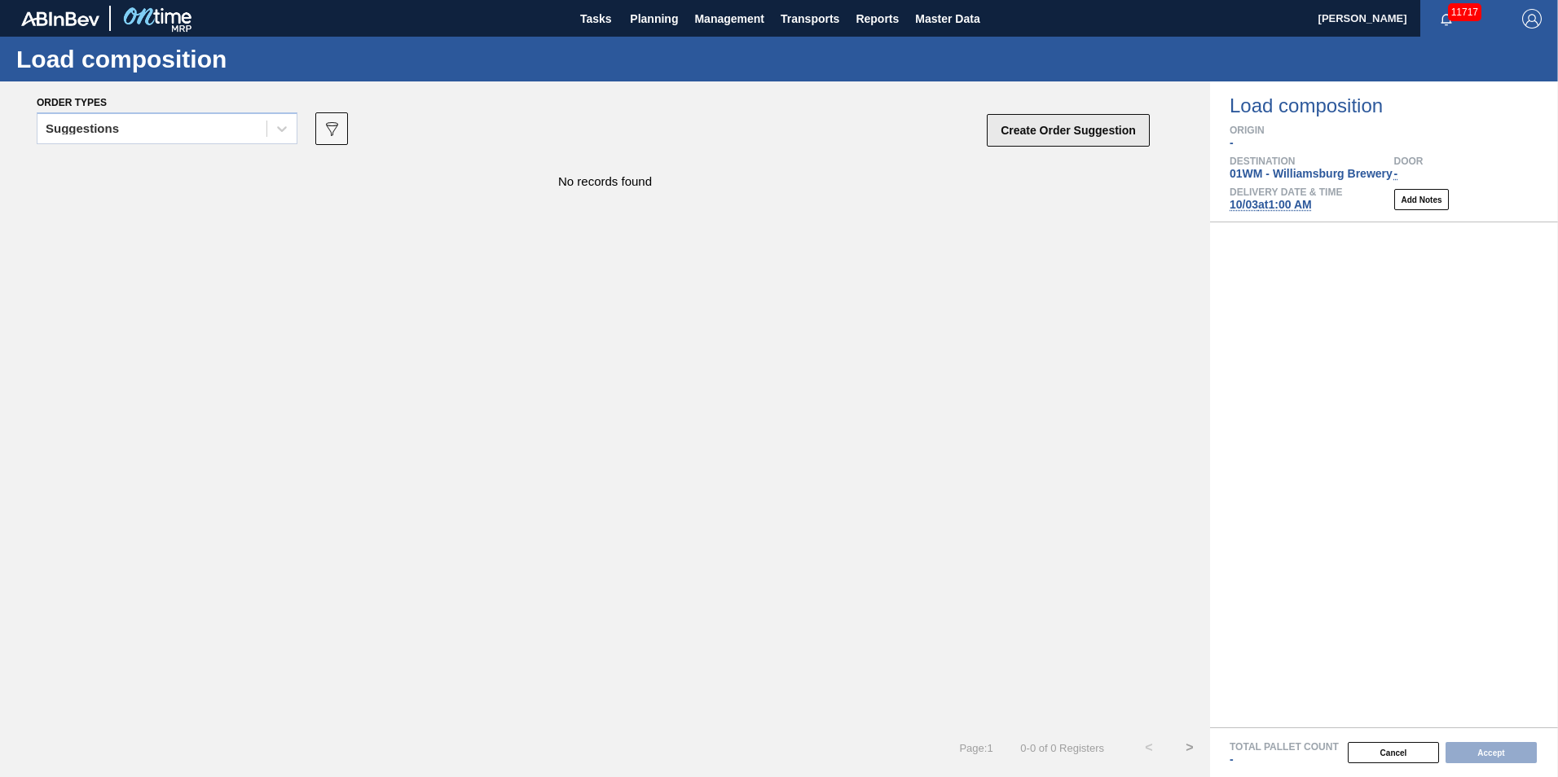
click at [1095, 133] on button "Create Order Suggestion" at bounding box center [1068, 130] width 163 height 33
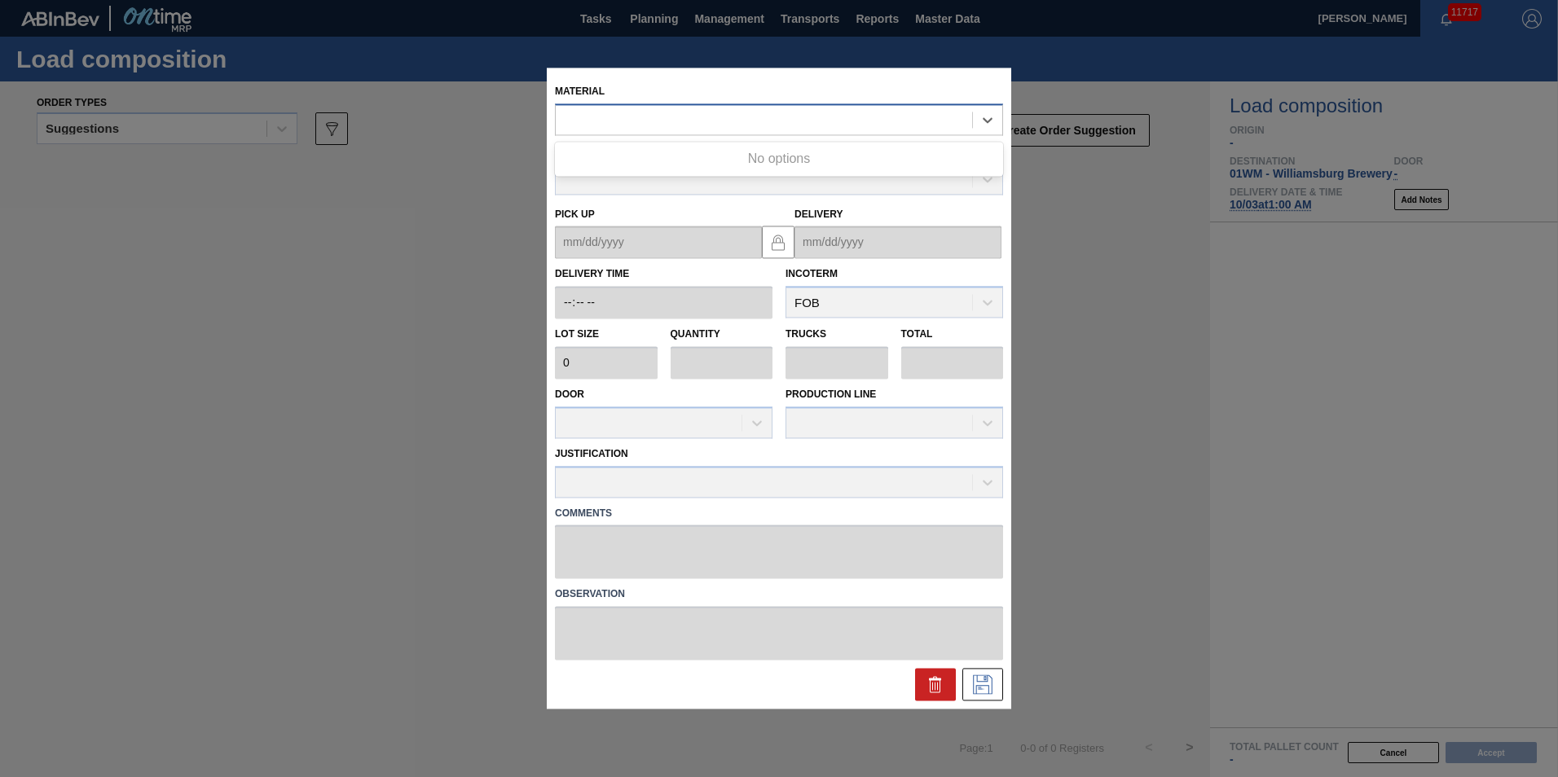
click at [707, 112] on div at bounding box center [764, 120] width 416 height 24
type input "684010"
click at [932, 680] on icon at bounding box center [935, 680] width 12 height 2
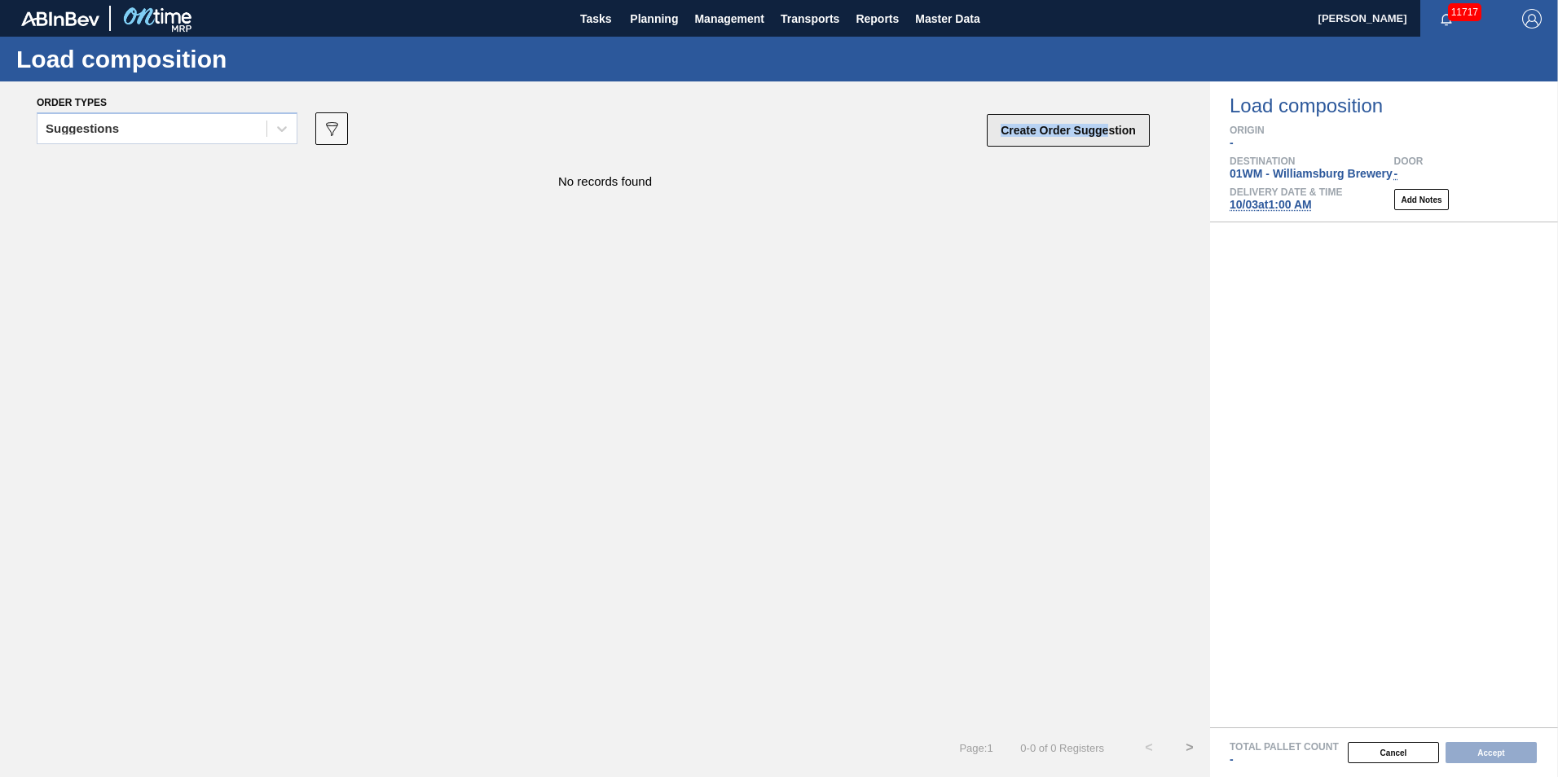
click at [1105, 121] on div "Create Order Suggestion" at bounding box center [1069, 133] width 163 height 42
drag, startPoint x: 1105, startPoint y: 121, endPoint x: 1091, endPoint y: 123, distance: 13.9
click at [1091, 123] on button "Create Order Suggestion" at bounding box center [1068, 130] width 163 height 33
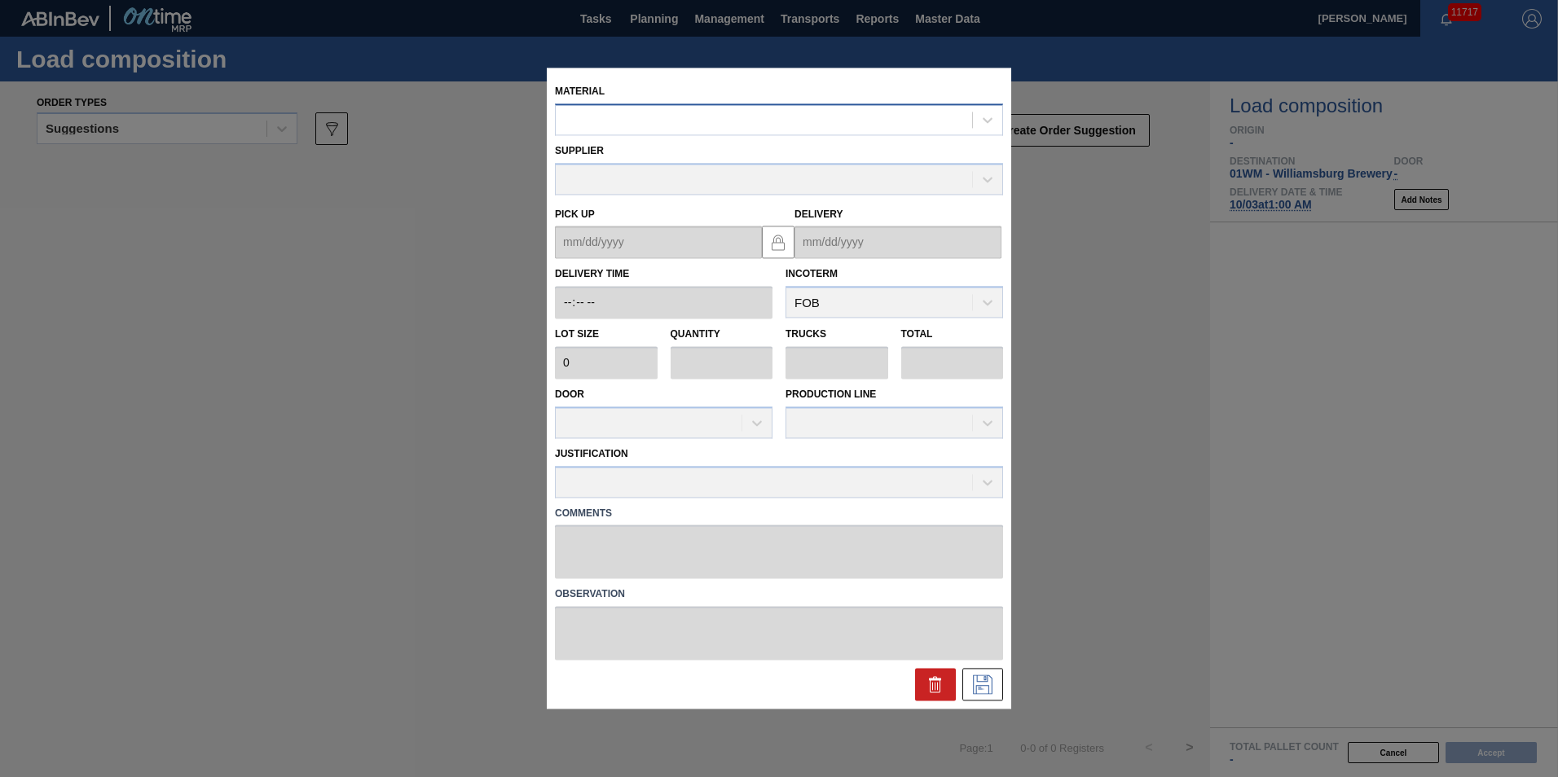
click at [729, 119] on div at bounding box center [764, 120] width 416 height 24
type input "684010"
